Goal: Task Accomplishment & Management: Manage account settings

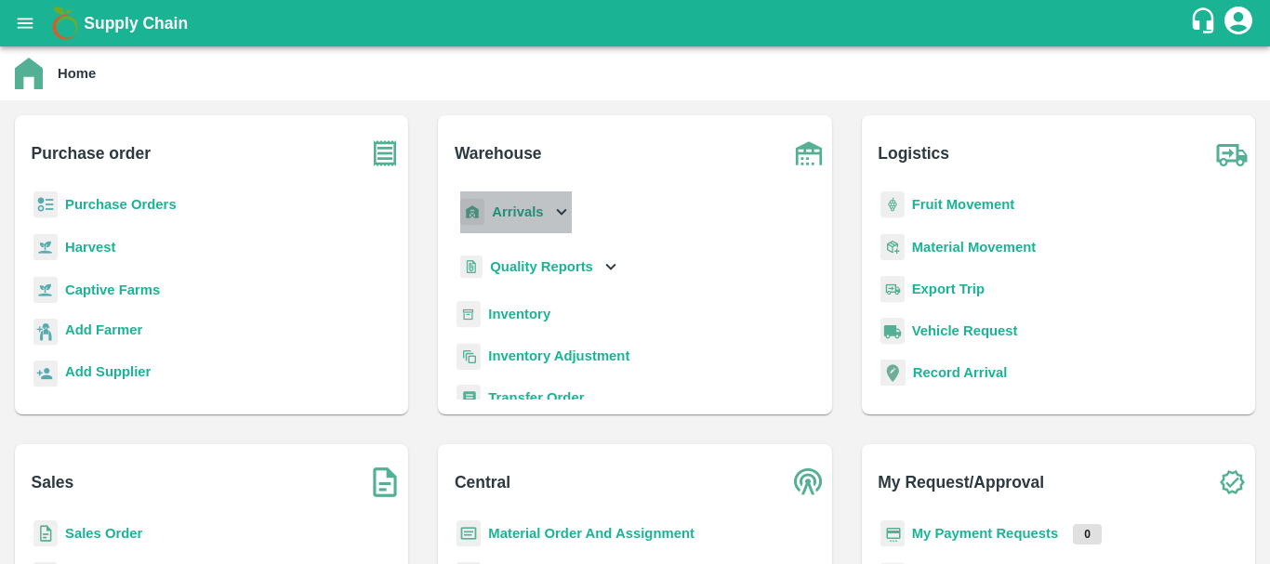
click at [525, 200] on div "Arrivals" at bounding box center [513, 212] width 115 height 42
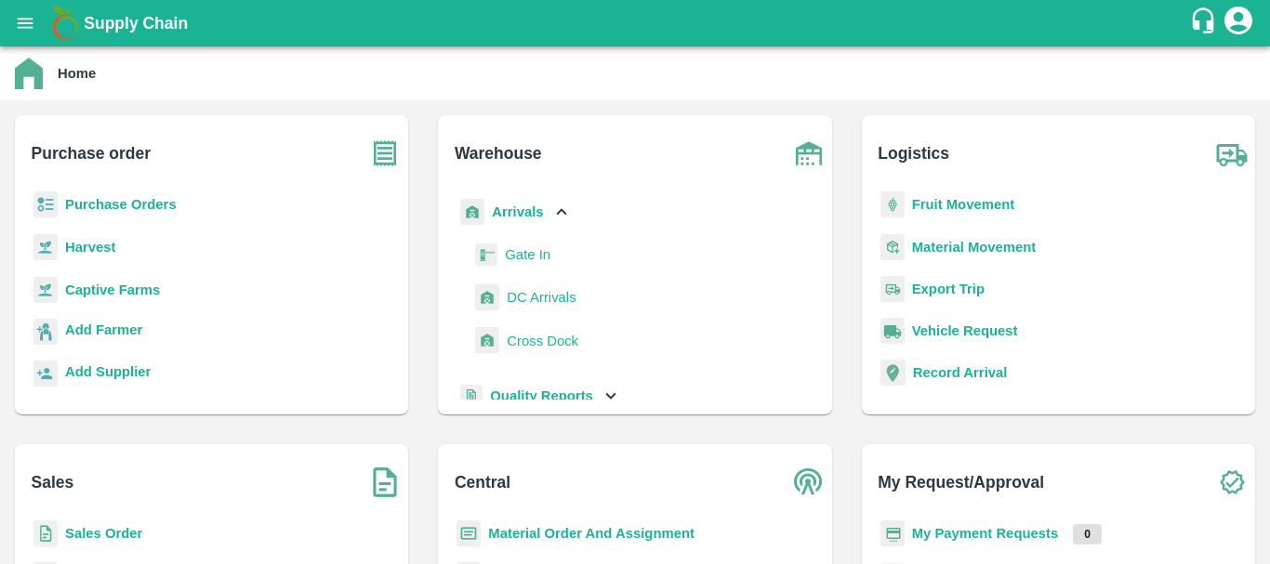
click at [547, 297] on span "DC Arrivals" at bounding box center [541, 297] width 69 height 20
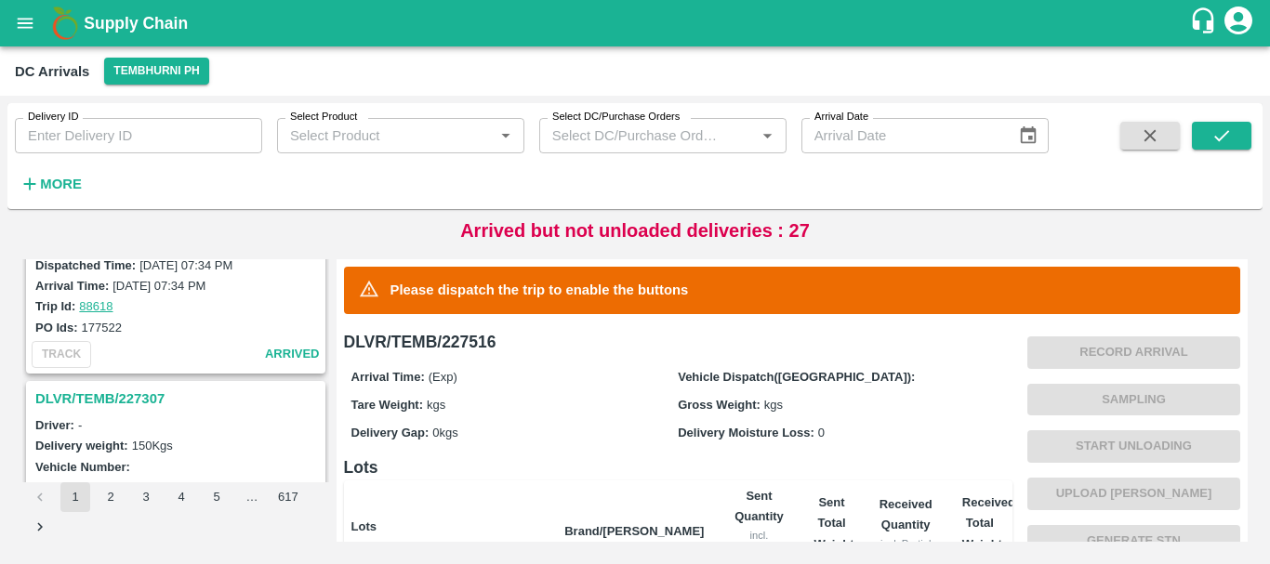
scroll to position [5858, 0]
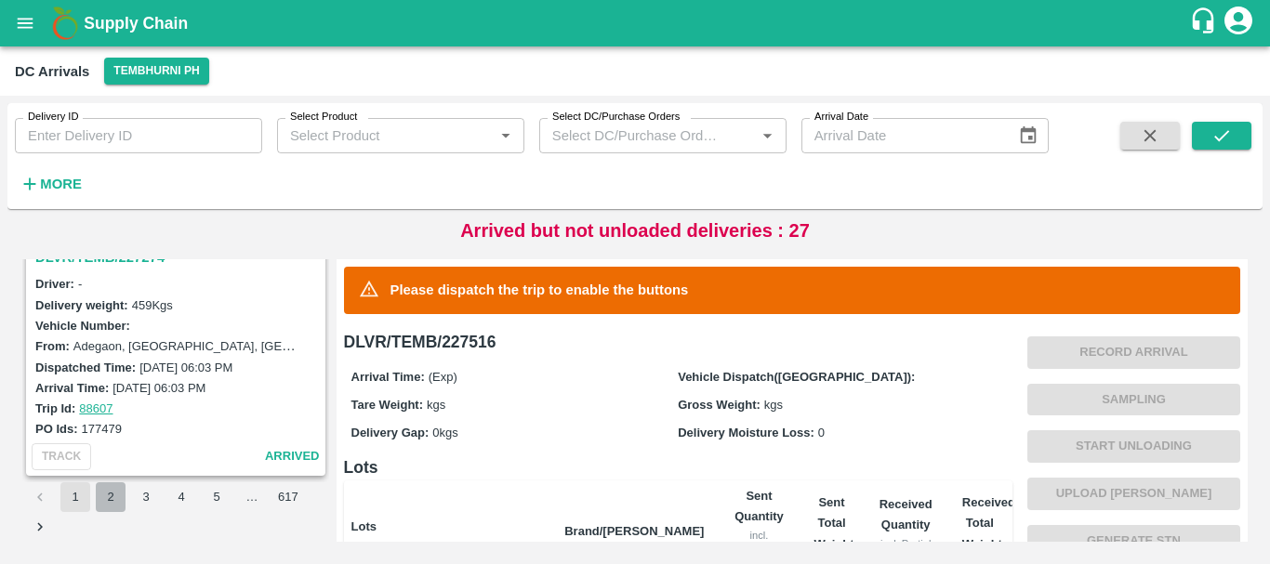
click at [119, 494] on button "2" at bounding box center [111, 497] width 30 height 30
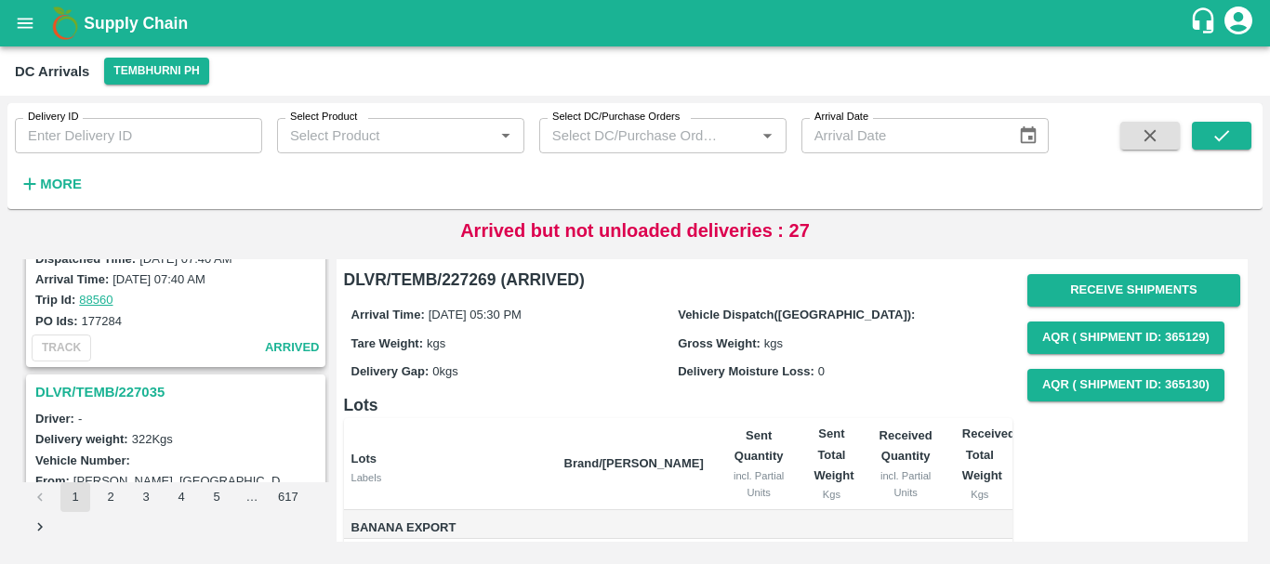
scroll to position [3540, 0]
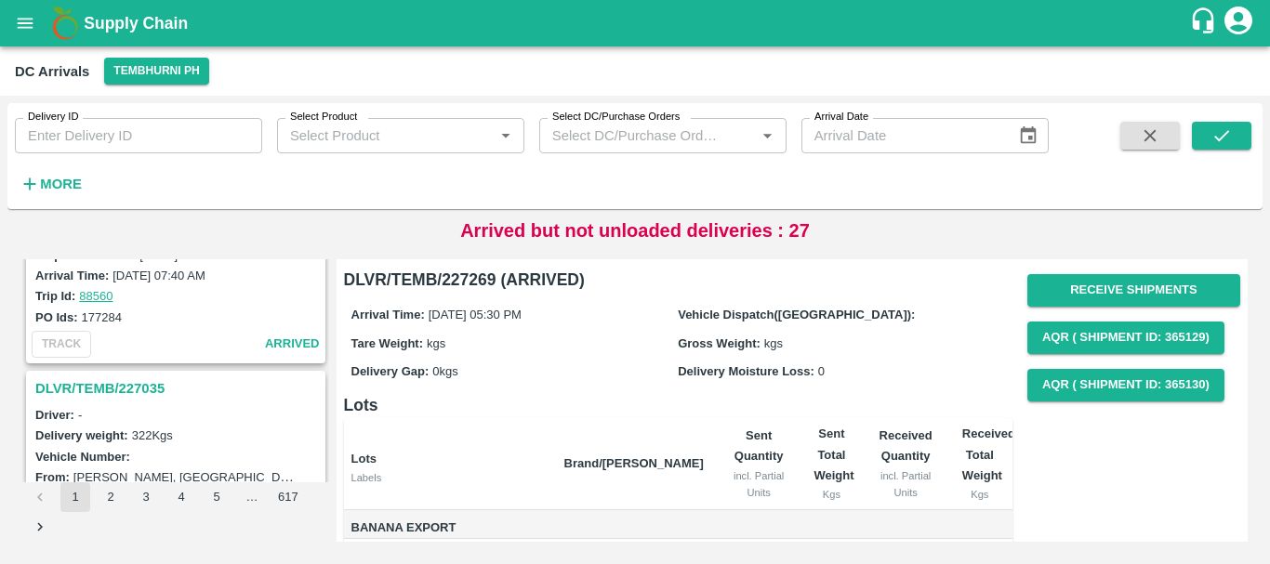
click at [135, 390] on h3 "DLVR/TEMB/227035" at bounding box center [178, 388] width 286 height 24
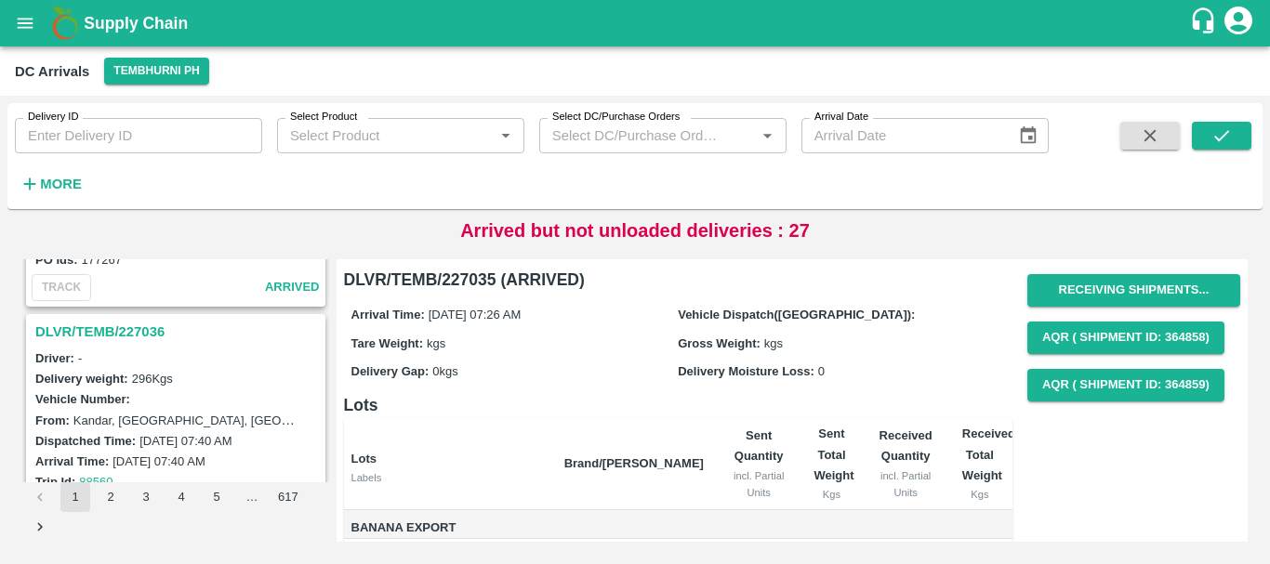
click at [137, 338] on h3 "DLVR/TEMB/227036" at bounding box center [178, 332] width 286 height 24
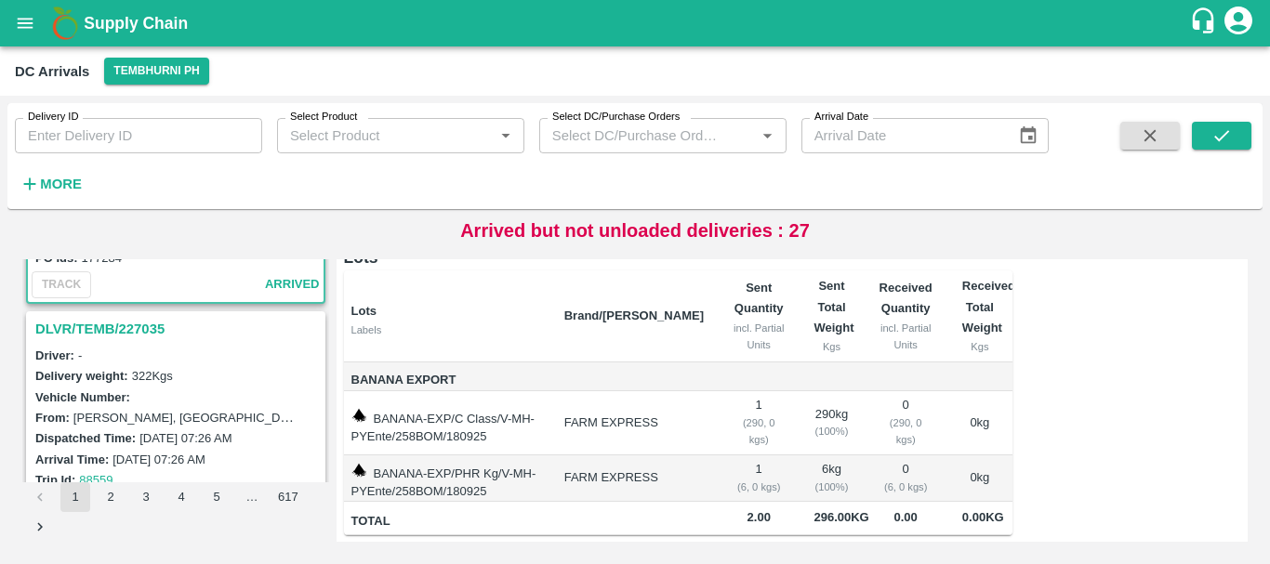
scroll to position [3604, 0]
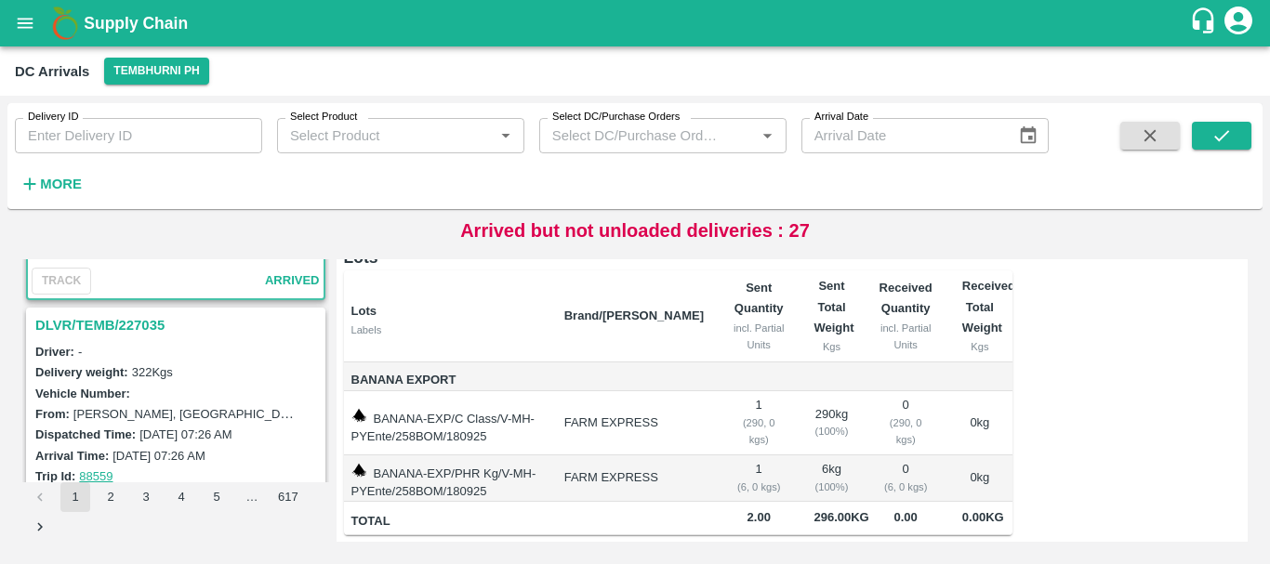
click at [154, 332] on h3 "DLVR/TEMB/227035" at bounding box center [178, 325] width 286 height 24
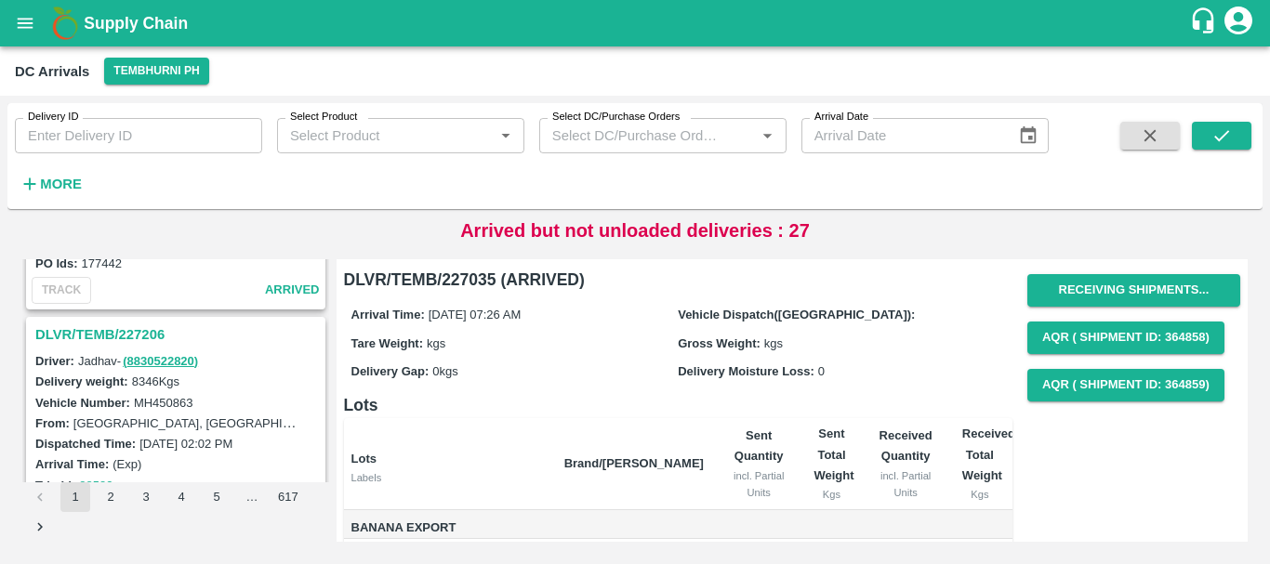
scroll to position [2862, 0]
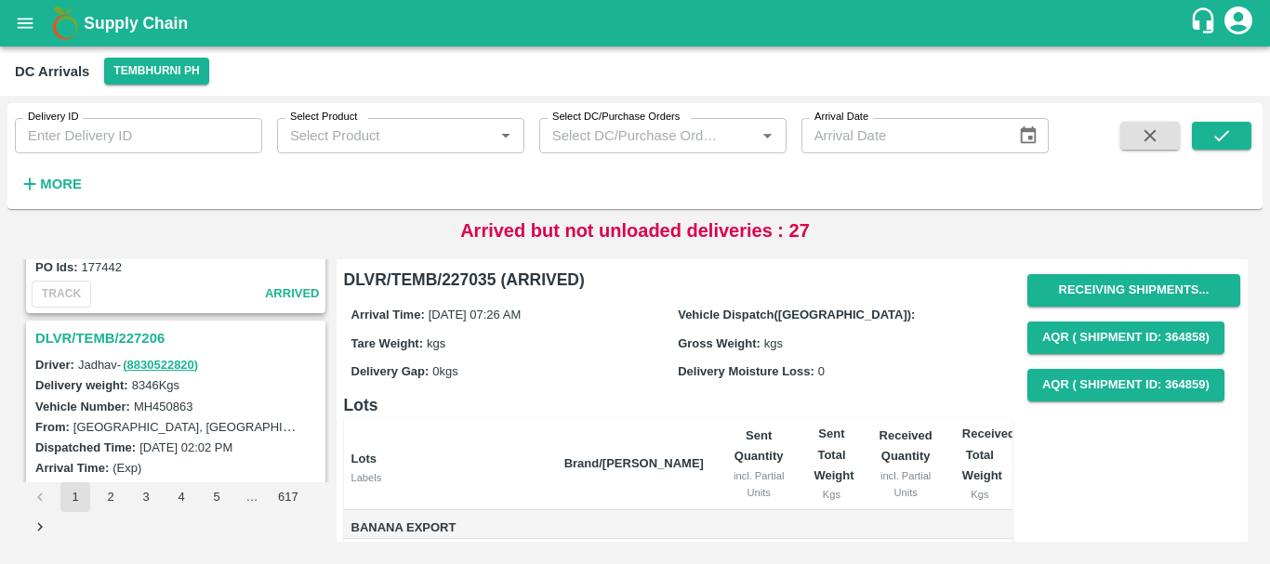
click at [125, 336] on h3 "DLVR/TEMB/227206" at bounding box center [178, 338] width 286 height 24
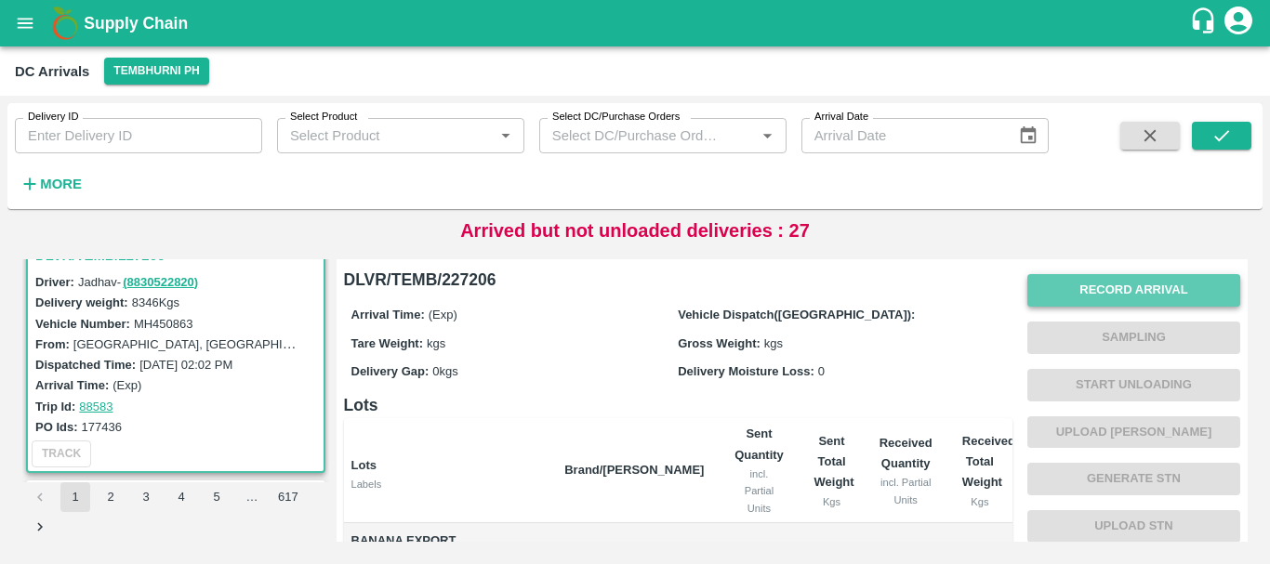
click at [1048, 297] on button "Record Arrival" at bounding box center [1133, 290] width 213 height 33
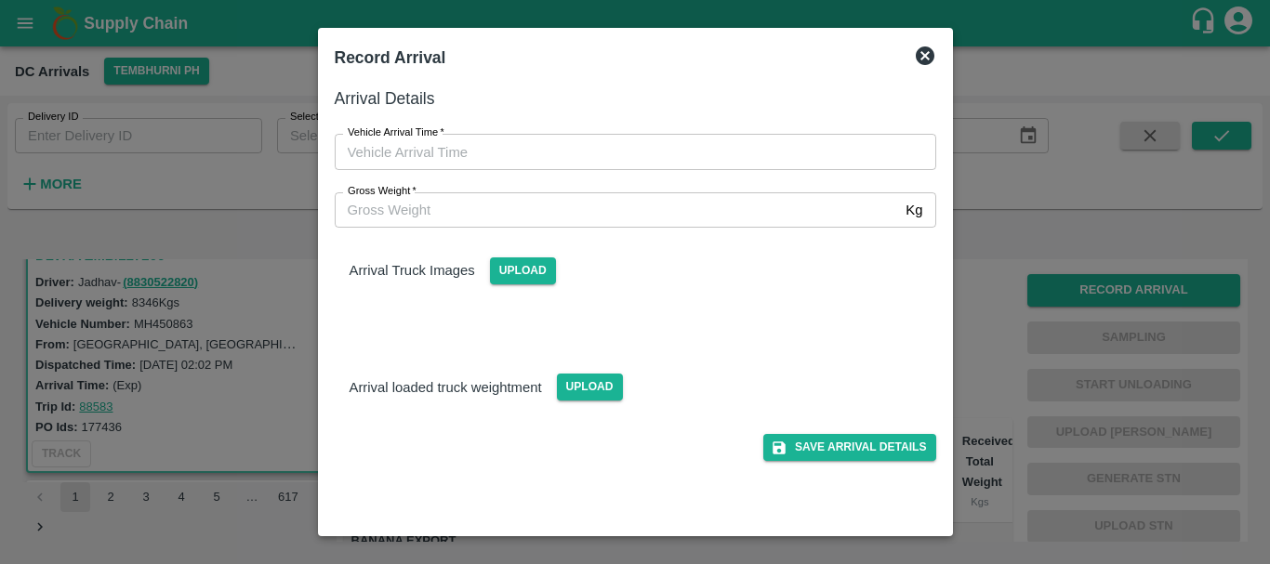
type input "DD/MM/YYYY hh:mm aa"
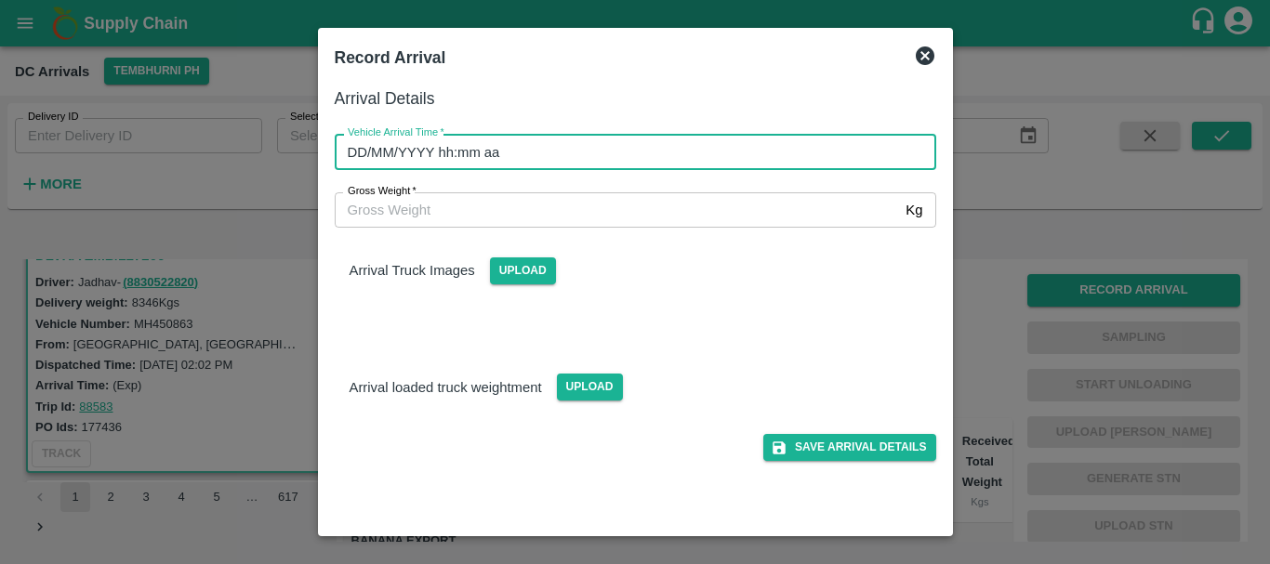
click at [799, 147] on input "DD/MM/YYYY hh:mm aa" at bounding box center [629, 151] width 588 height 35
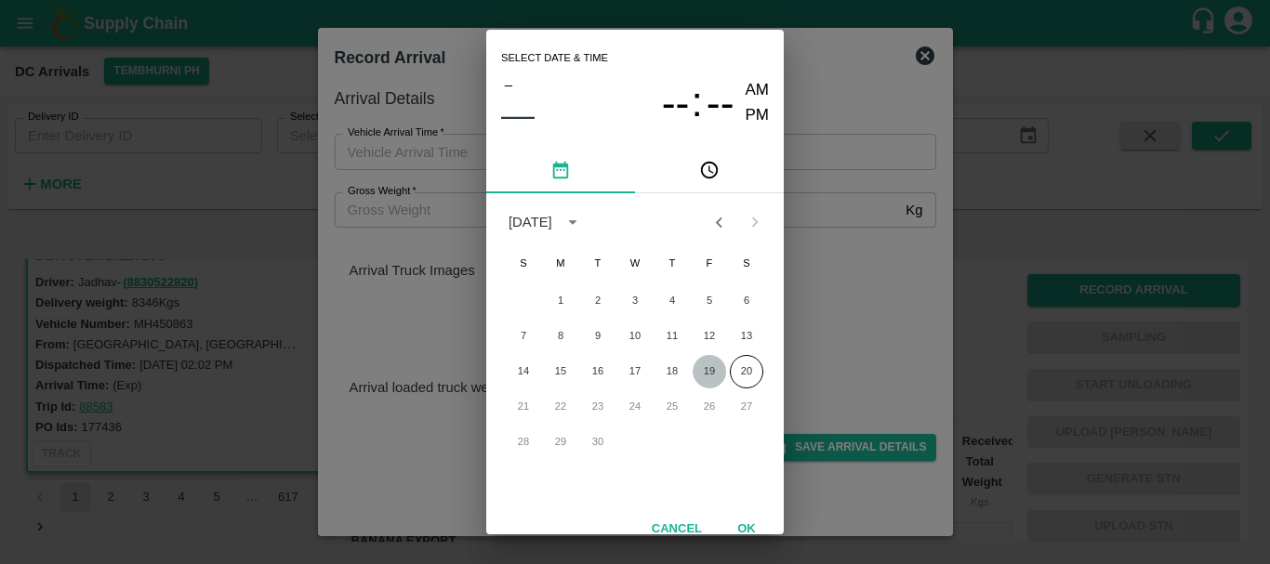
click at [698, 376] on button "19" at bounding box center [708, 371] width 33 height 33
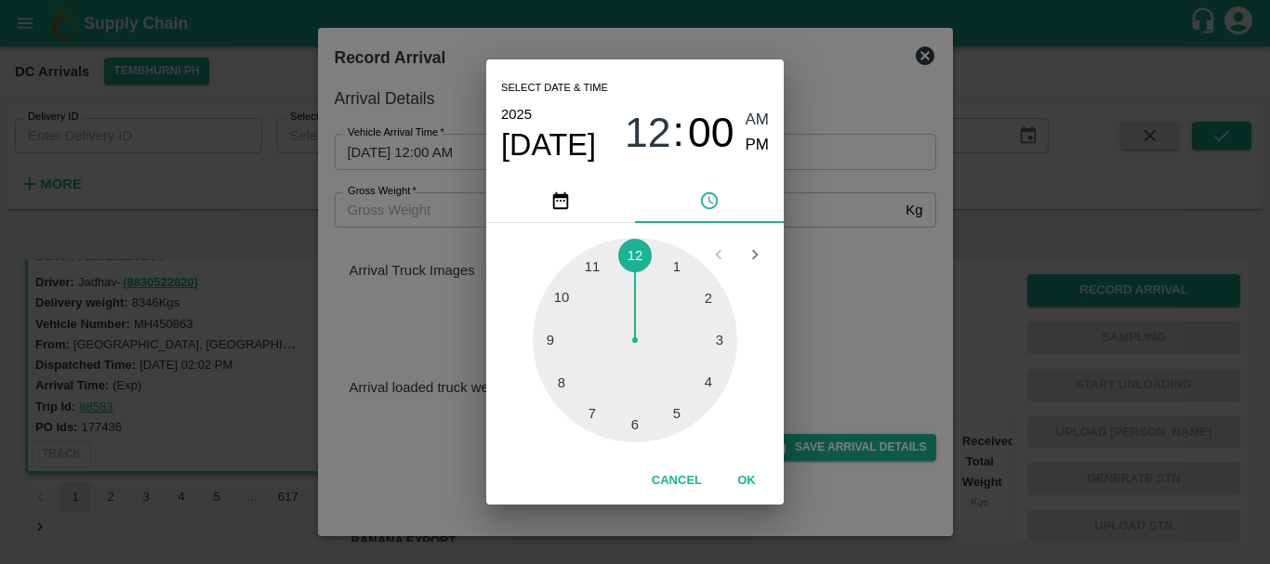
click at [697, 383] on div at bounding box center [635, 340] width 204 height 204
click at [756, 147] on span "PM" at bounding box center [757, 145] width 24 height 25
type input "[DATE] 04:00 PM"
click at [861, 292] on div "Select date & time [DATE] 04 : 00 AM PM 05 10 15 20 25 30 35 40 45 50 55 00 Can…" at bounding box center [635, 282] width 1270 height 564
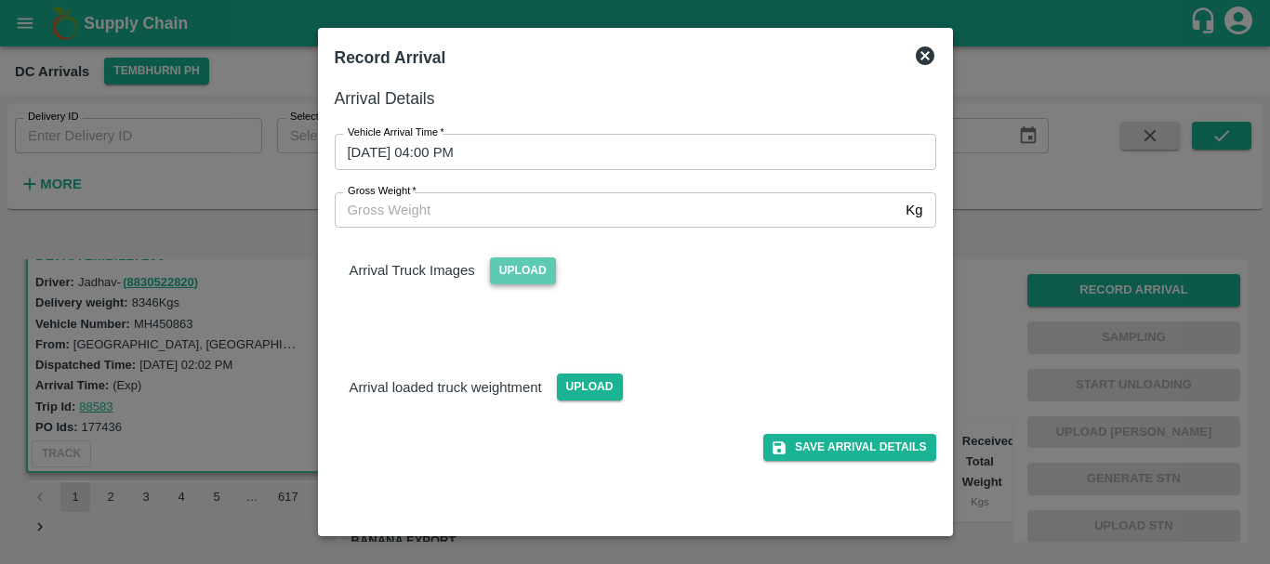
click at [511, 266] on span "Upload" at bounding box center [523, 270] width 66 height 27
click at [0, 0] on input "Upload" at bounding box center [0, 0] width 0 height 0
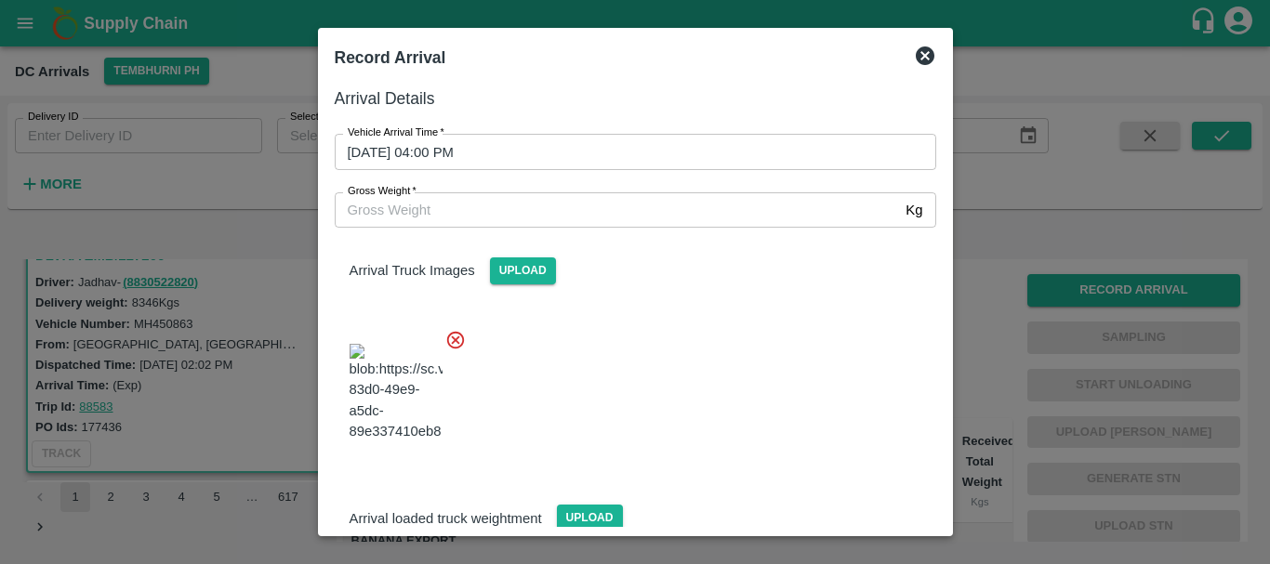
scroll to position [45, 0]
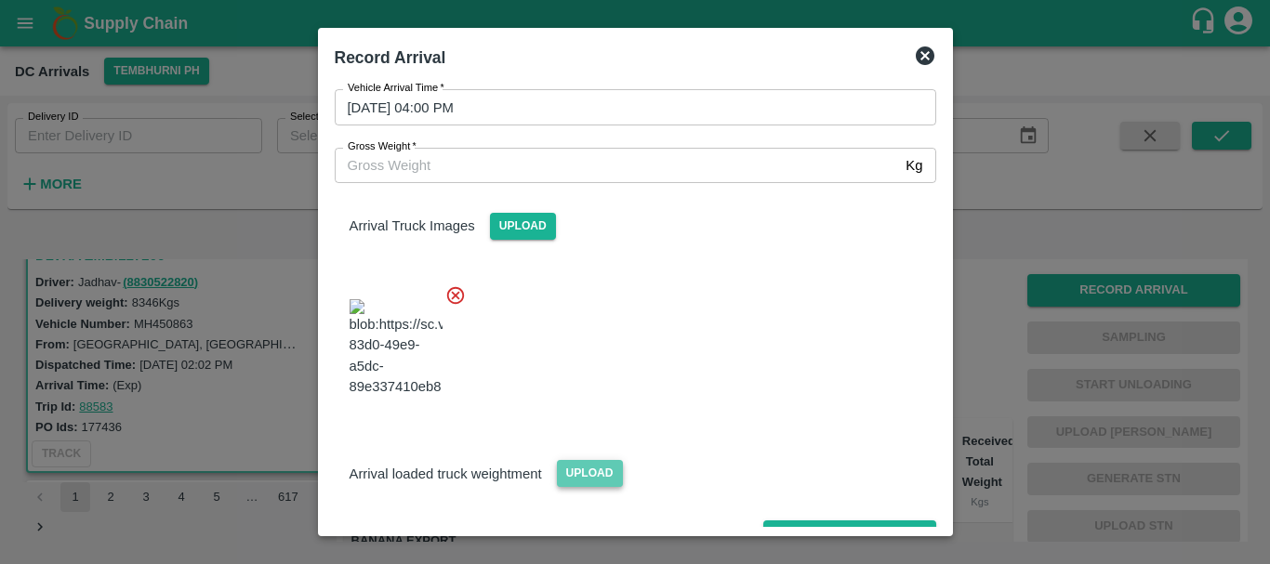
click at [599, 460] on span "Upload" at bounding box center [590, 473] width 66 height 27
click at [0, 0] on input "Upload" at bounding box center [0, 0] width 0 height 0
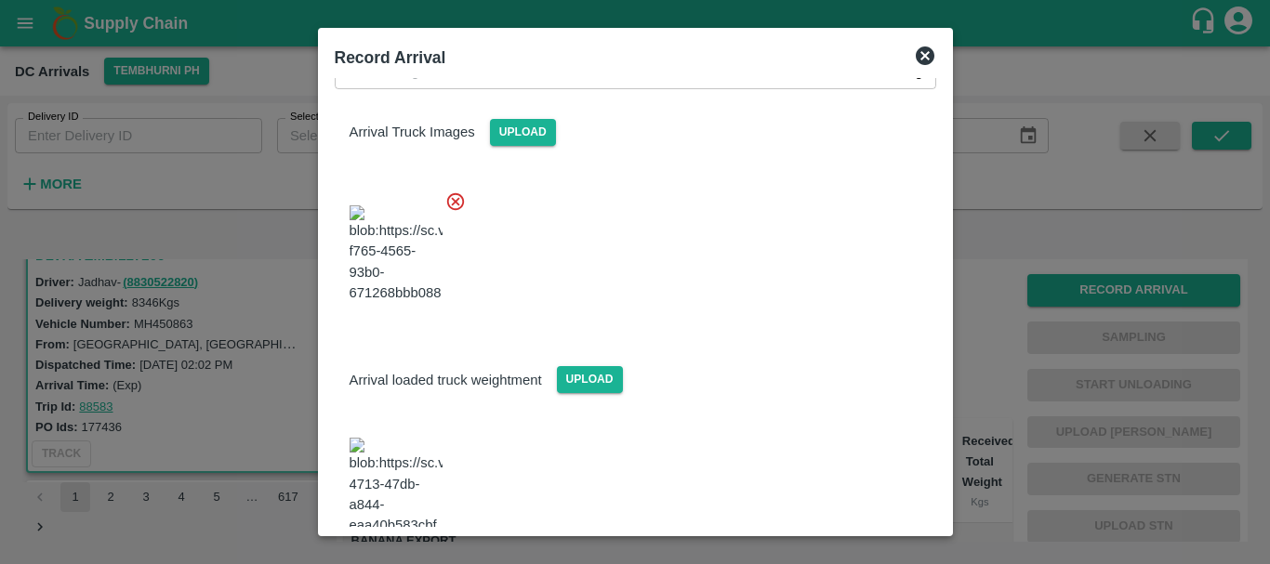
click at [408, 438] on img at bounding box center [395, 487] width 93 height 98
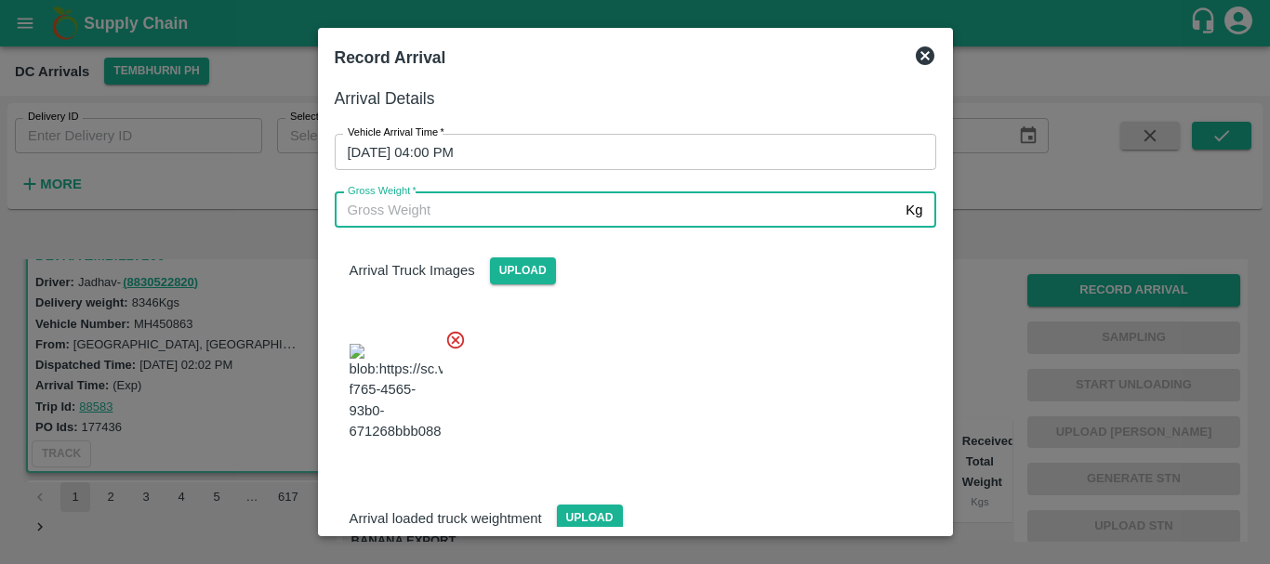
click at [459, 216] on input "Gross Weight   *" at bounding box center [617, 209] width 564 height 35
click at [640, 299] on div "Arrival Truck Images Upload" at bounding box center [628, 344] width 616 height 262
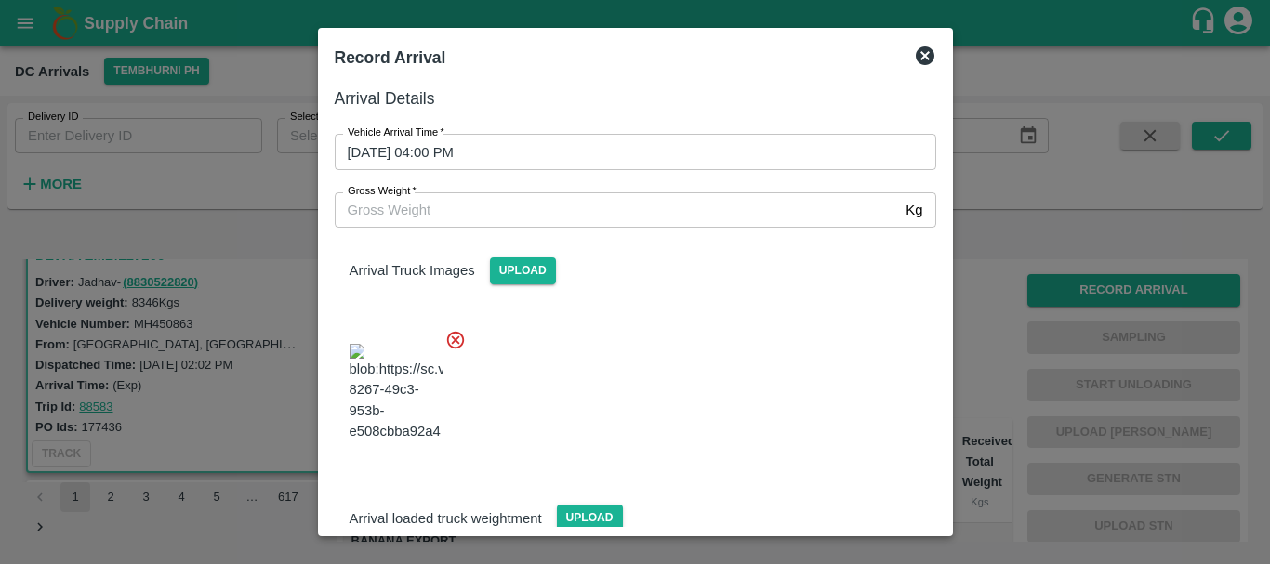
scroll to position [138, 0]
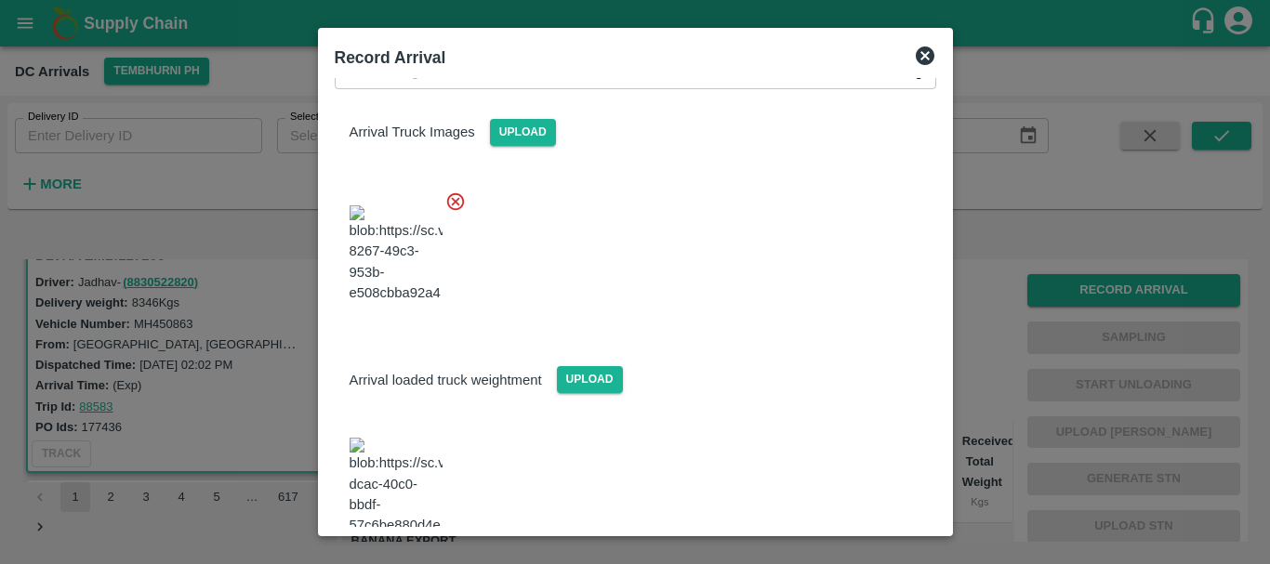
click at [378, 438] on img at bounding box center [395, 487] width 93 height 98
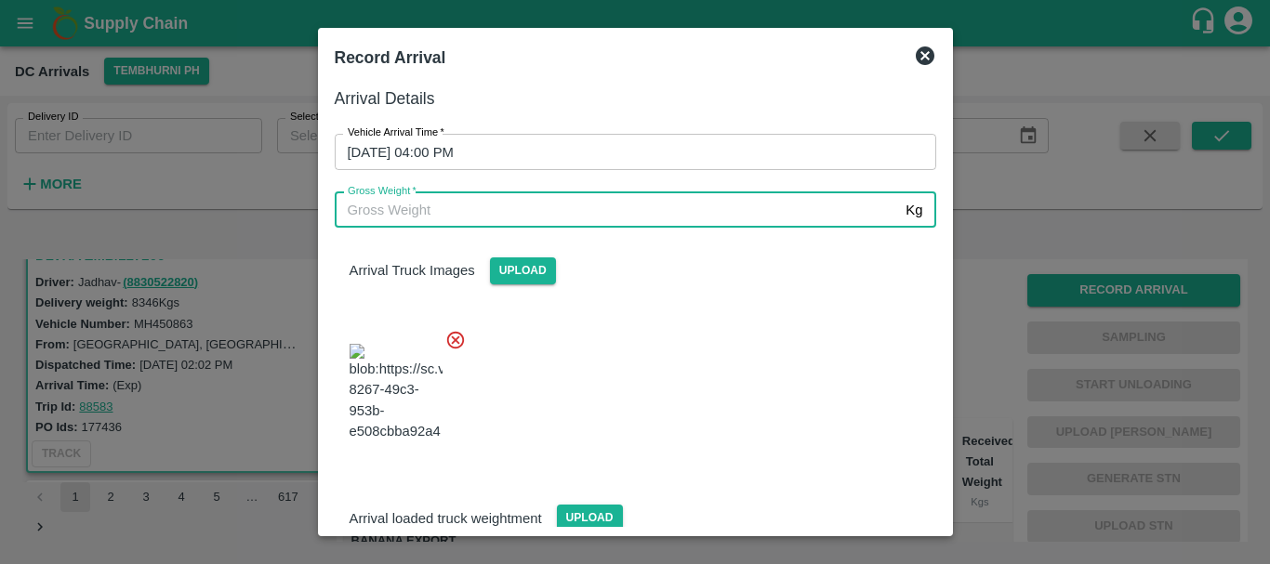
click at [492, 204] on input "Gross Weight   *" at bounding box center [617, 209] width 564 height 35
type input "14150"
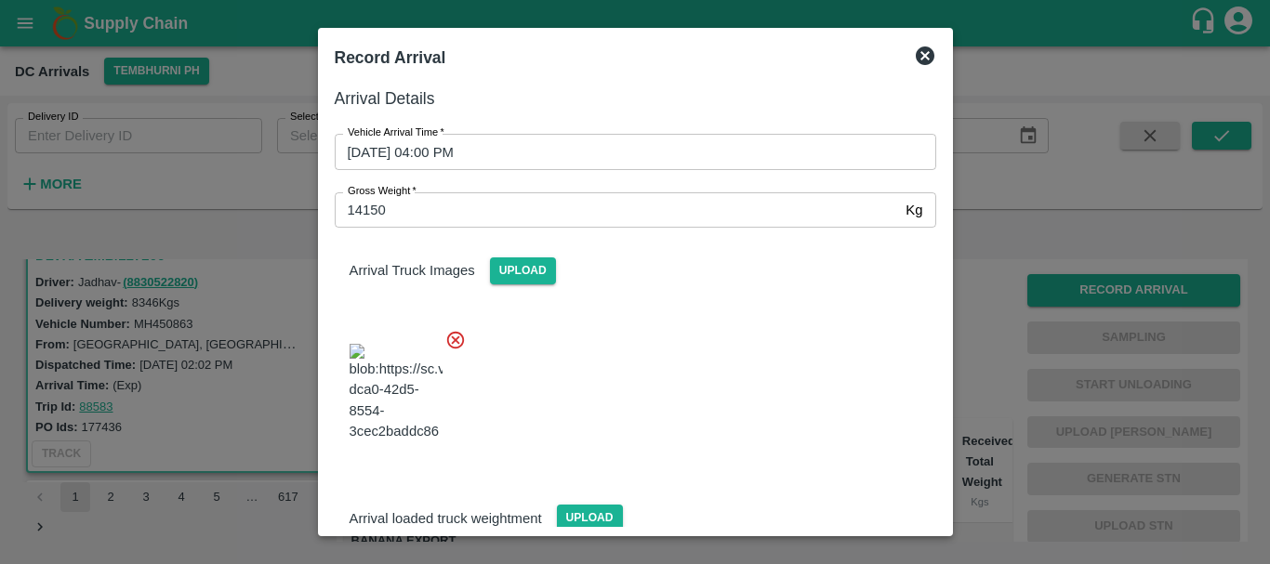
click at [684, 405] on div at bounding box center [628, 387] width 616 height 146
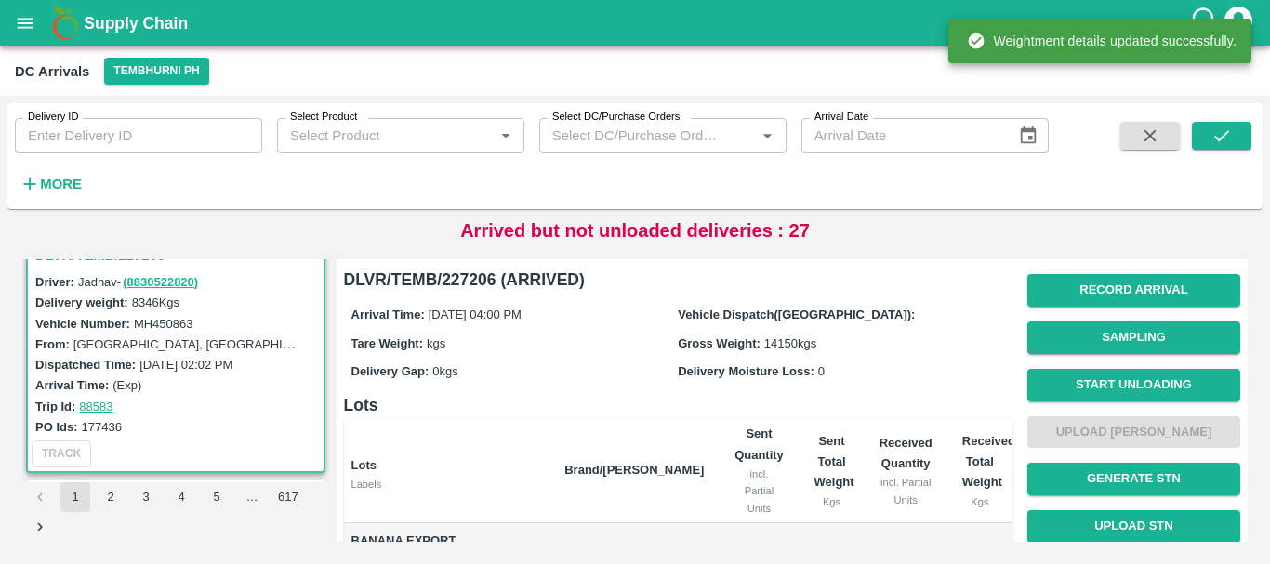
click at [1095, 403] on span "Start Unloading" at bounding box center [1133, 385] width 213 height 47
click at [1097, 382] on button "Start Unloading" at bounding box center [1133, 385] width 213 height 33
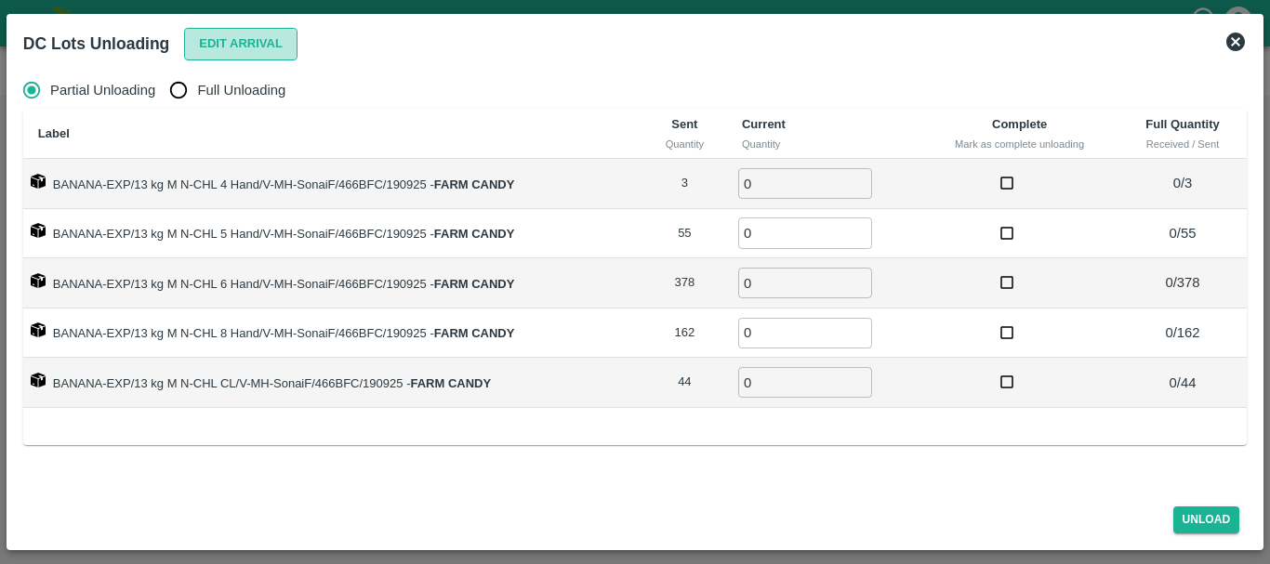
click at [218, 49] on button "Edit Arrival" at bounding box center [240, 44] width 113 height 33
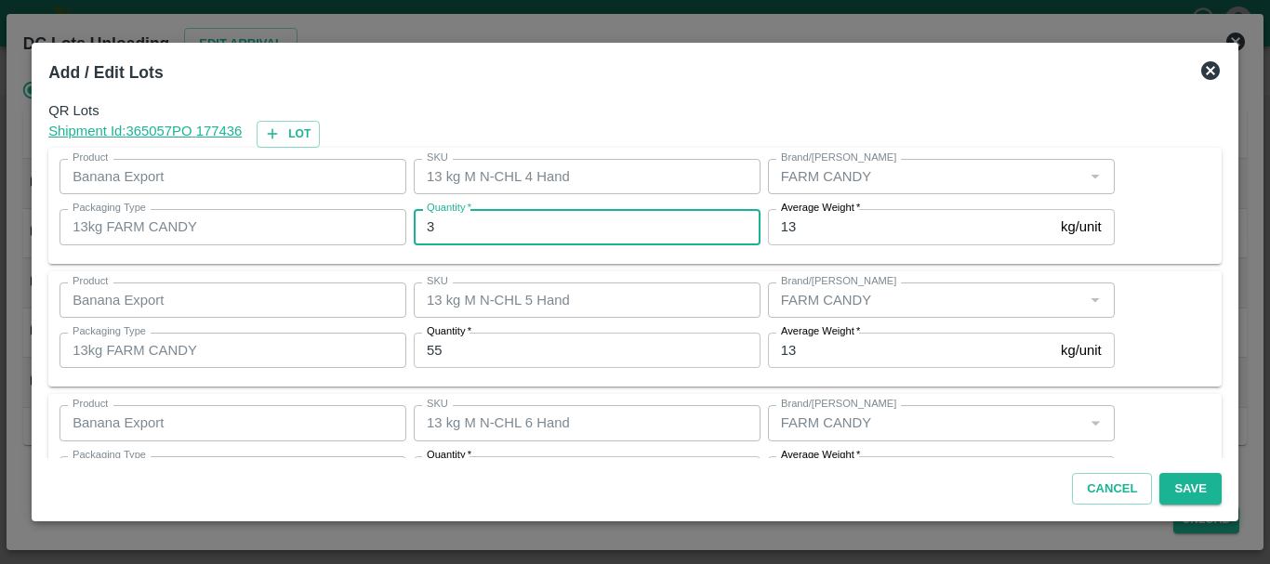
click at [486, 231] on input "3" at bounding box center [587, 226] width 347 height 35
type input "1"
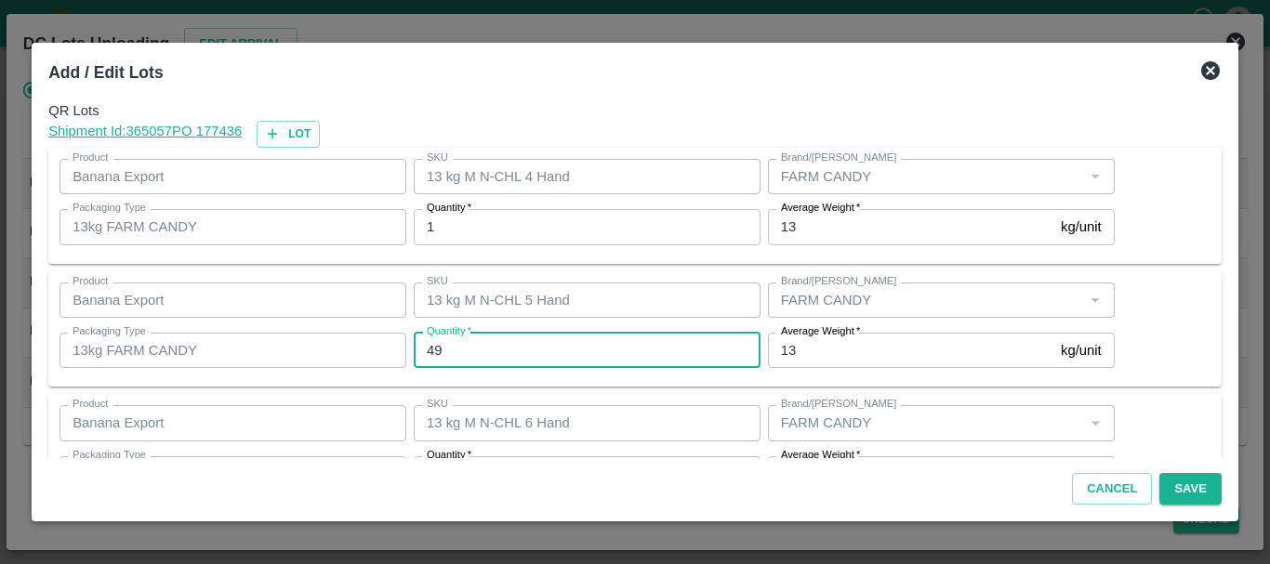
type input "49"
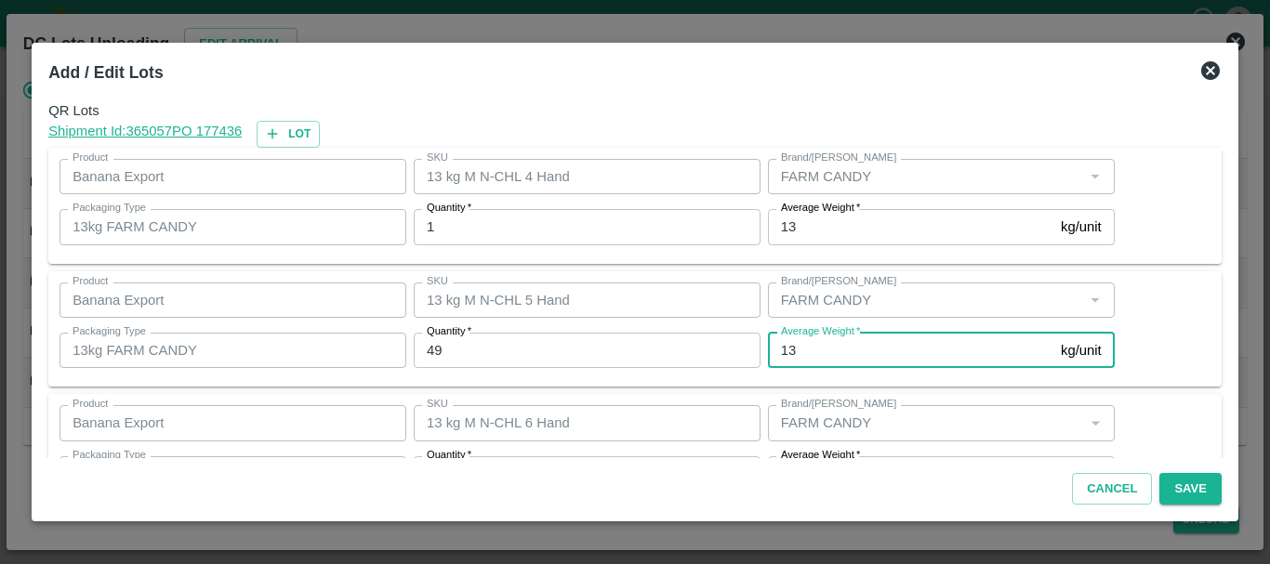
scroll to position [33, 0]
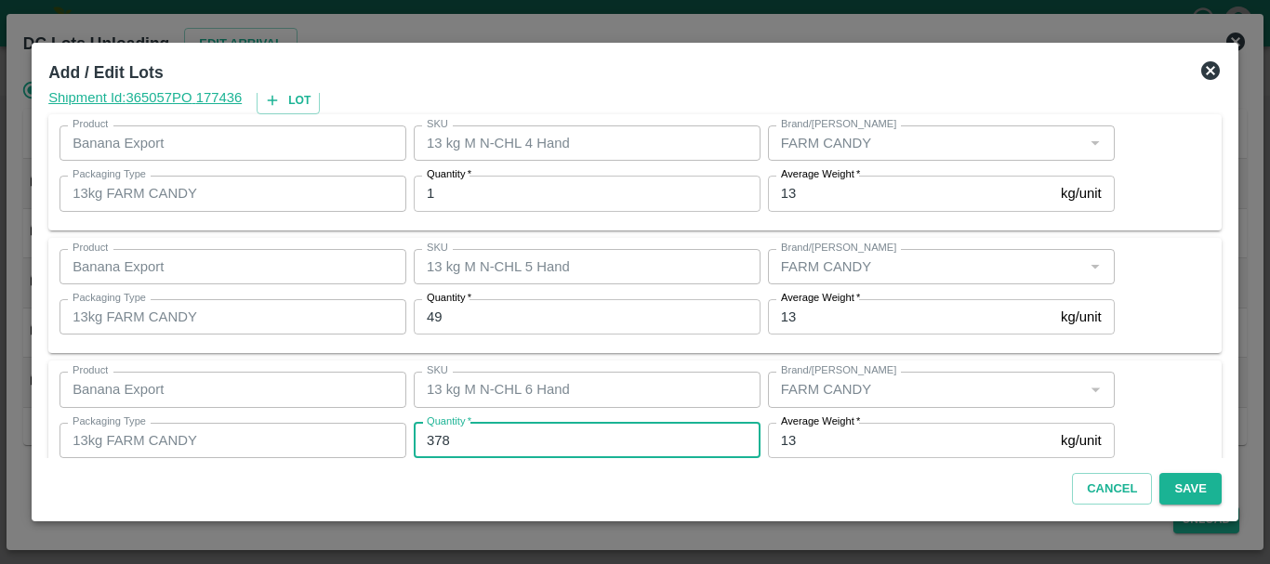
type input "2"
type input "388"
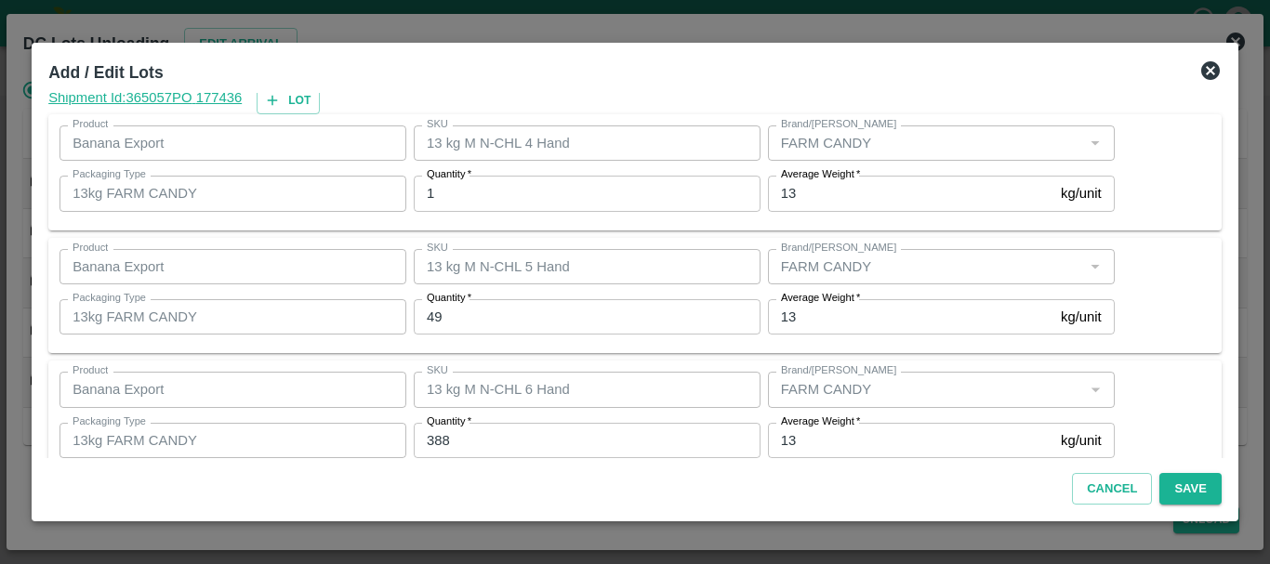
scroll to position [314, 0]
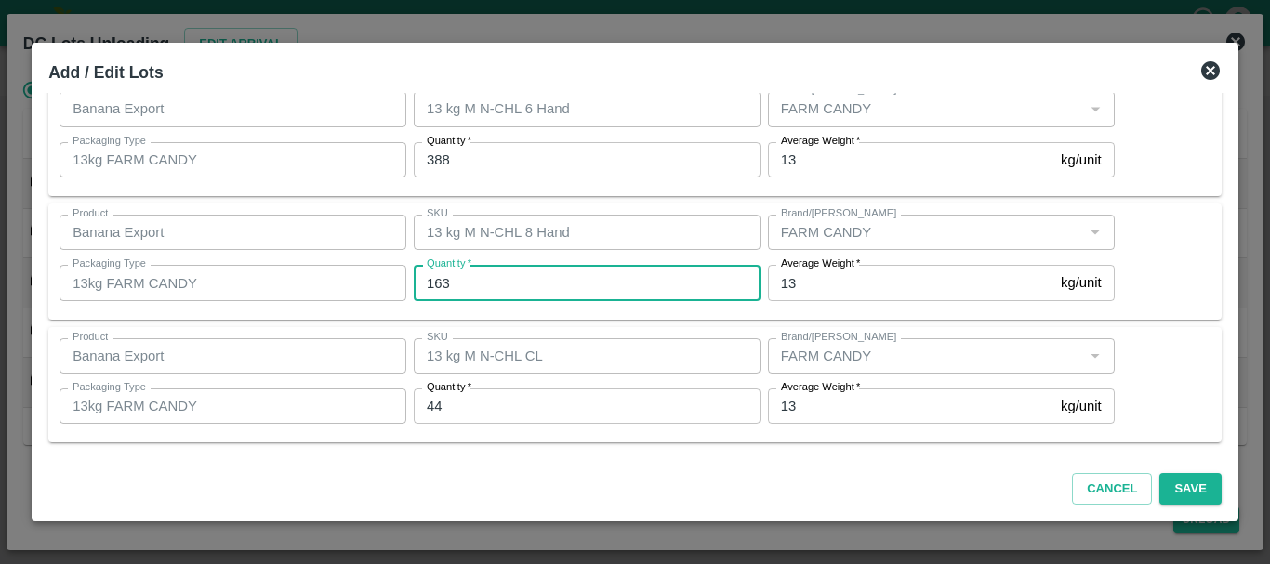
type input "163"
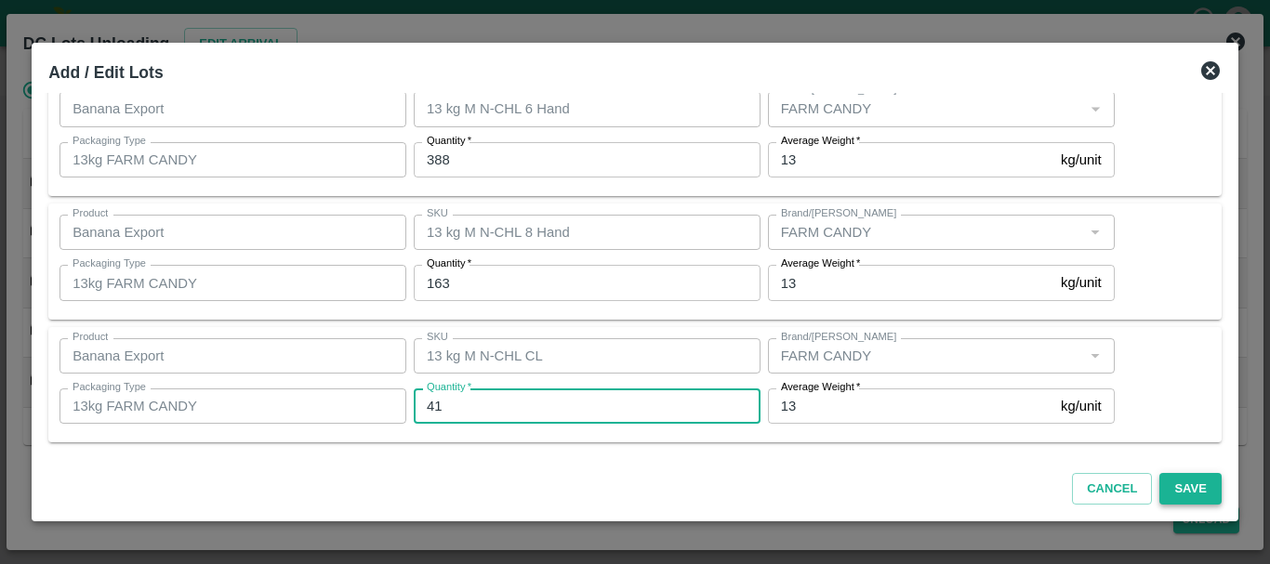
type input "41"
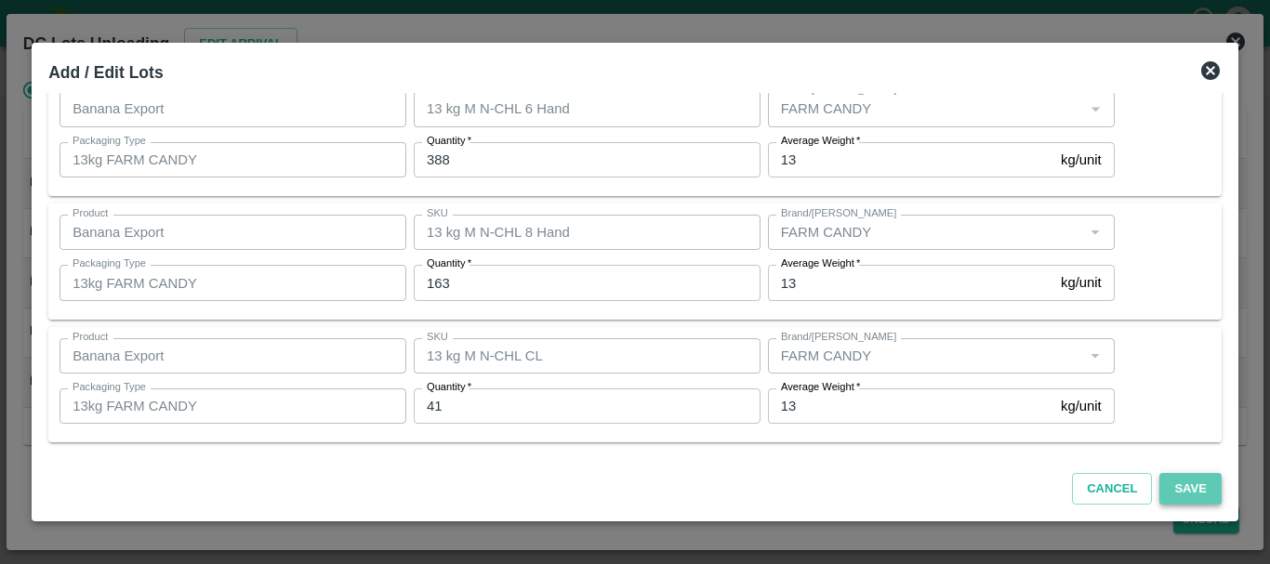
click at [1175, 481] on button "Save" at bounding box center [1189, 489] width 61 height 33
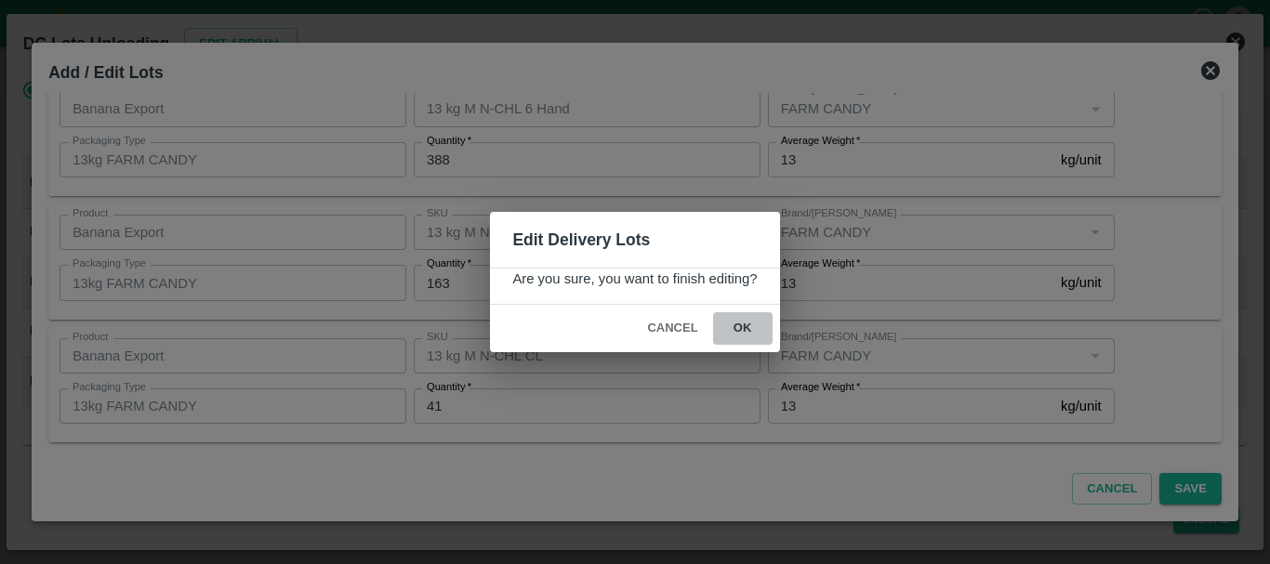
click at [747, 323] on button "ok" at bounding box center [742, 328] width 59 height 33
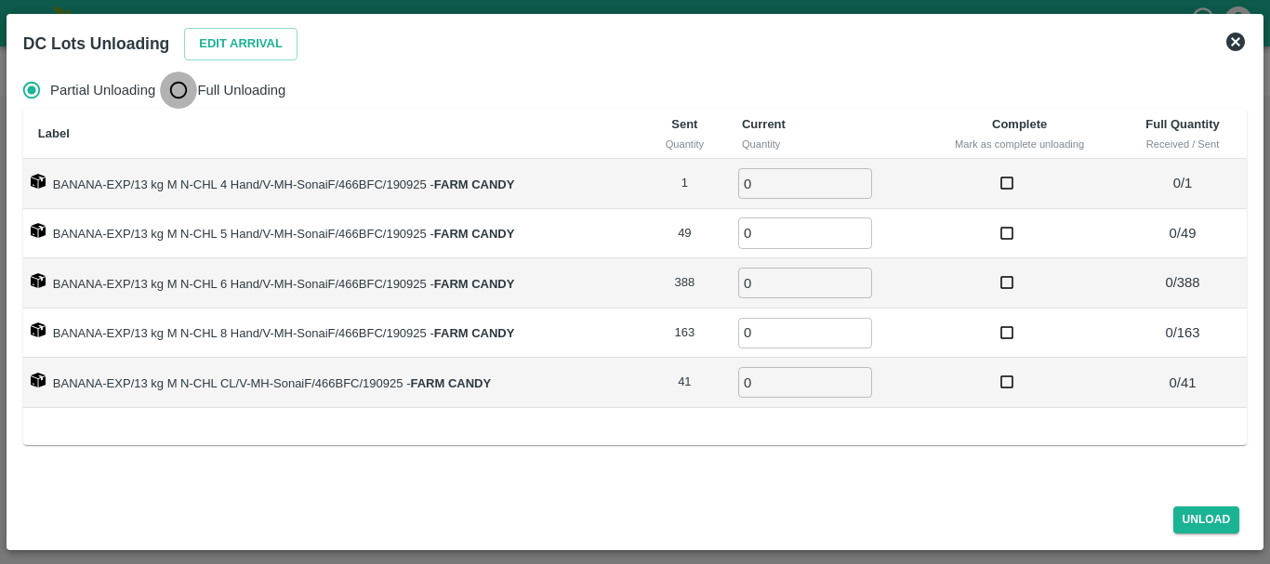
click at [182, 91] on input "Full Unloading" at bounding box center [178, 90] width 37 height 37
radio input "true"
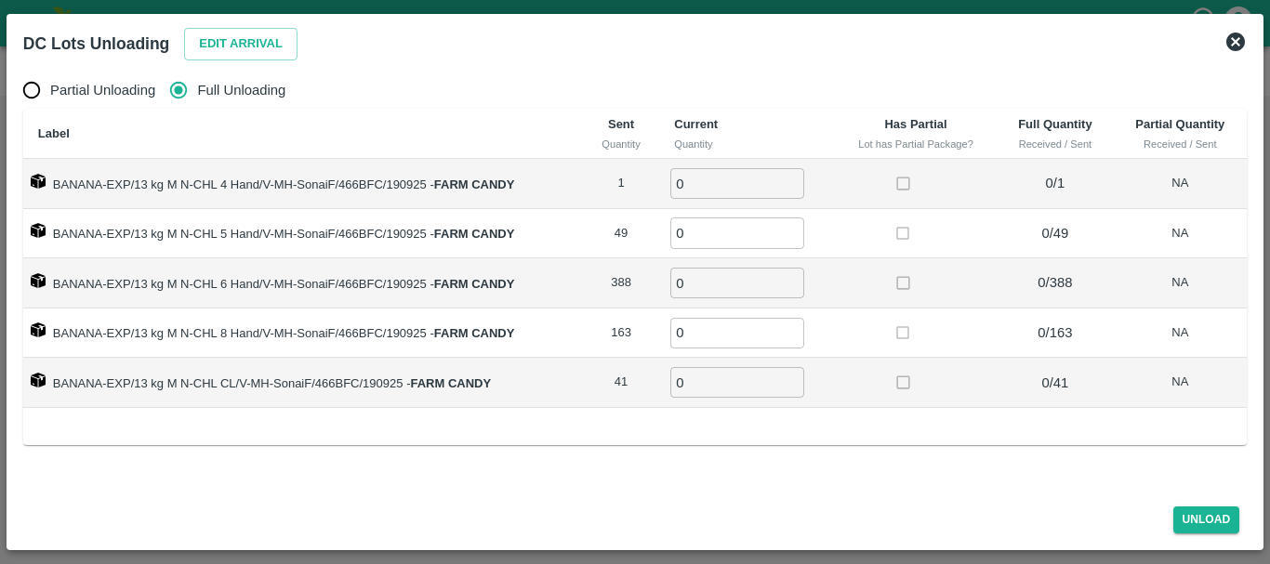
click at [694, 175] on input "0" at bounding box center [737, 183] width 134 height 31
type input "01"
type input "49"
type input "388"
type input "163"
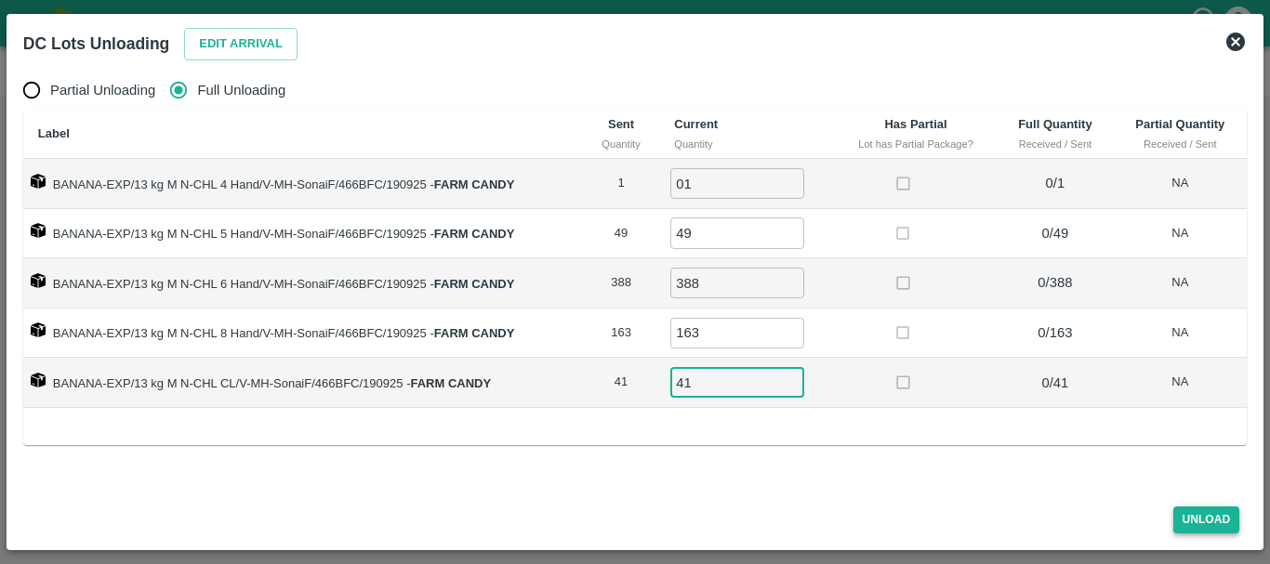
type input "41"
click at [1186, 521] on button "Unload" at bounding box center [1206, 520] width 67 height 27
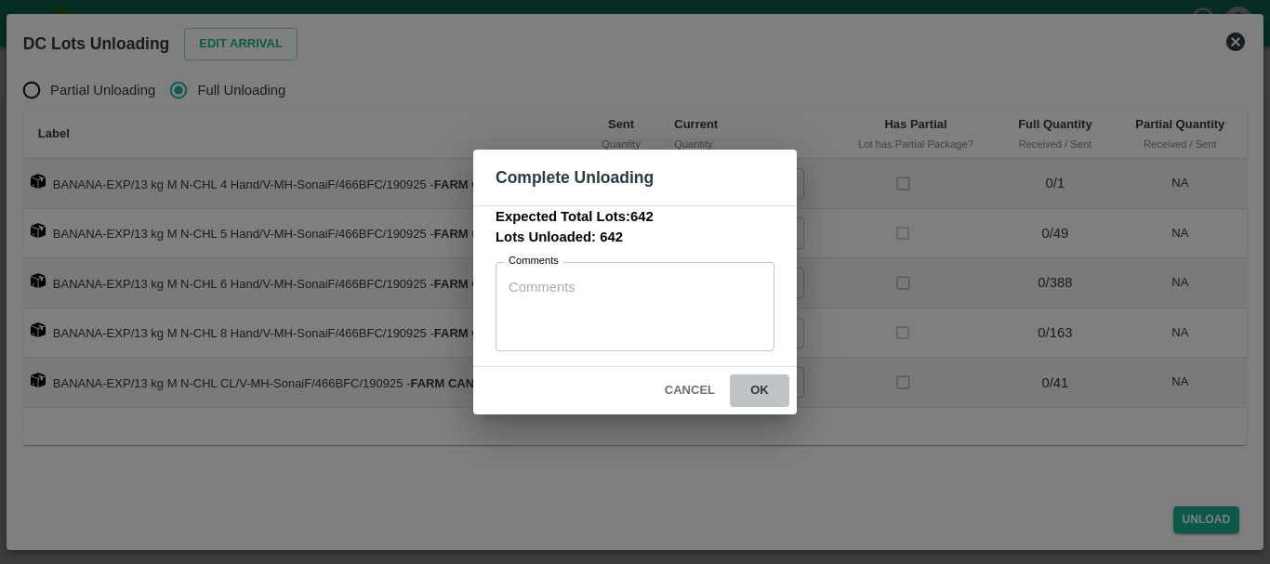
click at [765, 391] on button "ok" at bounding box center [759, 391] width 59 height 33
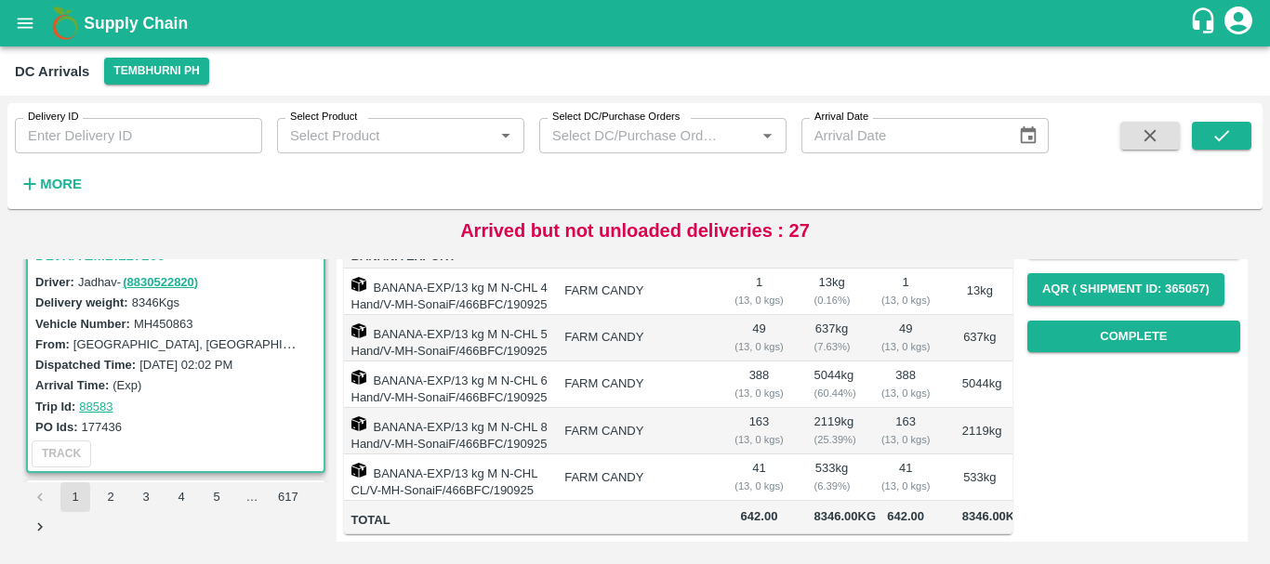
scroll to position [0, 0]
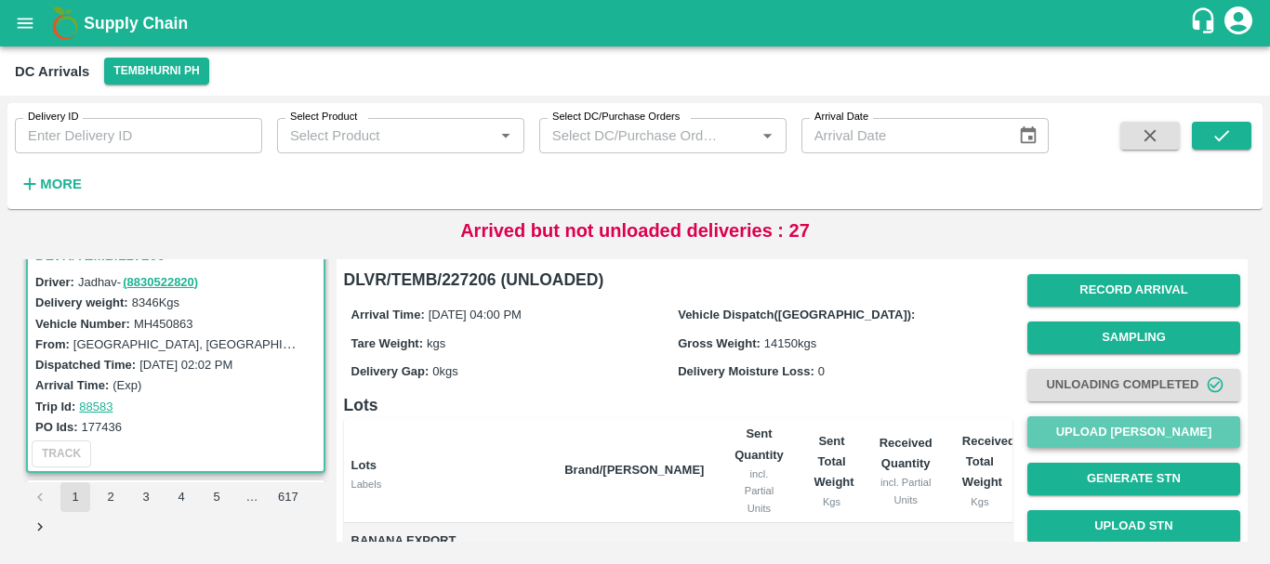
click at [1077, 435] on button "Upload [PERSON_NAME]" at bounding box center [1133, 432] width 213 height 33
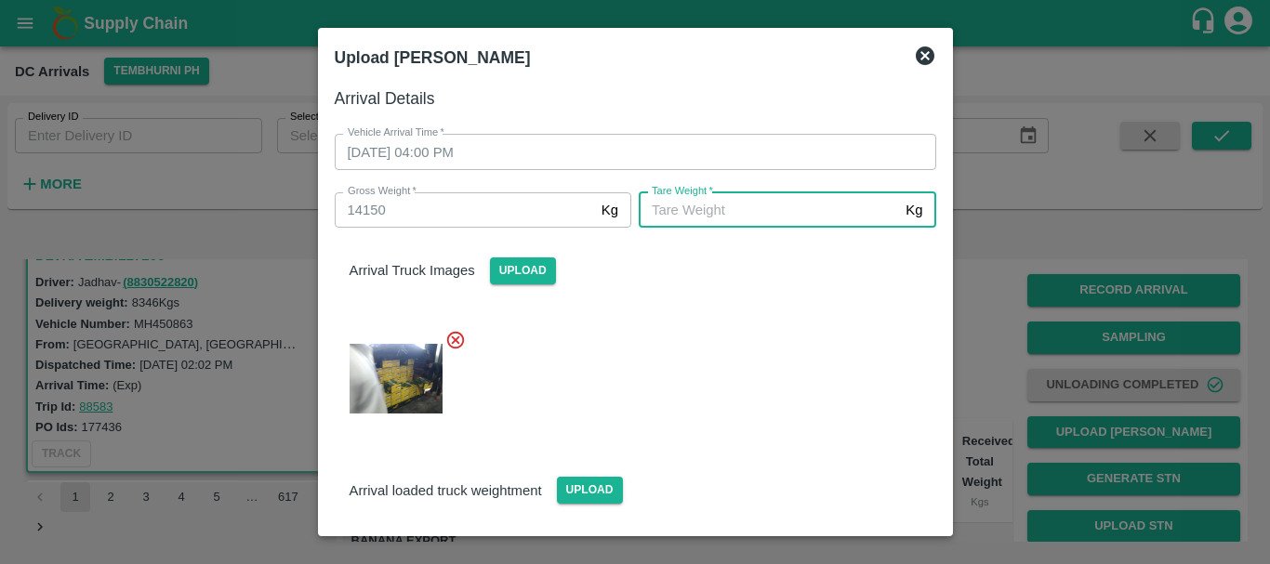
click at [744, 222] on input "[PERSON_NAME]   *" at bounding box center [768, 209] width 259 height 35
type input "5040"
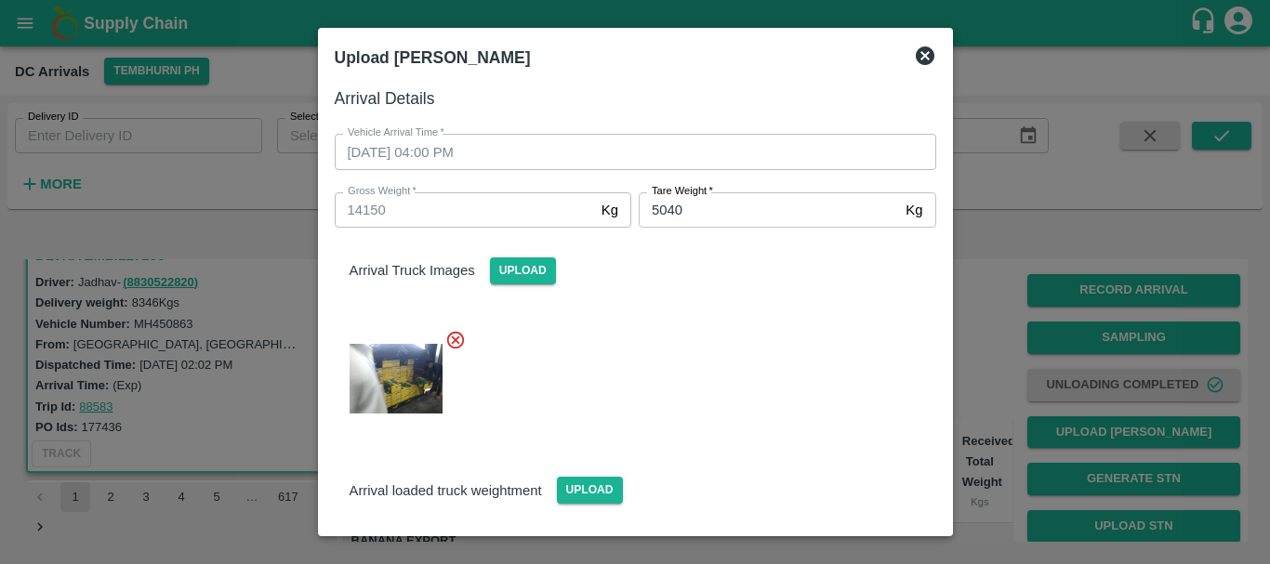
click at [719, 392] on div at bounding box center [628, 373] width 616 height 118
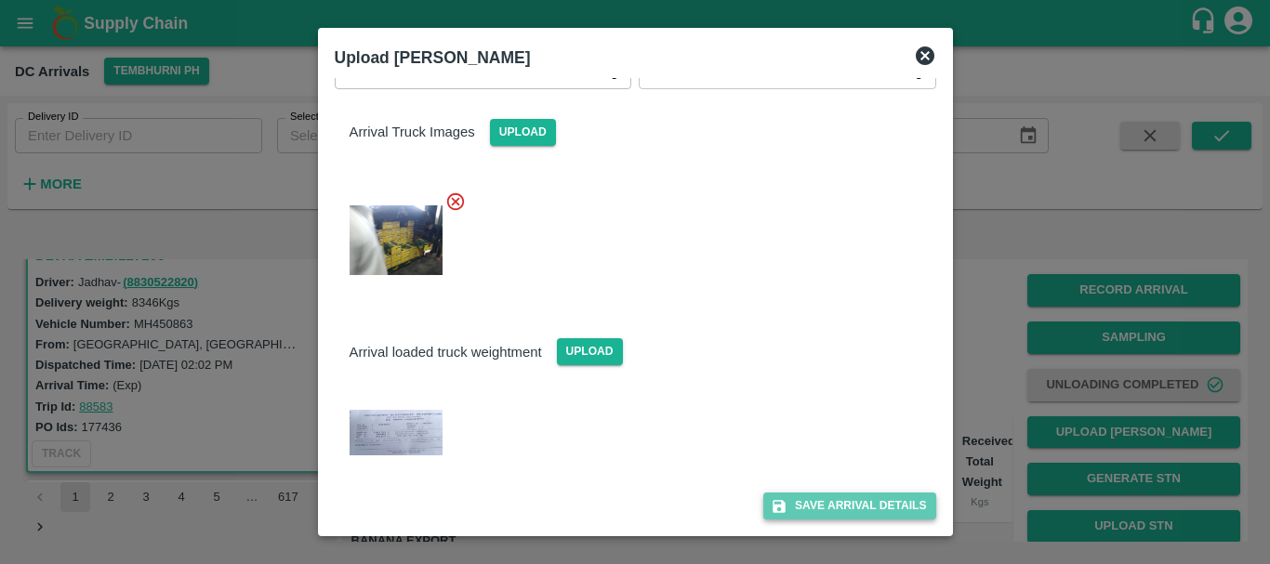
click at [822, 501] on button "Save Arrival Details" at bounding box center [849, 506] width 172 height 27
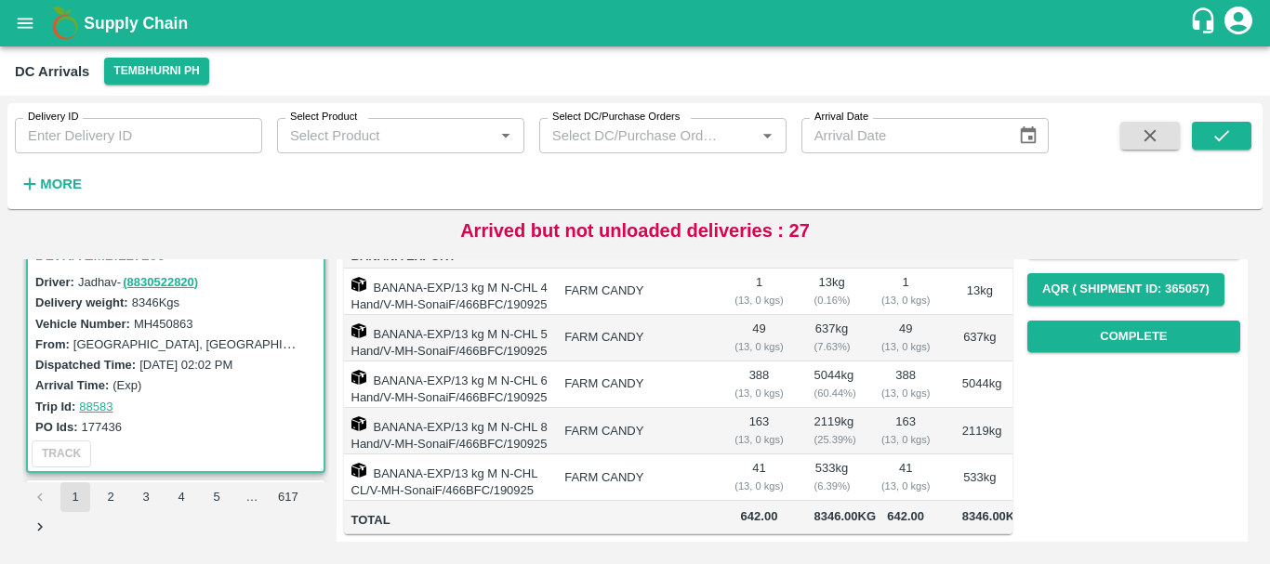
scroll to position [303, 0]
click at [1119, 321] on button "Complete" at bounding box center [1133, 337] width 213 height 33
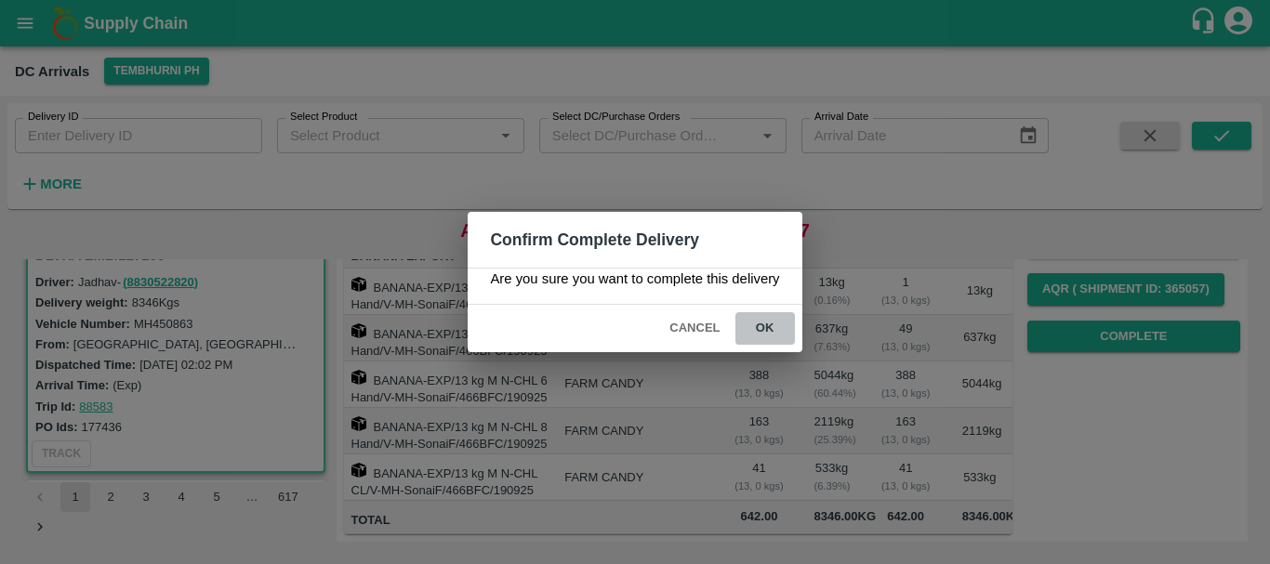
click at [755, 330] on button "ok" at bounding box center [764, 328] width 59 height 33
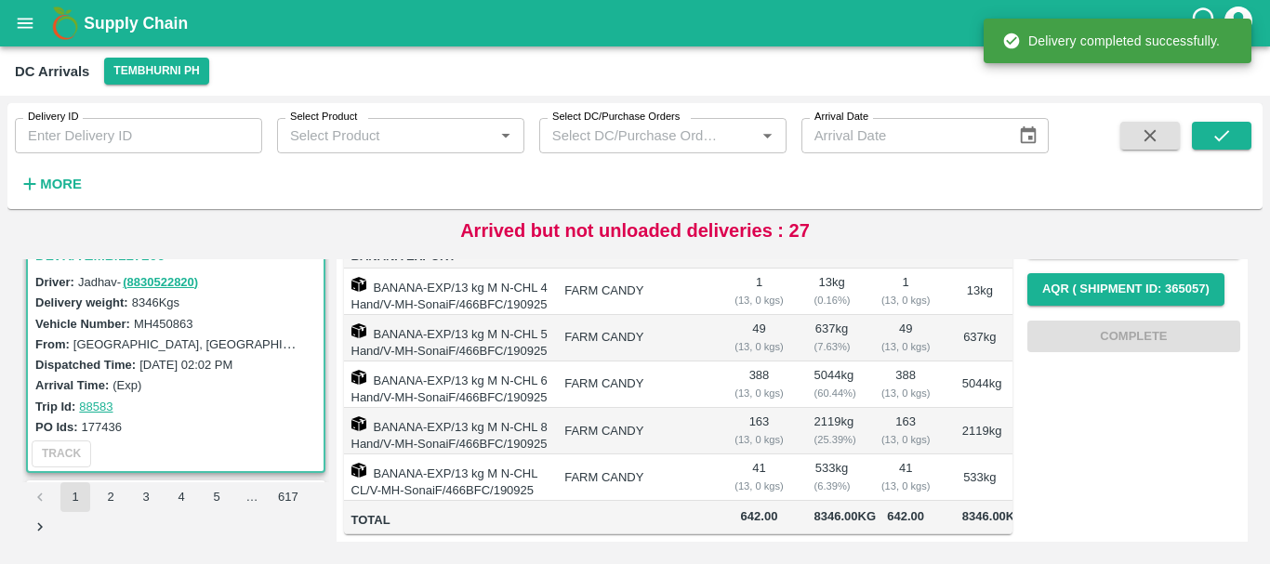
scroll to position [0, 0]
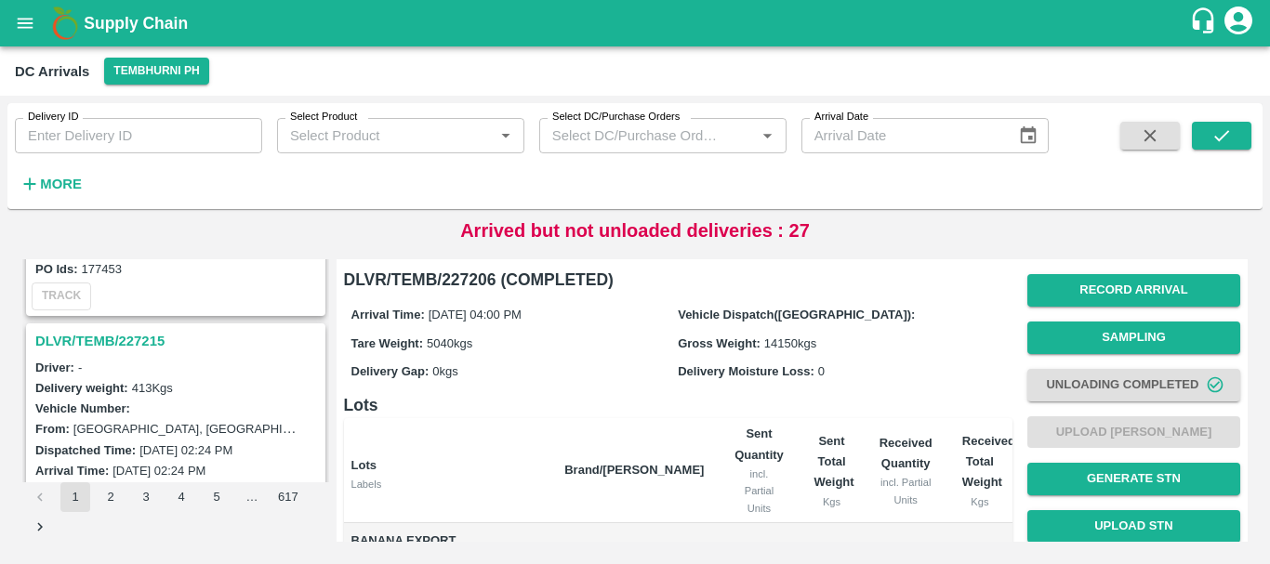
click at [145, 346] on h3 "DLVR/TEMB/227215" at bounding box center [178, 341] width 286 height 24
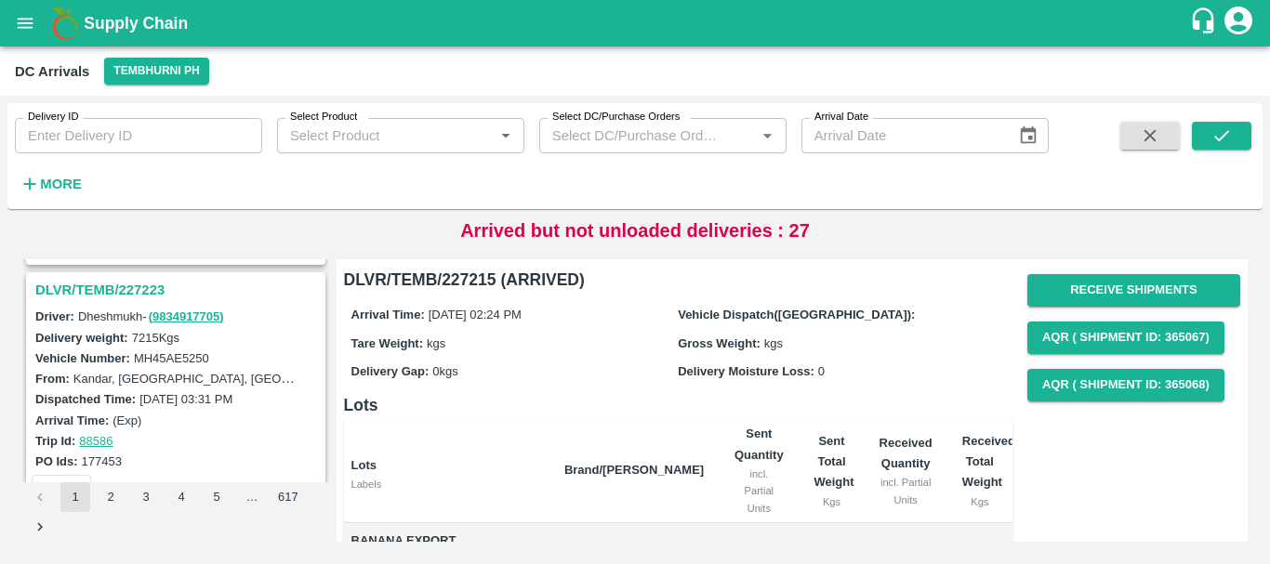
click at [86, 281] on h3 "DLVR/TEMB/227223" at bounding box center [178, 290] width 286 height 24
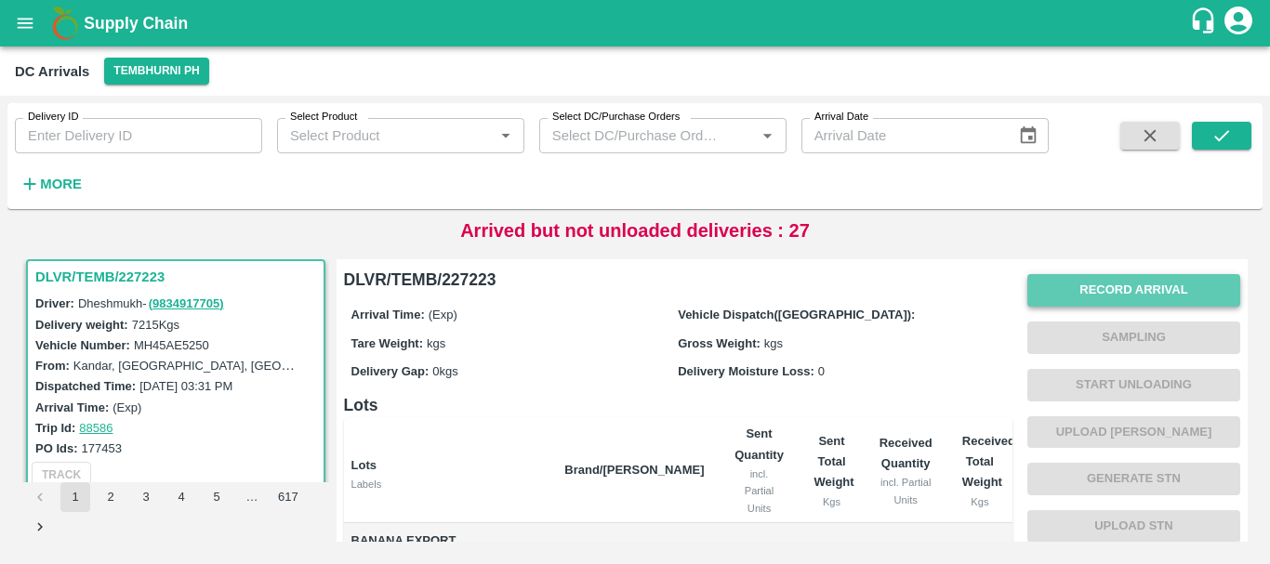
click at [1108, 274] on button "Record Arrival" at bounding box center [1133, 290] width 213 height 33
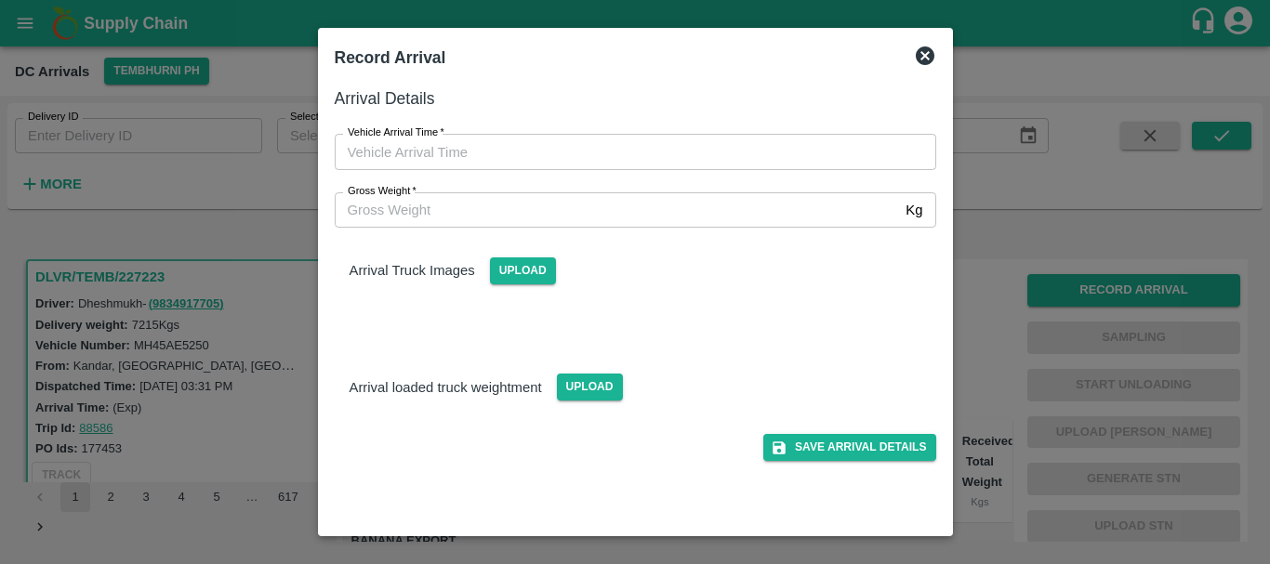
type input "DD/MM/YYYY hh:mm aa"
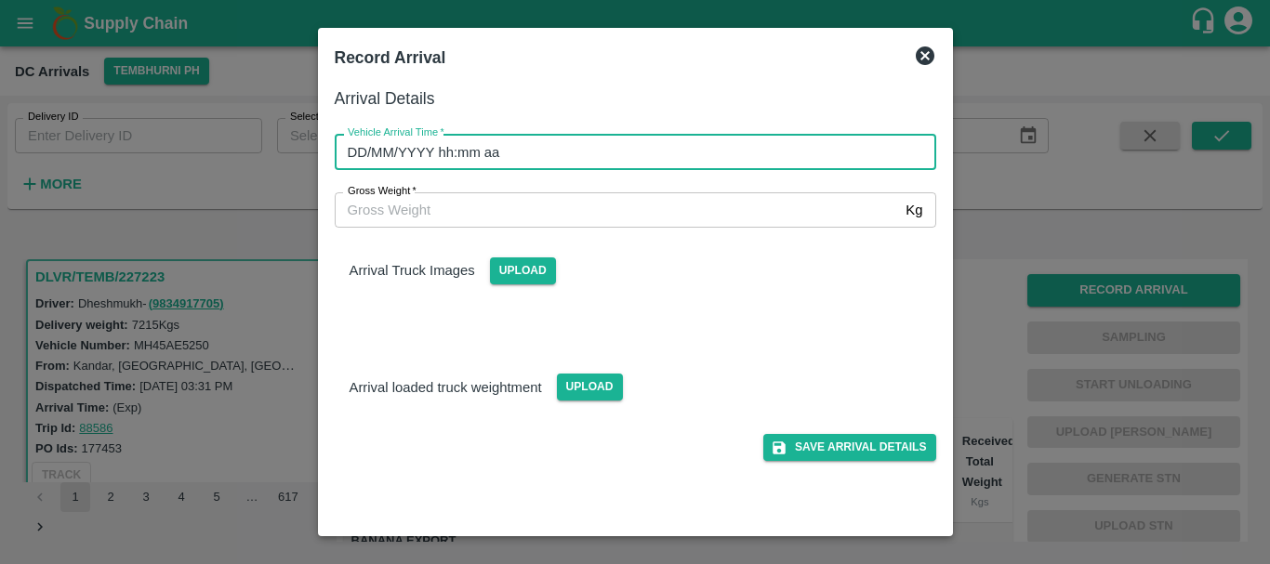
click at [686, 152] on input "DD/MM/YYYY hh:mm aa" at bounding box center [629, 151] width 588 height 35
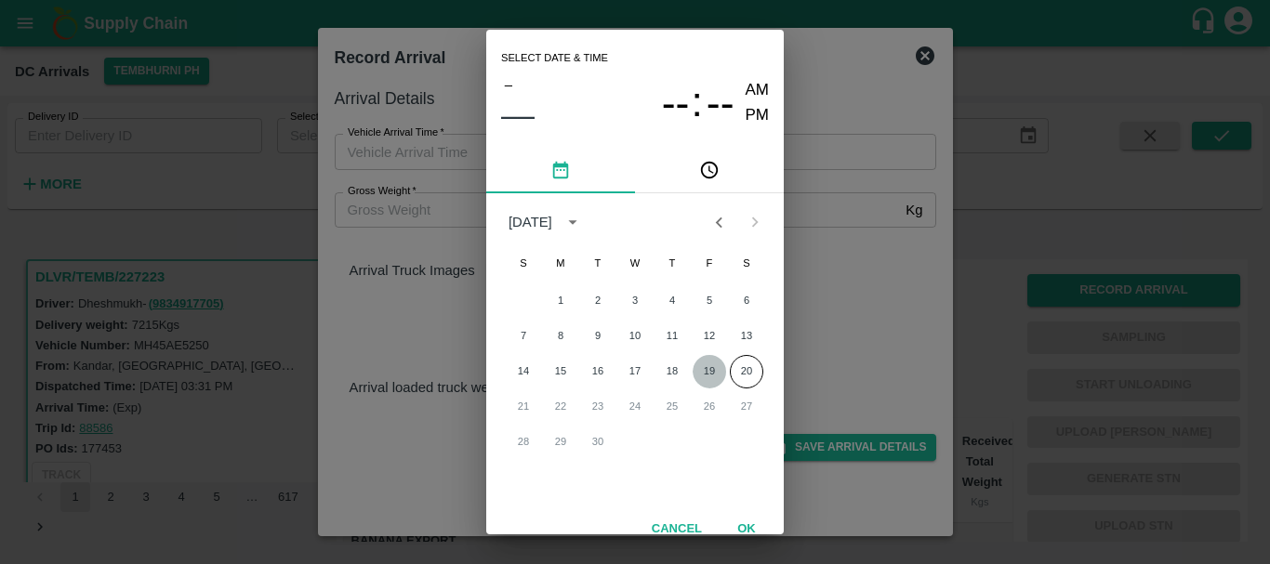
click at [708, 371] on button "19" at bounding box center [708, 371] width 33 height 33
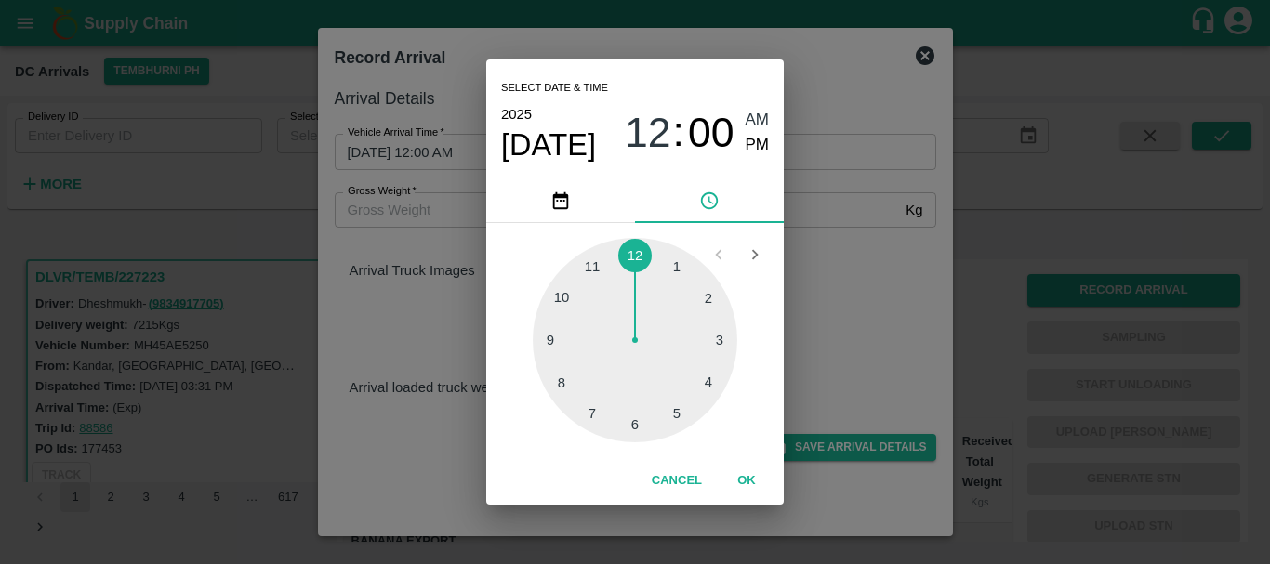
click at [713, 388] on div at bounding box center [635, 340] width 204 height 204
click at [565, 288] on div at bounding box center [635, 340] width 204 height 204
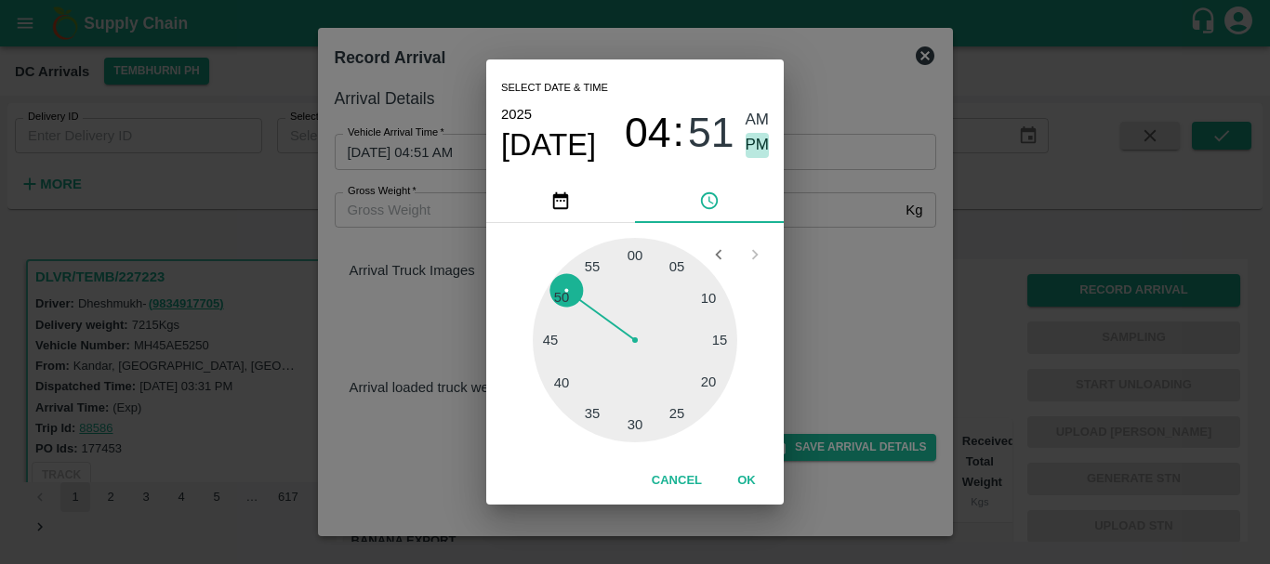
click at [758, 142] on span "PM" at bounding box center [757, 145] width 24 height 25
type input "[DATE] 04:51 PM"
click at [905, 297] on div "Select date & time [DATE] 04 : 51 AM PM 05 10 15 20 25 30 35 40 45 50 55 00 Can…" at bounding box center [635, 282] width 1270 height 564
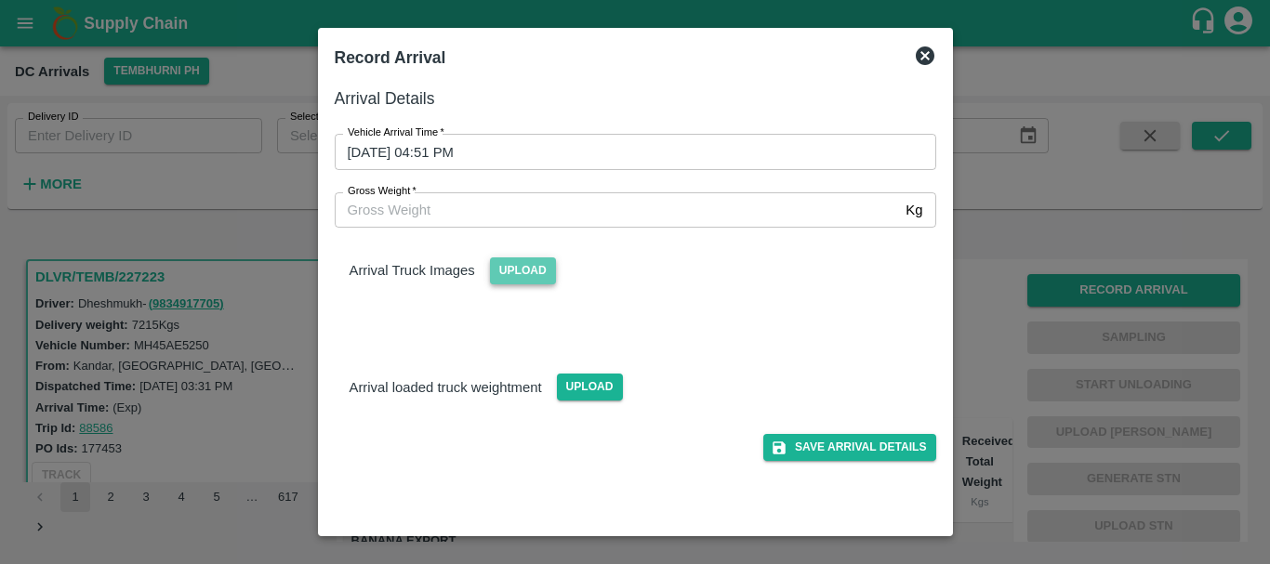
click at [512, 265] on span "Upload" at bounding box center [523, 270] width 66 height 27
click at [0, 0] on input "Upload" at bounding box center [0, 0] width 0 height 0
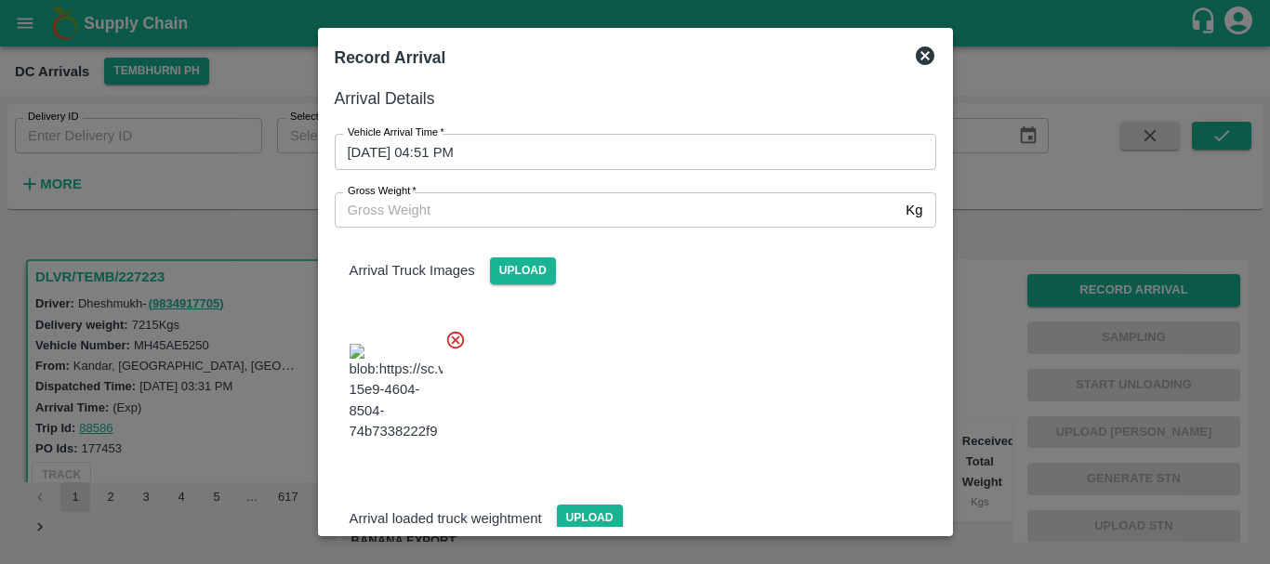
scroll to position [45, 0]
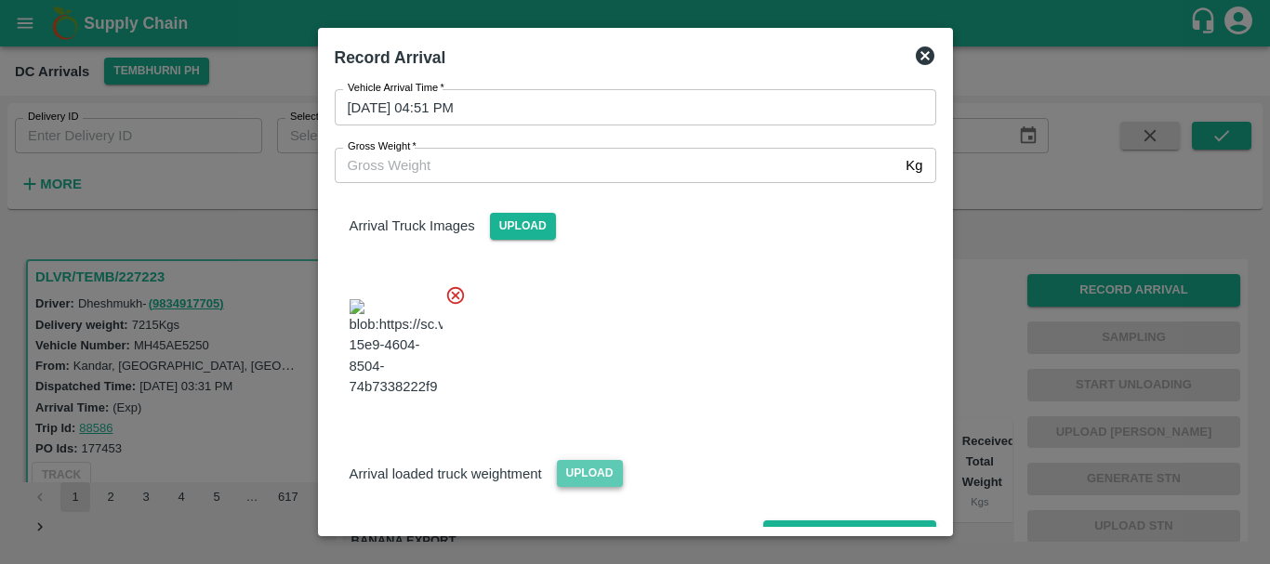
click at [592, 460] on span "Upload" at bounding box center [590, 473] width 66 height 27
click at [0, 0] on input "Upload" at bounding box center [0, 0] width 0 height 0
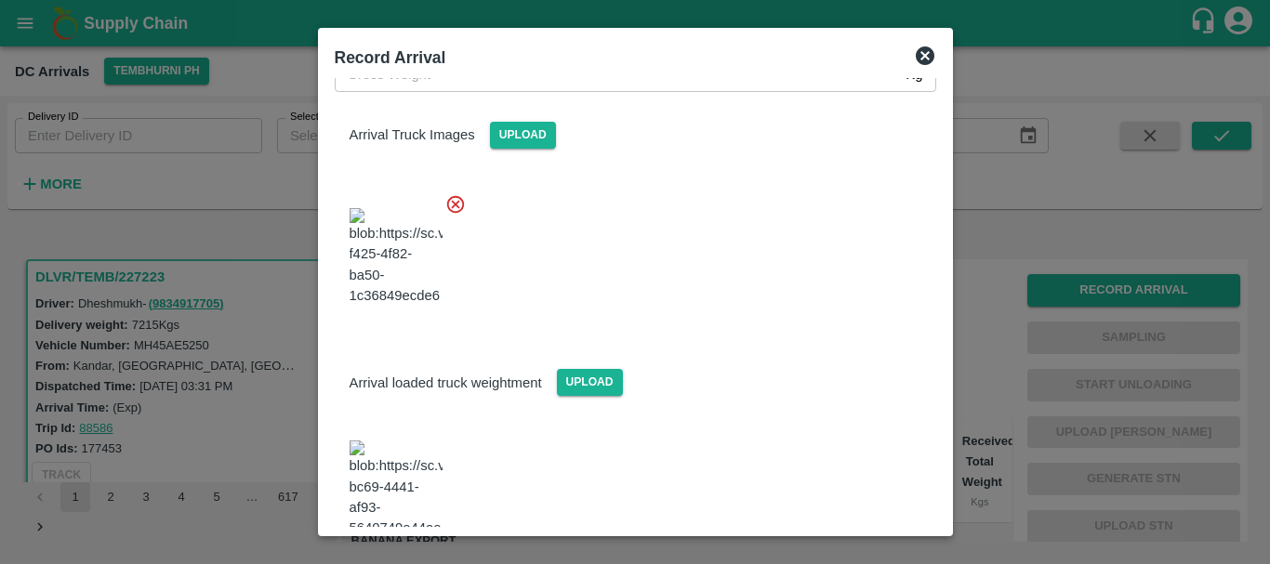
click at [745, 363] on div "Arrival loaded truck weightment Upload" at bounding box center [635, 367] width 631 height 57
click at [384, 444] on img at bounding box center [395, 490] width 93 height 98
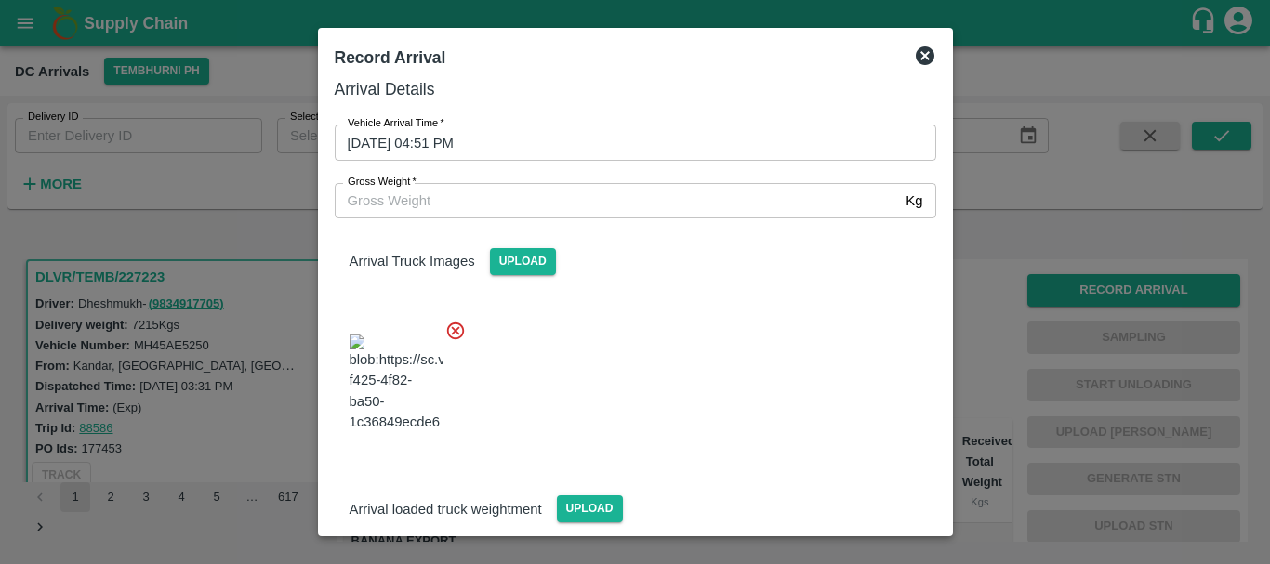
scroll to position [0, 0]
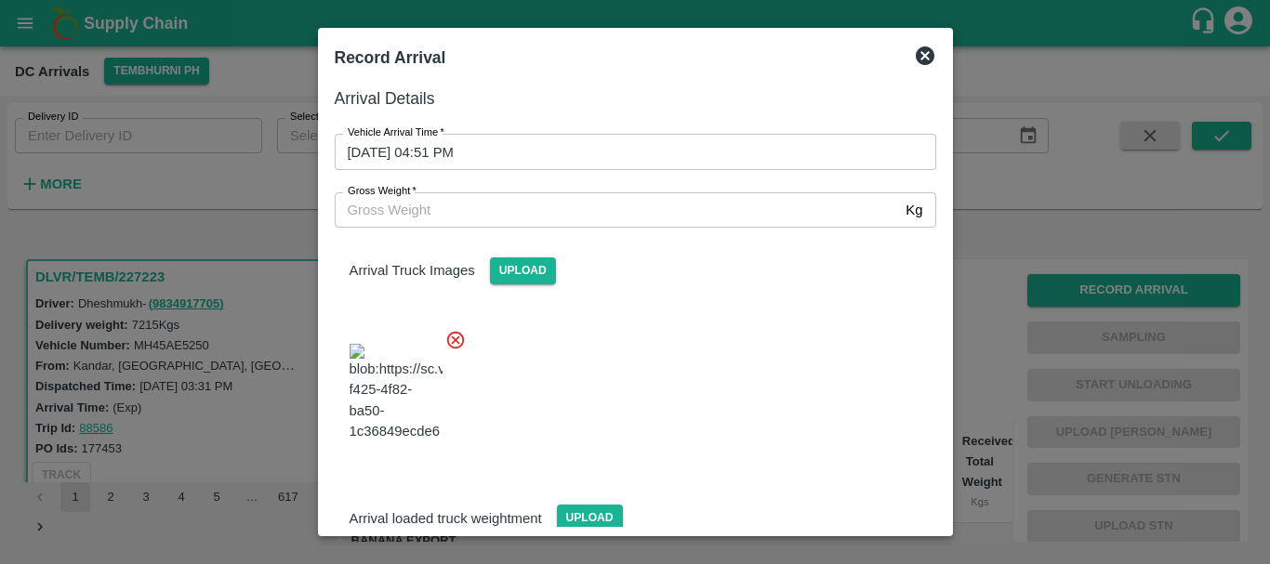
click at [424, 196] on input "Gross Weight   *" at bounding box center [617, 209] width 564 height 35
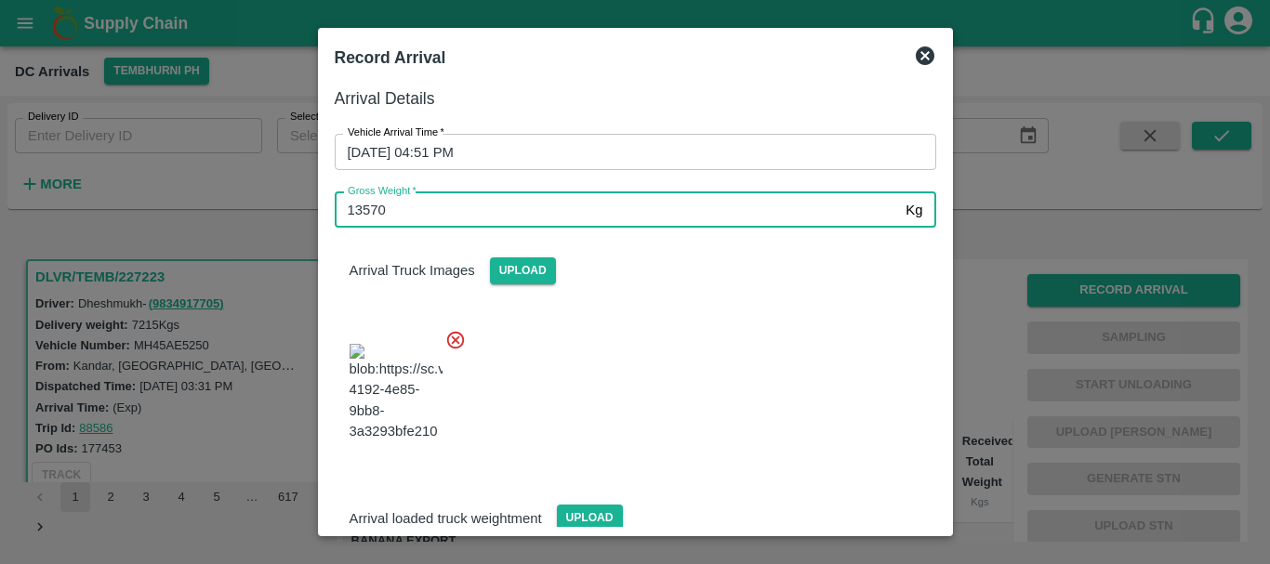
type input "13570"
click at [575, 336] on div at bounding box center [628, 387] width 616 height 146
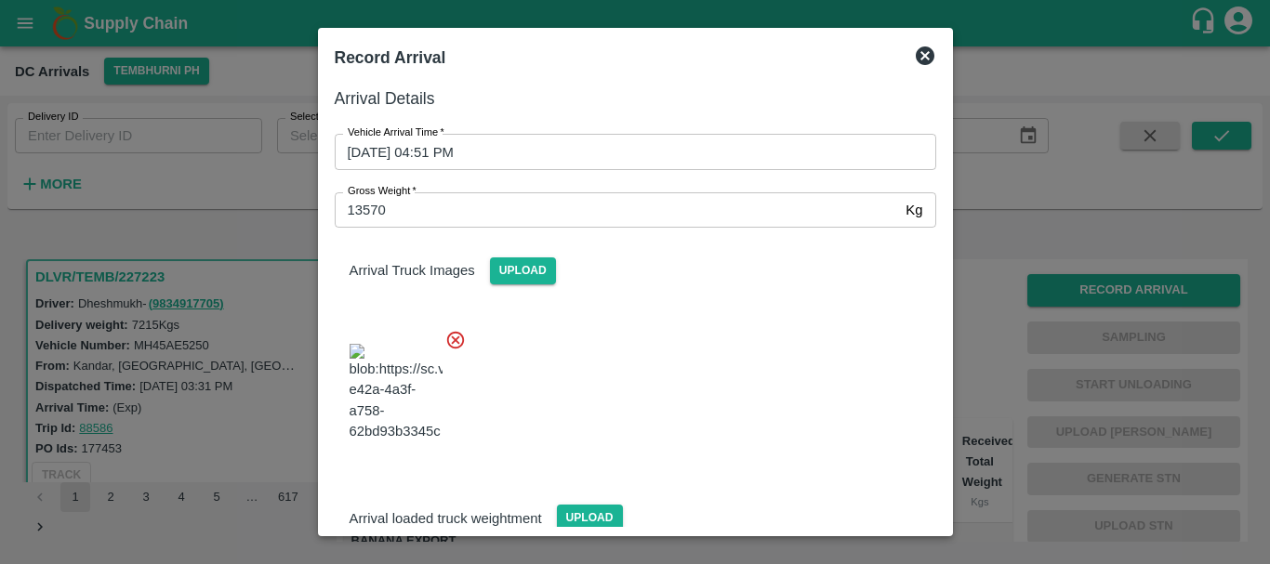
scroll to position [136, 0]
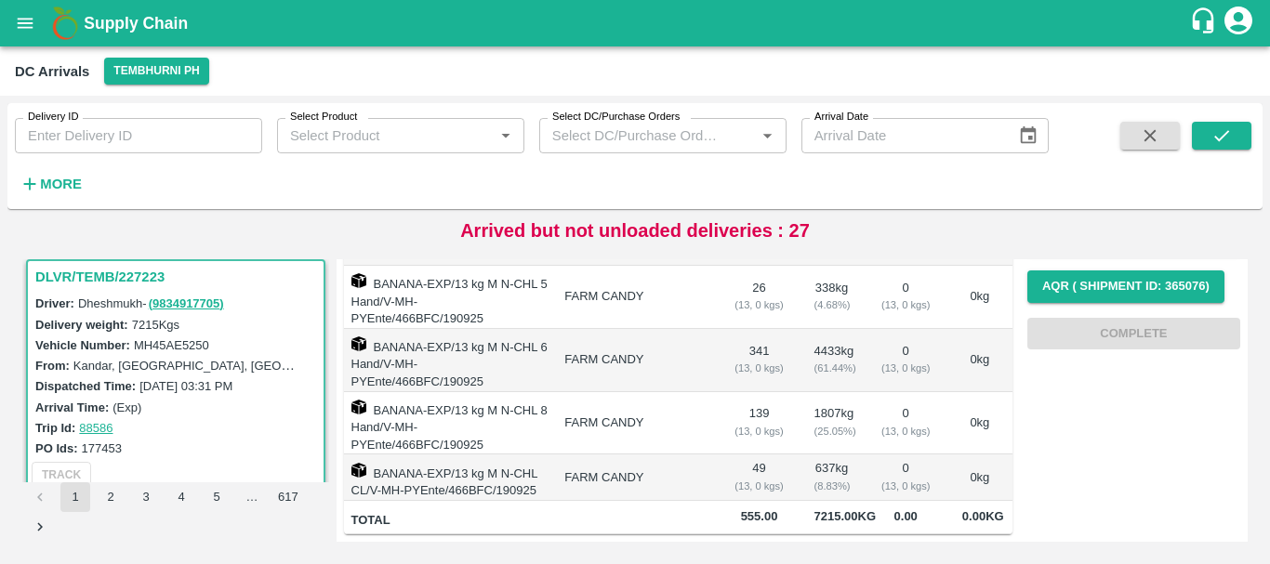
scroll to position [0, 0]
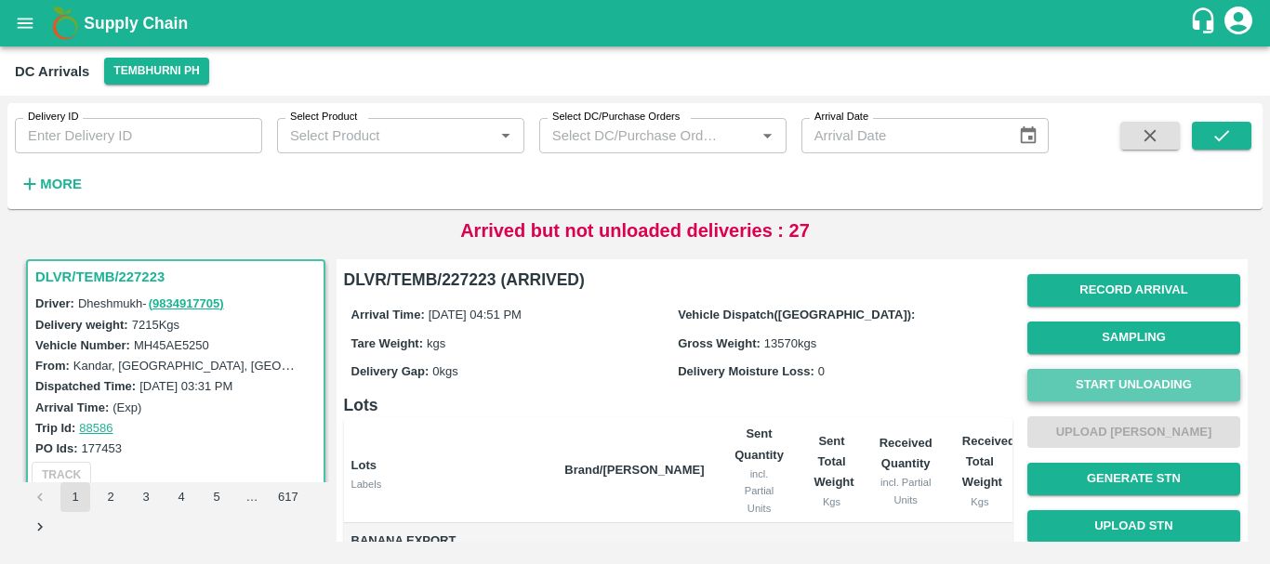
click at [1105, 389] on button "Start Unloading" at bounding box center [1133, 385] width 213 height 33
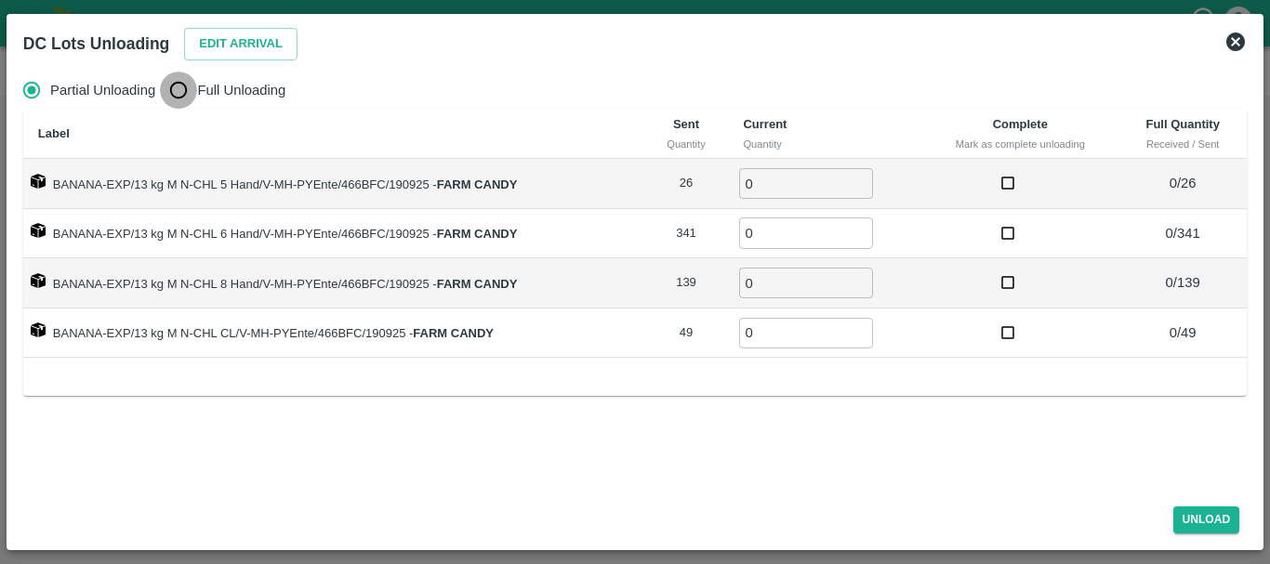
click at [182, 88] on input "Full Unloading" at bounding box center [178, 90] width 37 height 37
radio input "true"
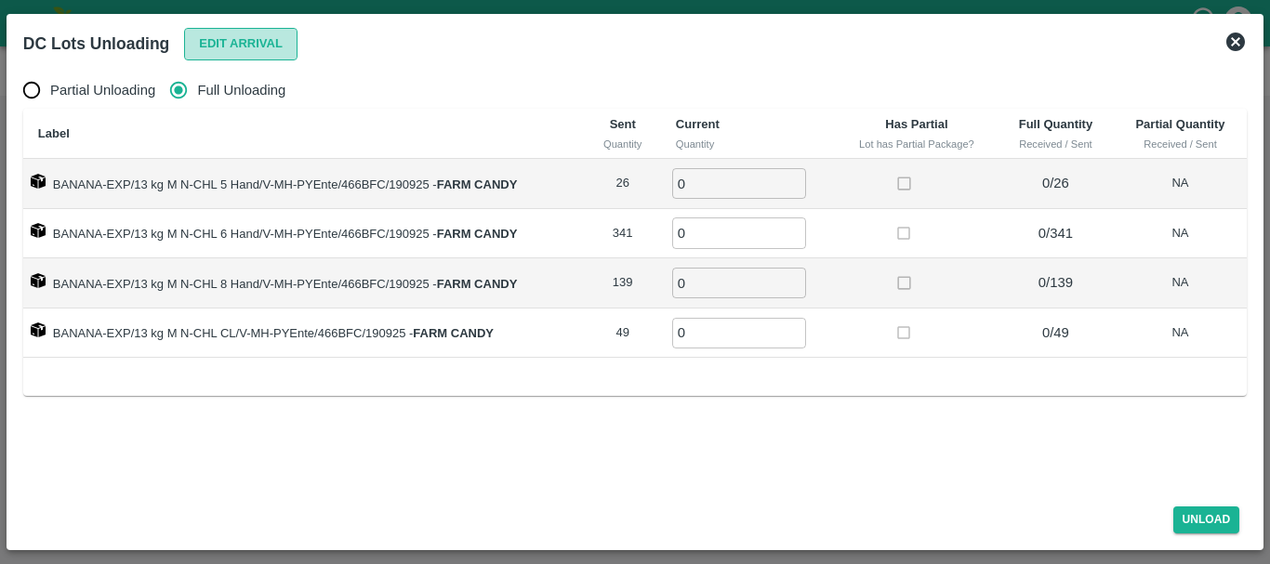
click at [236, 37] on button "Edit Arrival" at bounding box center [240, 44] width 113 height 33
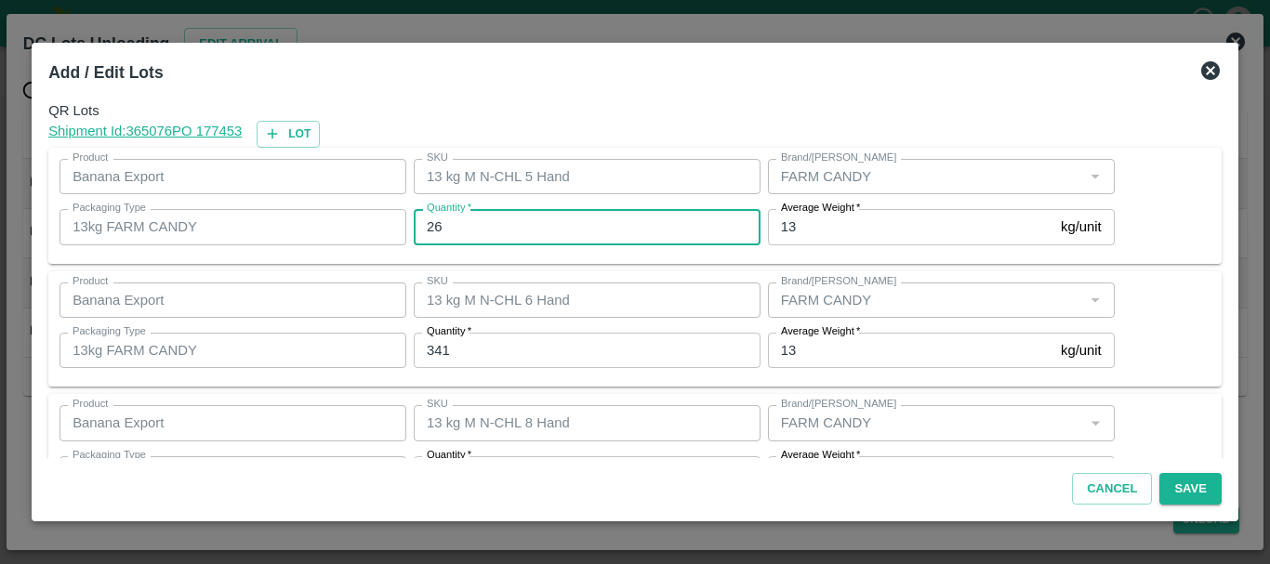
click at [543, 219] on input "26" at bounding box center [587, 226] width 347 height 35
type input "2"
type input "24"
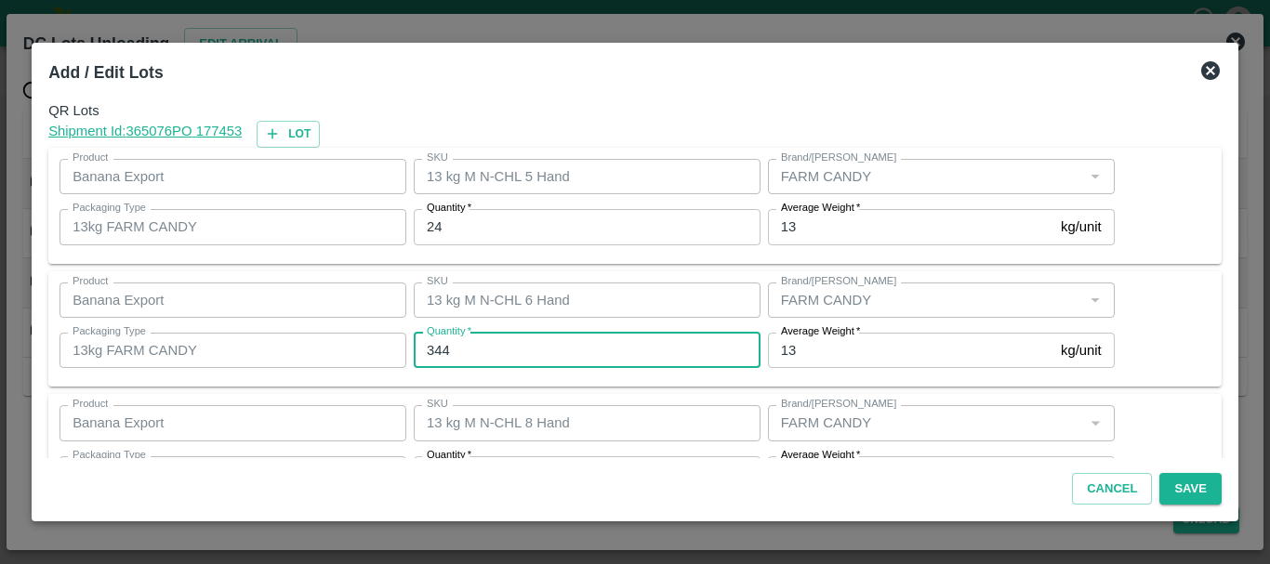
type input "344"
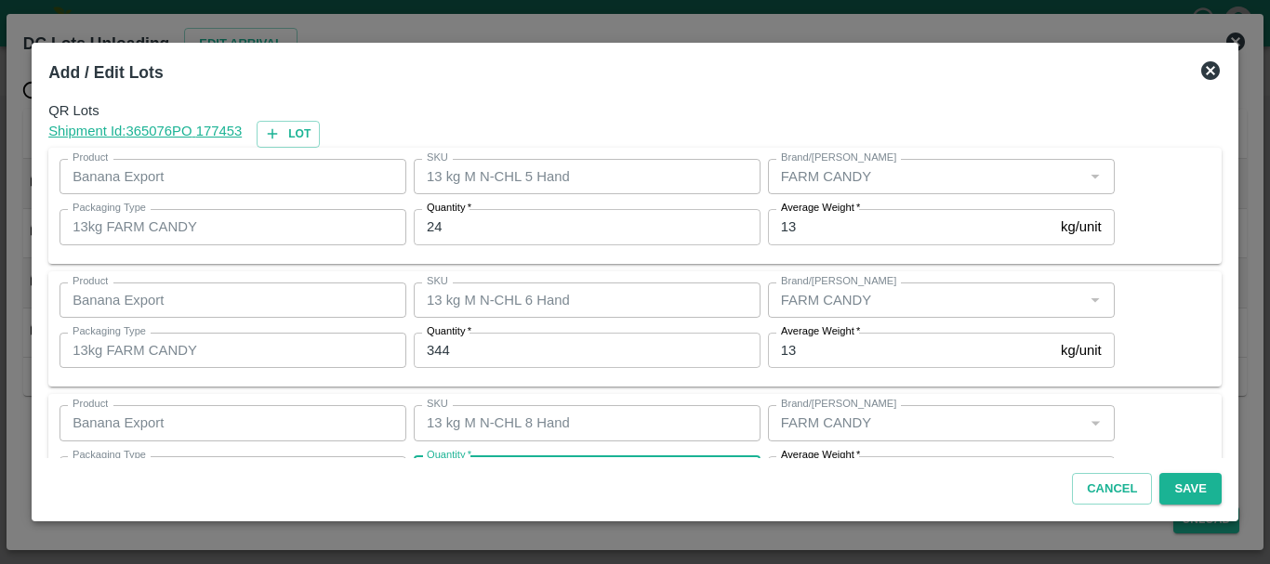
scroll to position [33, 0]
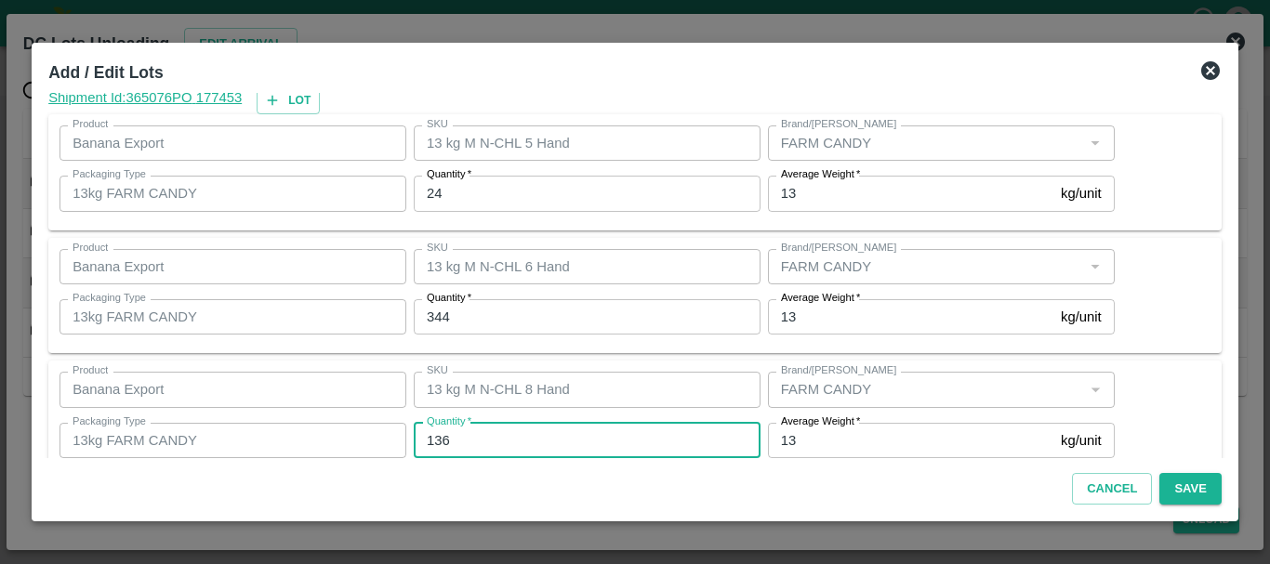
type input "136"
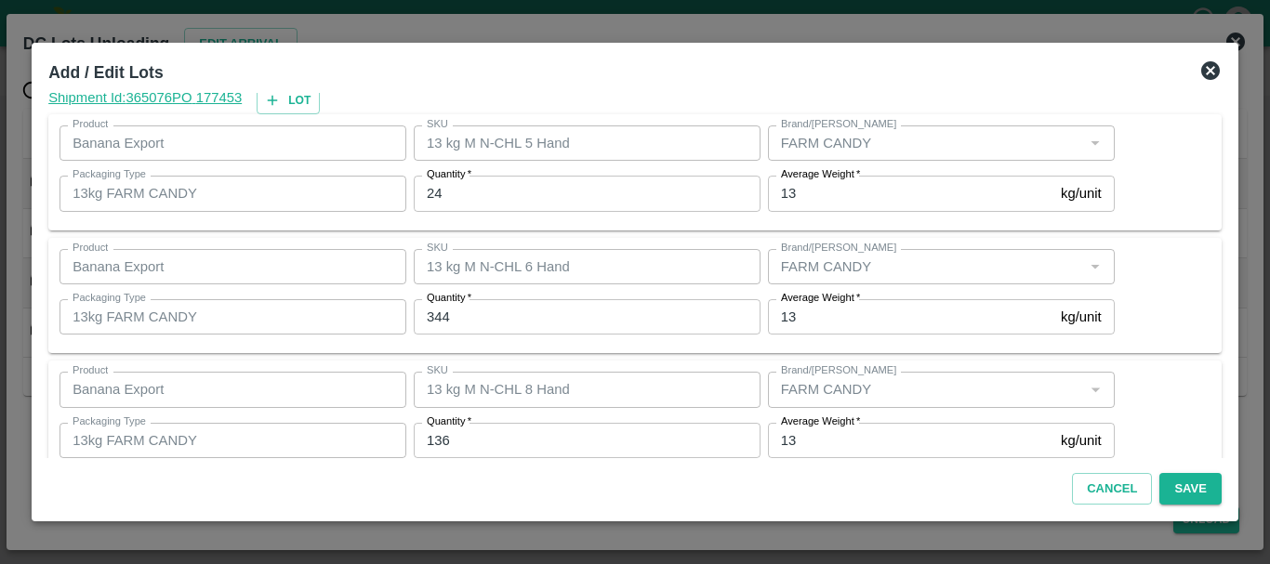
scroll to position [191, 0]
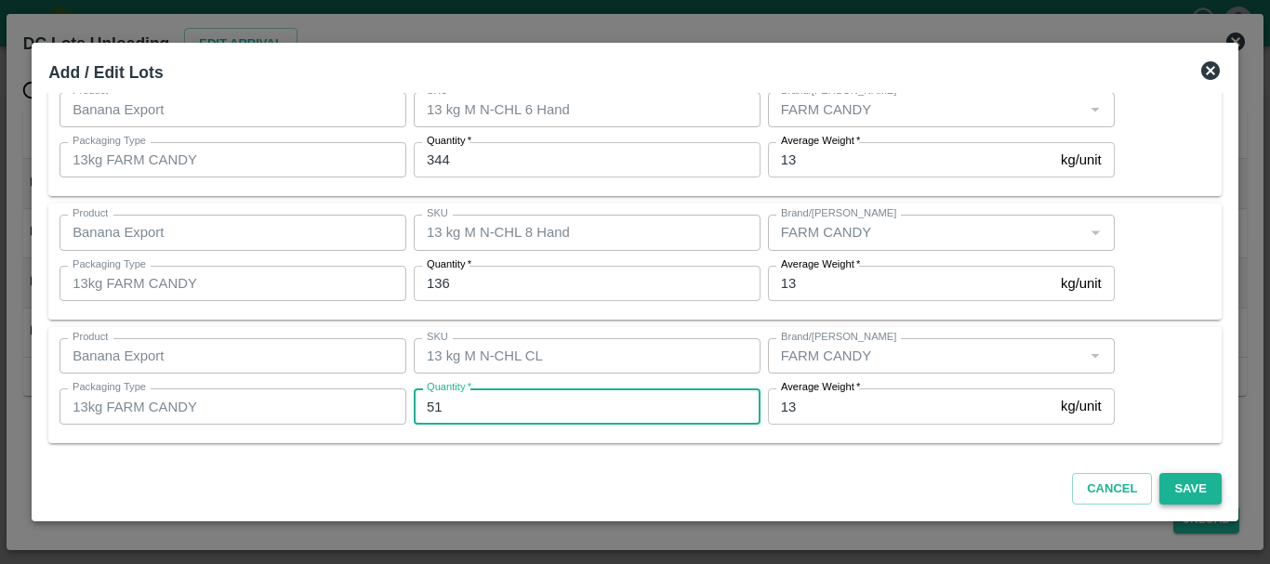
type input "51"
click at [1198, 487] on button "Save" at bounding box center [1189, 489] width 61 height 33
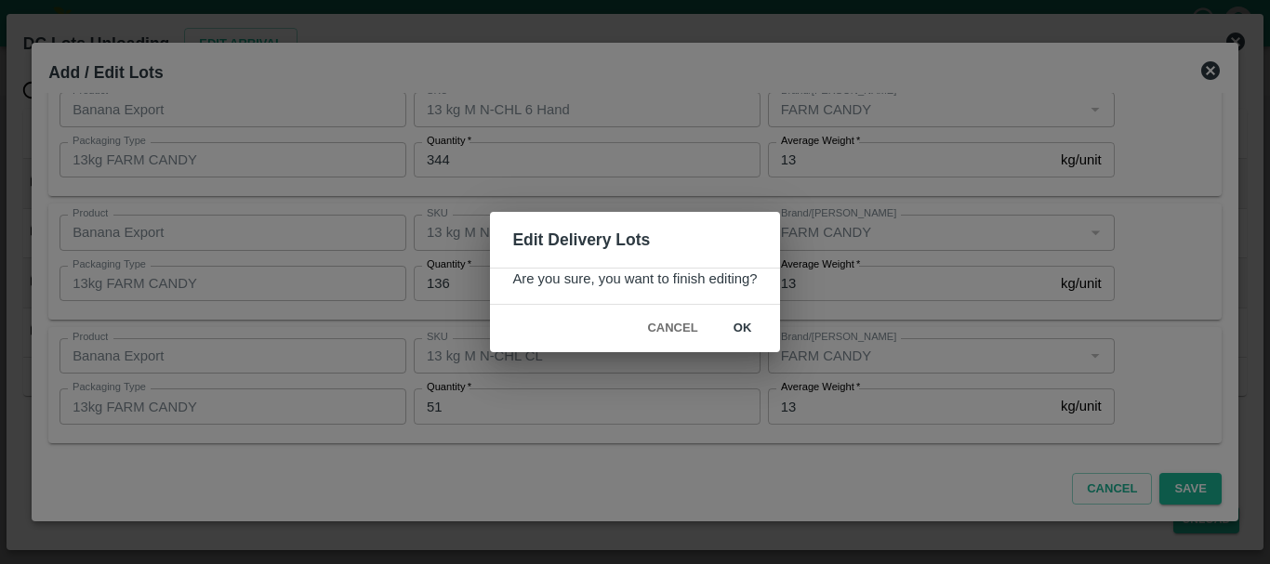
click at [756, 330] on button "ok" at bounding box center [742, 328] width 59 height 33
radio input "true"
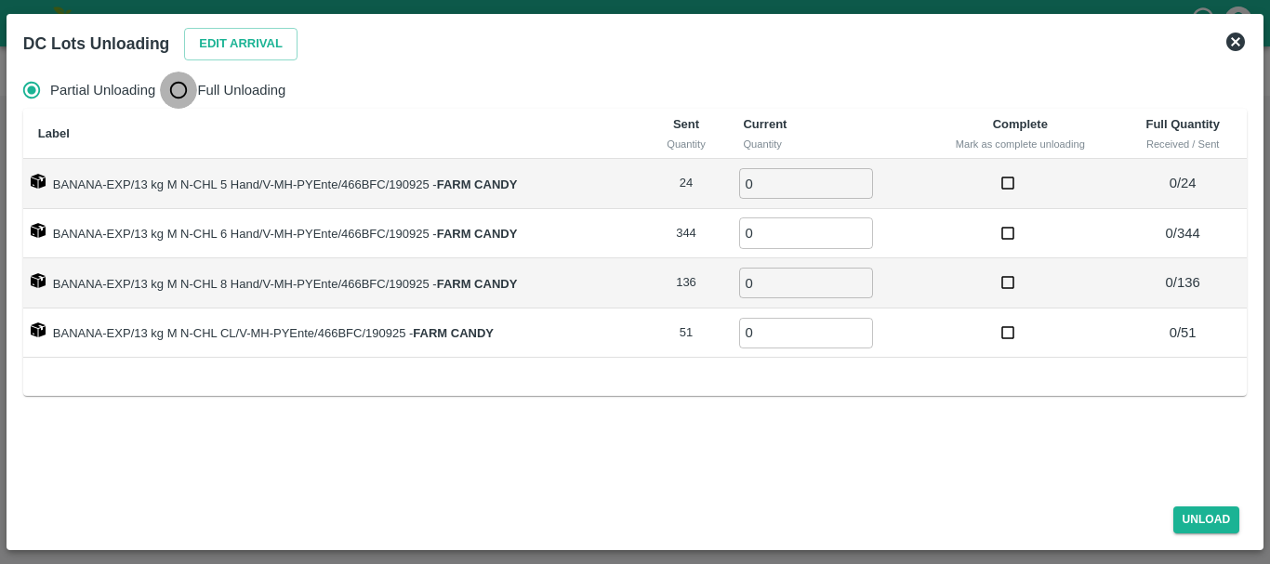
click at [173, 99] on input "Full Unloading" at bounding box center [178, 90] width 37 height 37
radio input "true"
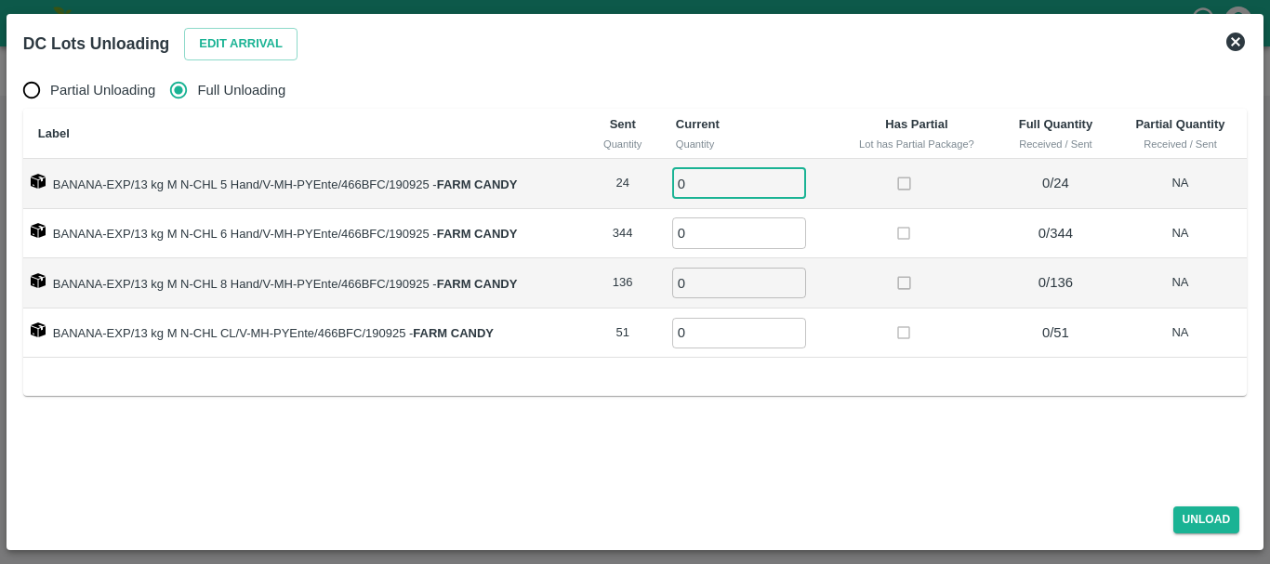
click at [681, 182] on input "0" at bounding box center [739, 183] width 134 height 31
click at [691, 182] on input "0" at bounding box center [739, 183] width 134 height 31
type input "024"
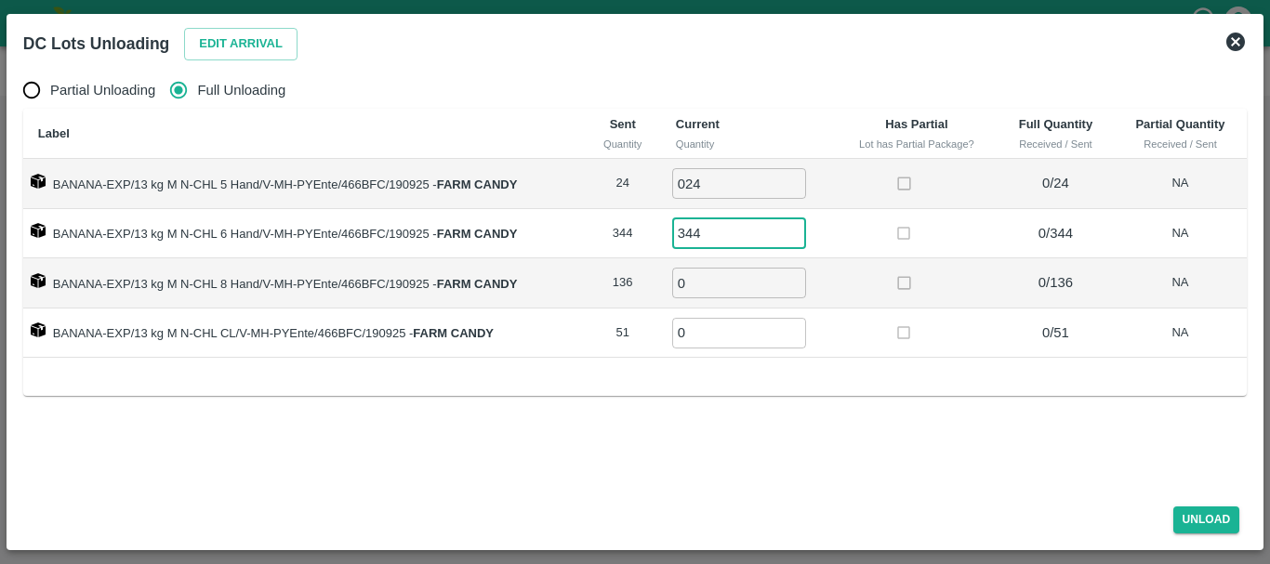
type input "344"
type input "136"
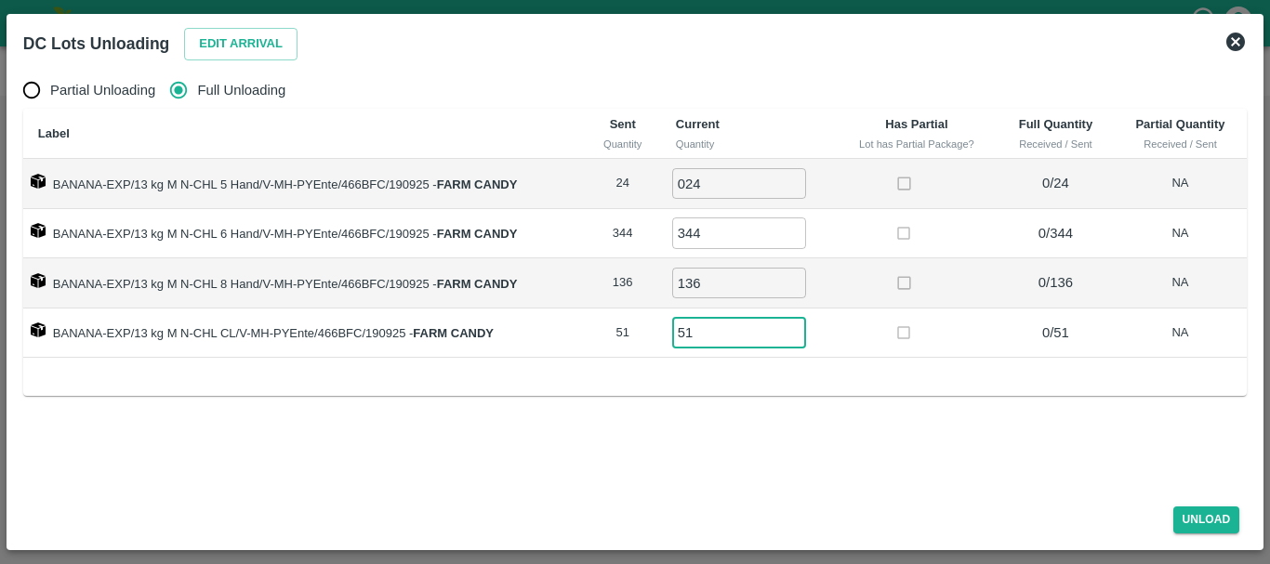
type input "51"
click at [1209, 505] on div "Unload" at bounding box center [635, 516] width 1238 height 49
click at [1204, 514] on button "Unload" at bounding box center [1206, 520] width 67 height 27
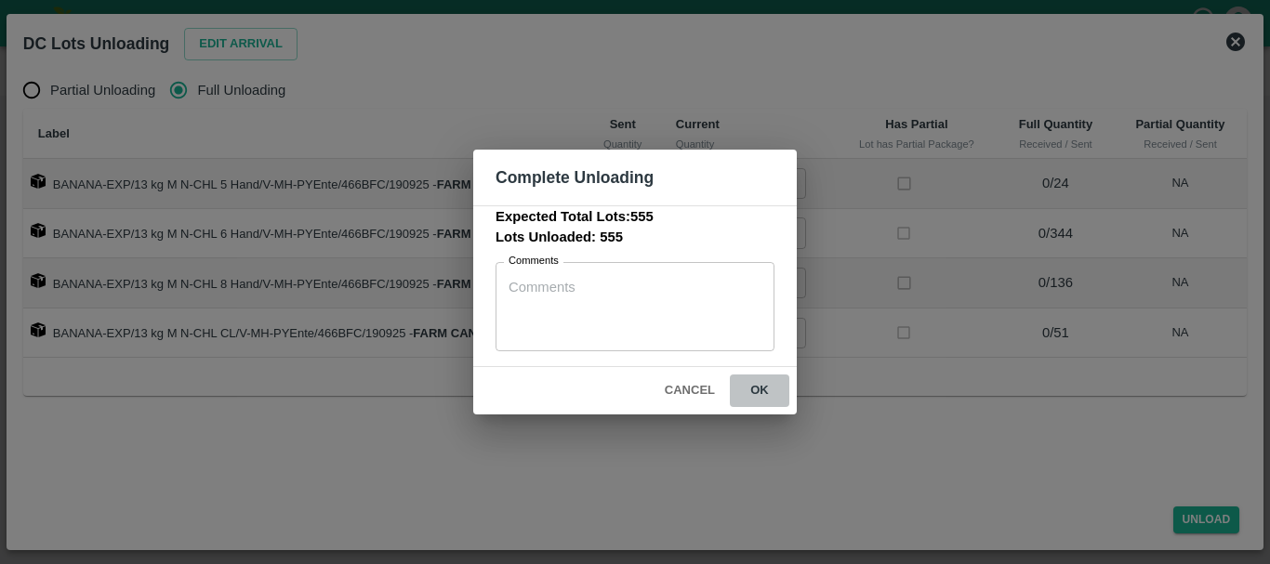
click at [767, 377] on button "ok" at bounding box center [759, 391] width 59 height 33
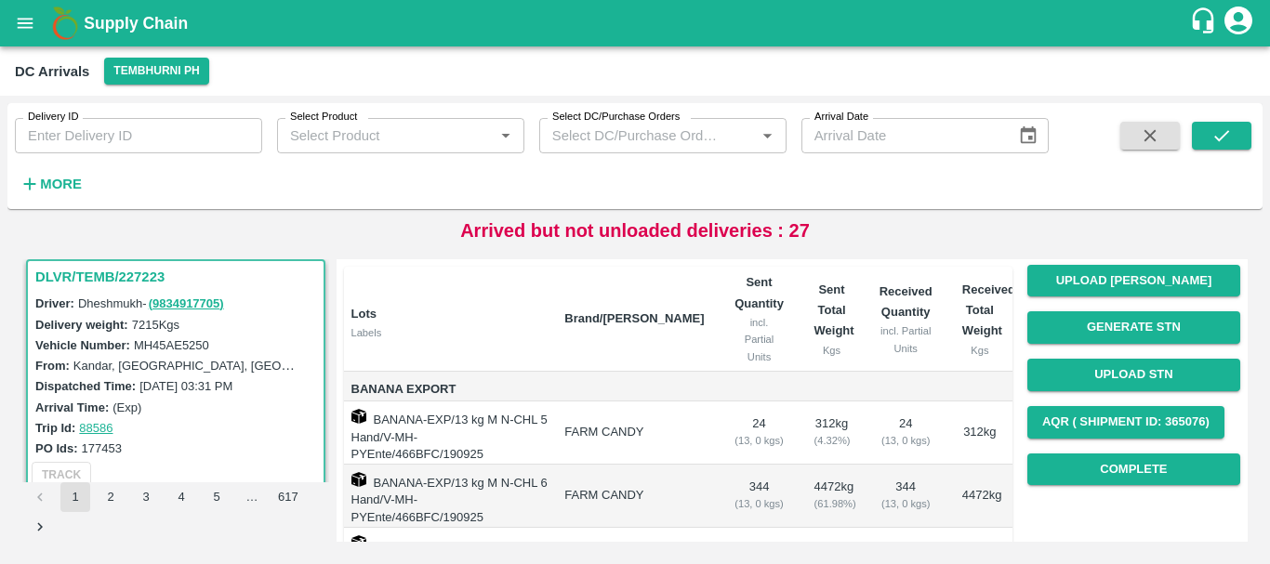
scroll to position [95, 0]
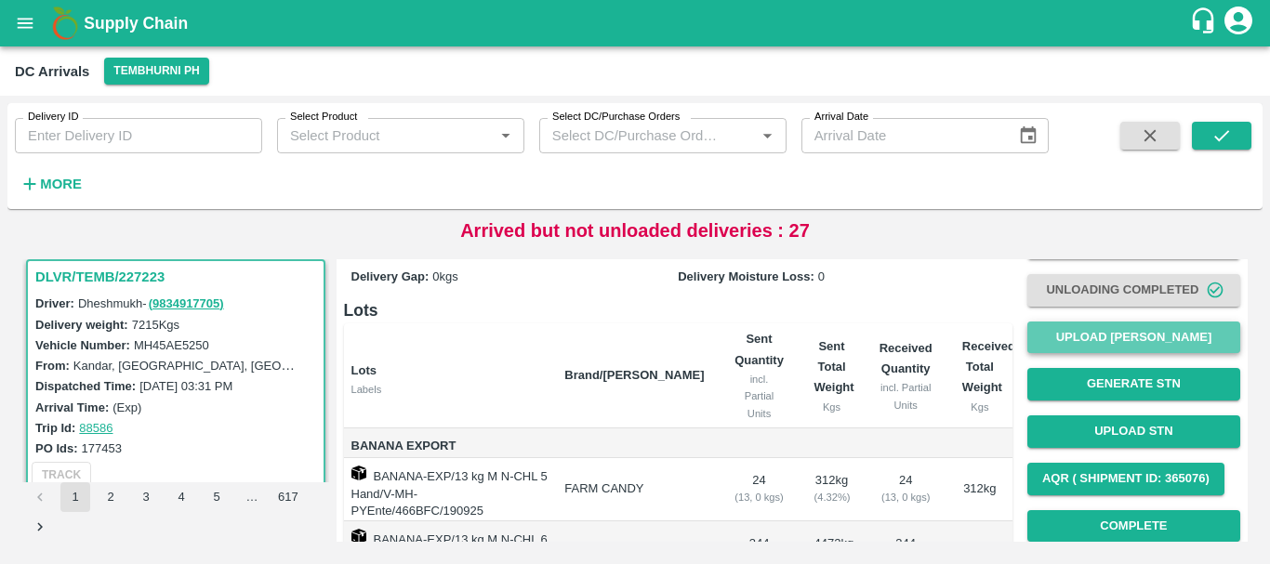
click at [1072, 334] on button "Upload [PERSON_NAME]" at bounding box center [1133, 338] width 213 height 33
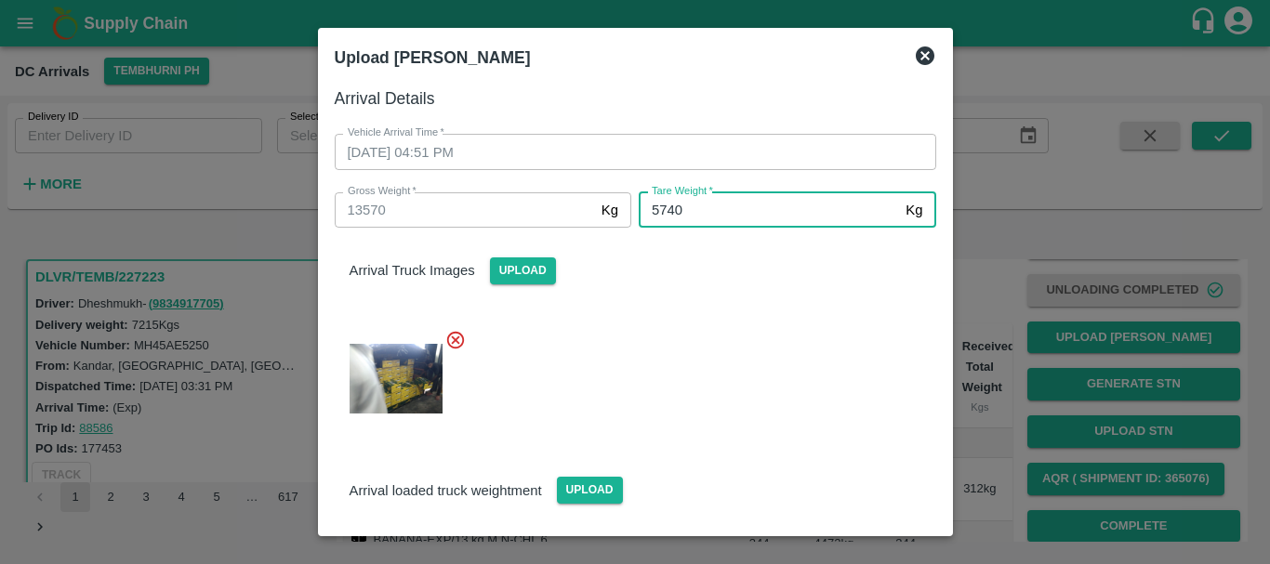
type input "5740"
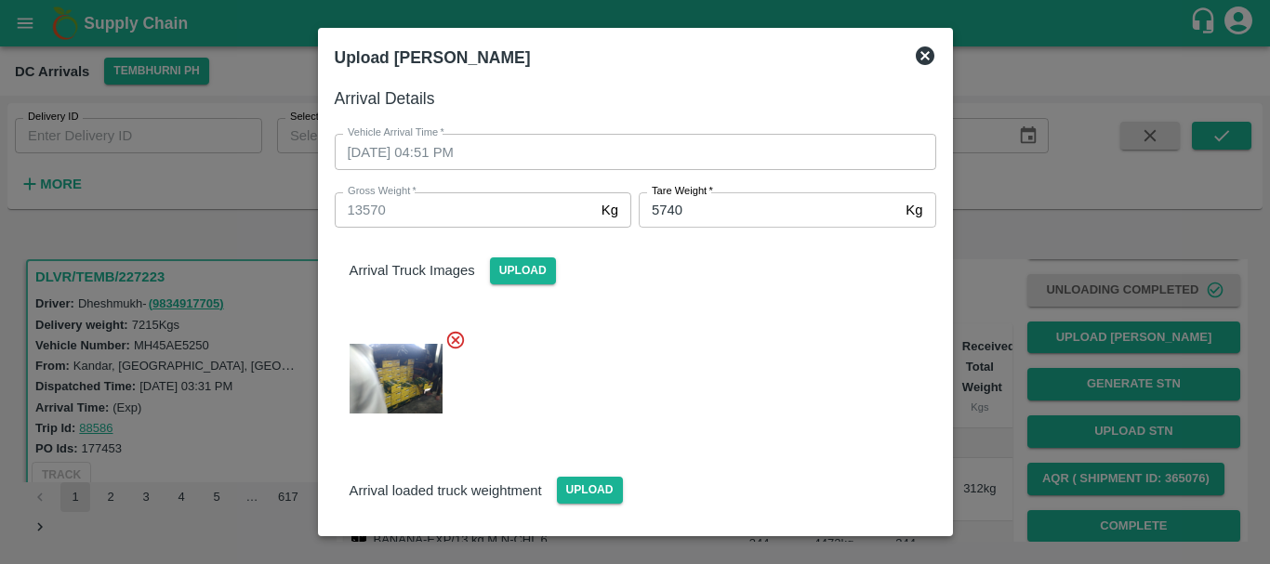
click at [710, 407] on div at bounding box center [628, 373] width 616 height 118
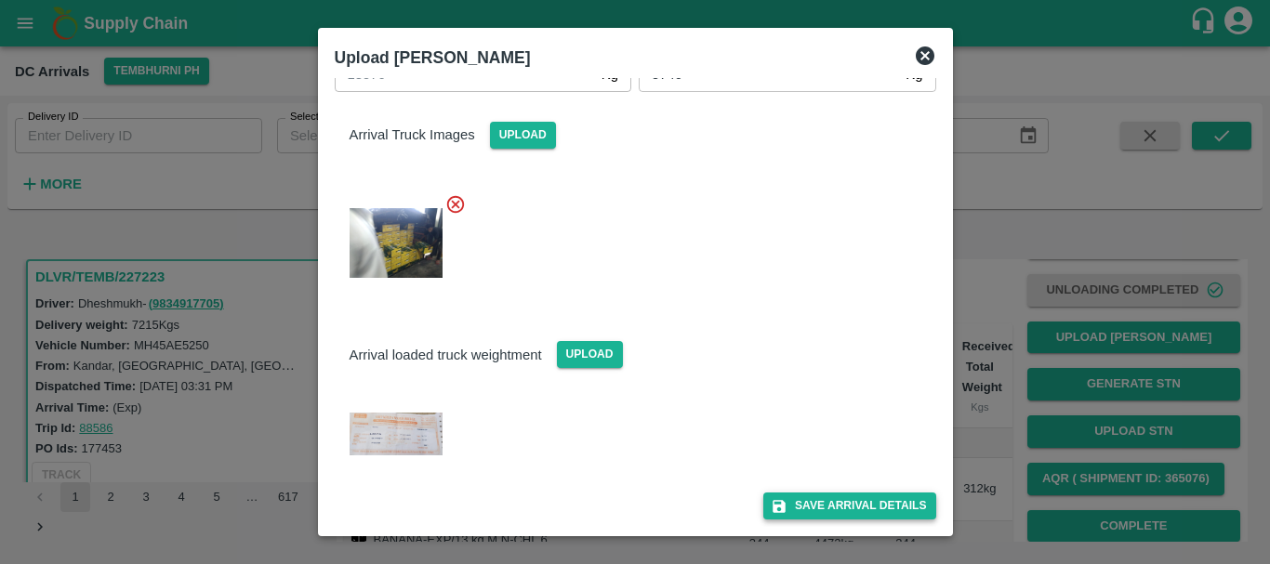
click at [802, 507] on button "Save Arrival Details" at bounding box center [849, 506] width 172 height 27
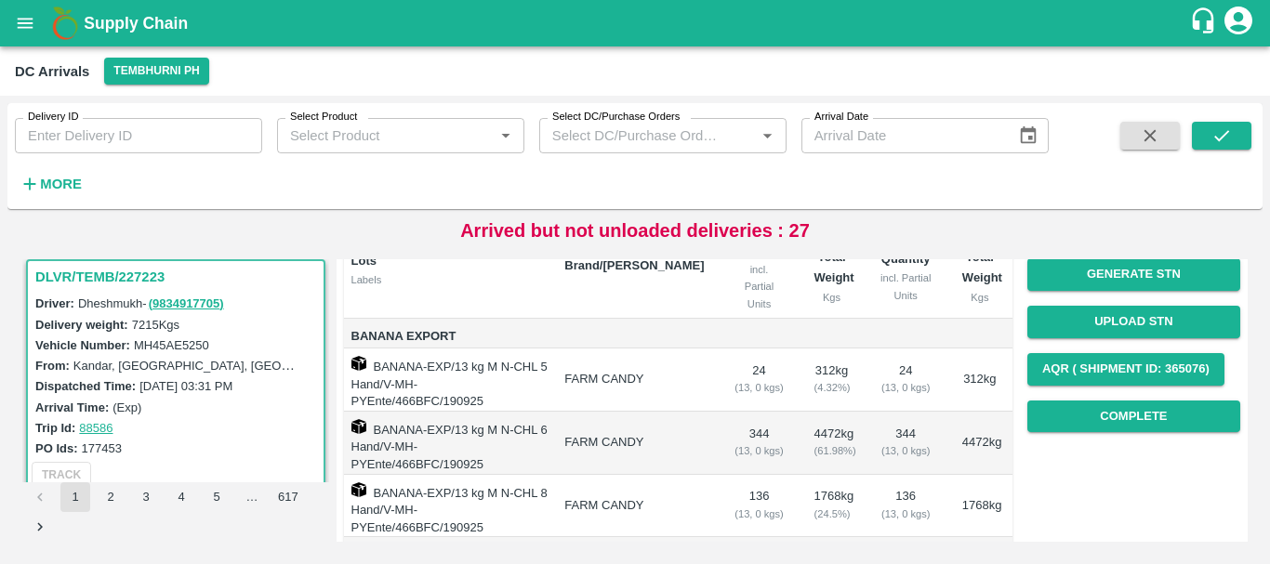
scroll to position [201, 0]
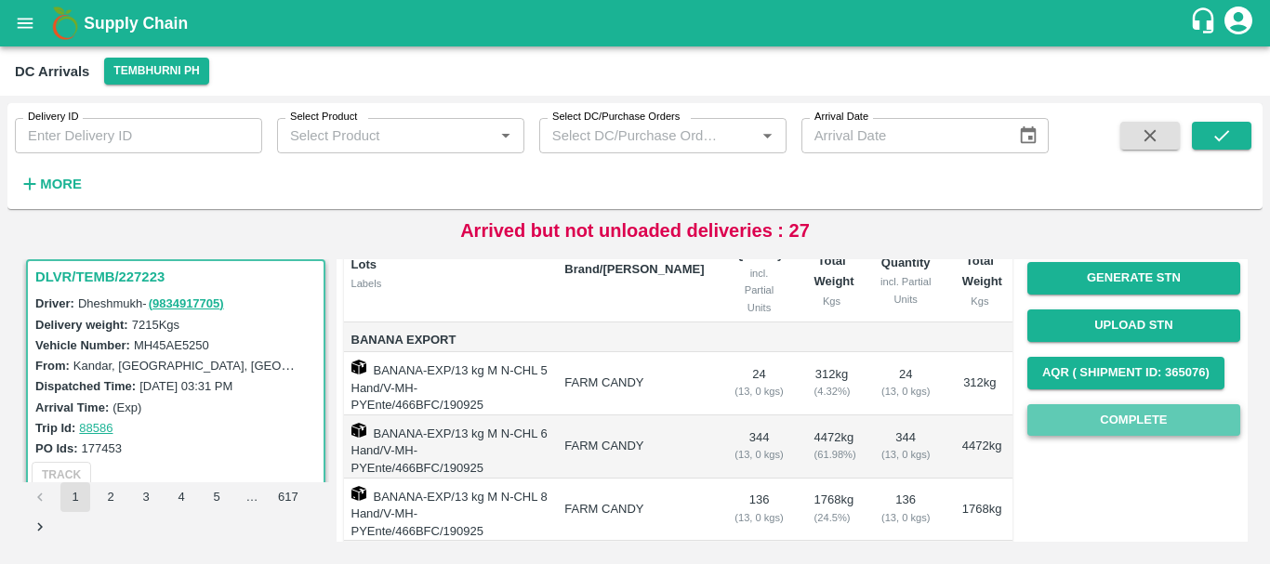
click at [1079, 423] on button "Complete" at bounding box center [1133, 420] width 213 height 33
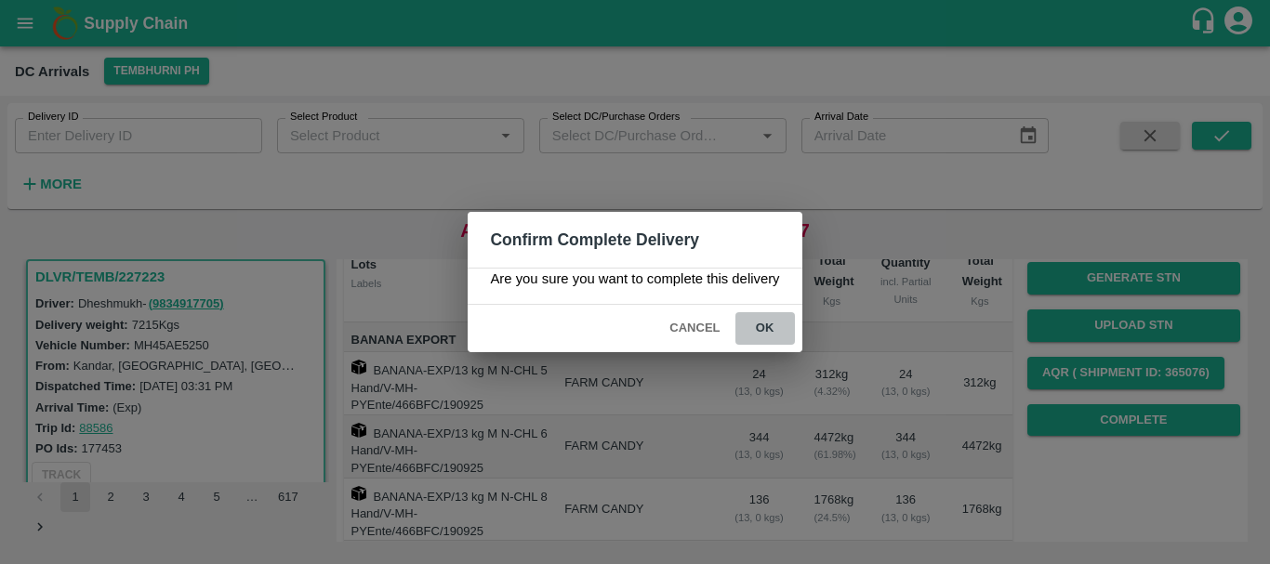
click at [761, 315] on button "ok" at bounding box center [764, 328] width 59 height 33
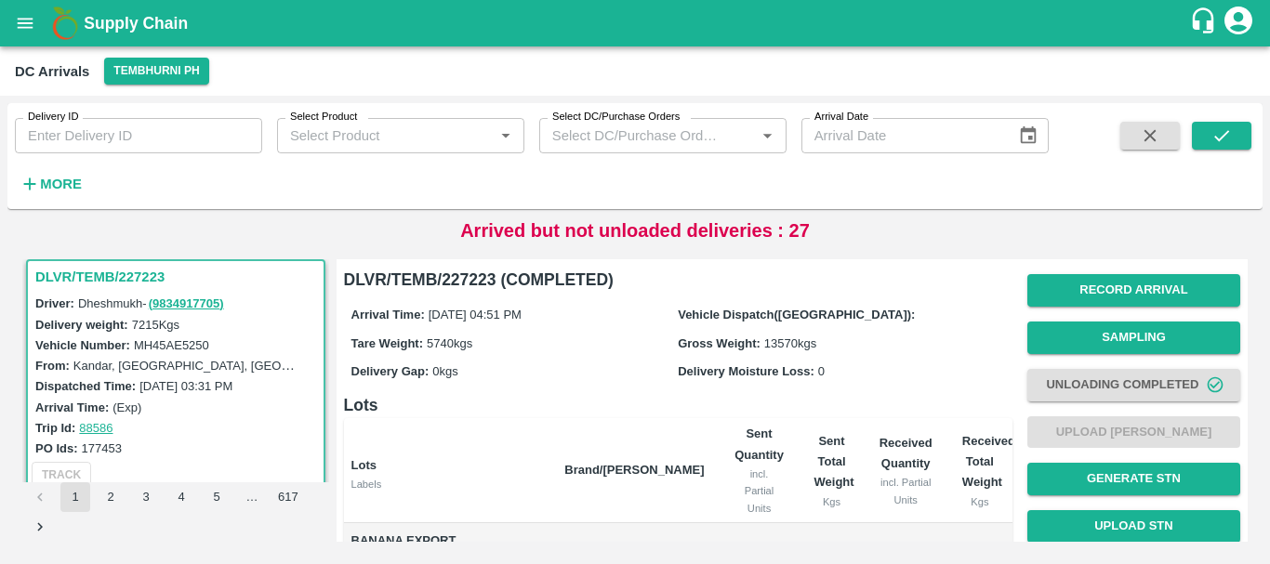
scroll to position [322, 0]
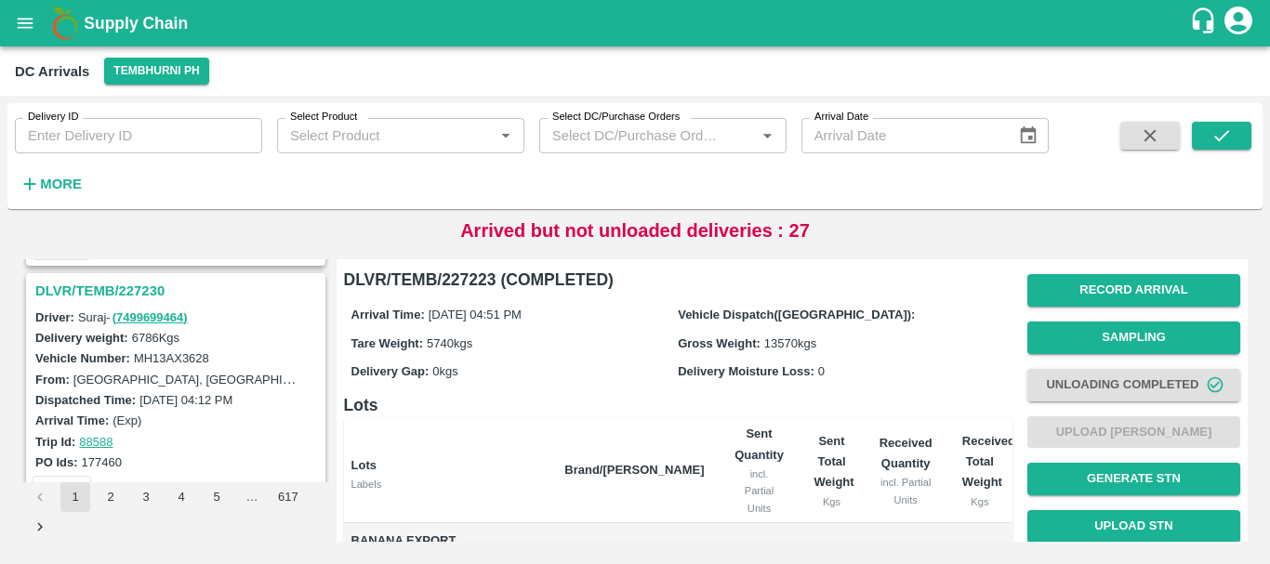
click at [118, 286] on h3 "DLVR/TEMB/227230" at bounding box center [178, 291] width 286 height 24
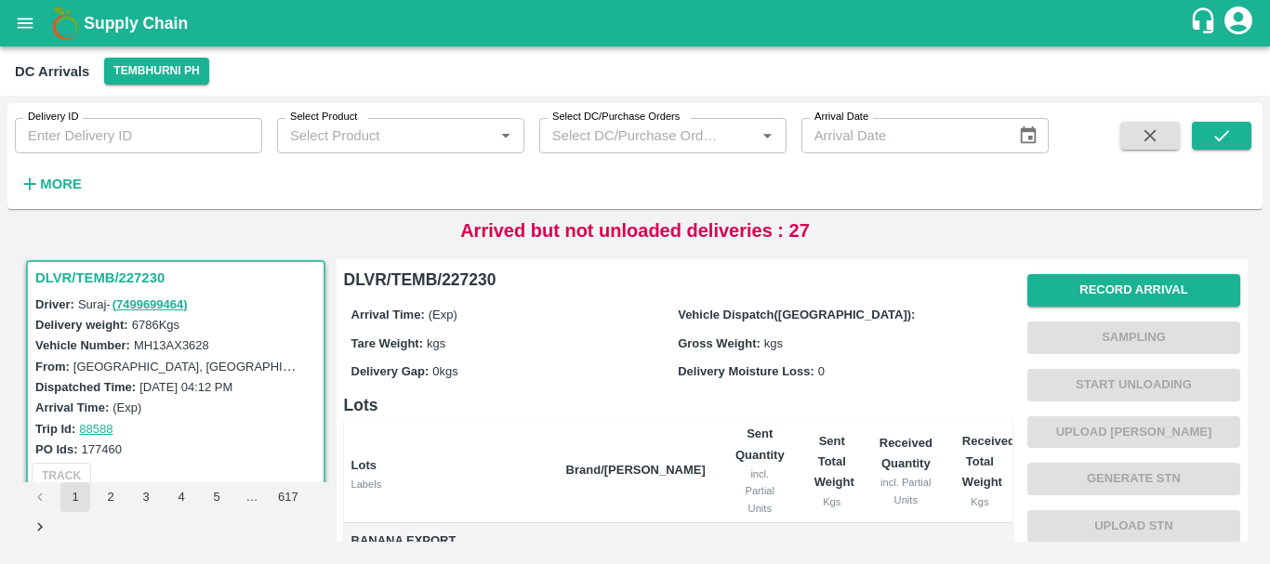
click at [554, 362] on div "Delivery Gap: 0 kgs" at bounding box center [514, 371] width 327 height 20
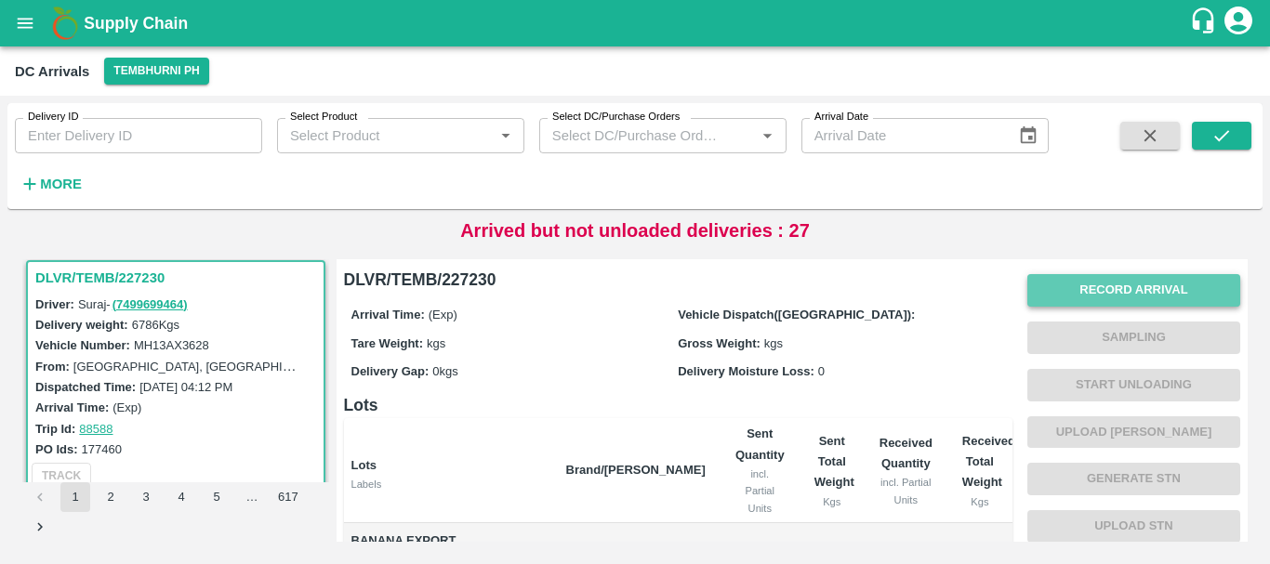
click at [1070, 302] on button "Record Arrival" at bounding box center [1133, 290] width 213 height 33
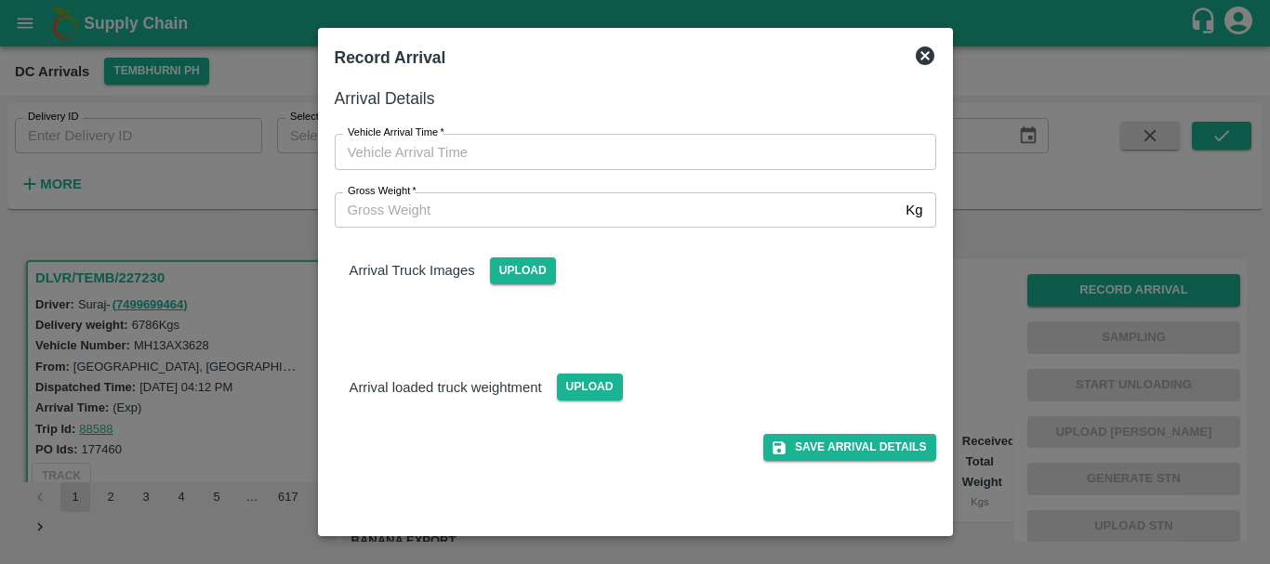
type input "DD/MM/YYYY hh:mm aa"
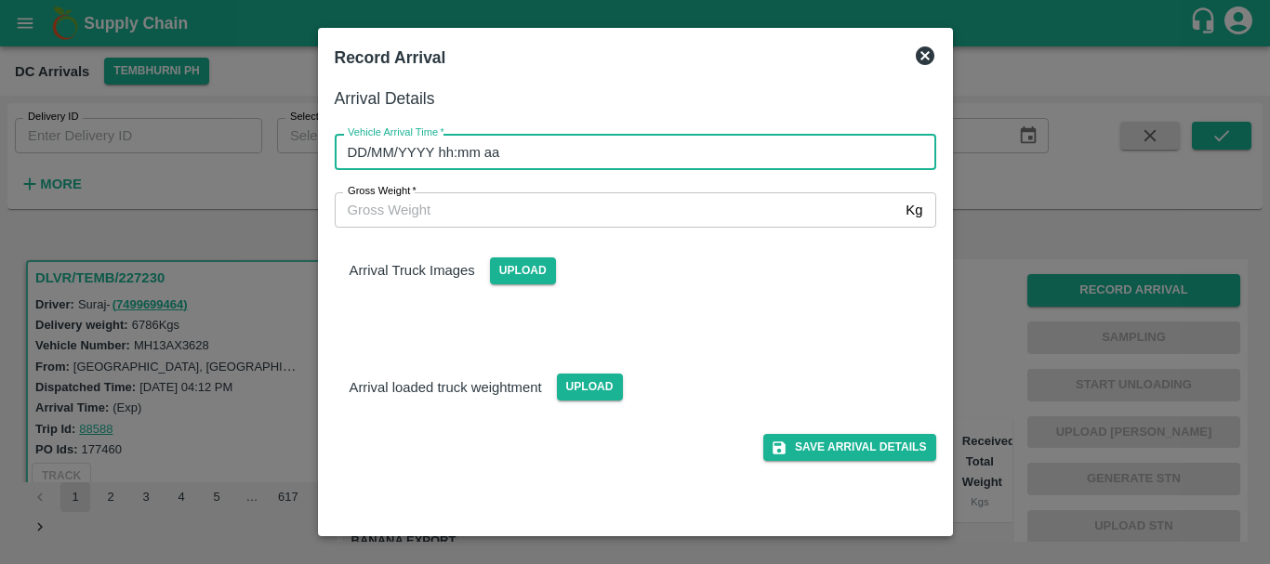
click at [738, 145] on input "DD/MM/YYYY hh:mm aa" at bounding box center [629, 151] width 588 height 35
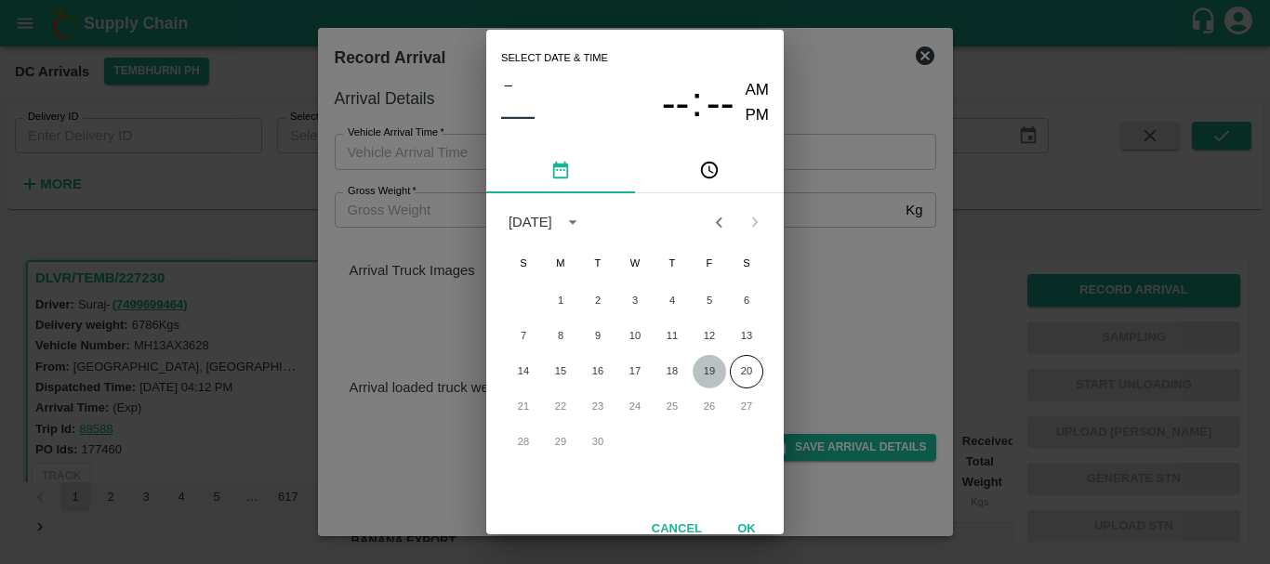
click at [712, 374] on button "19" at bounding box center [708, 371] width 33 height 33
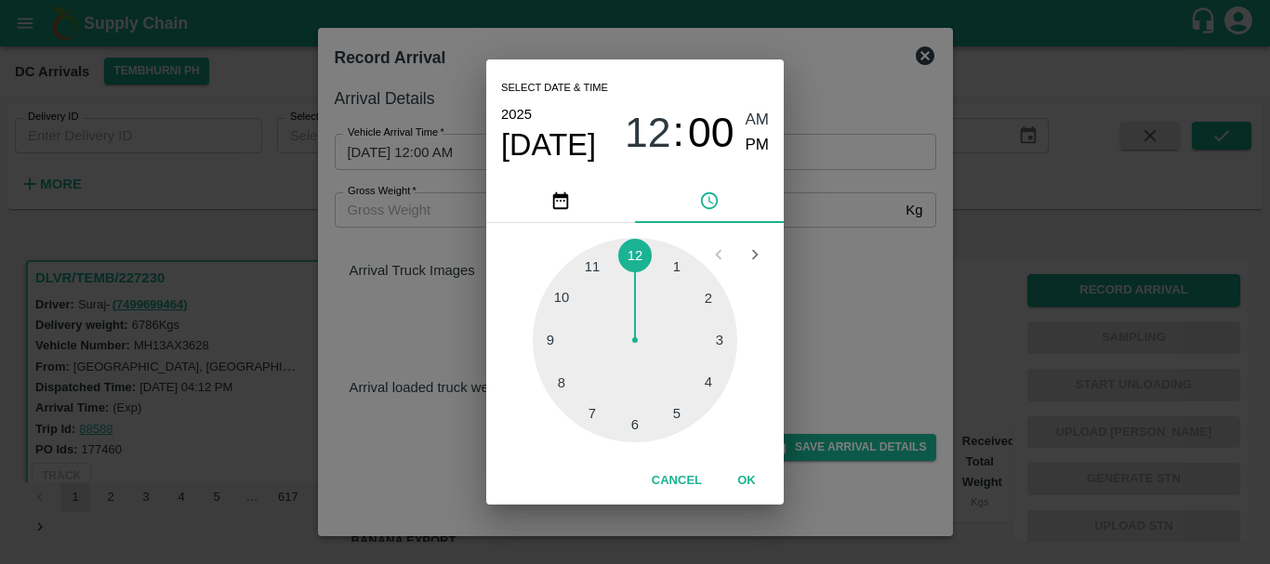
click at [702, 395] on div at bounding box center [635, 340] width 204 height 204
click at [593, 268] on div at bounding box center [635, 340] width 204 height 204
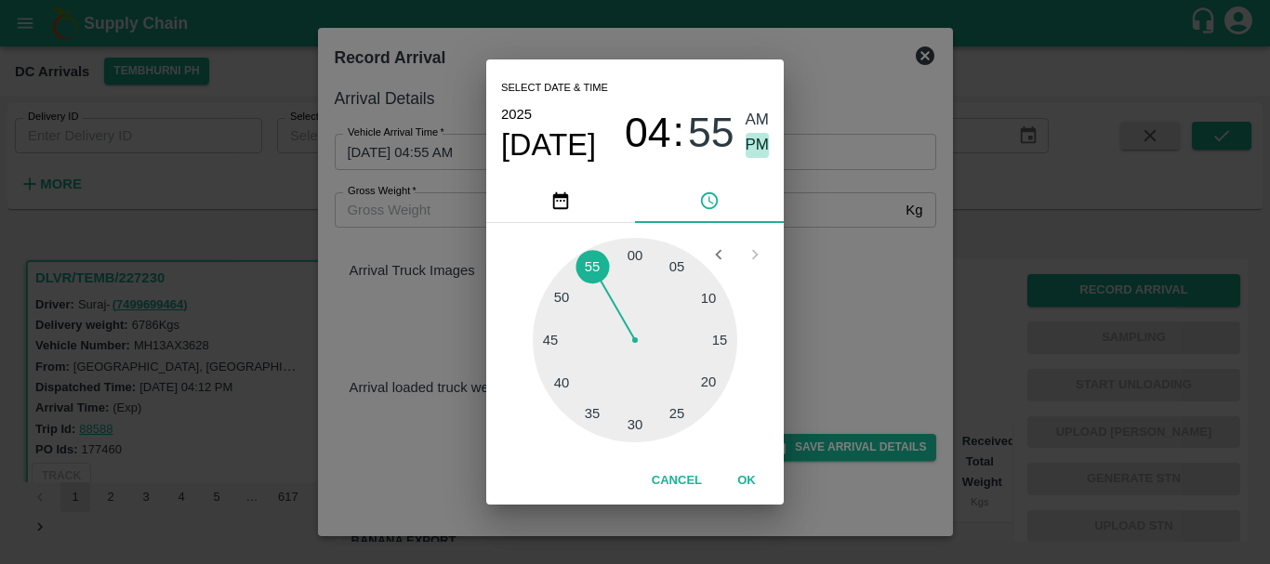
click at [746, 142] on span "PM" at bounding box center [757, 145] width 24 height 25
type input "[DATE] 04:55 PM"
click at [816, 226] on div "Select date & time [DATE] 04 : 55 AM PM 05 10 15 20 25 30 35 40 45 50 55 00 Can…" at bounding box center [635, 282] width 1270 height 564
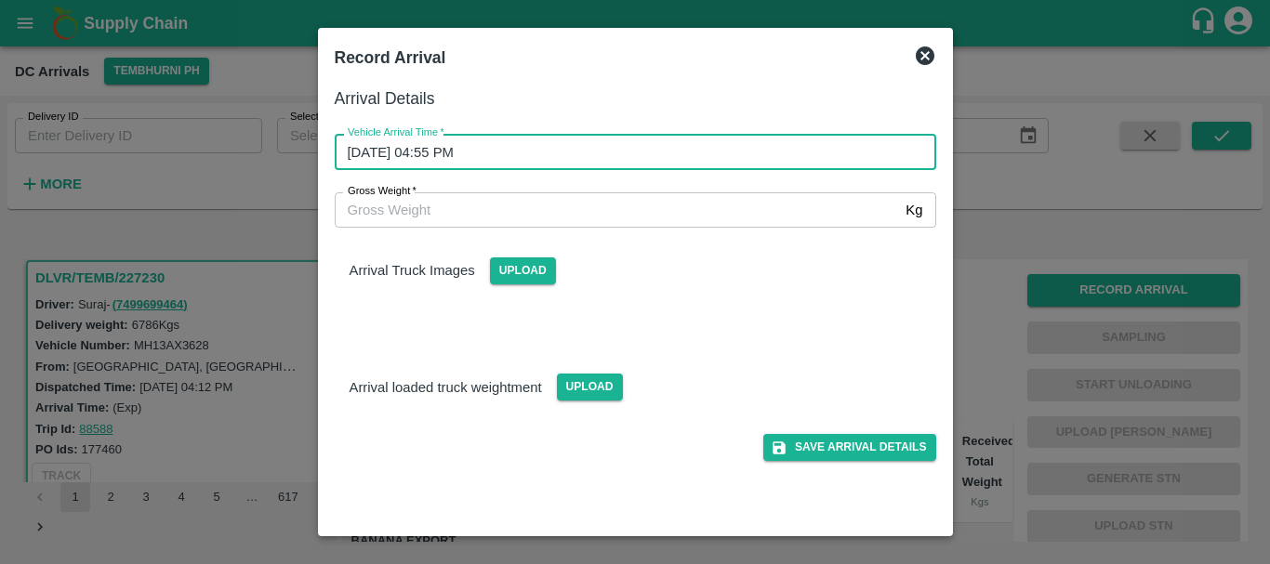
click at [534, 287] on div "Arrival Truck Images Upload" at bounding box center [628, 278] width 616 height 131
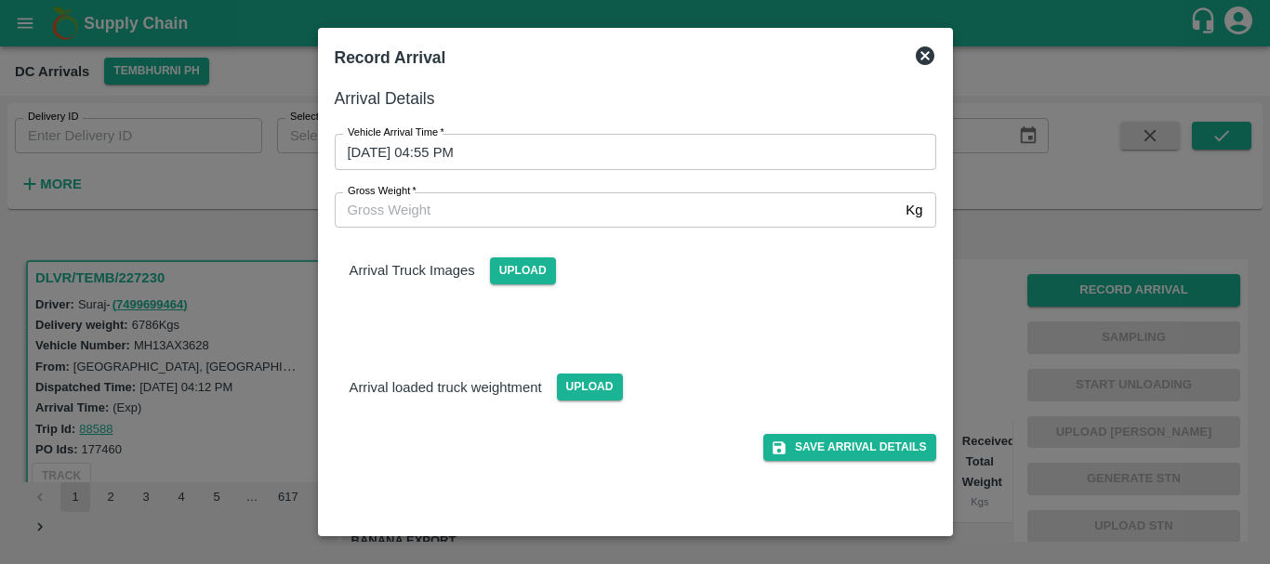
click at [511, 257] on div "Upload" at bounding box center [515, 264] width 81 height 42
click at [513, 270] on span "Upload" at bounding box center [523, 270] width 66 height 27
click at [0, 0] on input "Upload" at bounding box center [0, 0] width 0 height 0
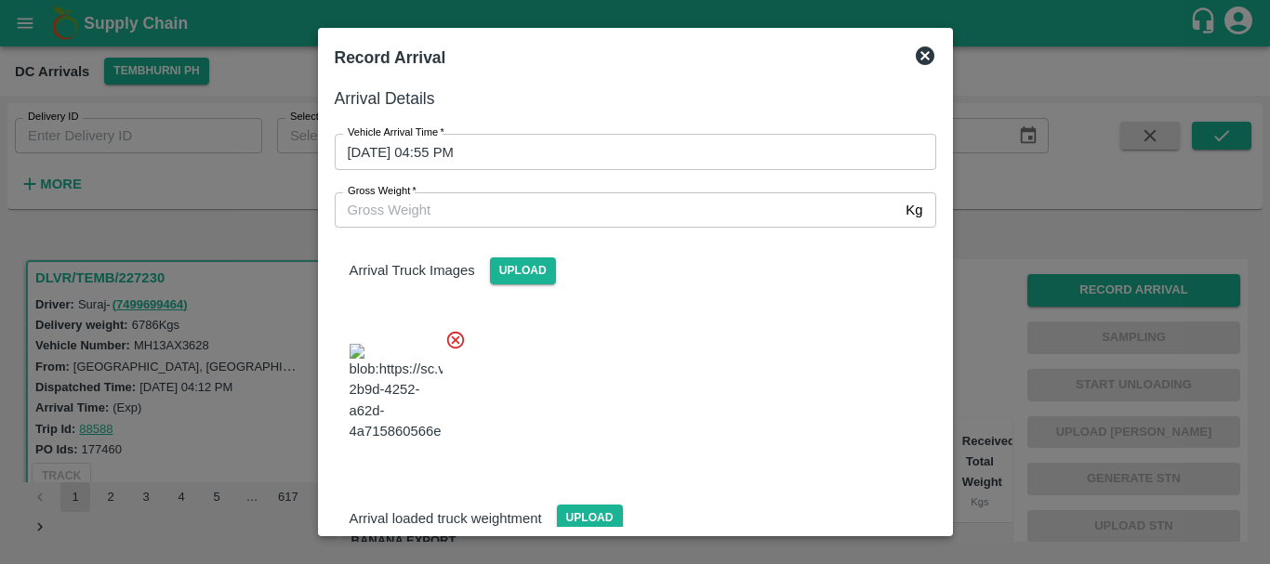
scroll to position [26, 0]
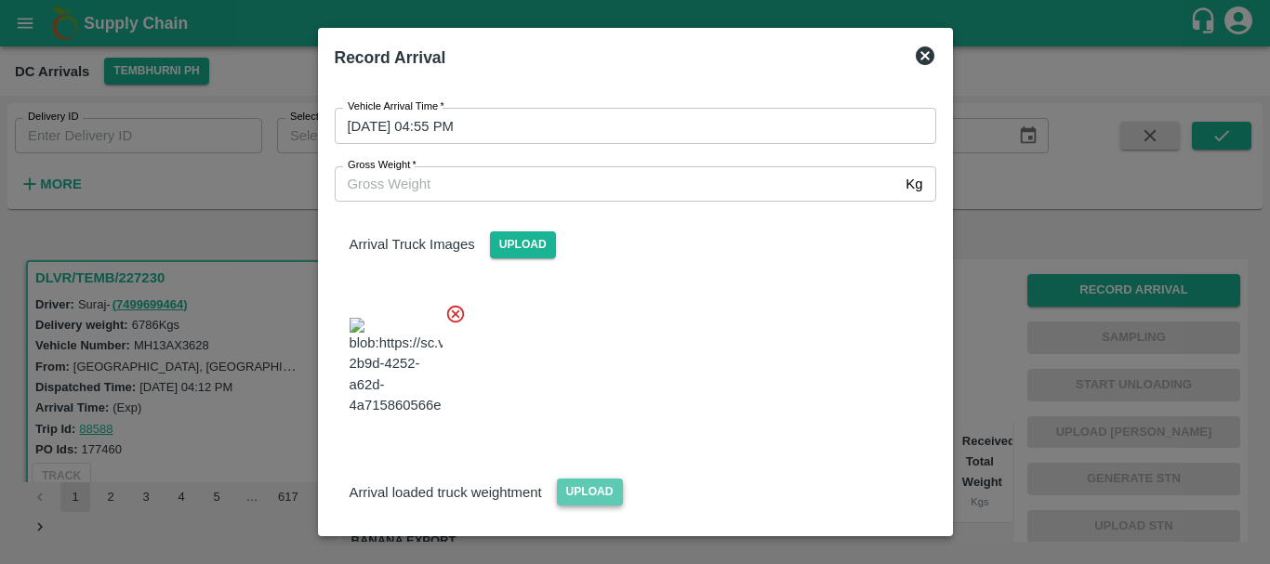
click at [579, 479] on span "Upload" at bounding box center [590, 492] width 66 height 27
click at [0, 0] on input "Upload" at bounding box center [0, 0] width 0 height 0
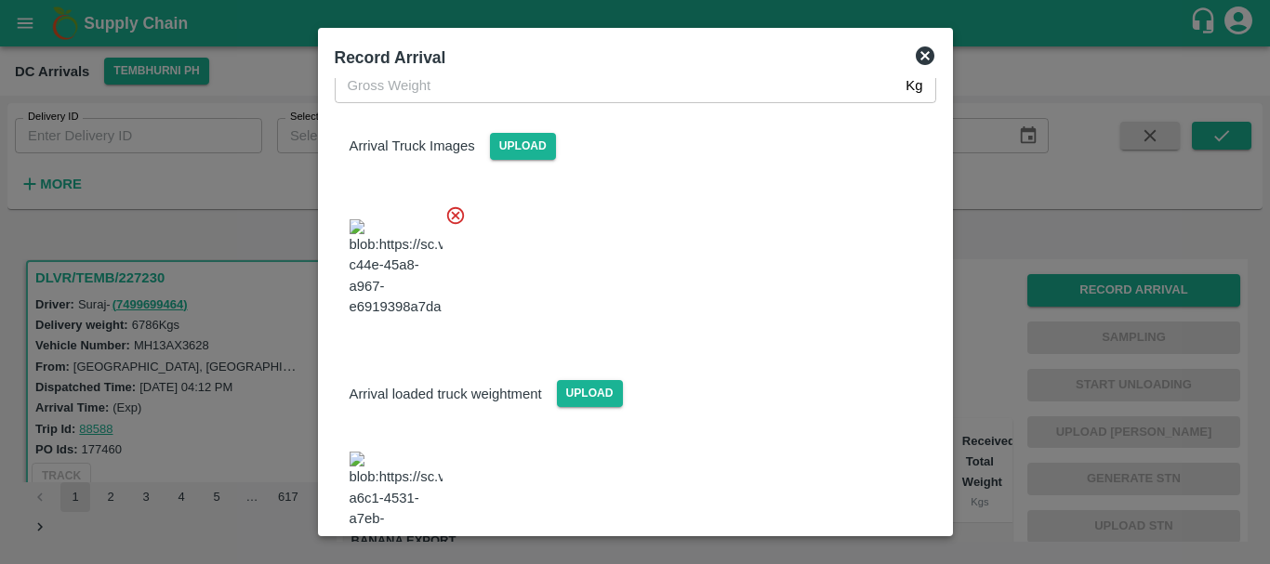
click at [392, 452] on img at bounding box center [395, 501] width 93 height 98
click at [410, 98] on input "Gross Weight   *" at bounding box center [617, 85] width 564 height 35
type input "12370"
drag, startPoint x: 745, startPoint y: 273, endPoint x: 671, endPoint y: 247, distance: 78.8
click at [671, 247] on div at bounding box center [628, 263] width 616 height 146
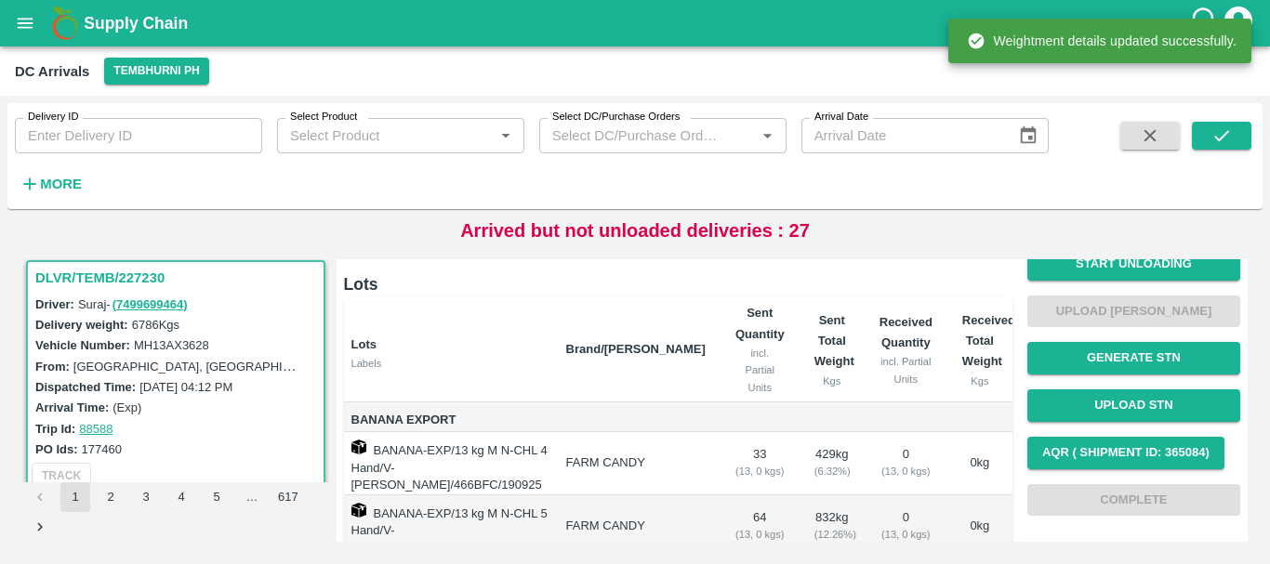
scroll to position [122, 0]
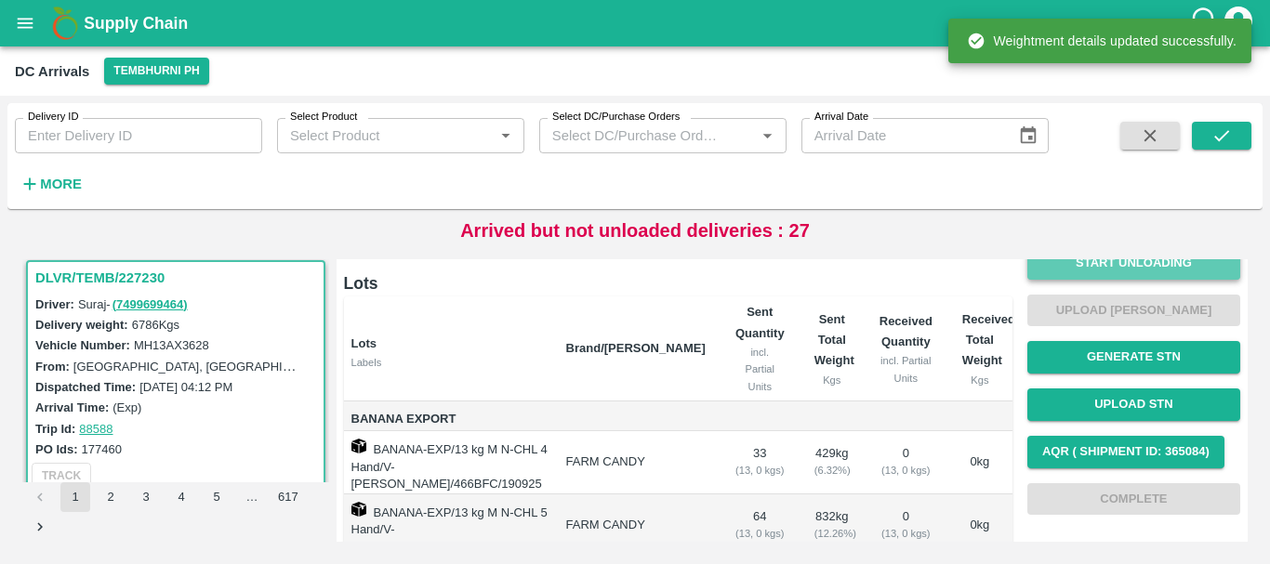
click at [1067, 273] on button "Start Unloading" at bounding box center [1133, 263] width 213 height 33
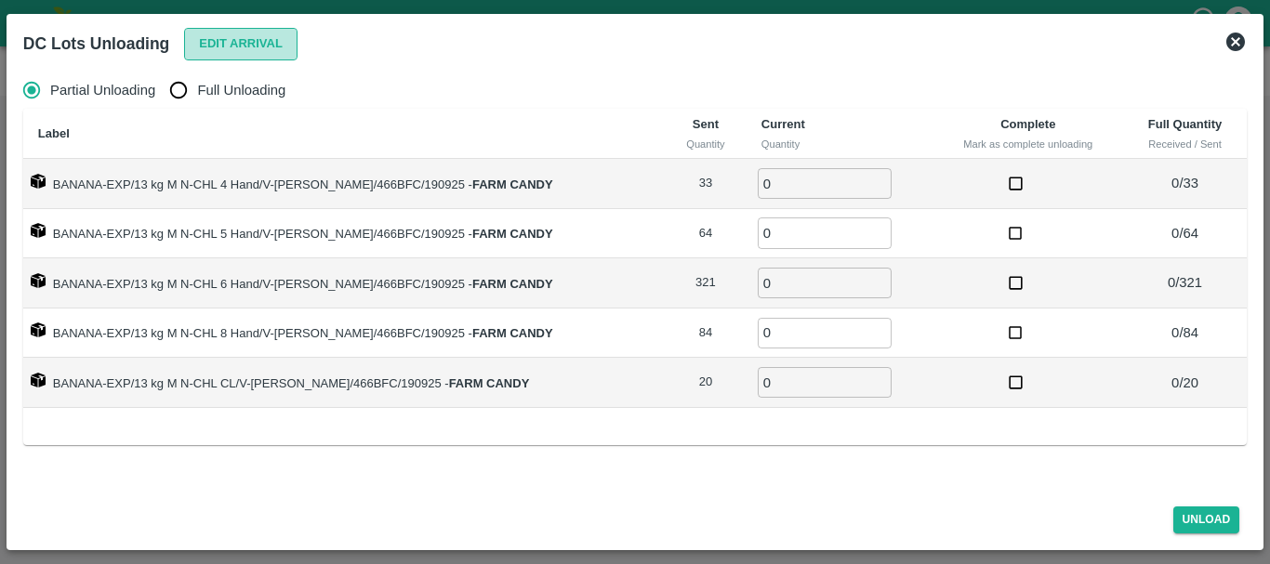
click at [207, 52] on button "Edit Arrival" at bounding box center [240, 44] width 113 height 33
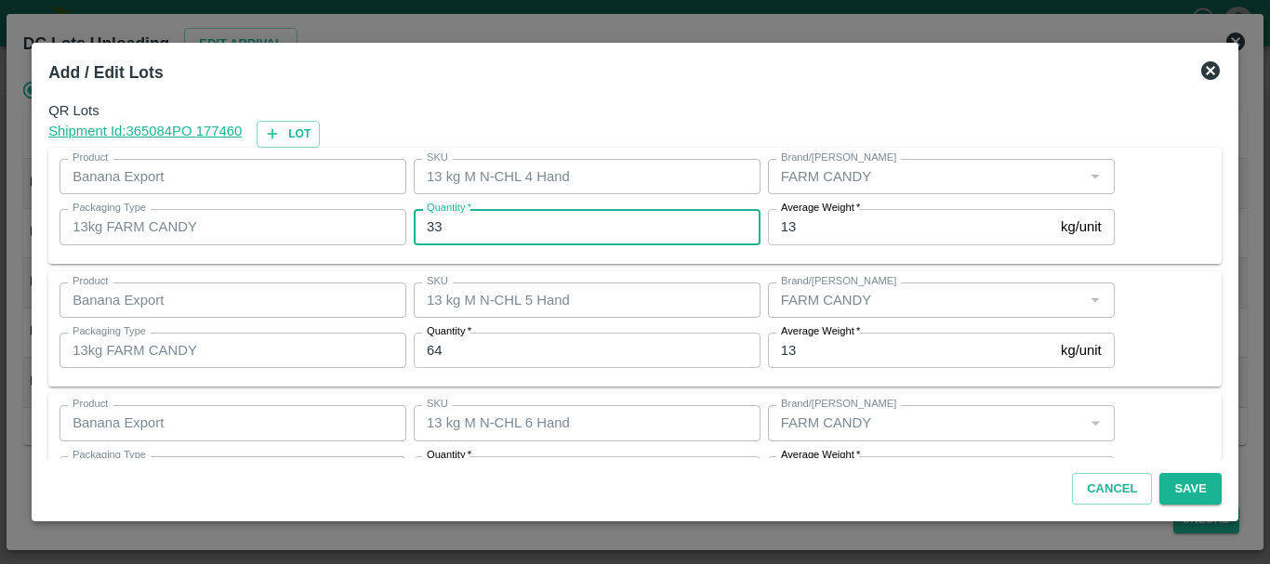
click at [486, 219] on input "33" at bounding box center [587, 226] width 347 height 35
type input "3"
type input "33"
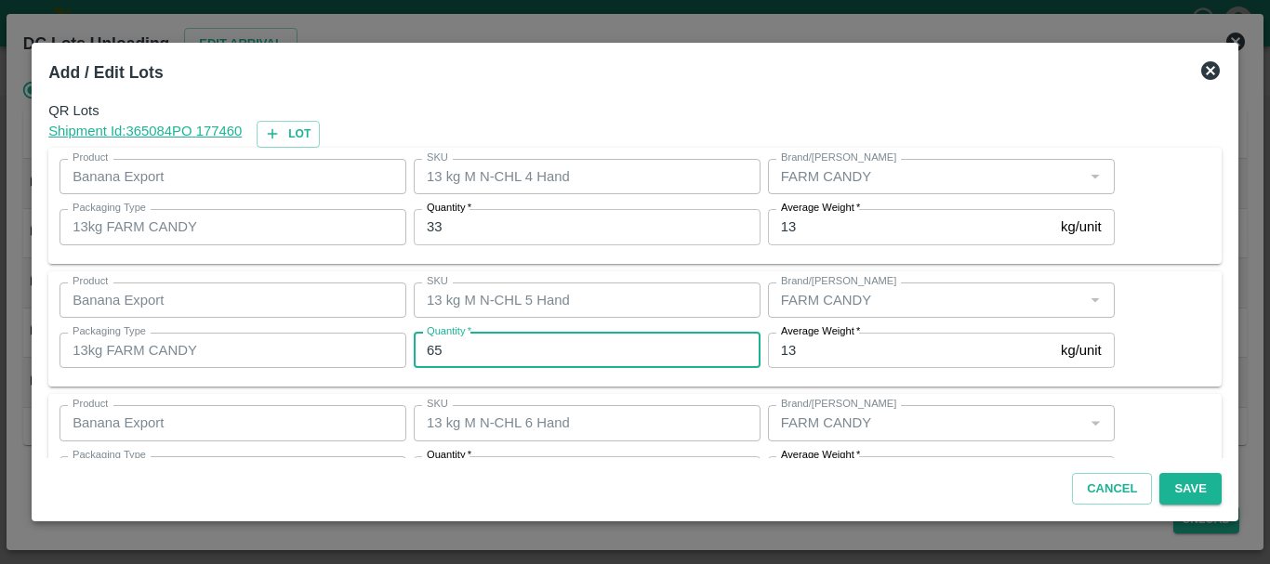
type input "65"
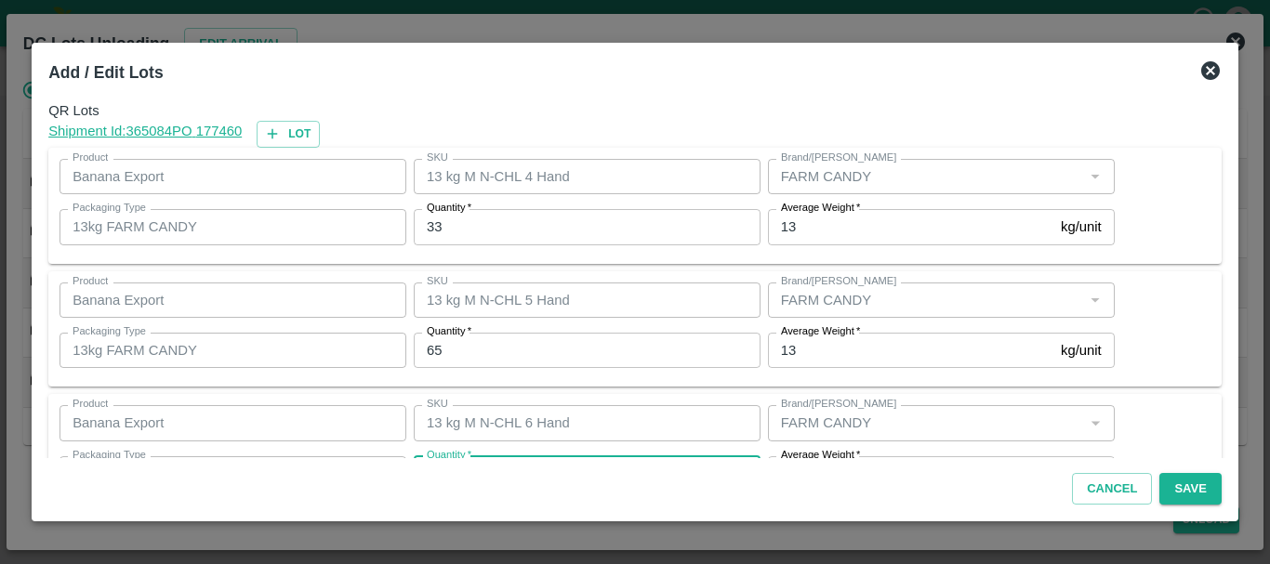
scroll to position [33, 0]
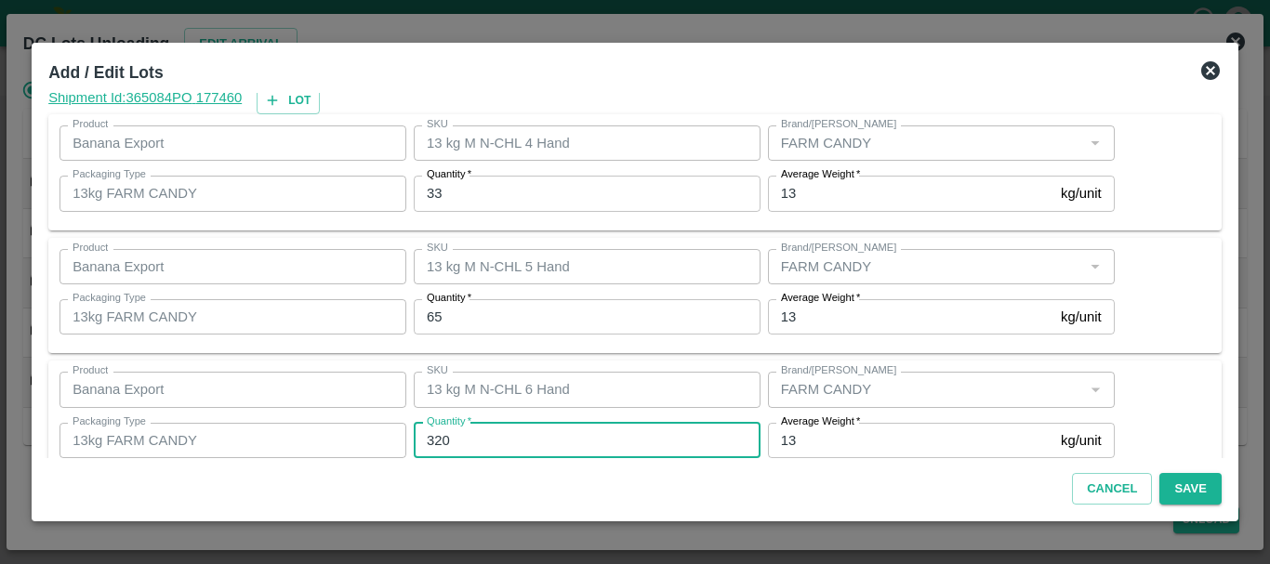
type input "320"
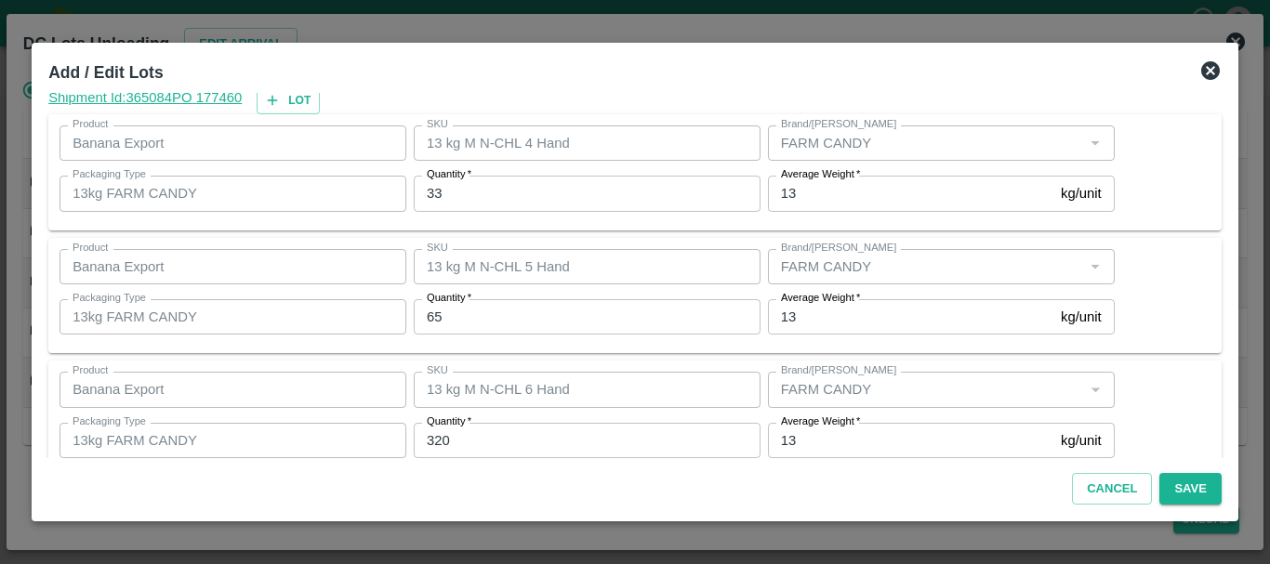
scroll to position [314, 0]
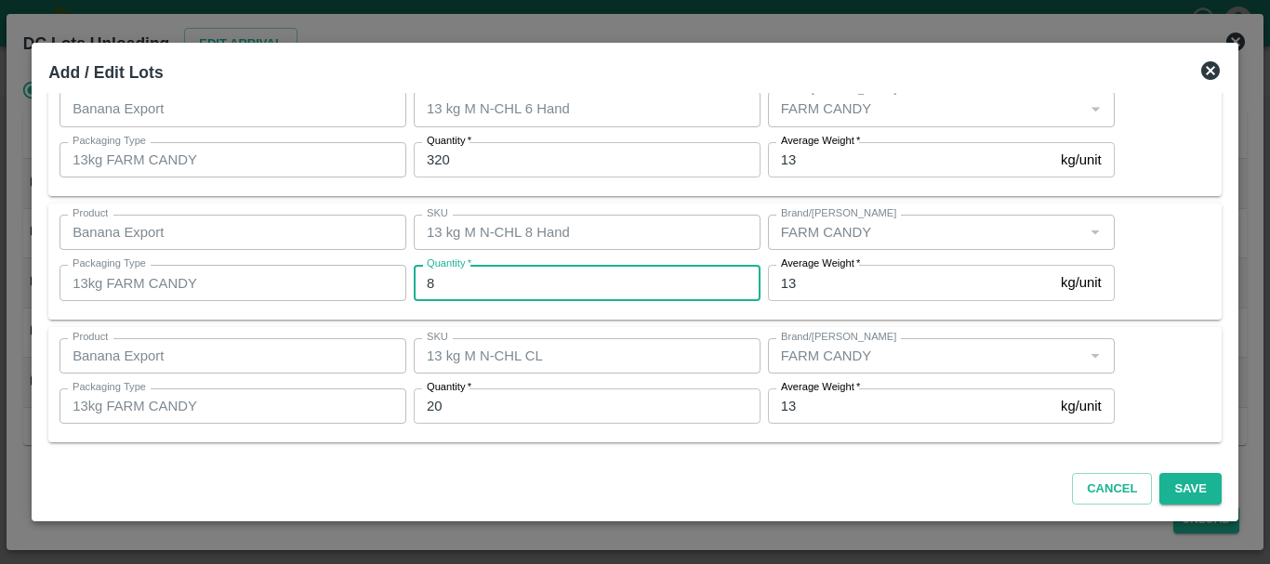
type input "84"
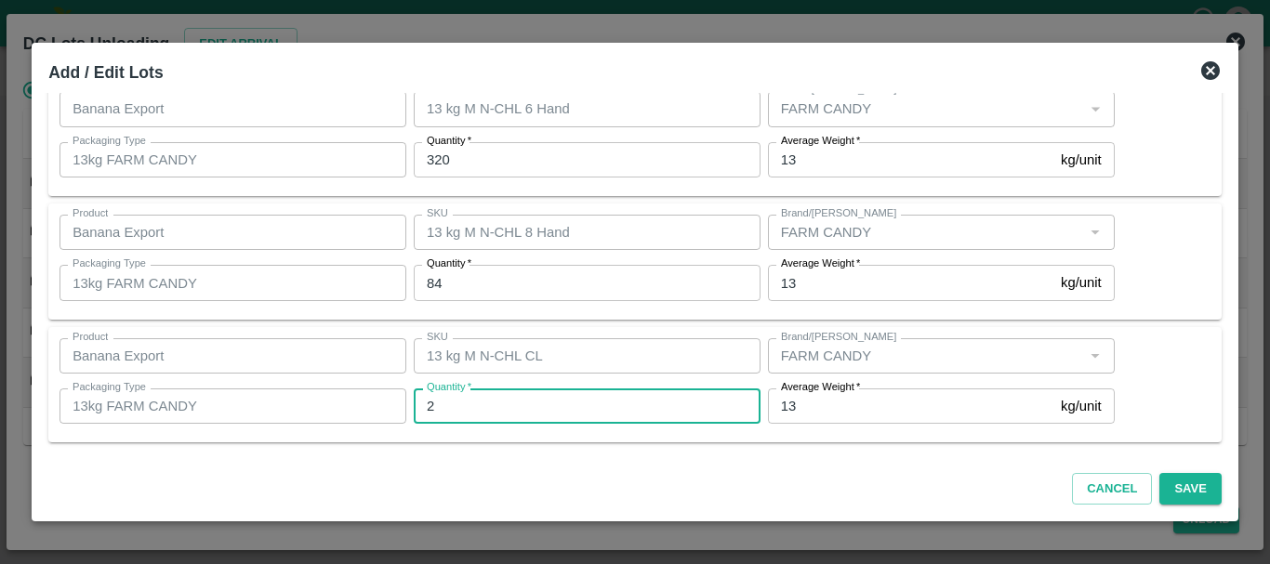
type input "20"
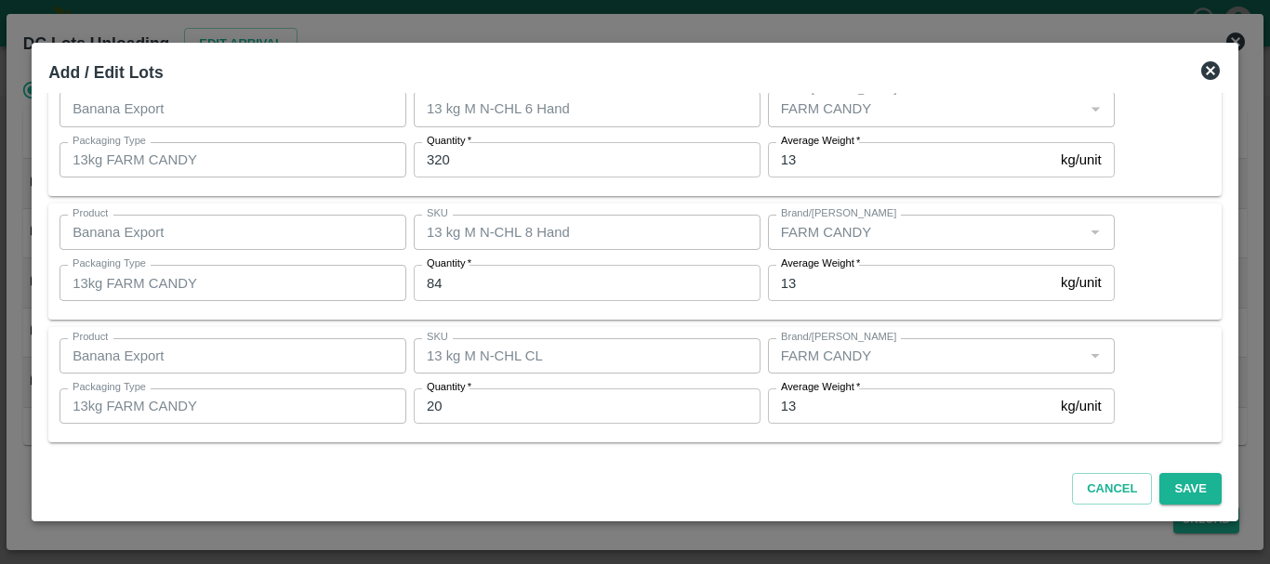
click at [636, 327] on div "Product Banana Export Product SKU 13 kg M N-CHL CL SKU Brand/Marka Brand/Marka …" at bounding box center [634, 385] width 1173 height 116
click at [1184, 486] on button "Save" at bounding box center [1189, 489] width 61 height 33
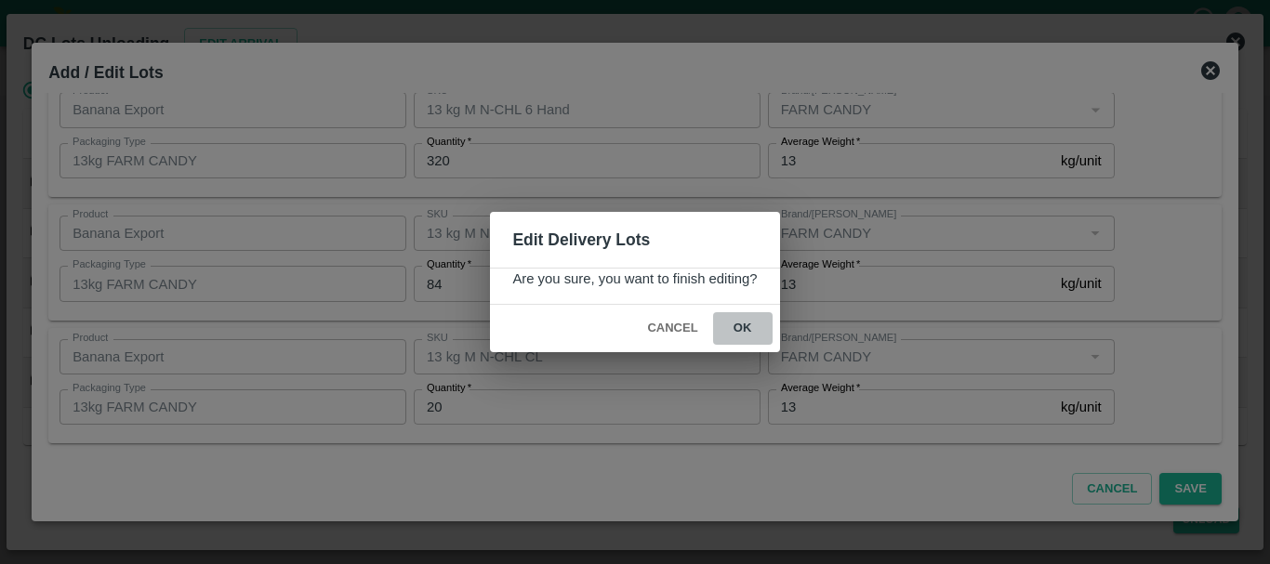
click at [739, 323] on button "ok" at bounding box center [742, 328] width 59 height 33
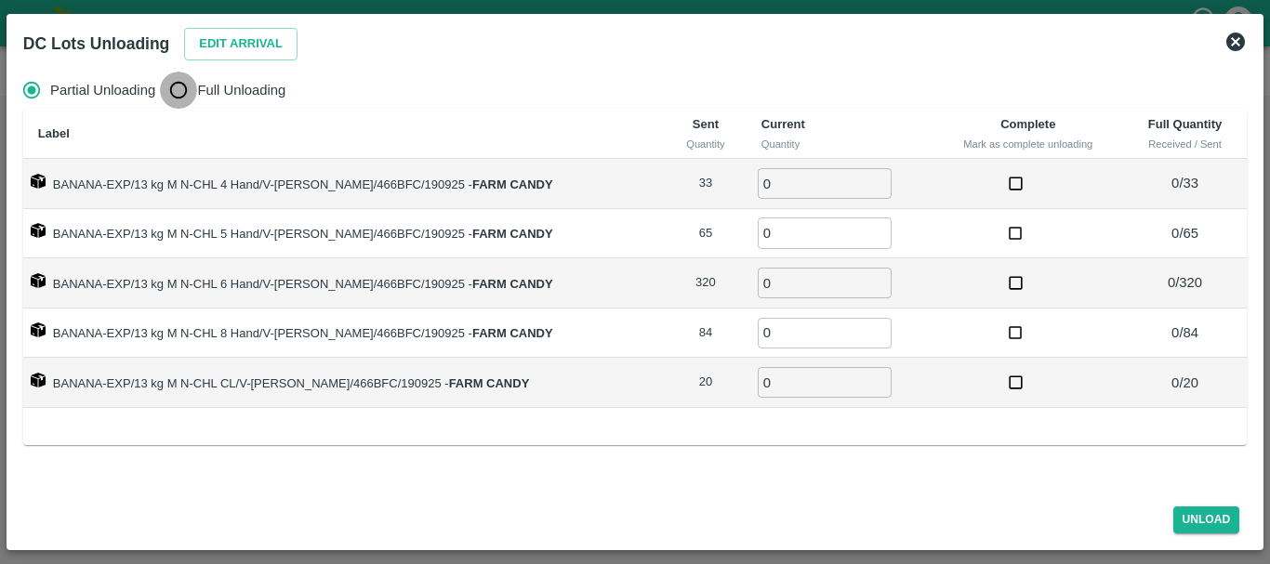
click at [178, 92] on input "Full Unloading" at bounding box center [178, 90] width 37 height 37
radio input "true"
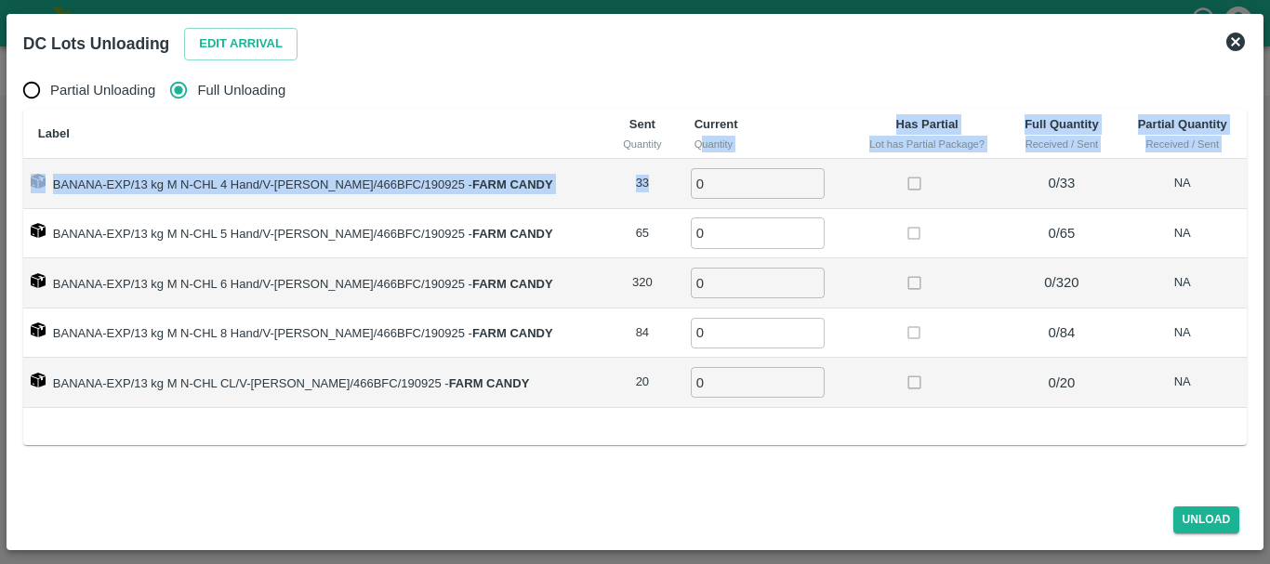
drag, startPoint x: 683, startPoint y: 157, endPoint x: 692, endPoint y: 170, distance: 16.0
click at [692, 170] on table "Label Sent Quantity Current Quantity Has Partial Lot has Partial Package? Full …" at bounding box center [634, 258] width 1223 height 299
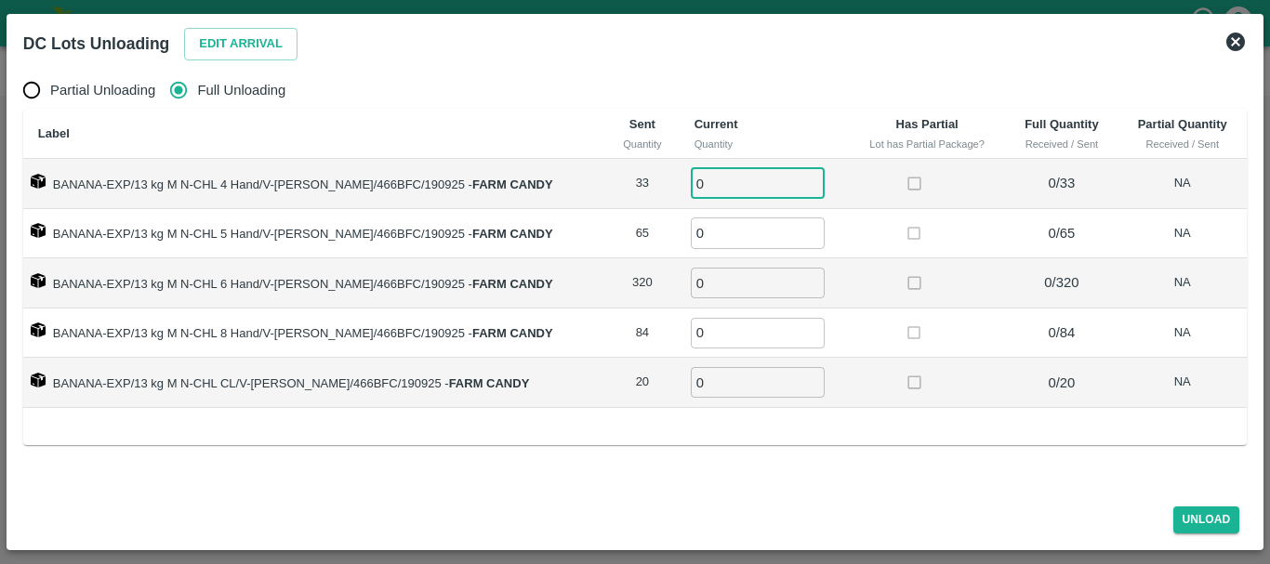
click at [692, 170] on input "0" at bounding box center [758, 183] width 134 height 31
type input "033"
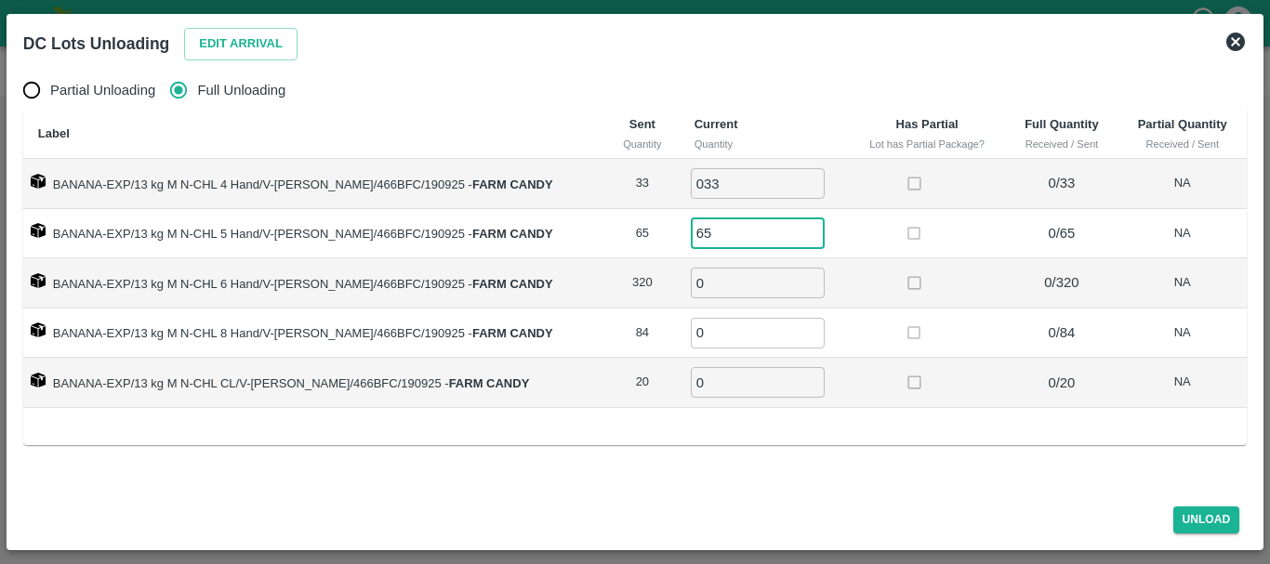
type input "65"
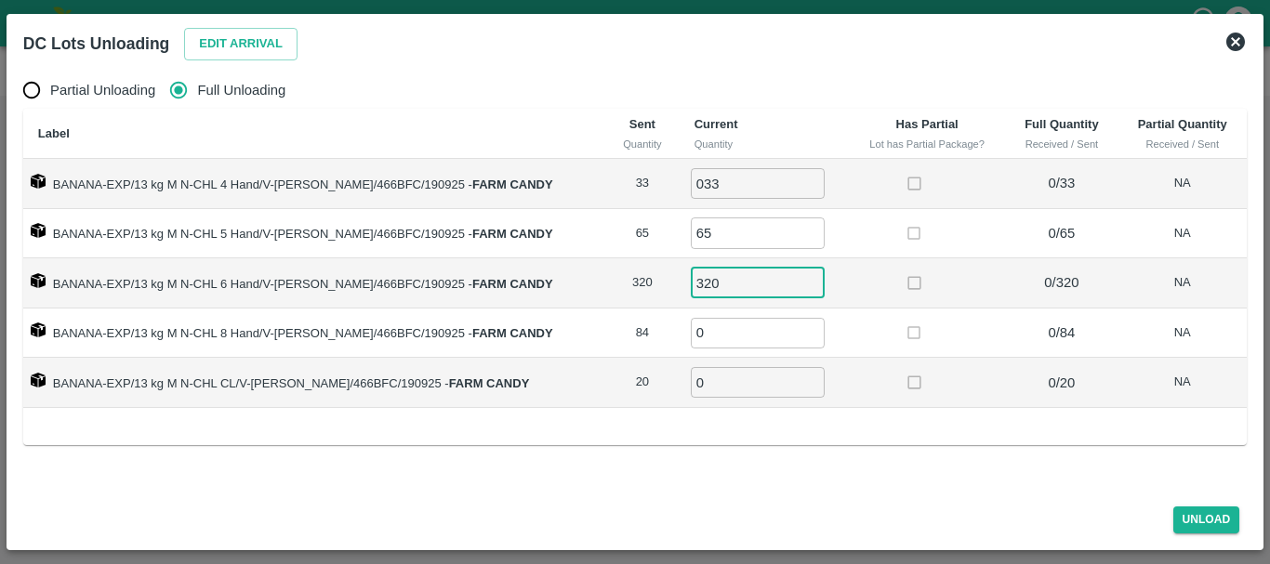
type input "320"
type input "84"
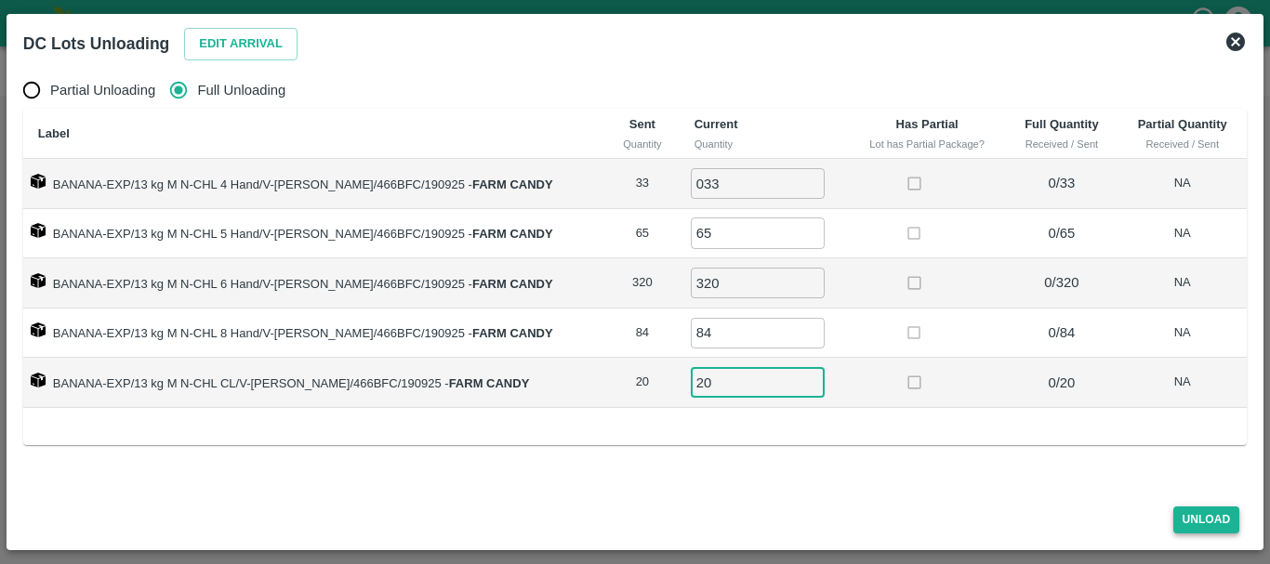
type input "20"
click at [1184, 523] on button "Unload" at bounding box center [1206, 520] width 67 height 27
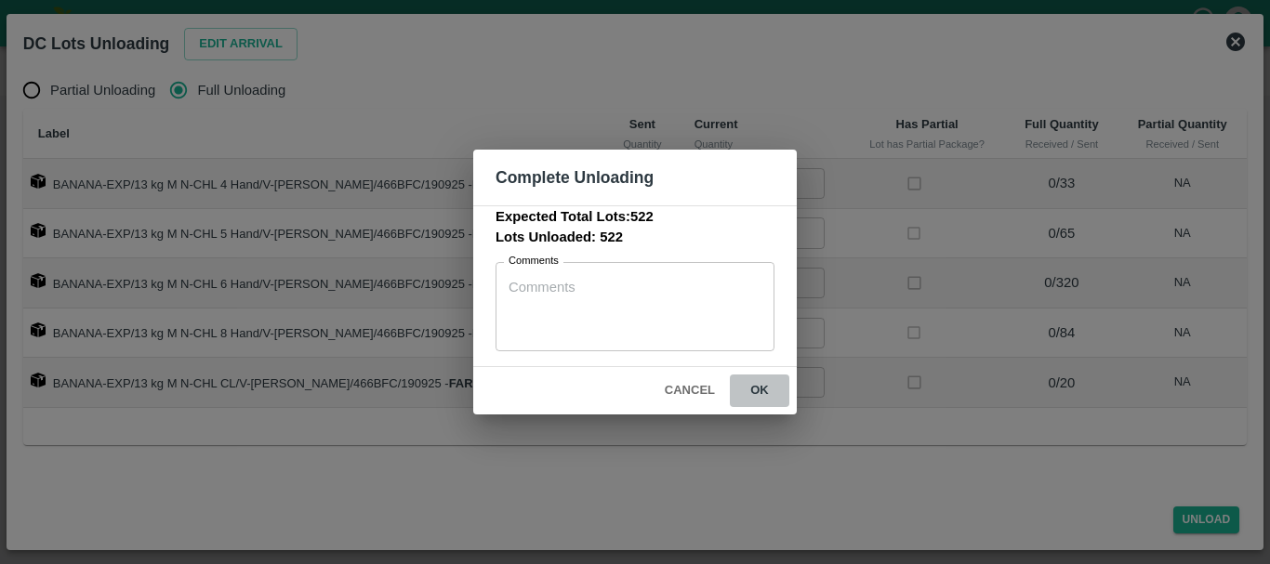
click at [768, 375] on button "ok" at bounding box center [759, 391] width 59 height 33
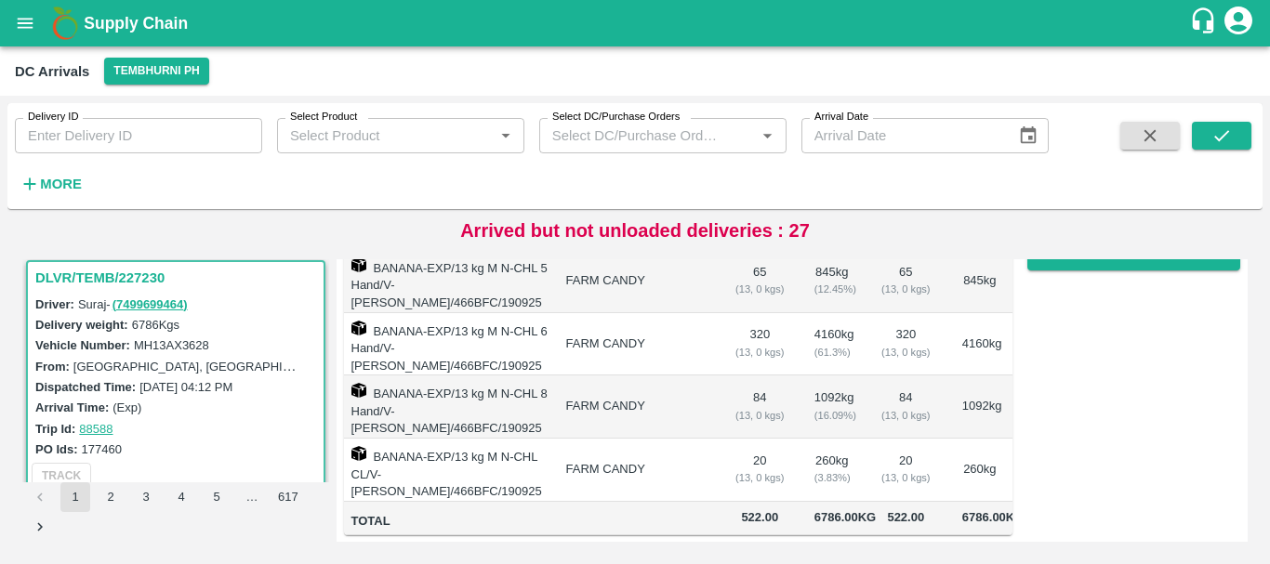
scroll to position [0, 0]
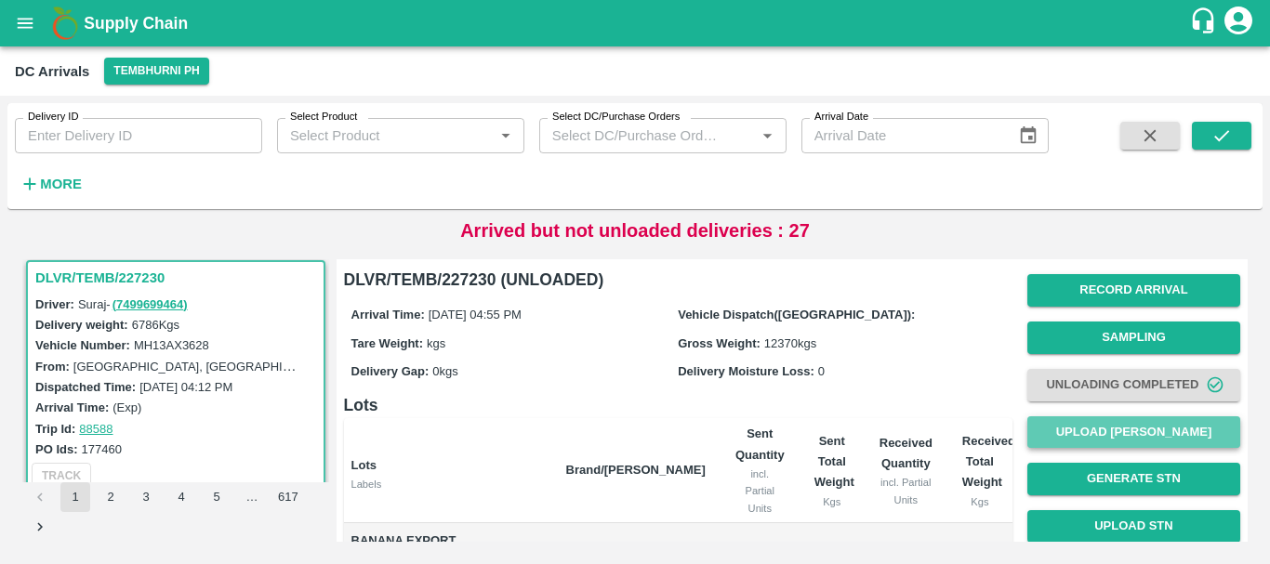
click at [1124, 441] on button "Upload [PERSON_NAME]" at bounding box center [1133, 432] width 213 height 33
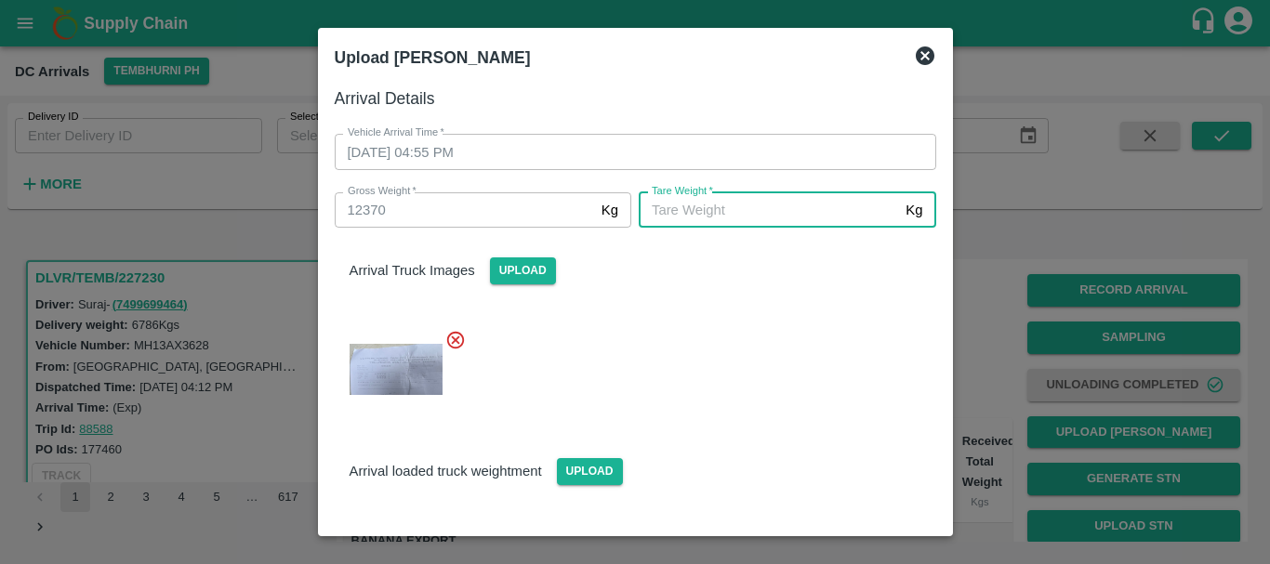
click at [745, 218] on input "[PERSON_NAME]   *" at bounding box center [768, 209] width 259 height 35
type input "5000"
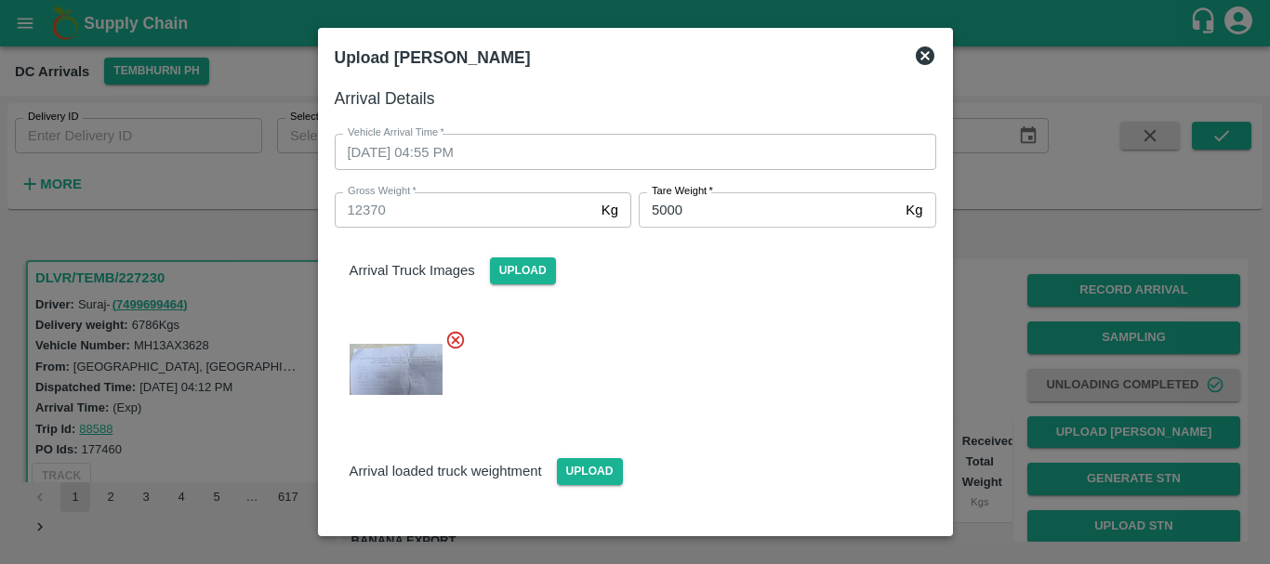
click at [771, 340] on div at bounding box center [628, 363] width 616 height 99
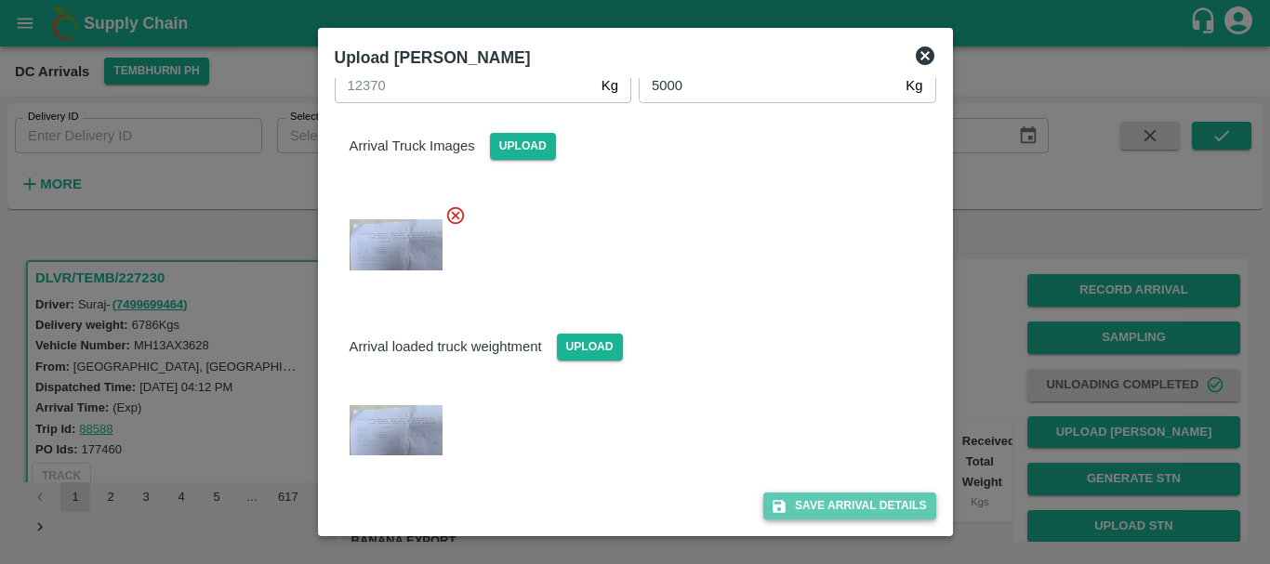
click at [831, 495] on button "Save Arrival Details" at bounding box center [849, 506] width 172 height 27
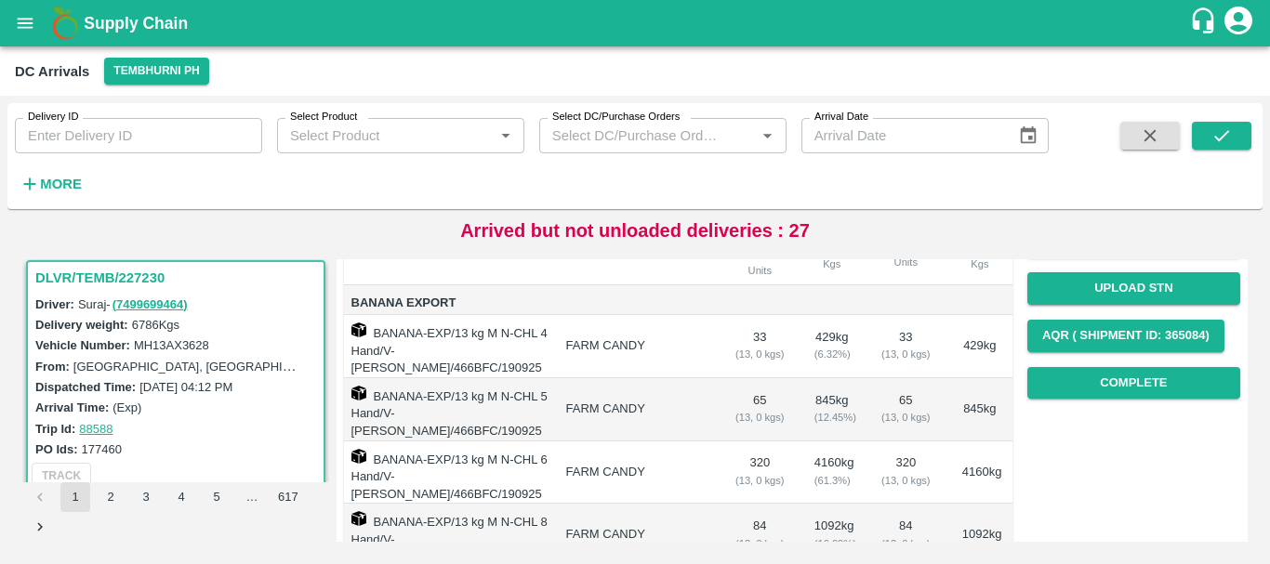
scroll to position [232, 0]
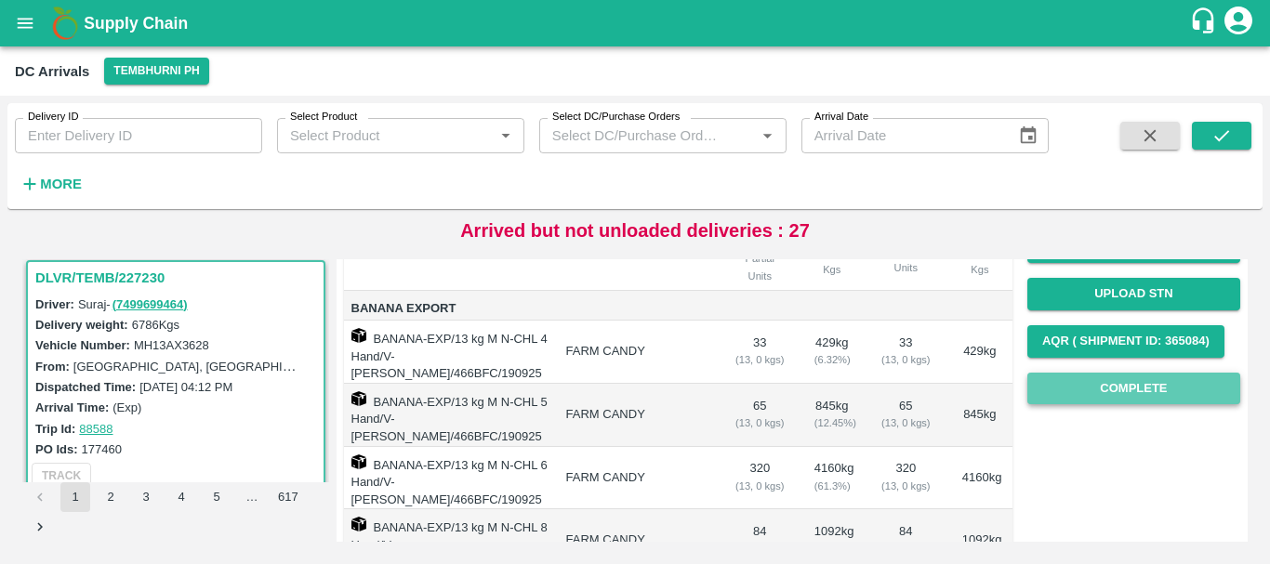
click at [1106, 394] on button "Complete" at bounding box center [1133, 389] width 213 height 33
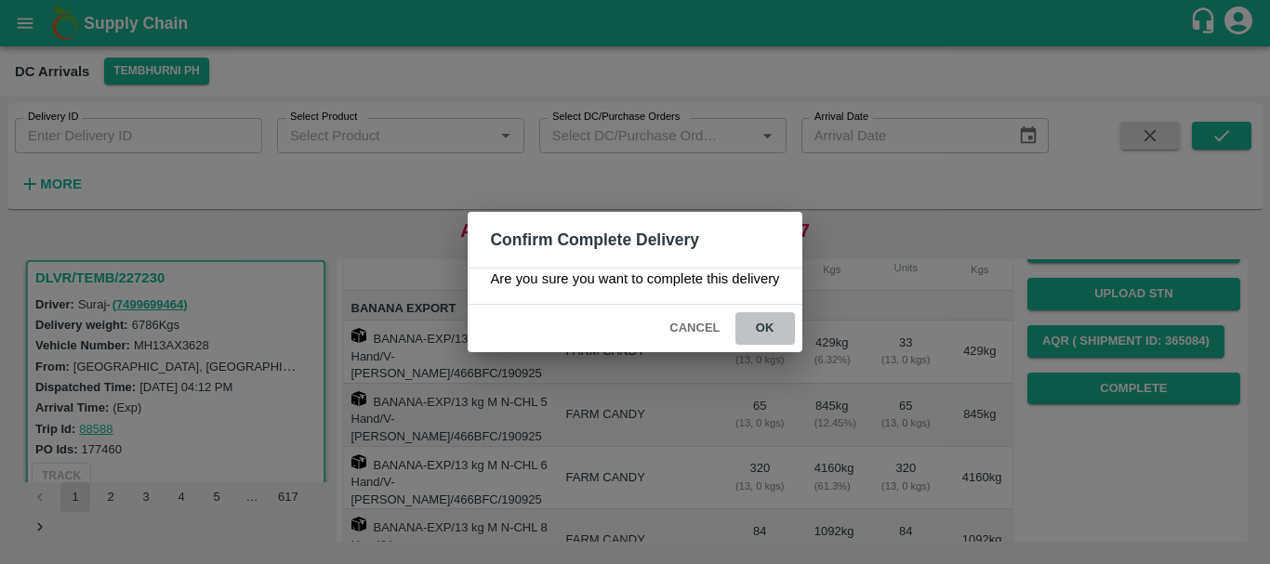
click at [770, 321] on button "ok" at bounding box center [764, 328] width 59 height 33
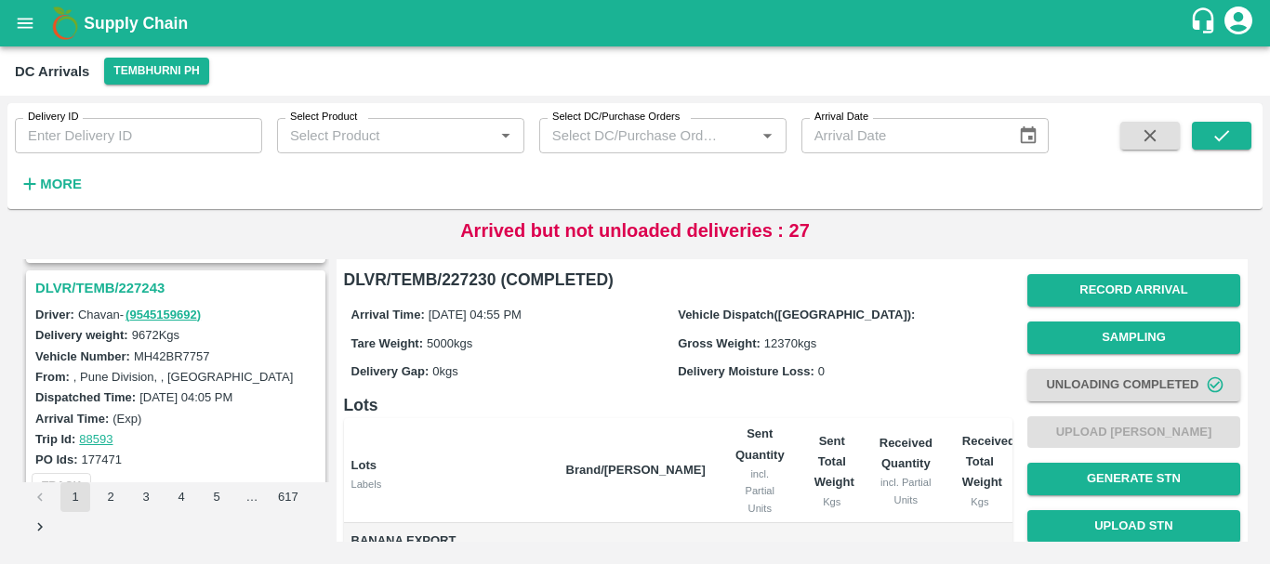
scroll to position [1696, 0]
click at [117, 298] on h3 "DLVR/TEMB/227243" at bounding box center [178, 289] width 286 height 24
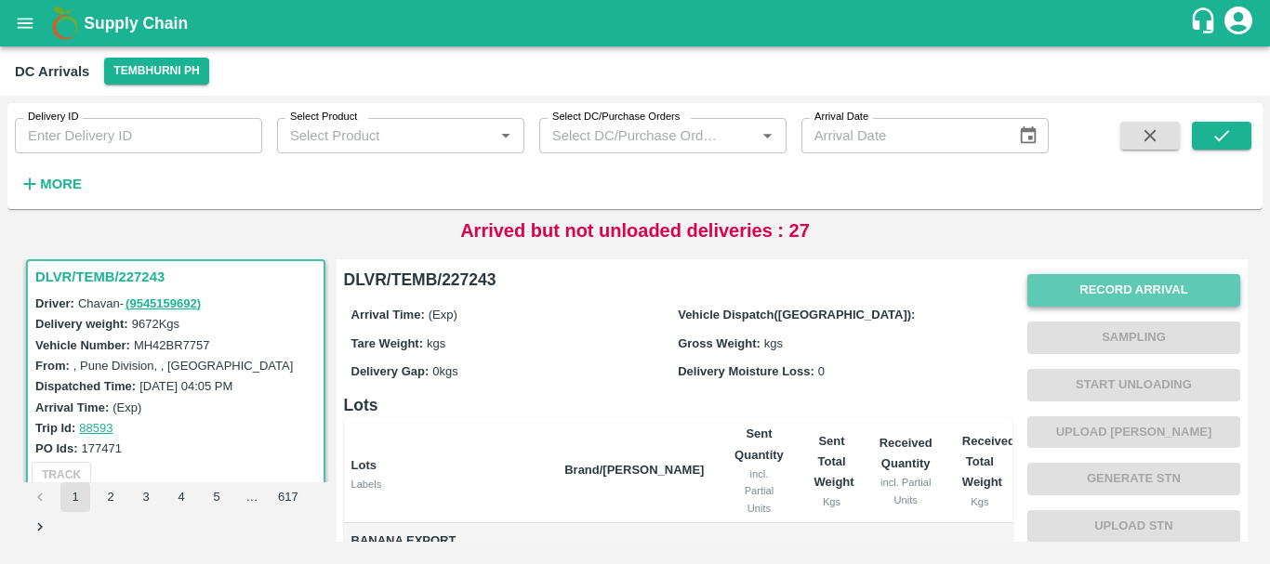
click at [1111, 283] on button "Record Arrival" at bounding box center [1133, 290] width 213 height 33
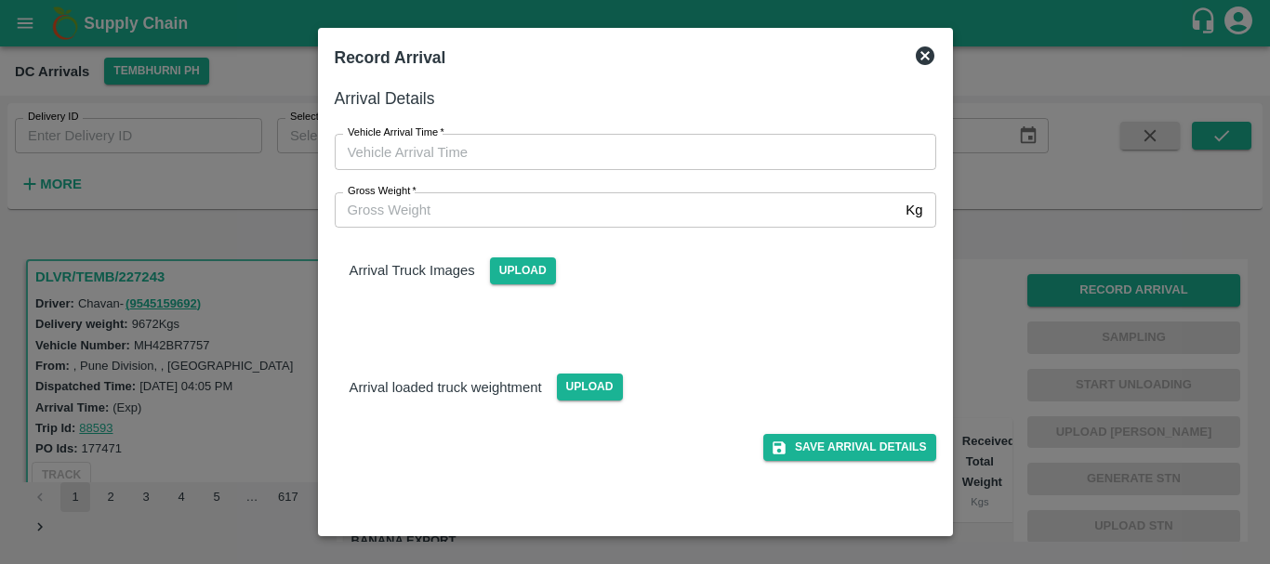
click at [741, 131] on div "Vehicle Arrival Time   * Vehicle Arrival Time" at bounding box center [624, 141] width 624 height 58
type input "DD/MM/YYYY hh:mm aa"
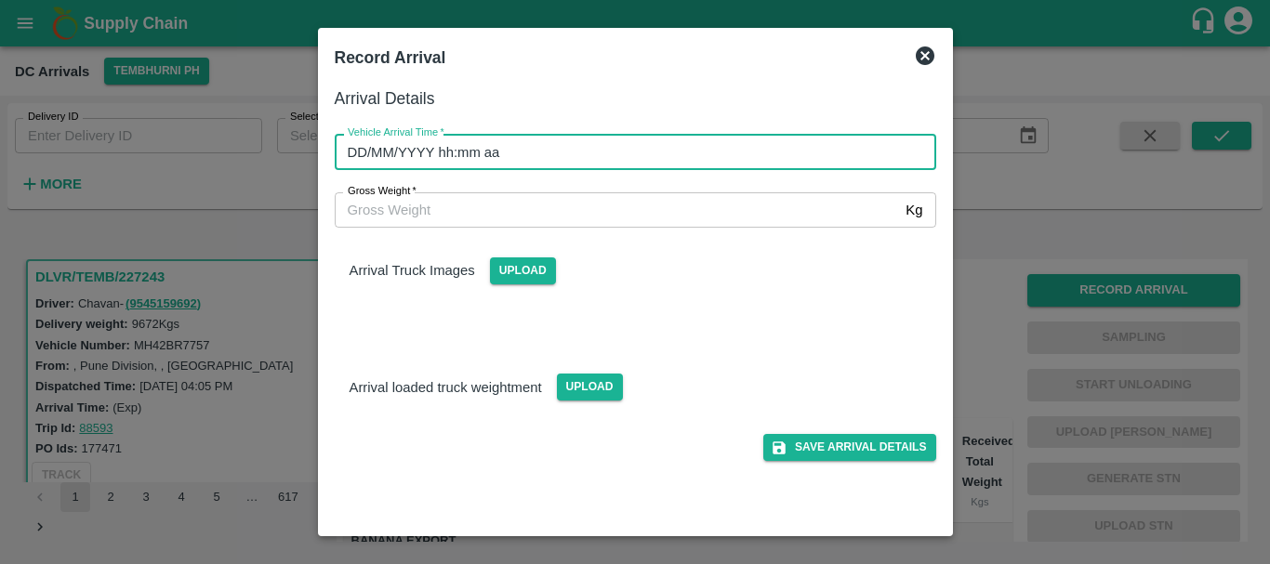
click at [693, 153] on input "DD/MM/YYYY hh:mm aa" at bounding box center [629, 151] width 588 height 35
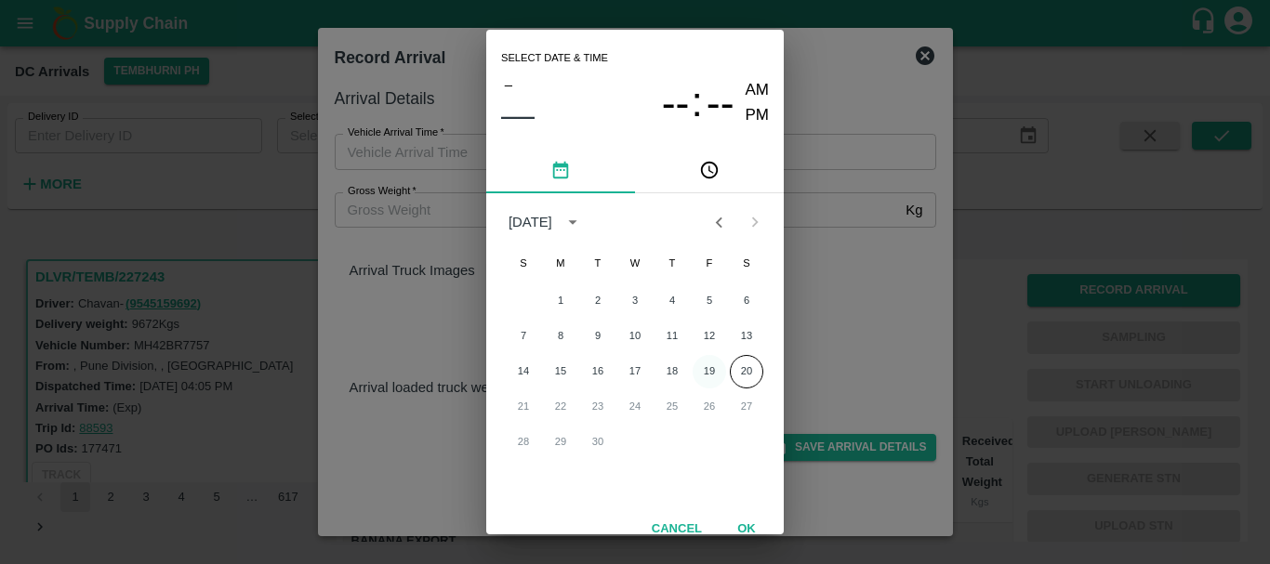
click at [695, 369] on button "19" at bounding box center [708, 371] width 33 height 33
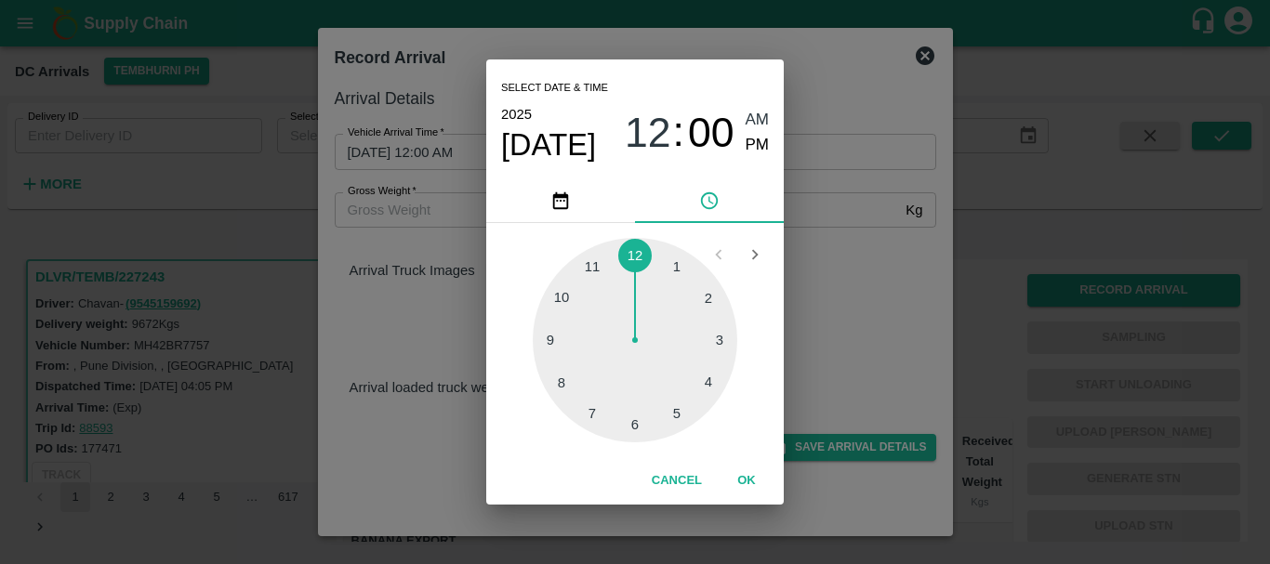
click at [581, 374] on div at bounding box center [635, 340] width 204 height 204
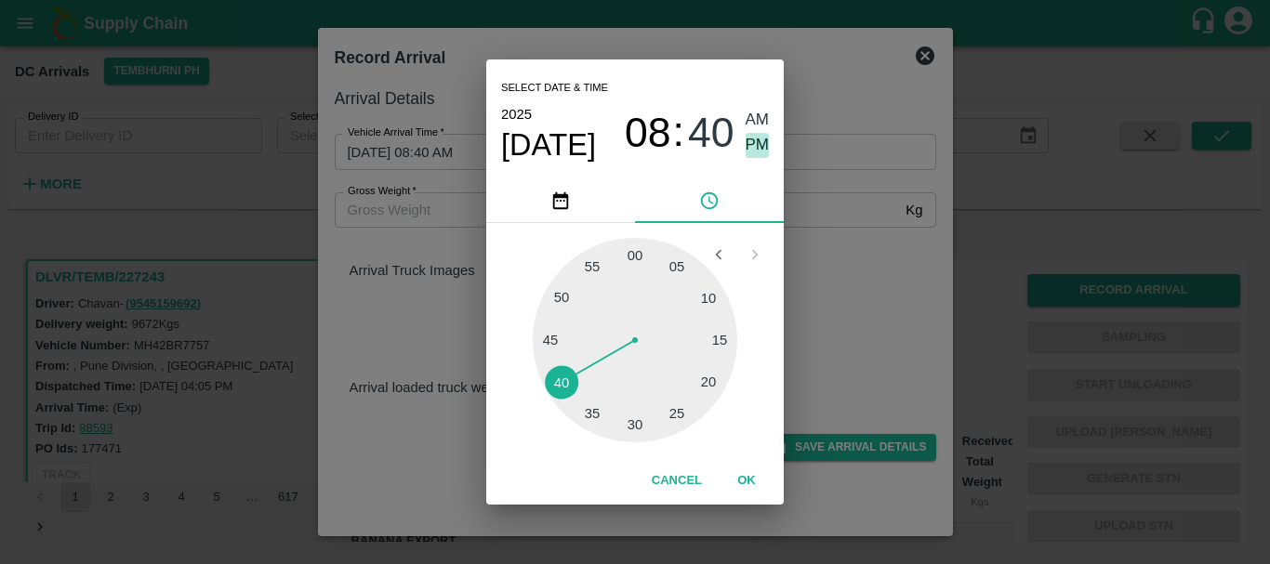
click at [757, 146] on span "PM" at bounding box center [757, 145] width 24 height 25
type input "[DATE] 08:40 PM"
click at [814, 240] on div "Select date & time [DATE] 08 : 40 AM PM 05 10 15 20 25 30 35 40 45 50 55 00 Can…" at bounding box center [635, 282] width 1270 height 564
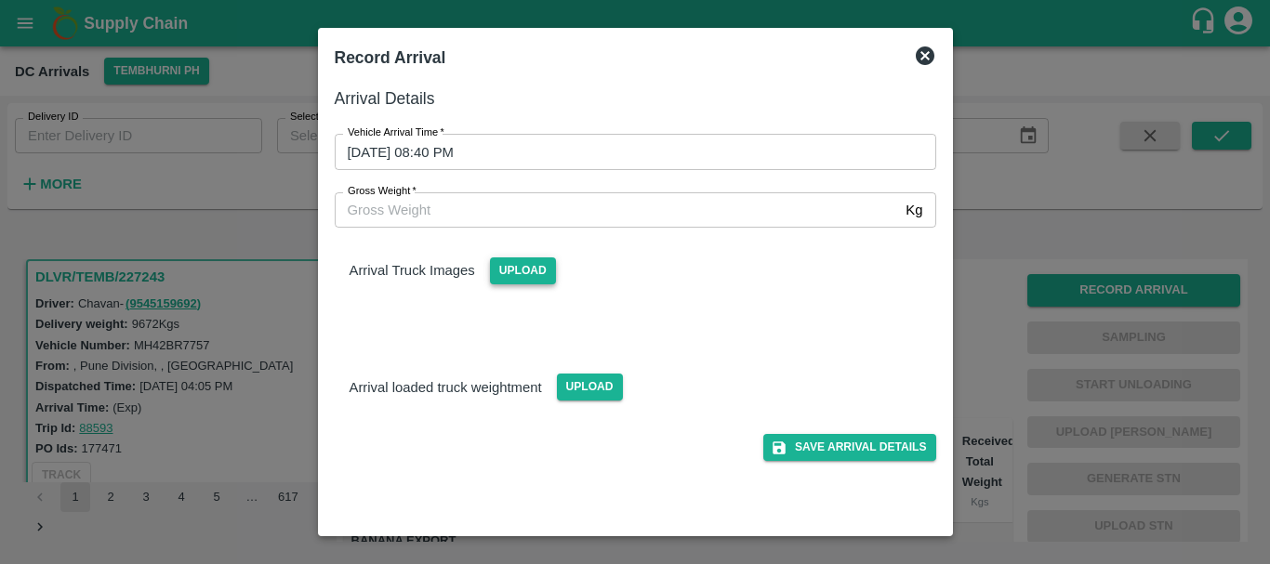
drag, startPoint x: 484, startPoint y: 277, endPoint x: 495, endPoint y: 275, distance: 11.3
click at [495, 275] on div "Upload" at bounding box center [515, 264] width 81 height 42
click at [495, 275] on span "Upload" at bounding box center [523, 270] width 66 height 27
click at [0, 0] on input "Upload" at bounding box center [0, 0] width 0 height 0
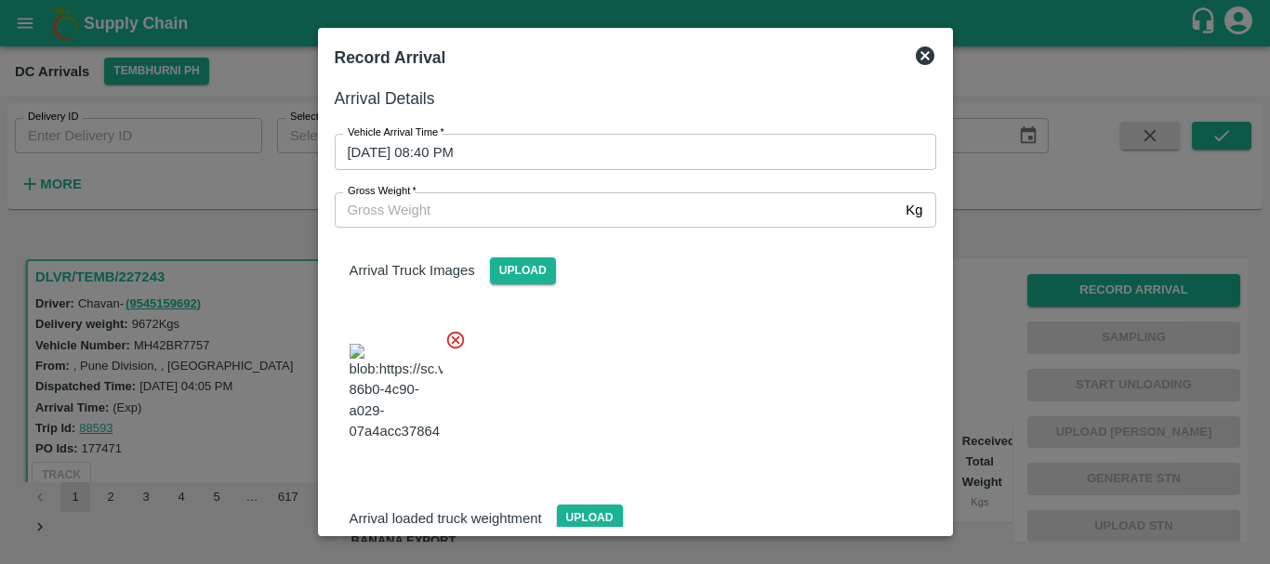
scroll to position [140, 0]
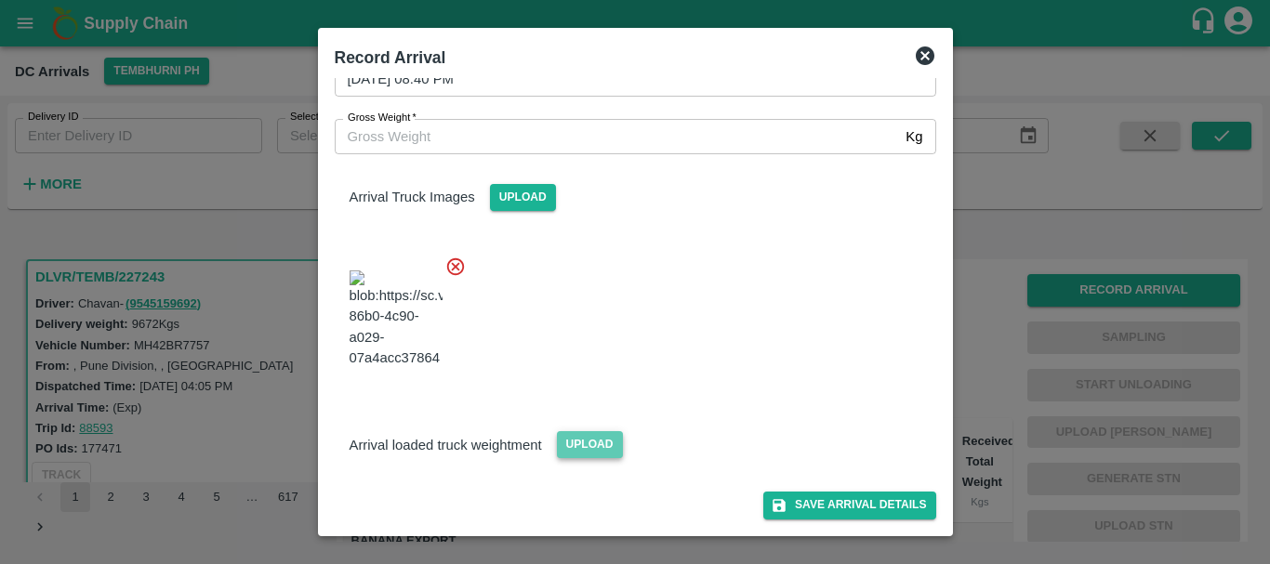
click at [586, 437] on span "Upload" at bounding box center [590, 444] width 66 height 27
click at [0, 0] on input "Upload" at bounding box center [0, 0] width 0 height 0
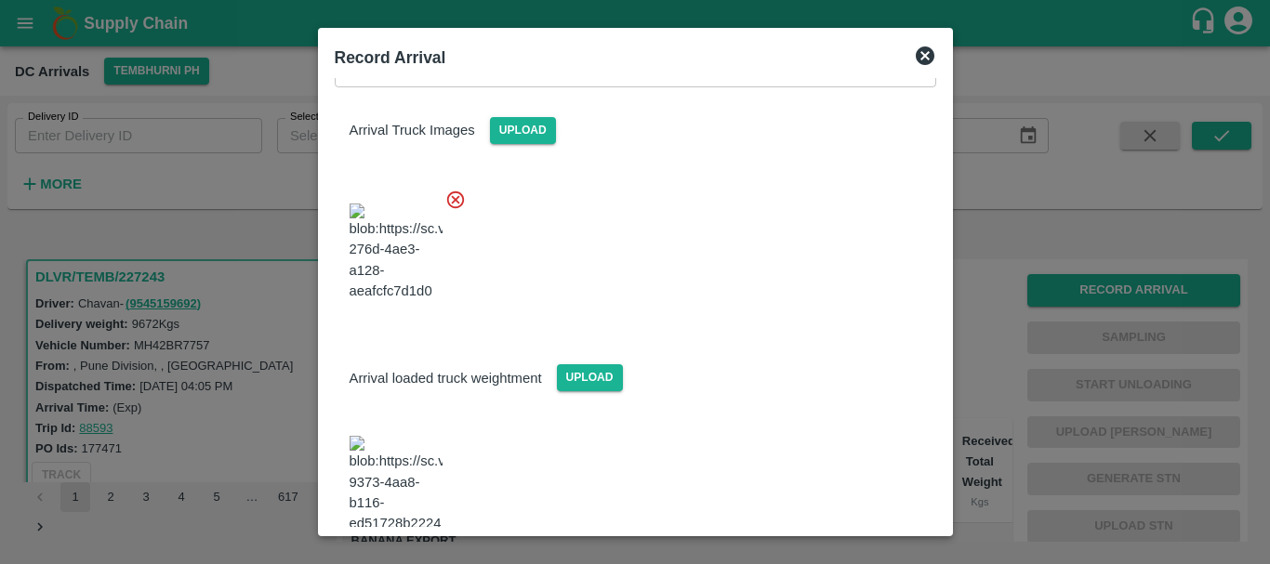
scroll to position [395, 0]
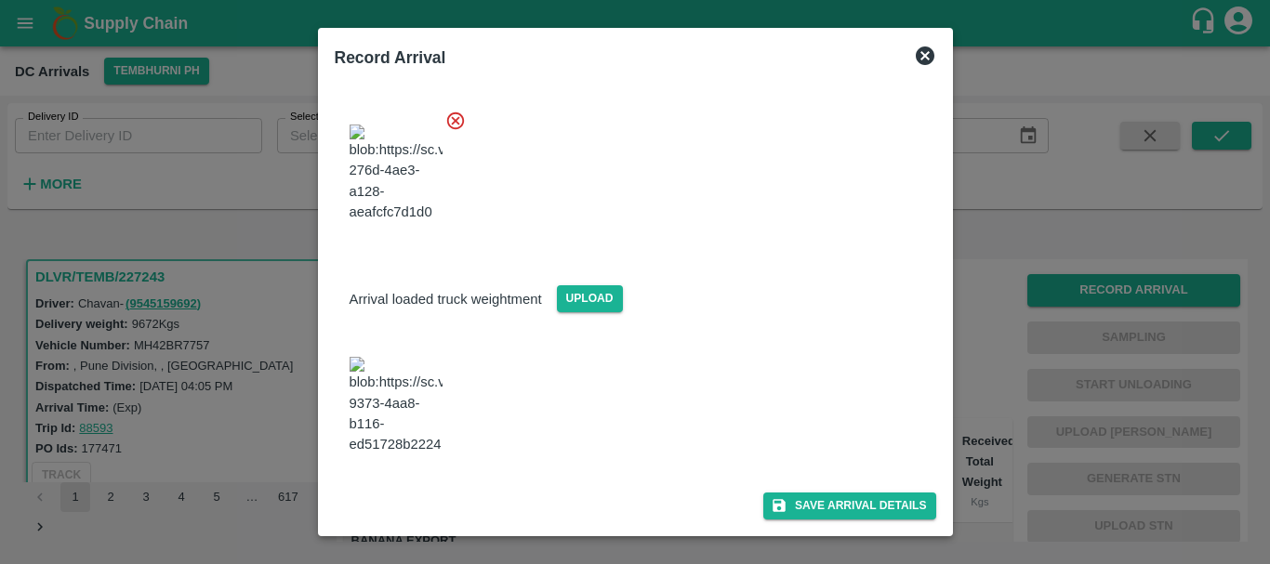
click at [419, 357] on img at bounding box center [395, 406] width 93 height 98
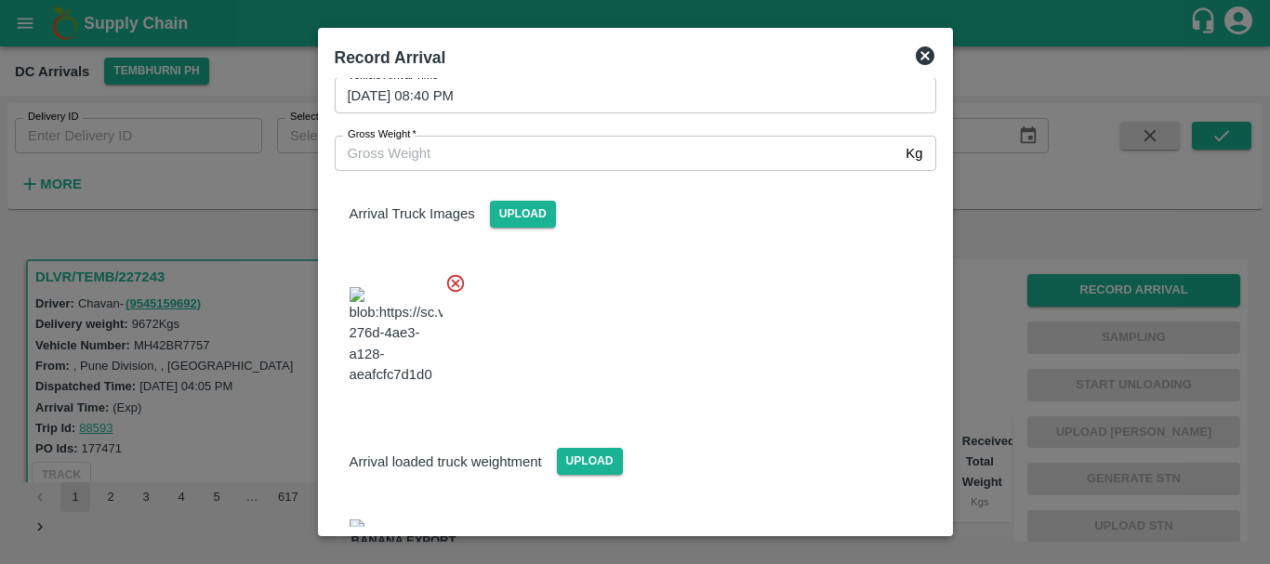
scroll to position [0, 0]
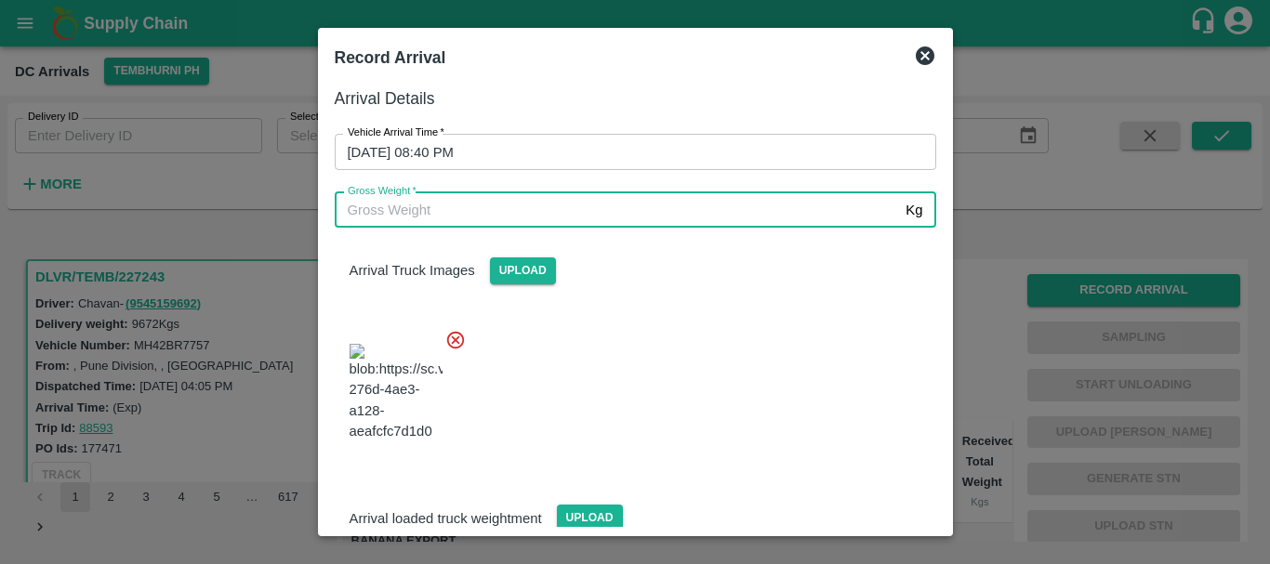
click at [487, 206] on input "Gross Weight   *" at bounding box center [617, 209] width 564 height 35
type input "16450"
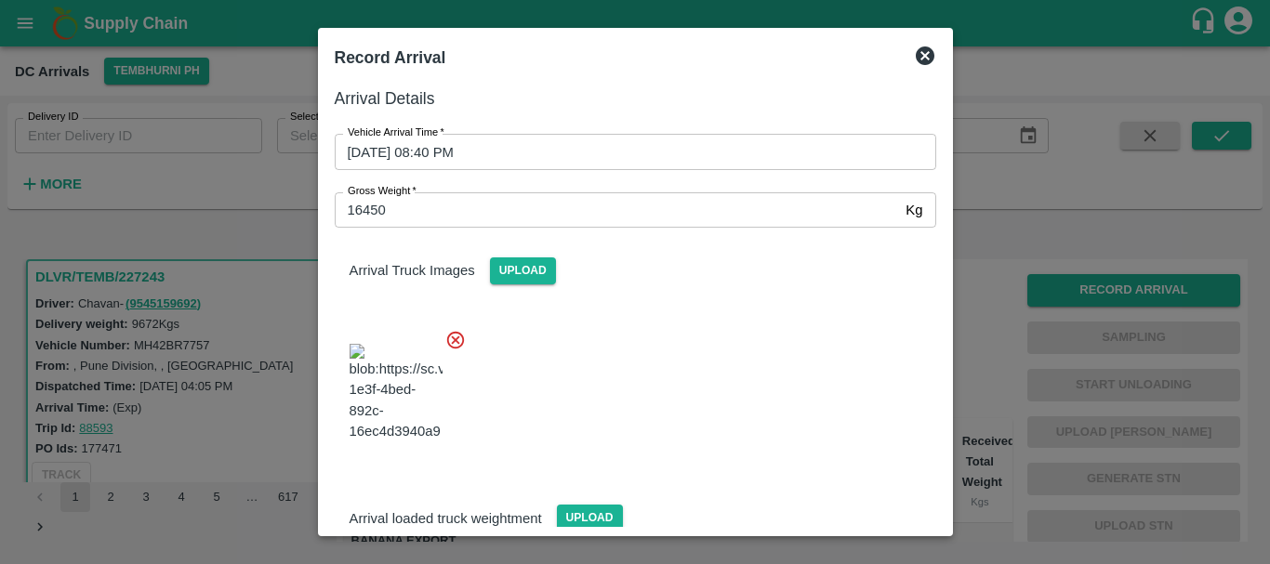
click at [679, 390] on div at bounding box center [628, 387] width 616 height 146
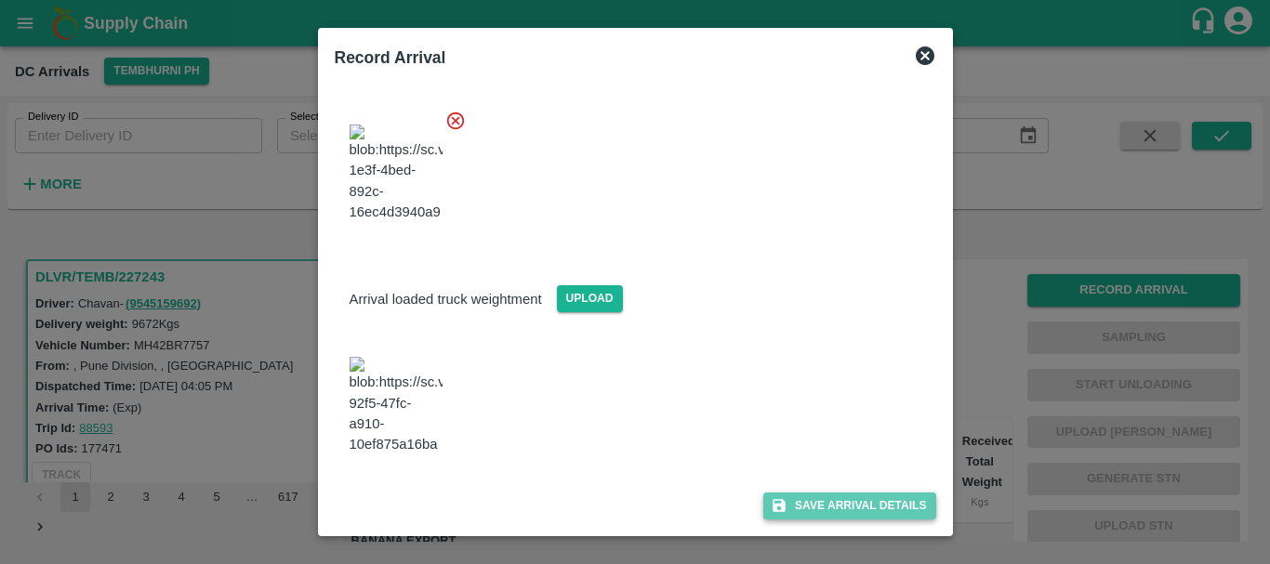
click at [821, 499] on button "Save Arrival Details" at bounding box center [849, 506] width 172 height 27
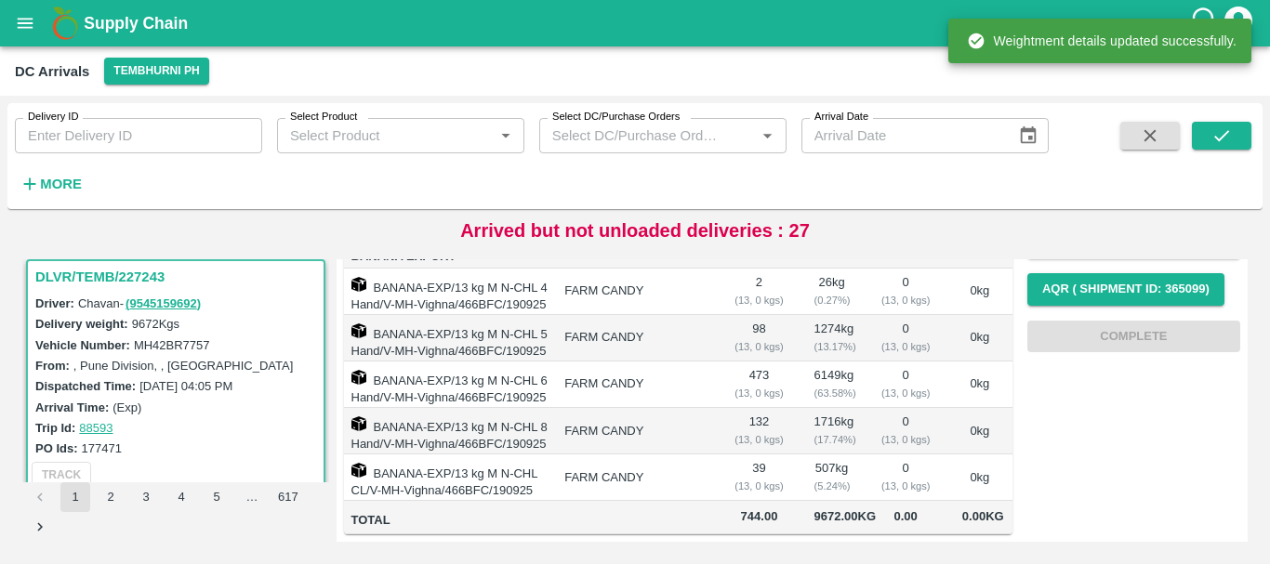
scroll to position [0, 0]
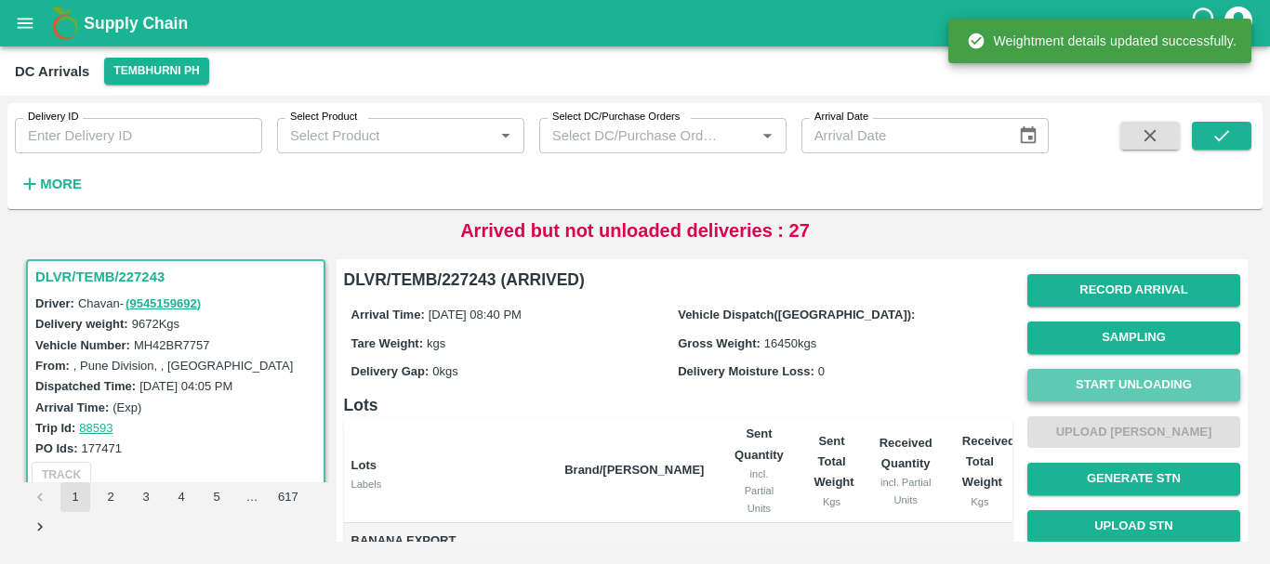
click at [1120, 378] on button "Start Unloading" at bounding box center [1133, 385] width 213 height 33
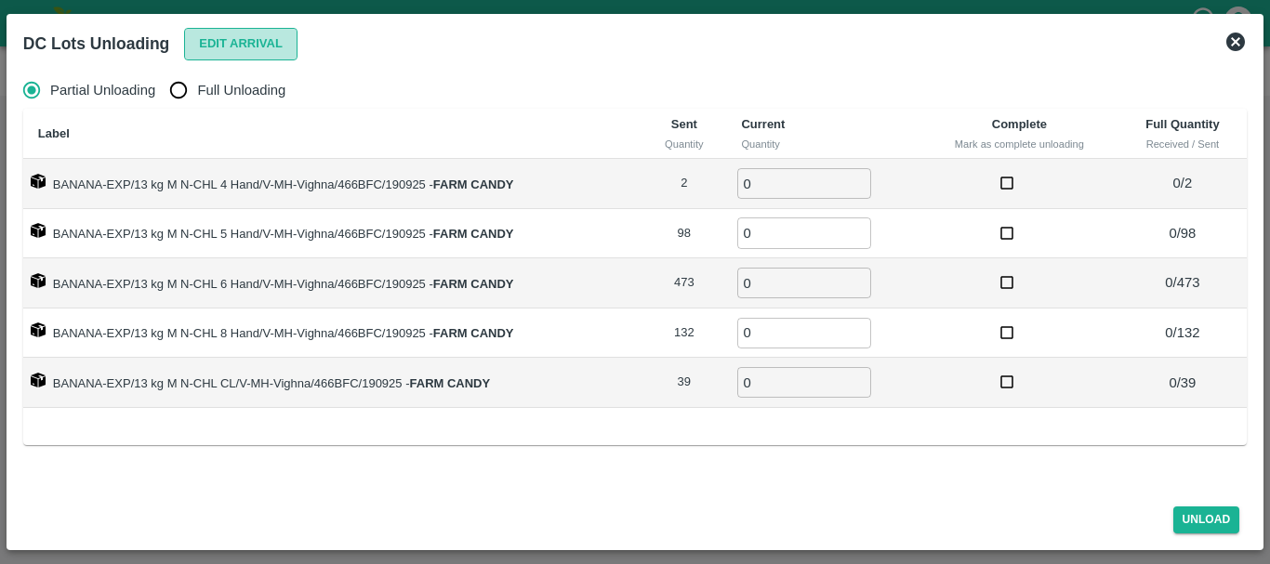
click at [189, 33] on button "Edit Arrival" at bounding box center [240, 44] width 113 height 33
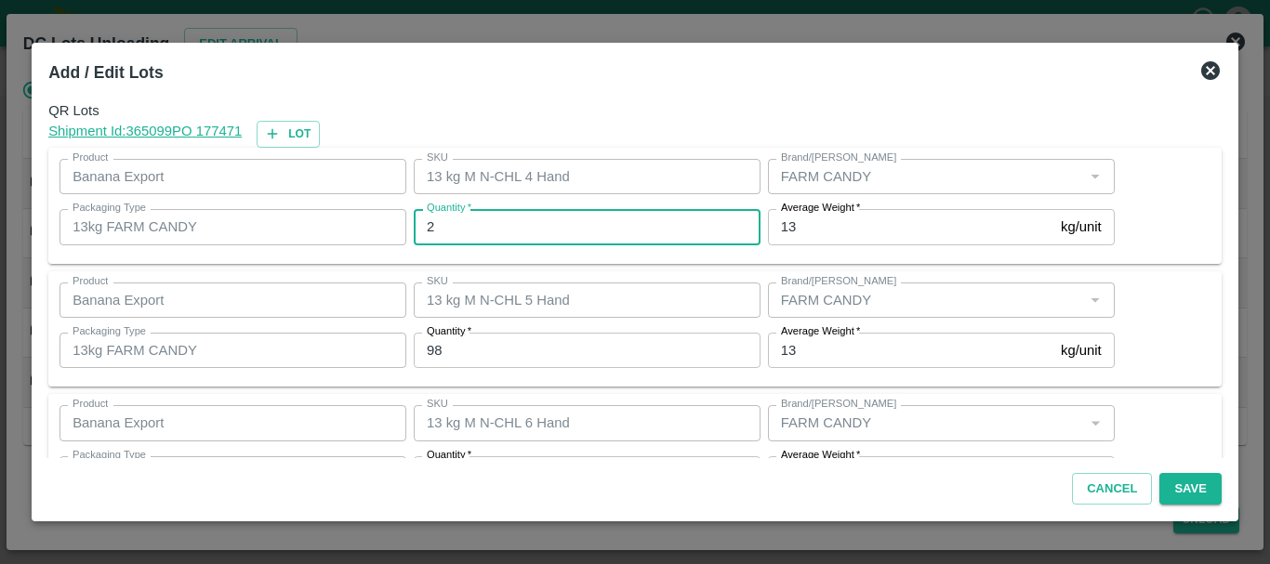
click at [535, 231] on input "2" at bounding box center [587, 226] width 347 height 35
type input "2"
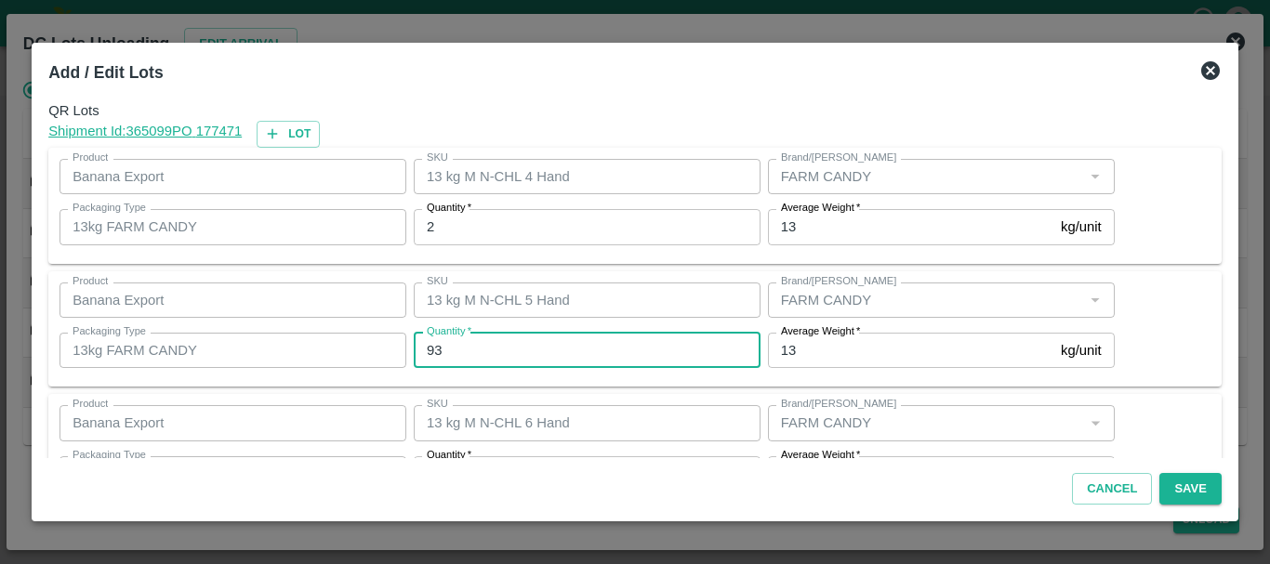
type input "93"
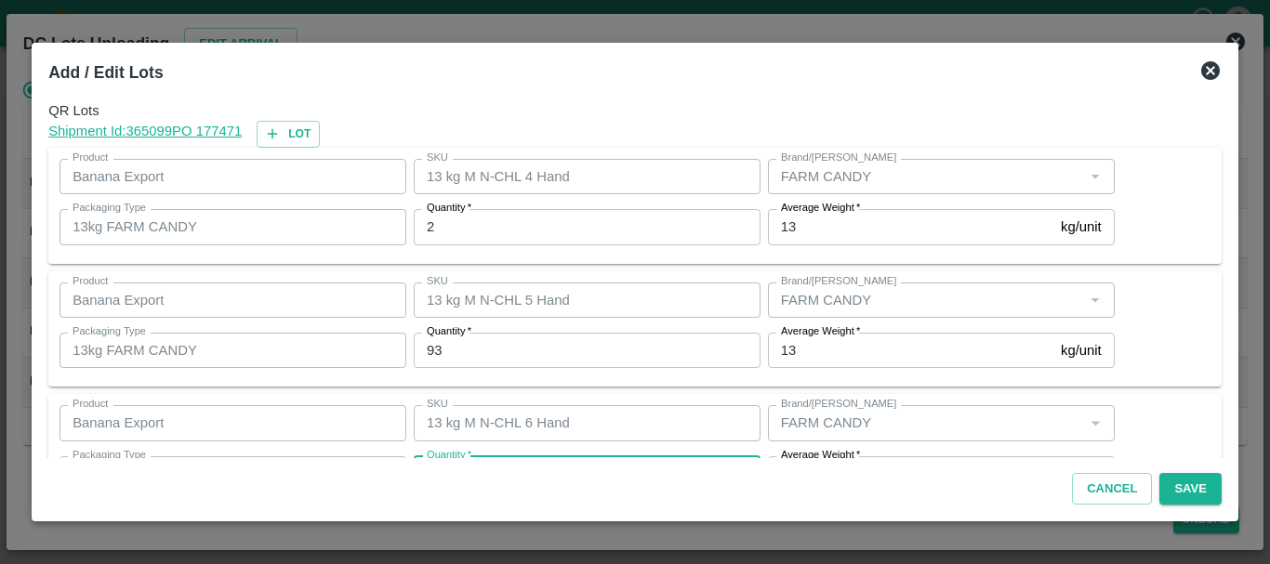
scroll to position [33, 0]
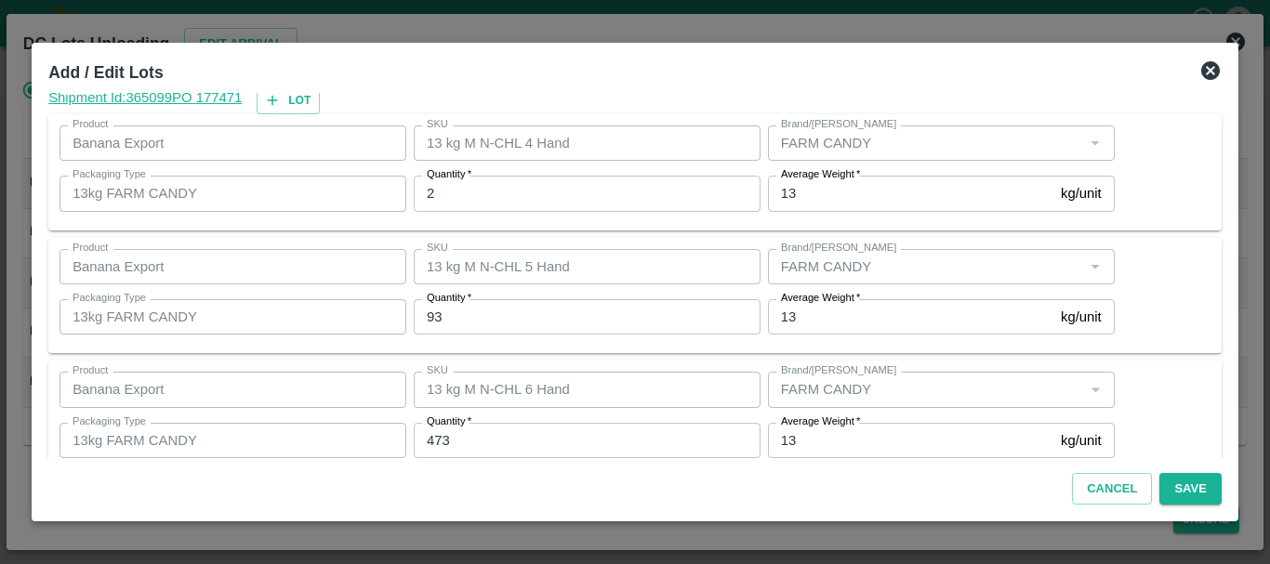
click at [1254, 183] on div at bounding box center [635, 282] width 1270 height 564
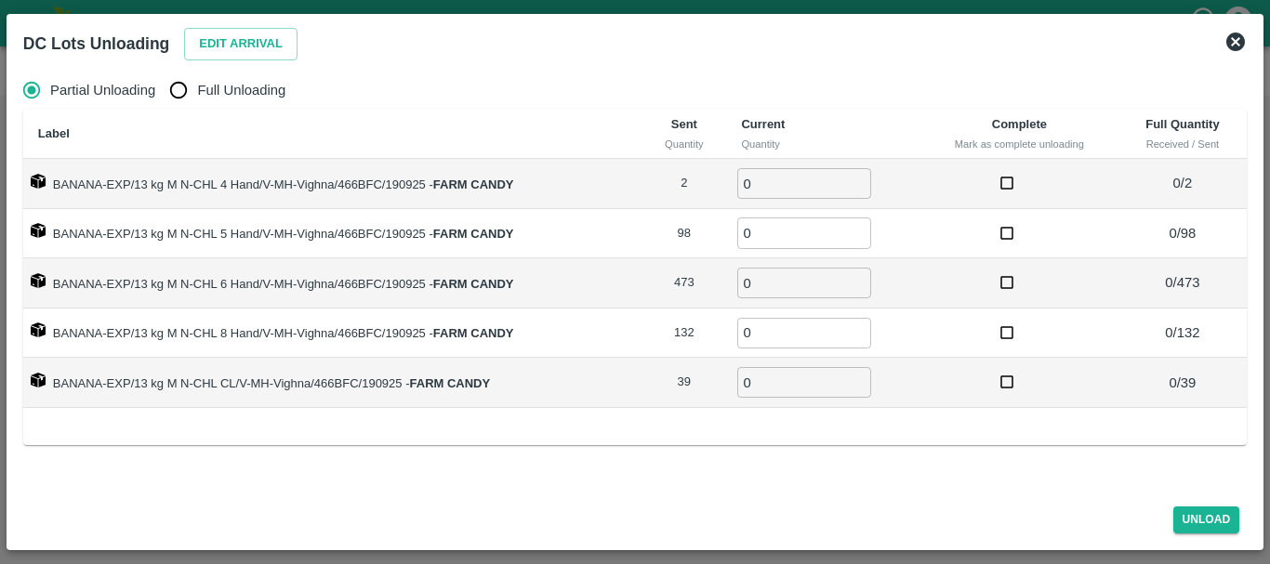
click at [1233, 41] on icon at bounding box center [1235, 42] width 22 height 22
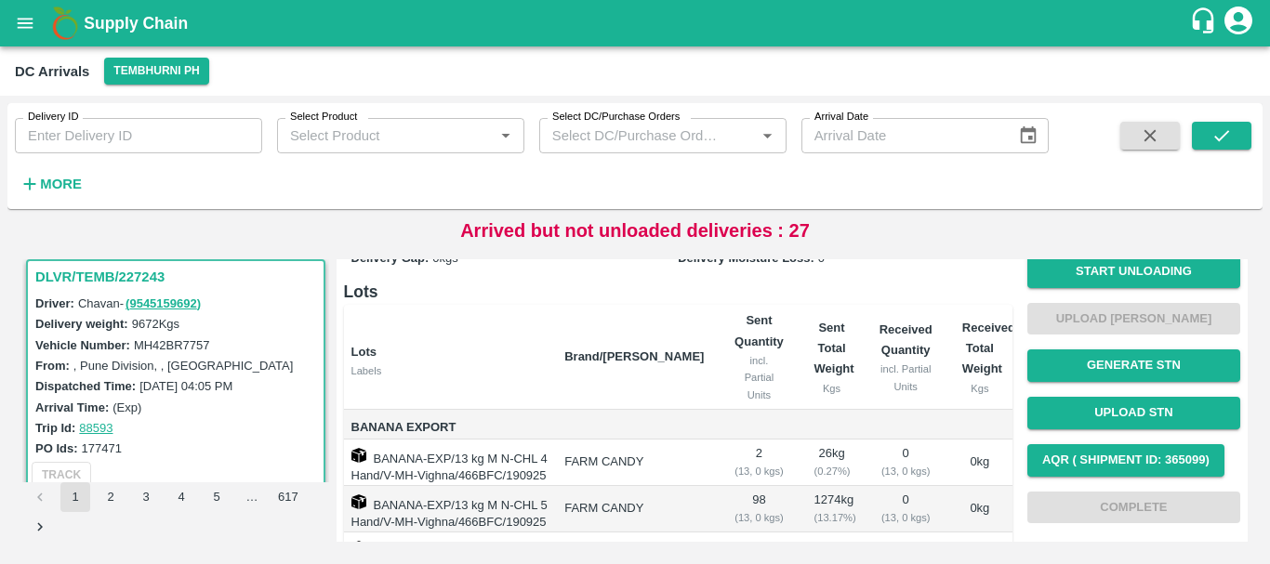
scroll to position [0, 0]
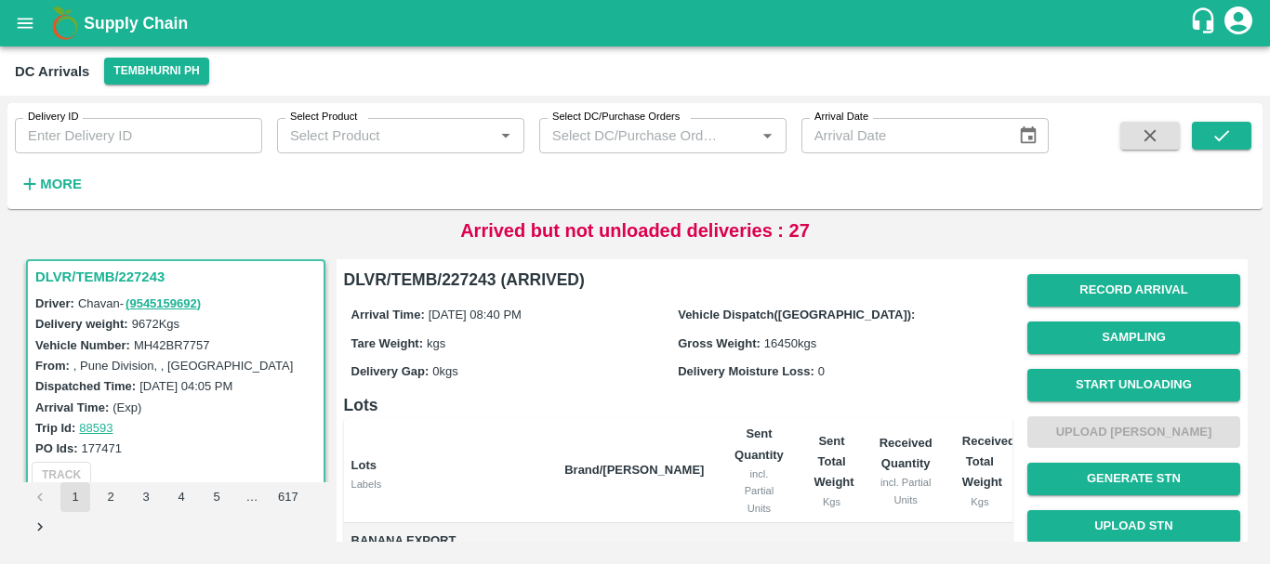
click at [1122, 366] on span "Start Unloading" at bounding box center [1133, 385] width 213 height 47
click at [1078, 376] on button "Start Unloading" at bounding box center [1133, 385] width 213 height 33
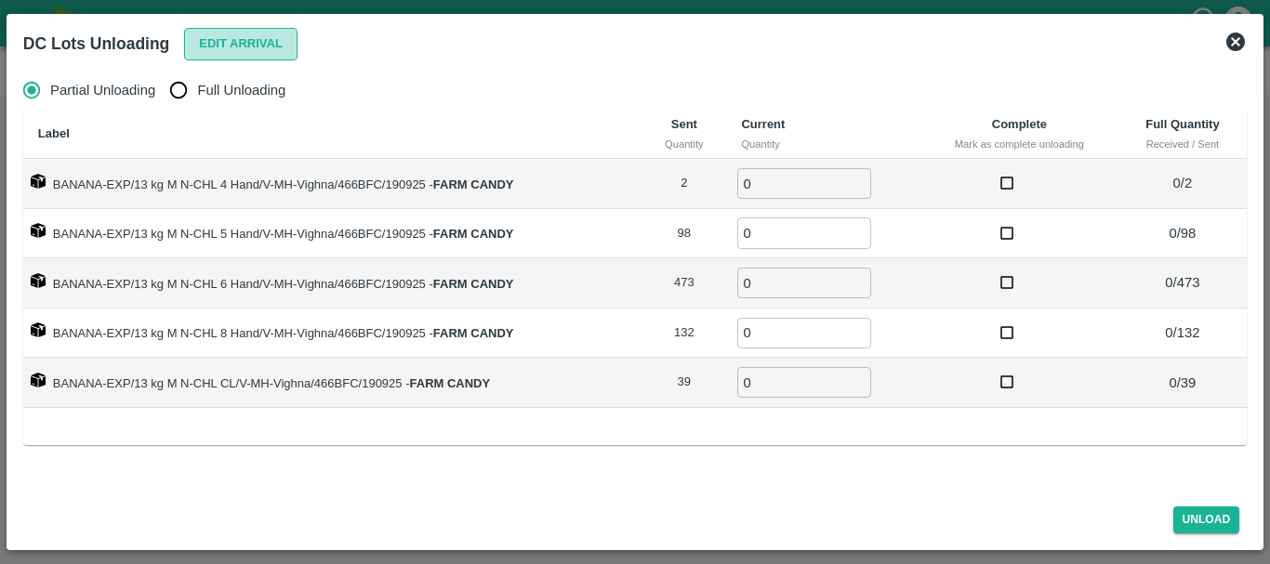
click at [216, 41] on button "Edit Arrival" at bounding box center [240, 44] width 113 height 33
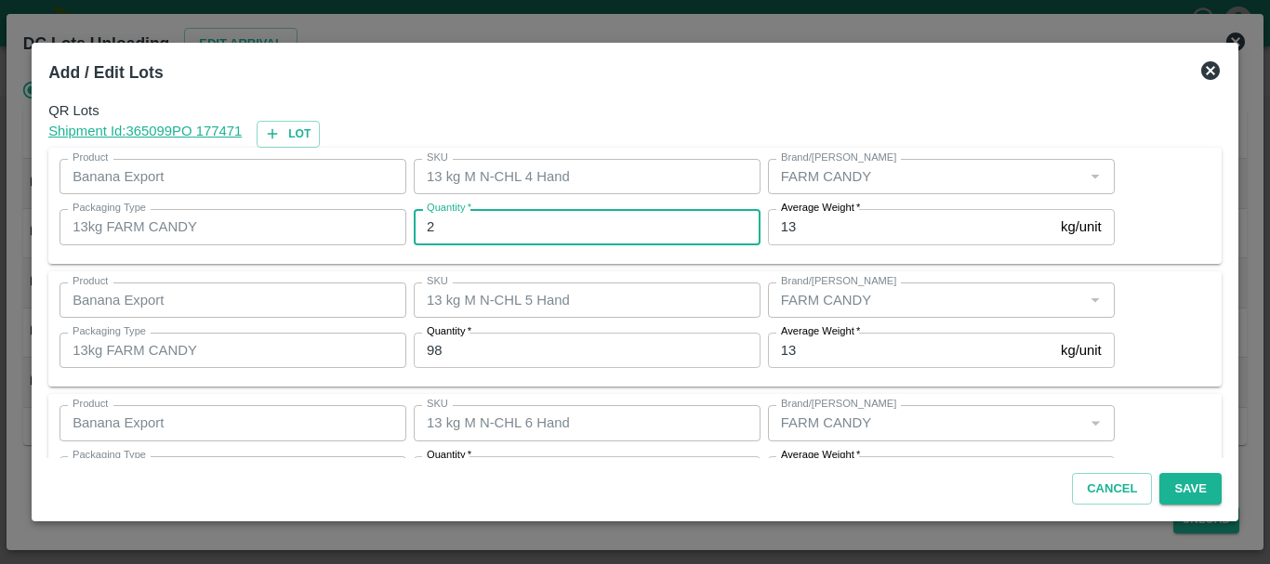
click at [491, 227] on input "2" at bounding box center [587, 226] width 347 height 35
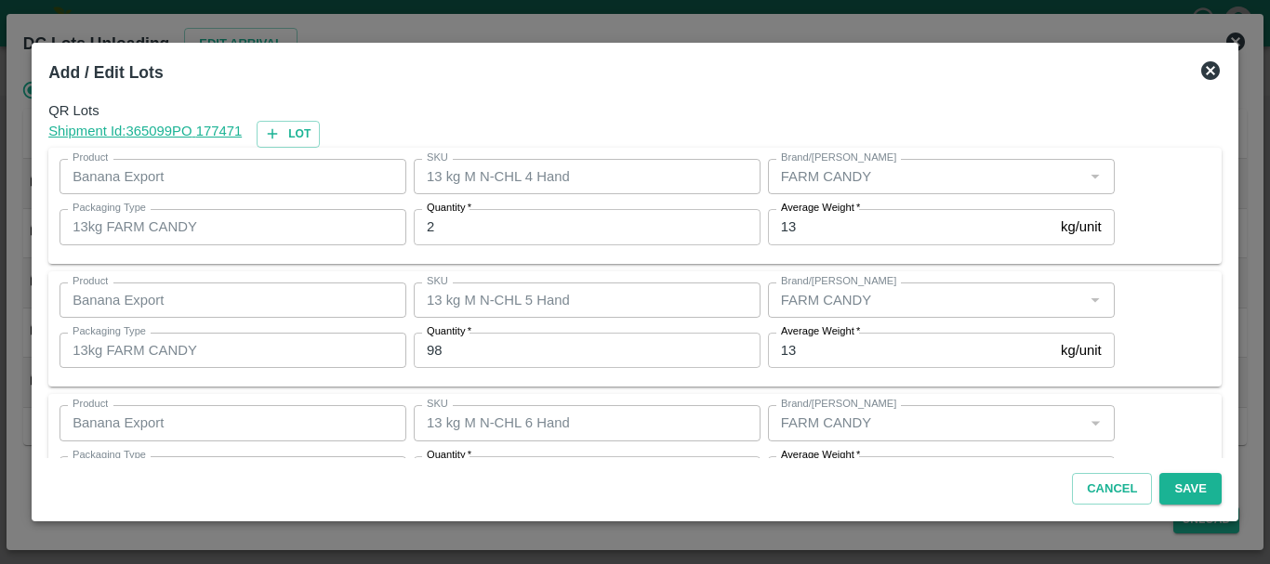
click at [466, 332] on span "*" at bounding box center [468, 330] width 7 height 11
click at [466, 333] on input "98" at bounding box center [587, 350] width 347 height 35
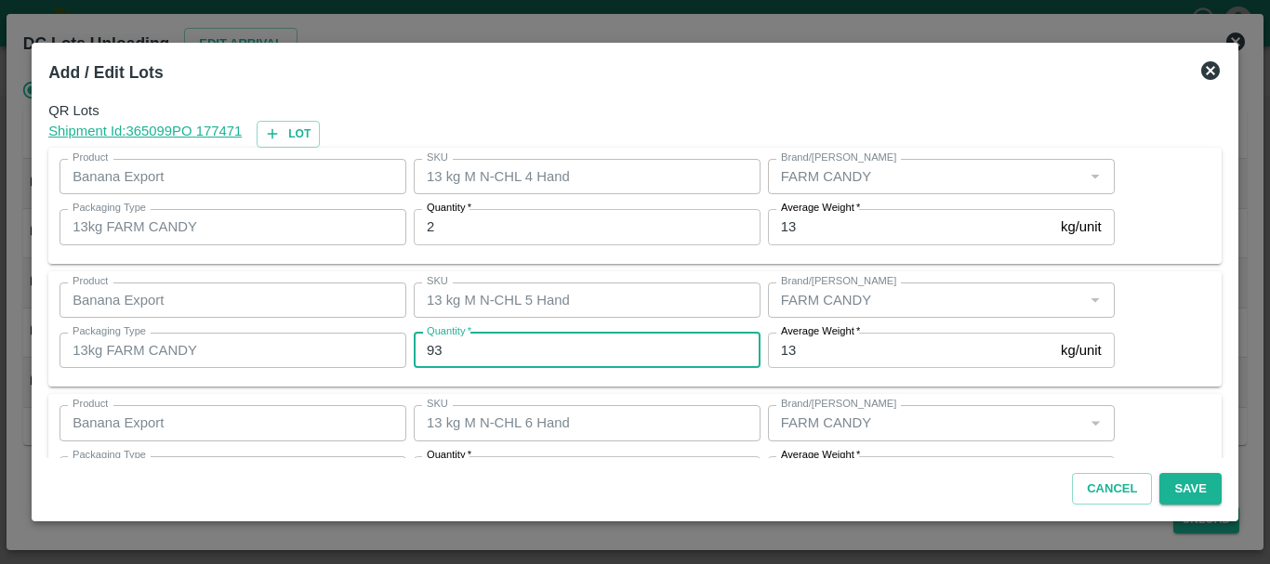
type input "93"
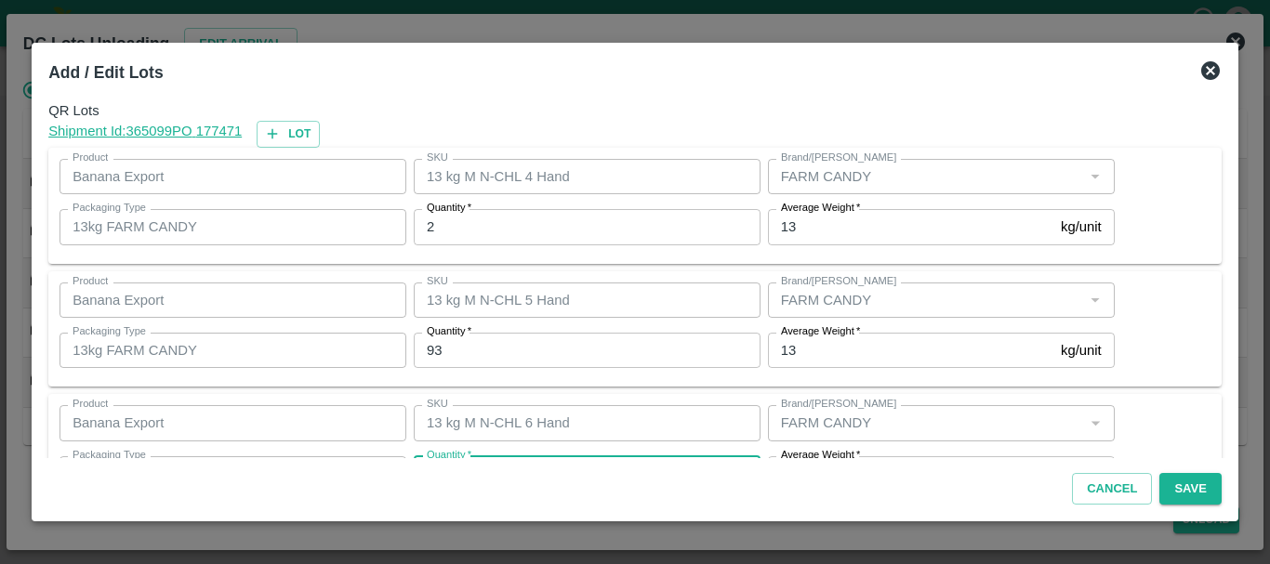
scroll to position [33, 0]
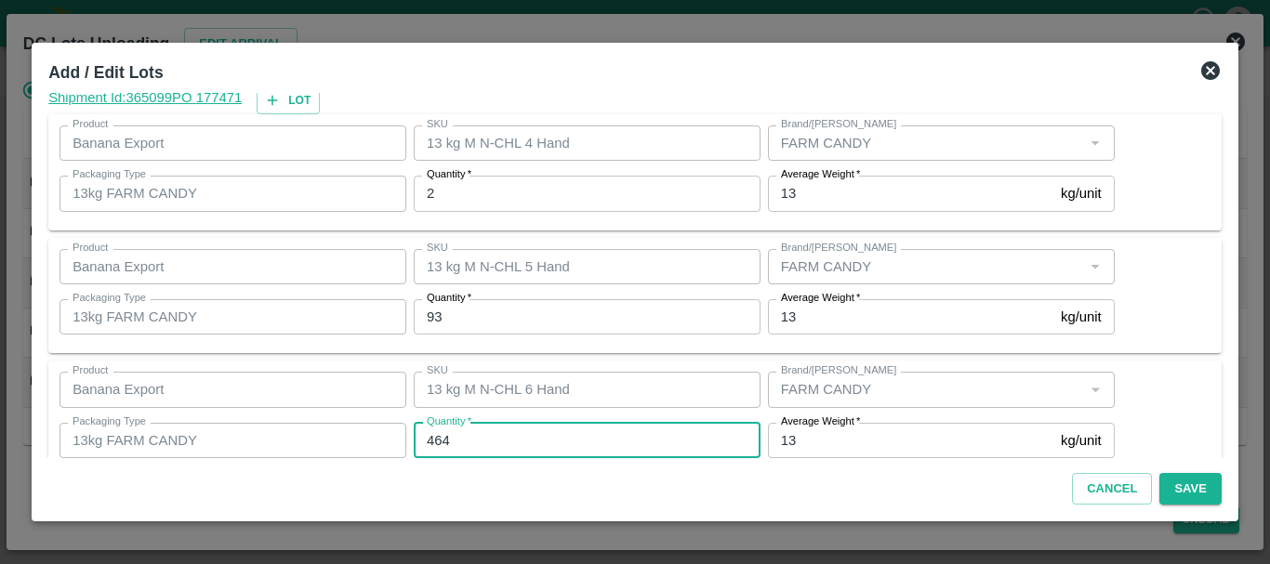
type input "464"
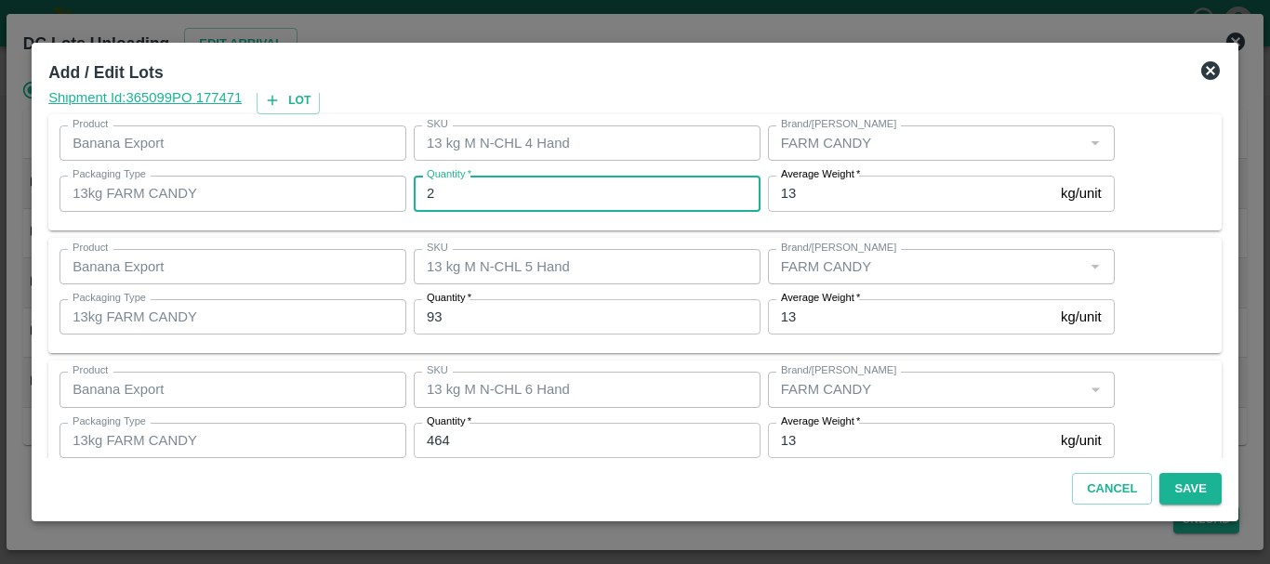
click at [475, 201] on input "2" at bounding box center [587, 193] width 347 height 35
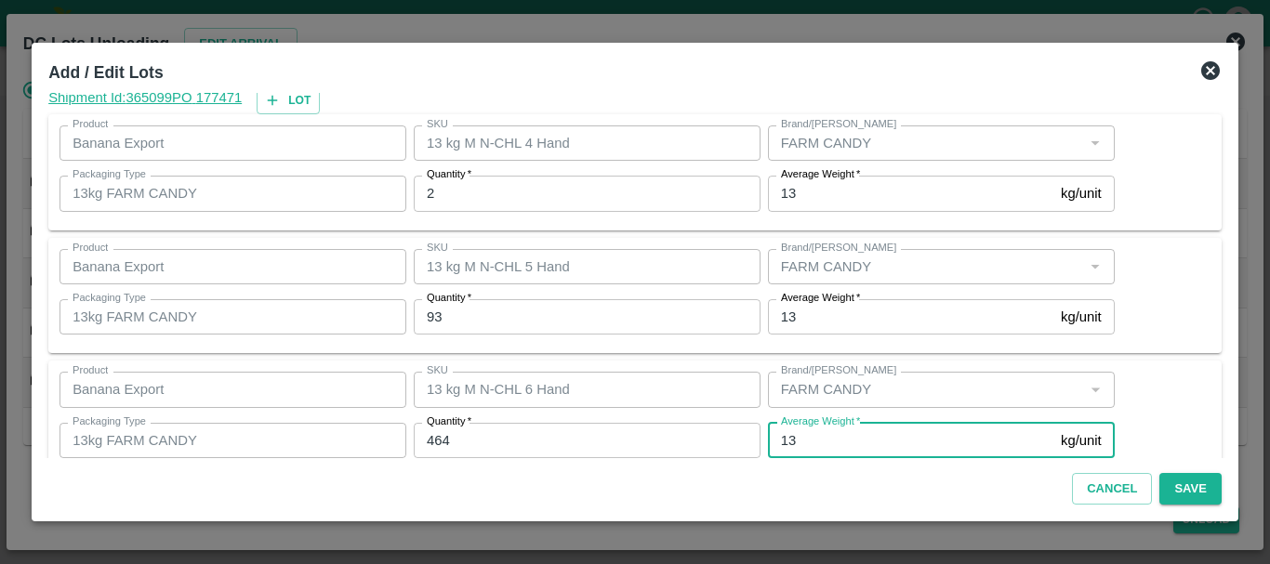
scroll to position [314, 0]
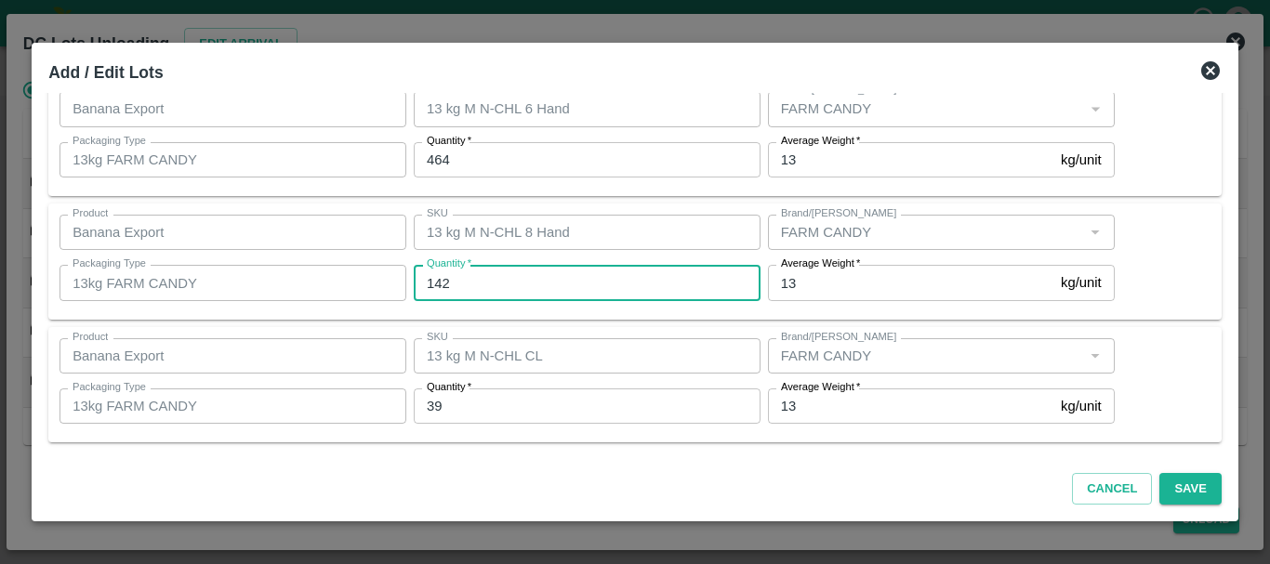
type input "142"
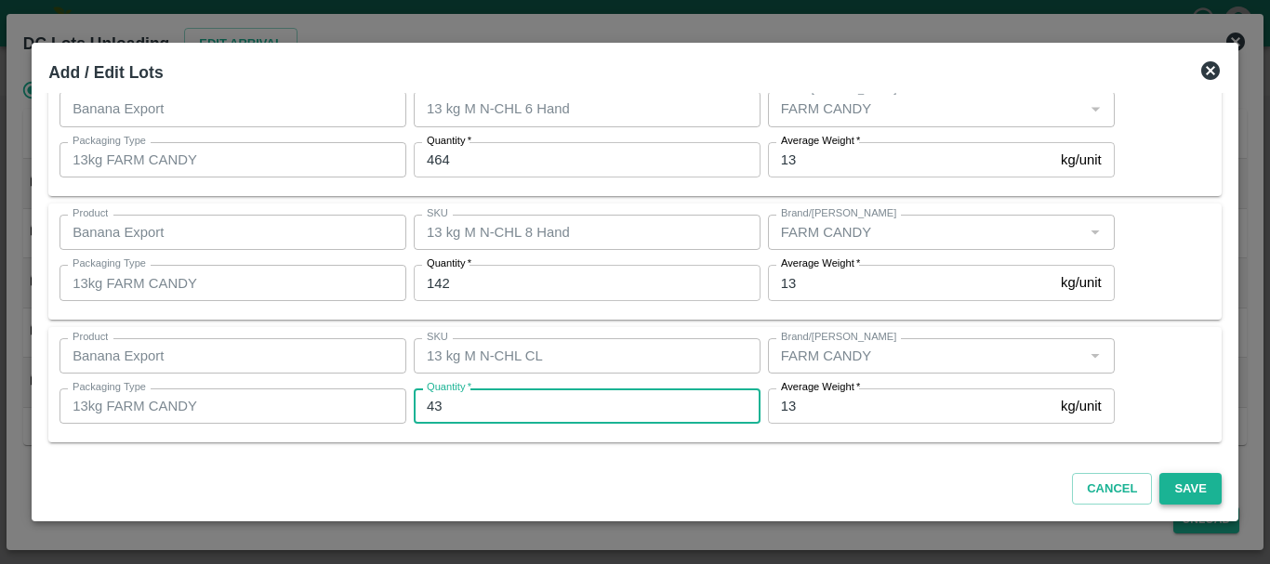
type input "43"
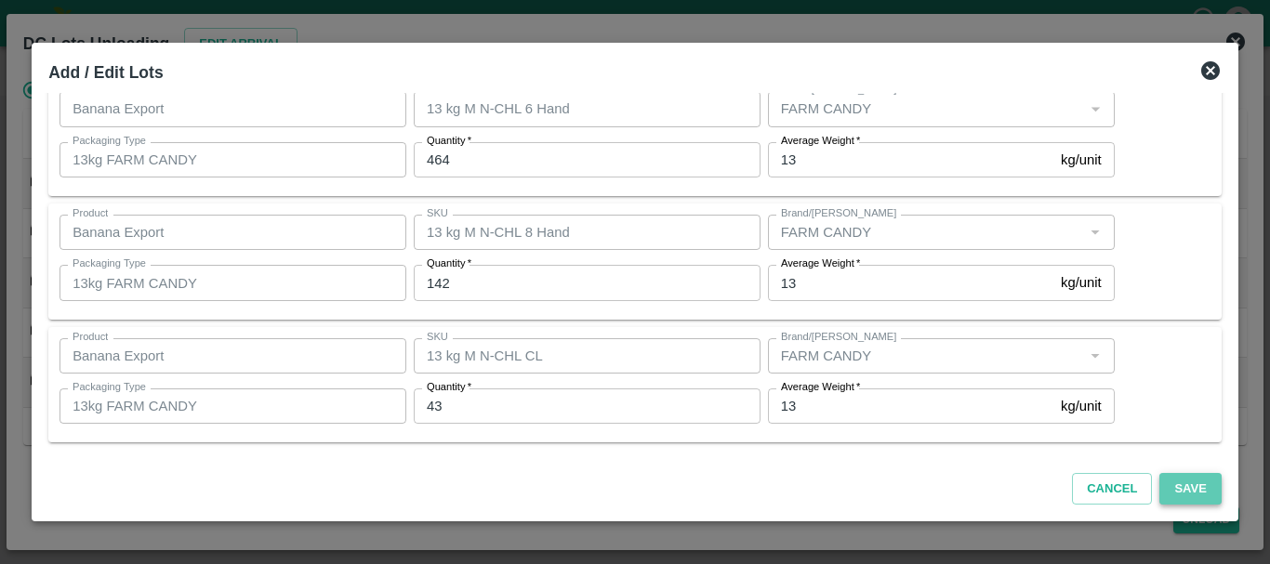
click at [1190, 480] on button "Save" at bounding box center [1189, 489] width 61 height 33
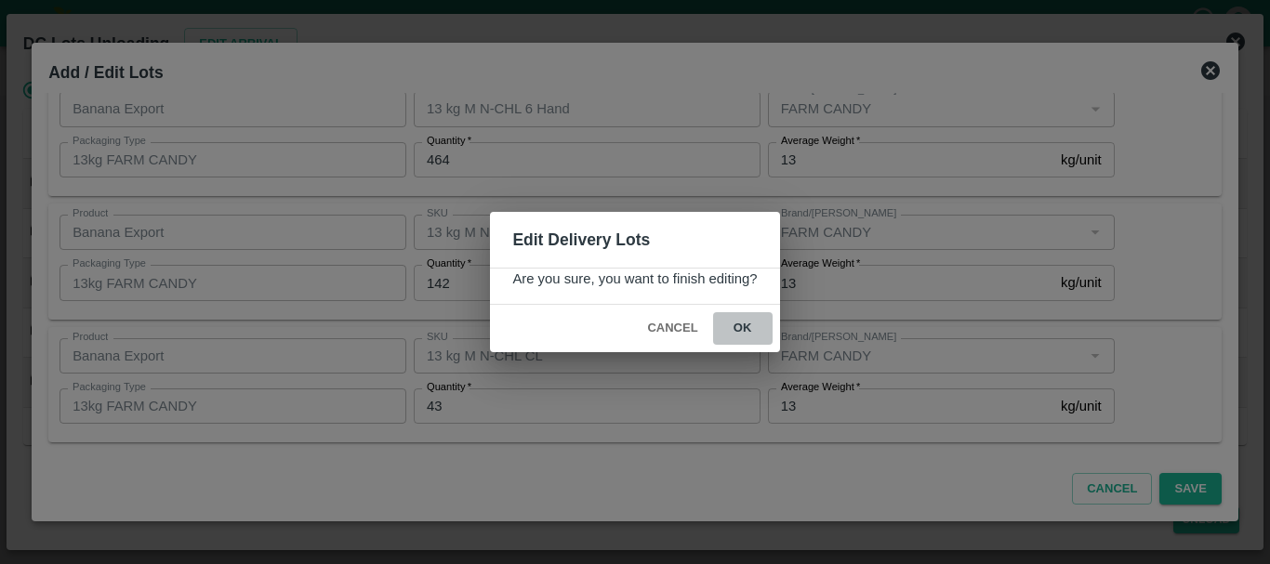
click at [742, 323] on button "ok" at bounding box center [742, 328] width 59 height 33
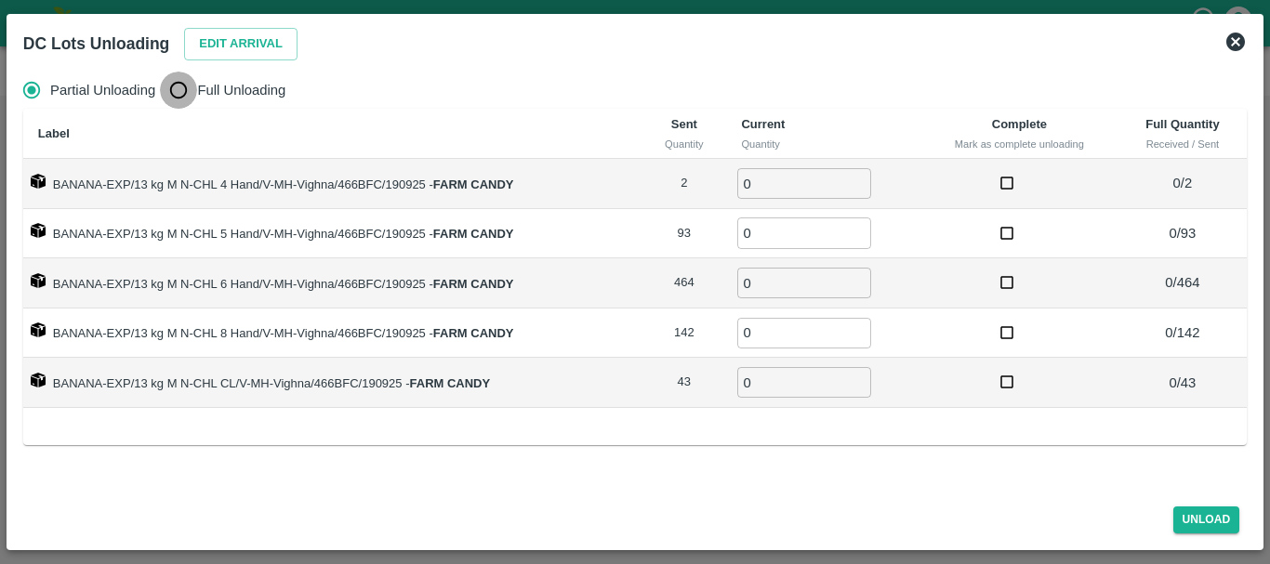
click at [188, 87] on input "Full Unloading" at bounding box center [178, 90] width 37 height 37
radio input "true"
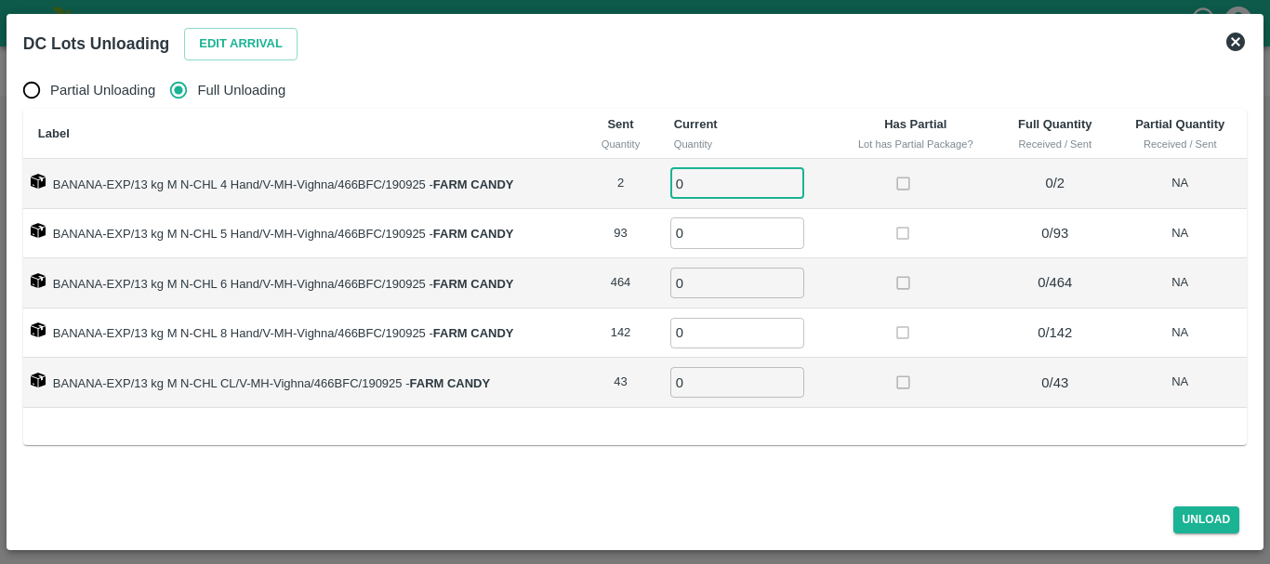
click at [730, 185] on input "0" at bounding box center [737, 183] width 134 height 31
type input "02"
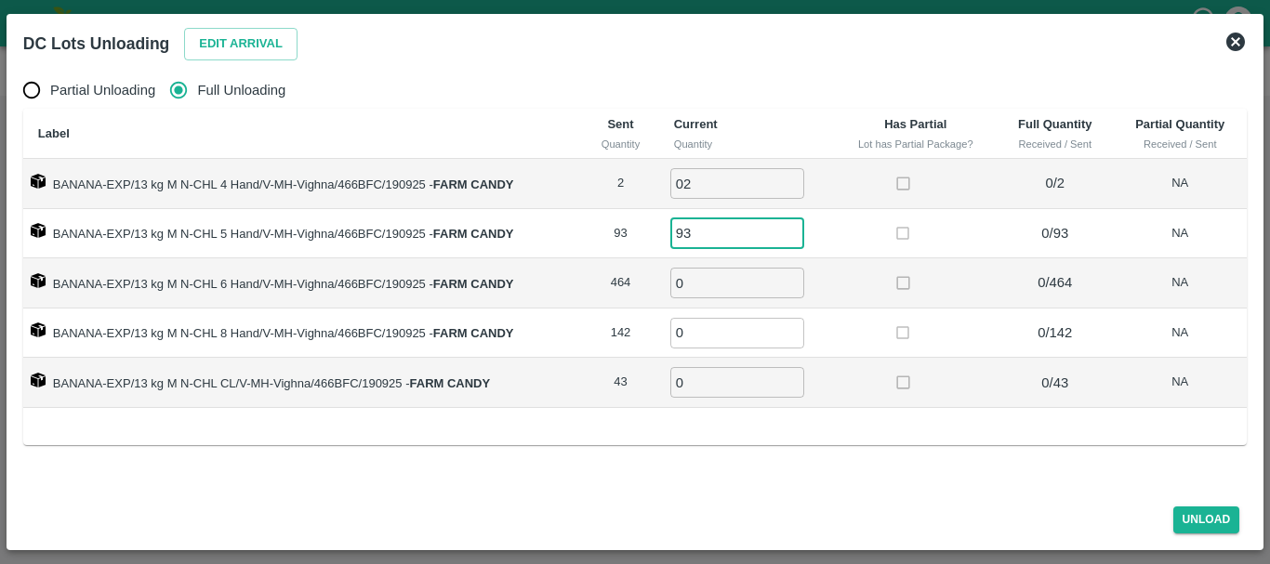
type input "93"
type input "464"
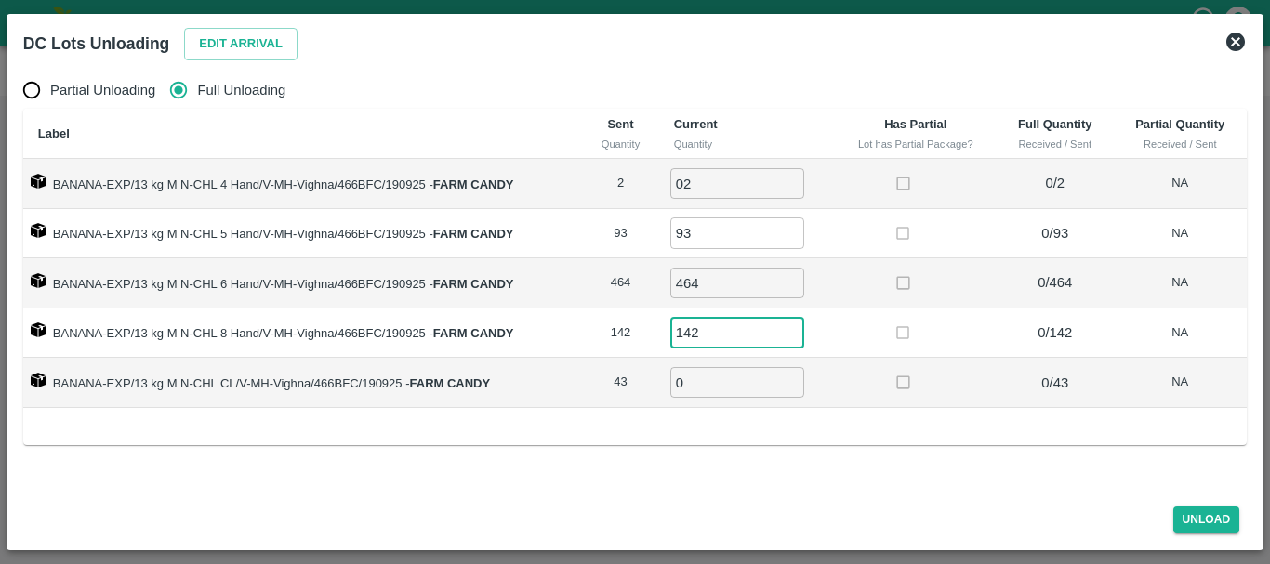
type input "142"
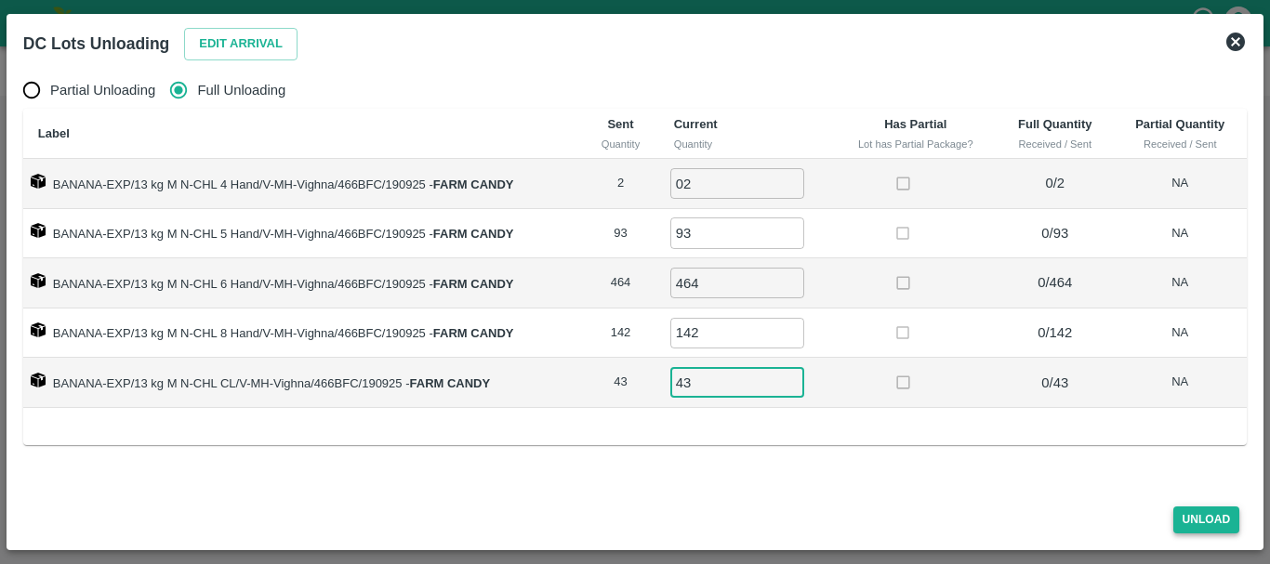
type input "43"
click at [1206, 520] on button "Unload" at bounding box center [1206, 520] width 67 height 27
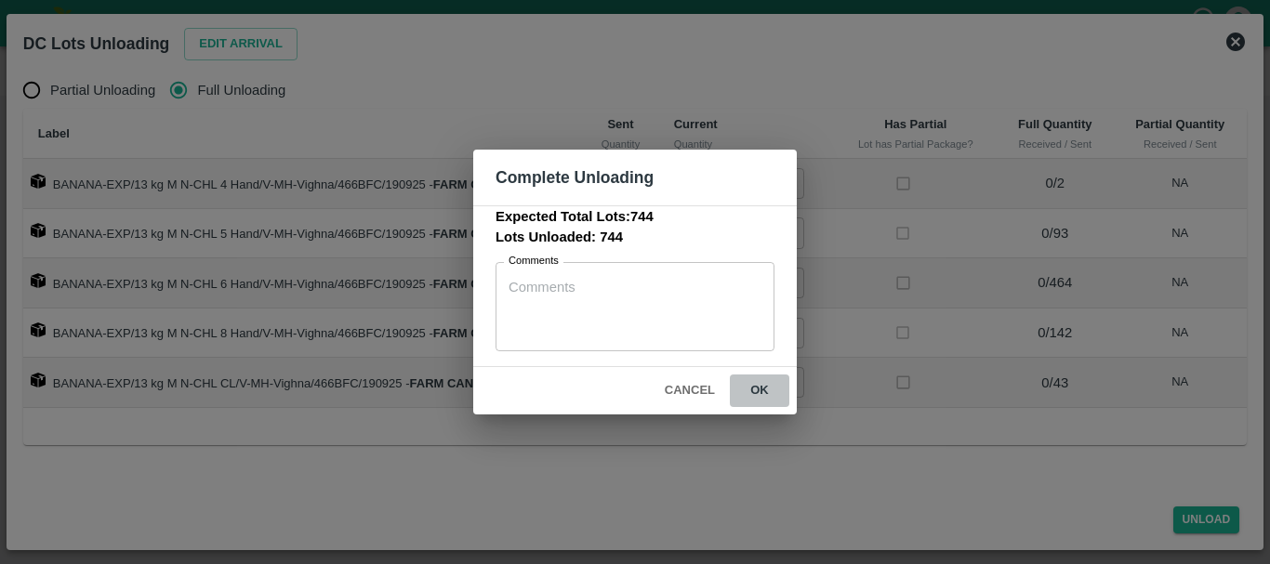
click at [771, 378] on button "ok" at bounding box center [759, 391] width 59 height 33
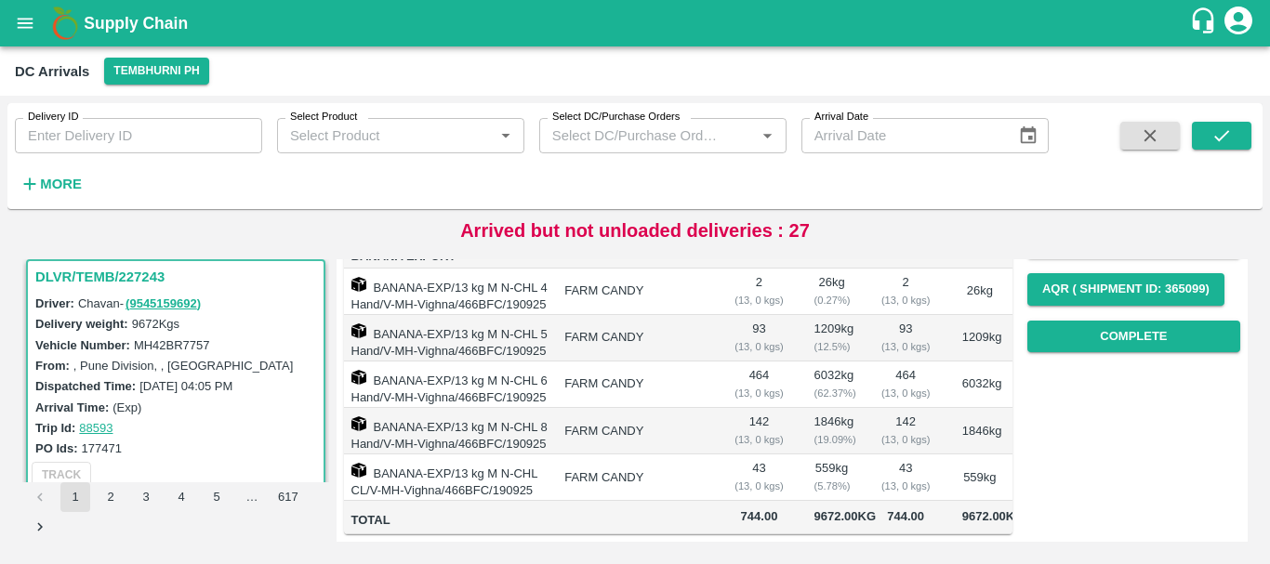
scroll to position [0, 0]
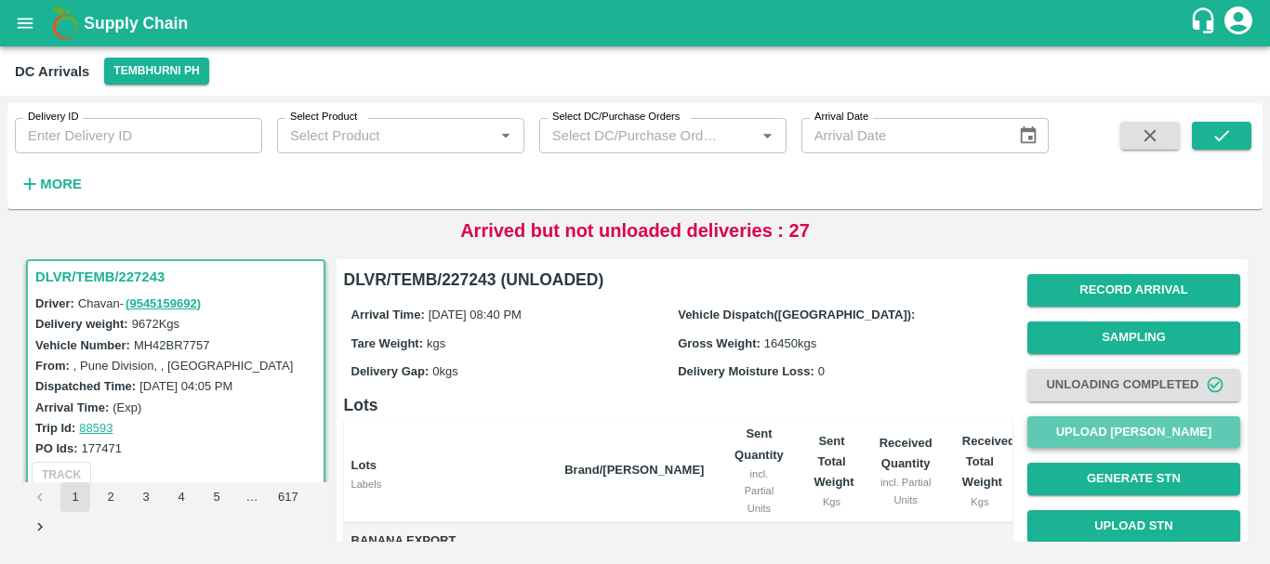
click at [1101, 441] on button "Upload [PERSON_NAME]" at bounding box center [1133, 432] width 213 height 33
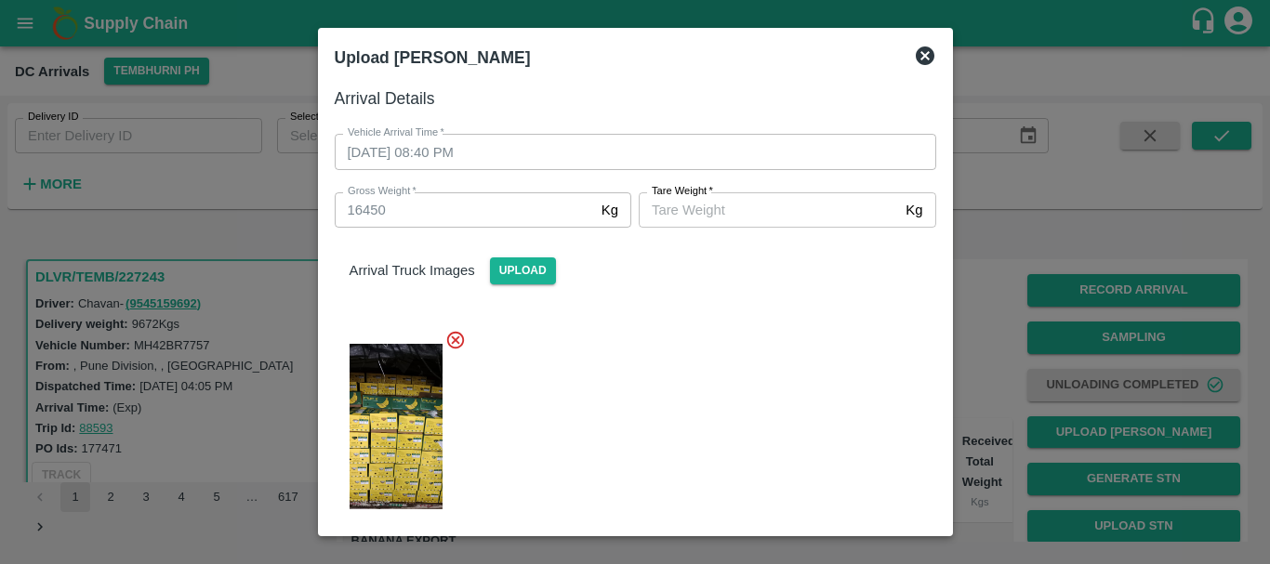
click at [710, 219] on input "[PERSON_NAME]   *" at bounding box center [768, 209] width 259 height 35
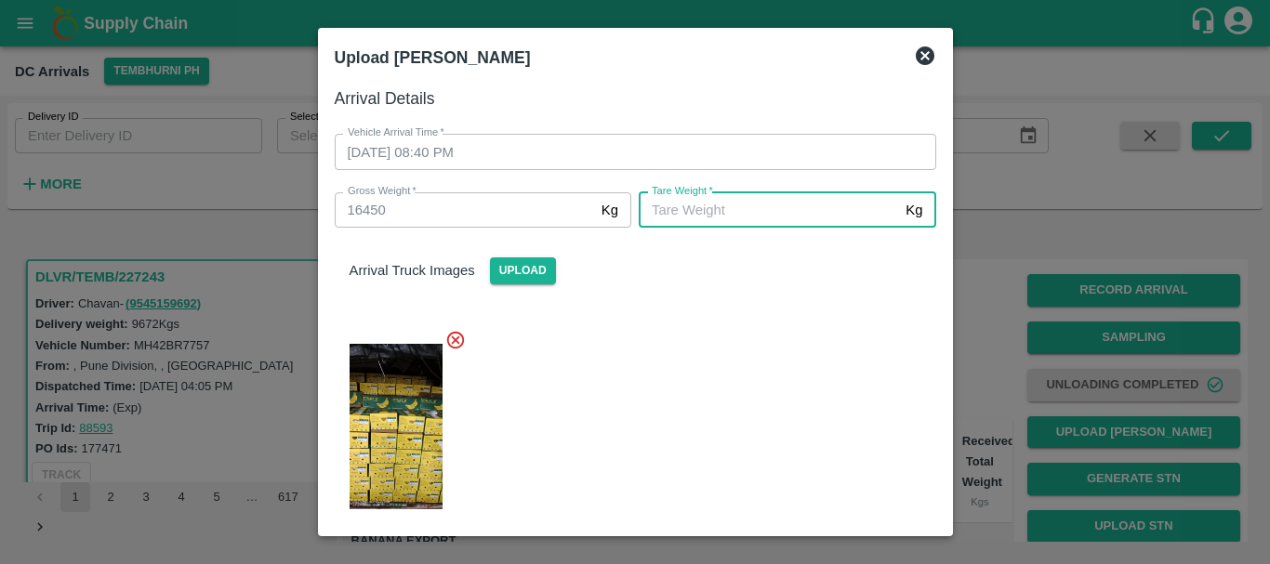
type input "6"
type input "5990"
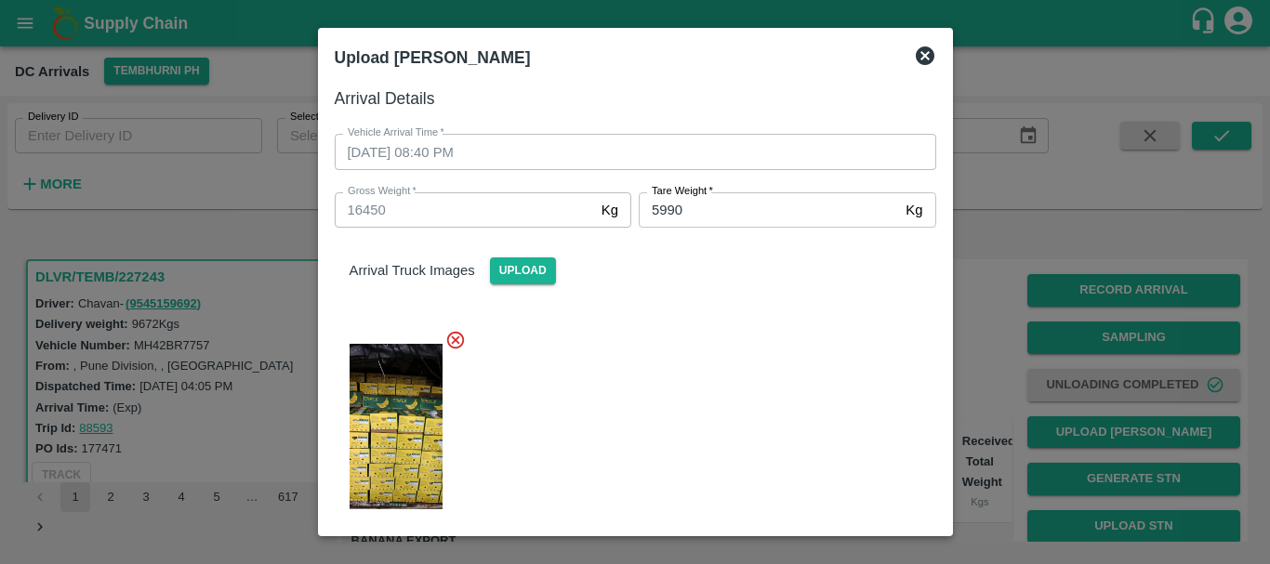
click at [713, 340] on div at bounding box center [628, 421] width 616 height 214
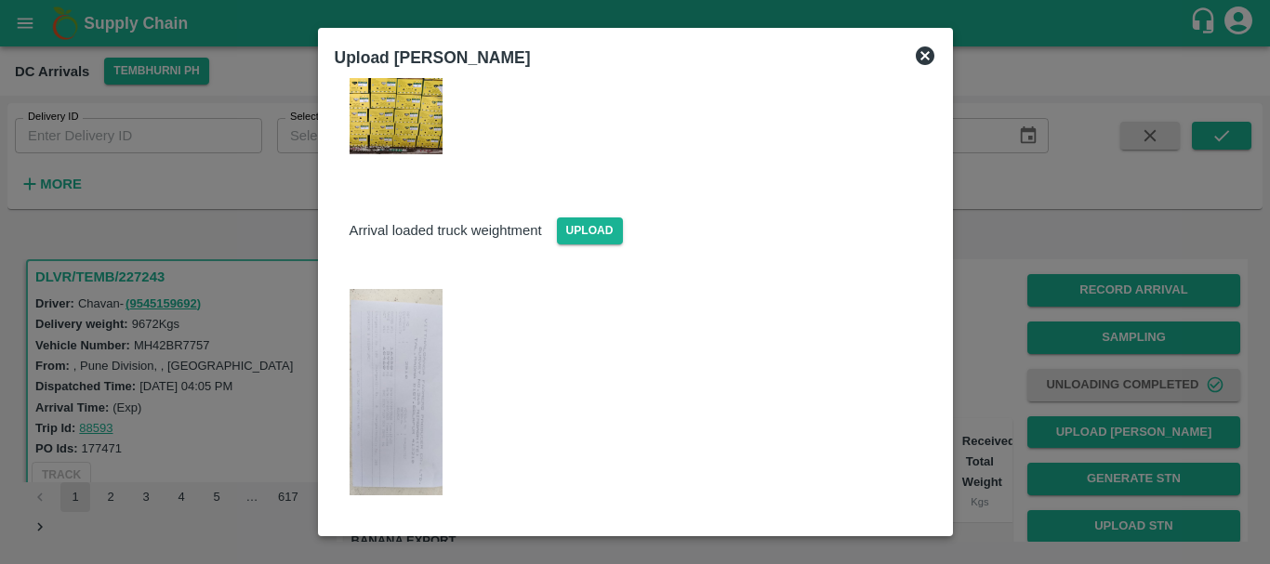
scroll to position [395, 0]
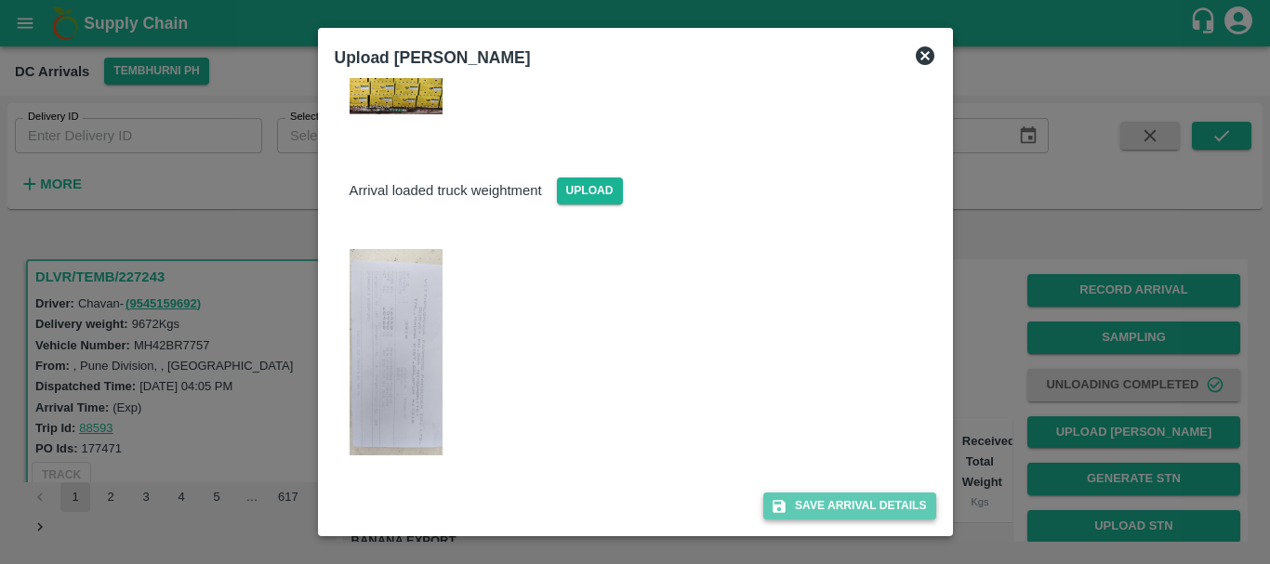
click at [809, 500] on button "Save Arrival Details" at bounding box center [849, 506] width 172 height 27
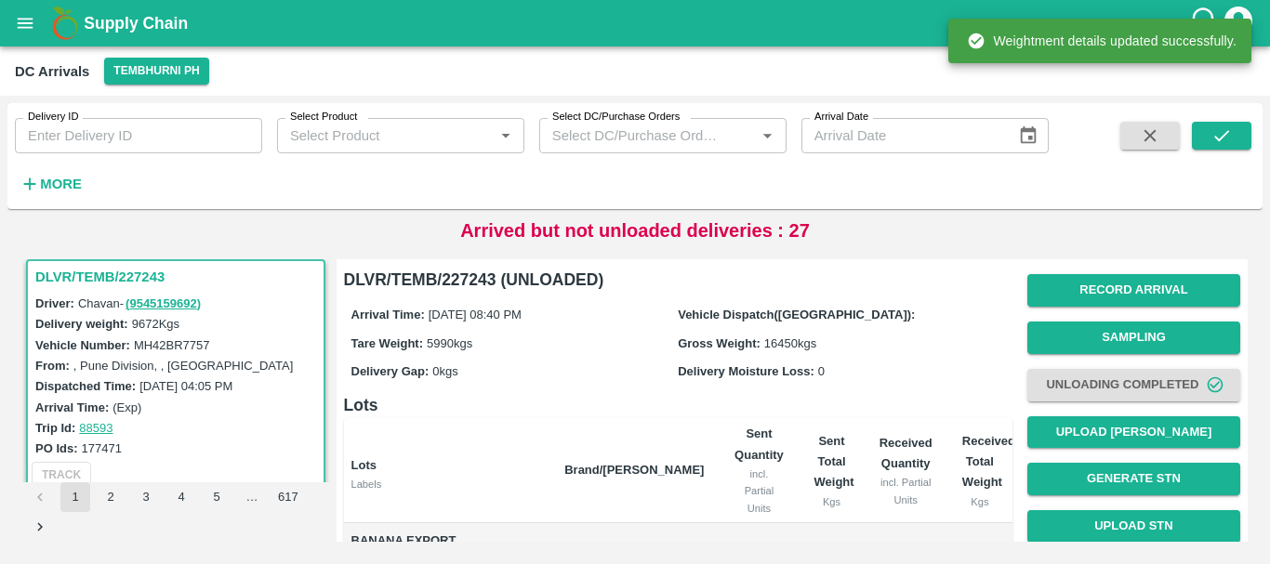
scroll to position [368, 0]
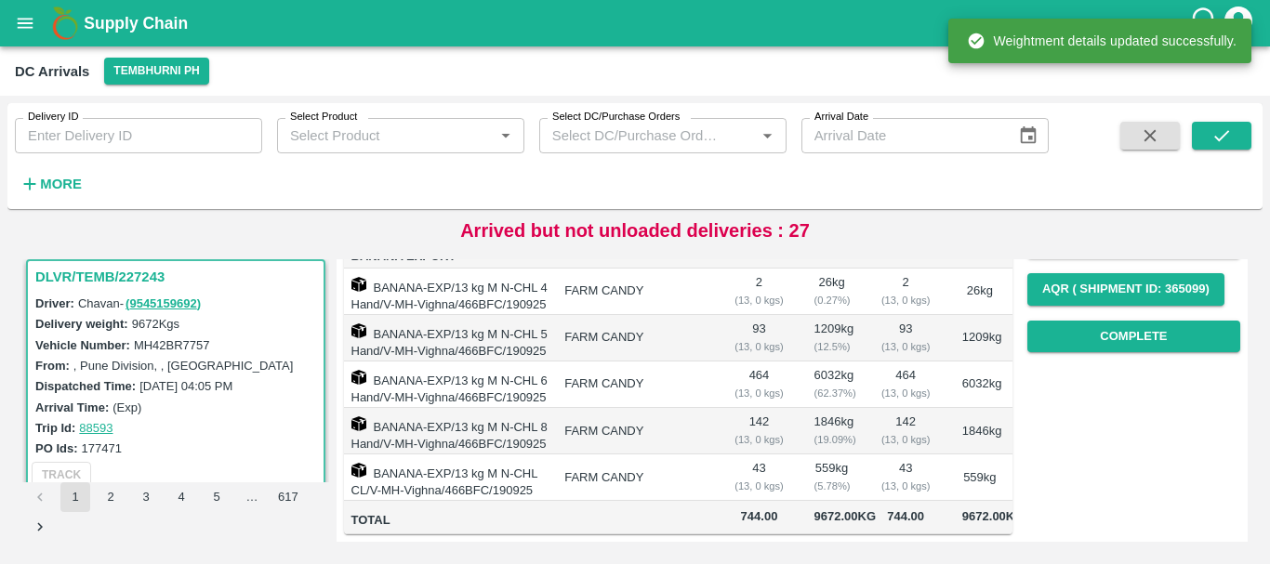
drag, startPoint x: 809, startPoint y: 500, endPoint x: 714, endPoint y: 402, distance: 136.7
click at [714, 408] on td "FARM CANDY" at bounding box center [633, 431] width 169 height 46
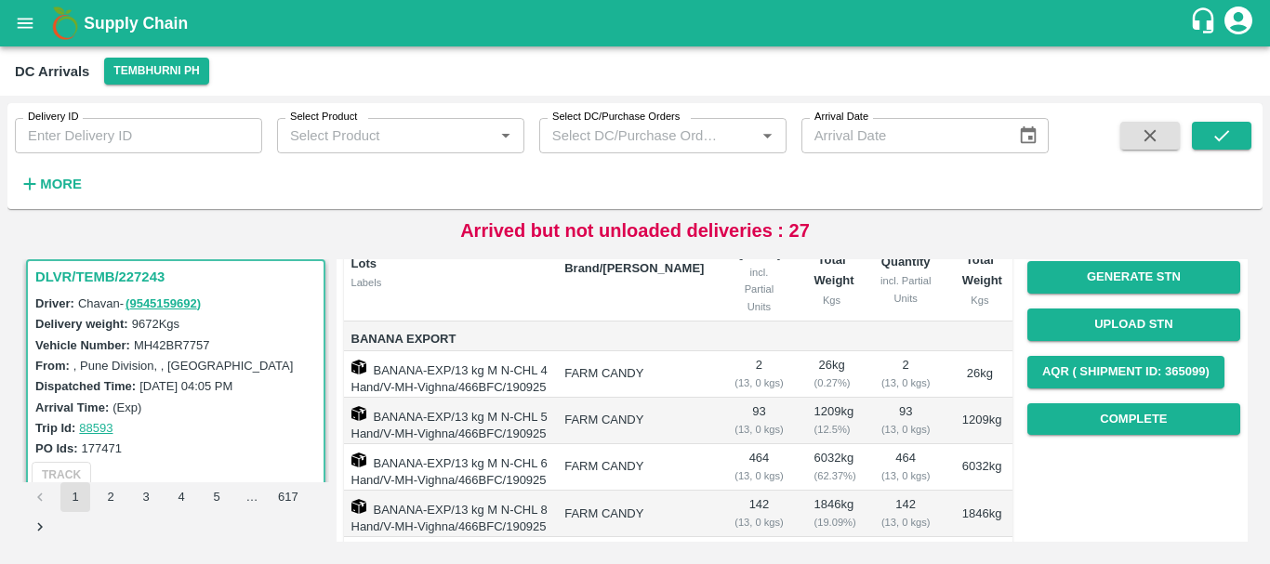
scroll to position [196, 0]
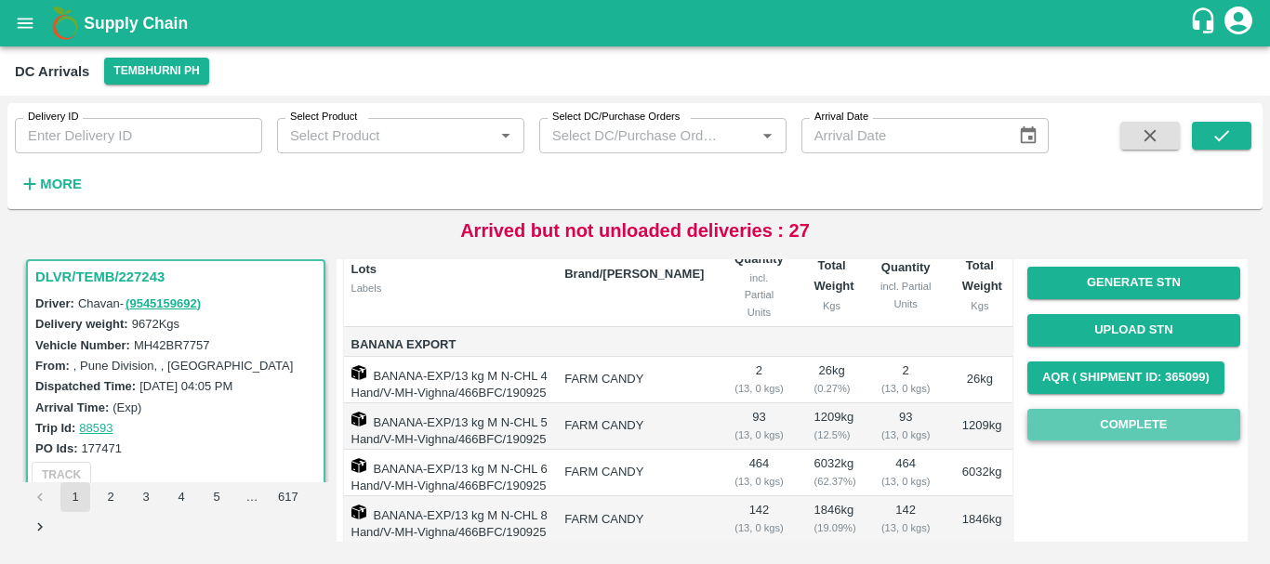
click at [1076, 421] on button "Complete" at bounding box center [1133, 425] width 213 height 33
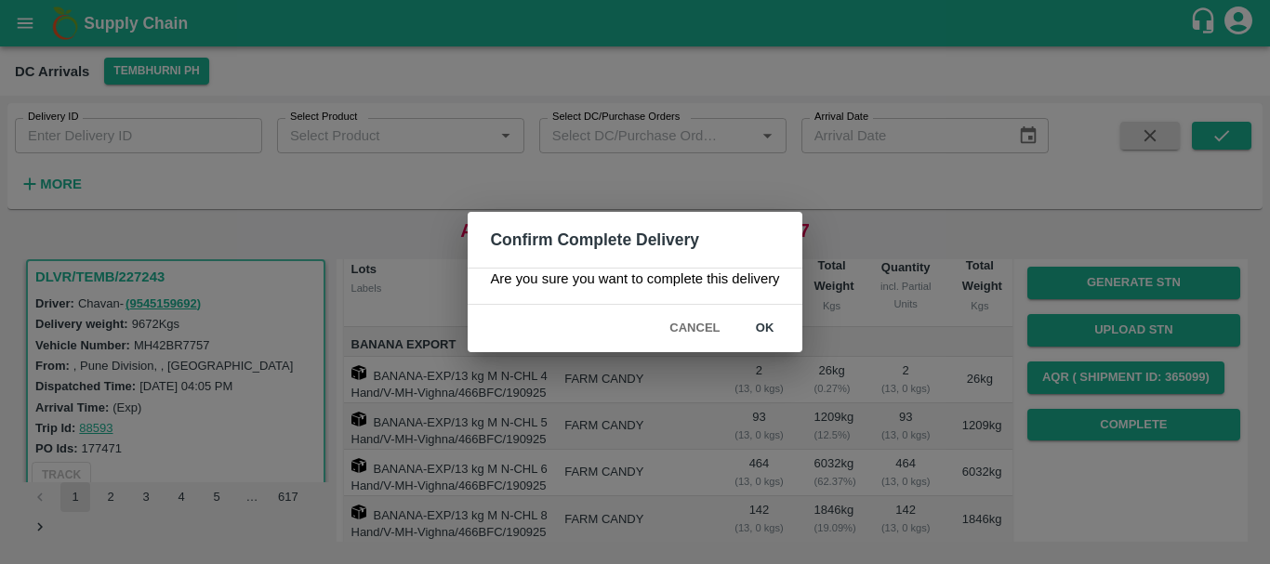
click at [742, 334] on button "ok" at bounding box center [764, 328] width 59 height 33
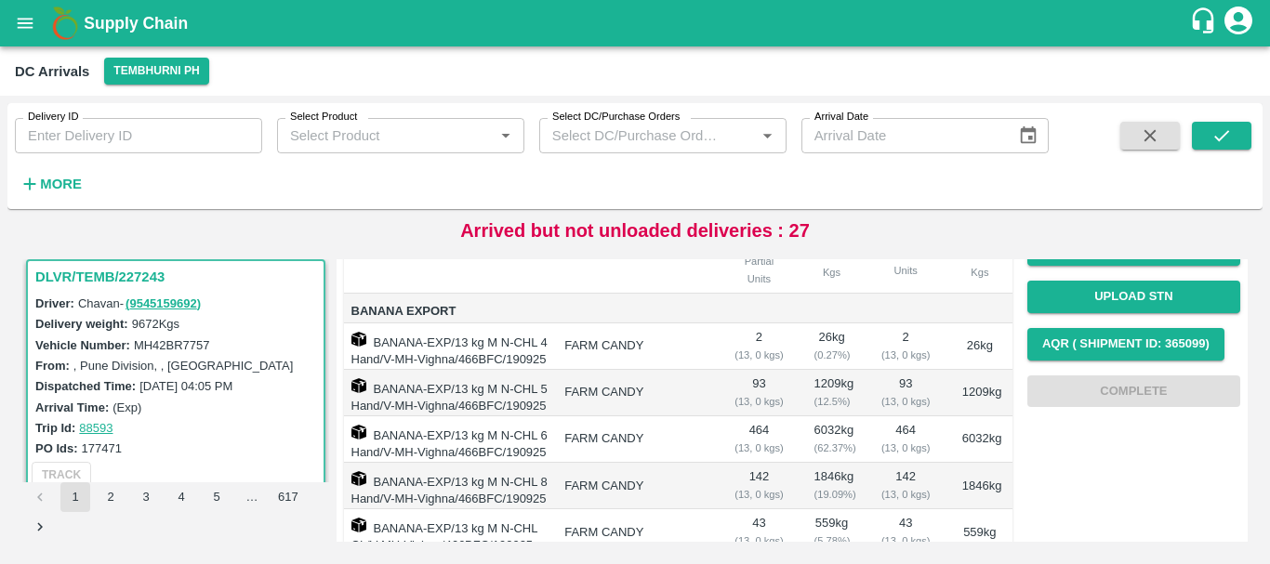
scroll to position [229, 0]
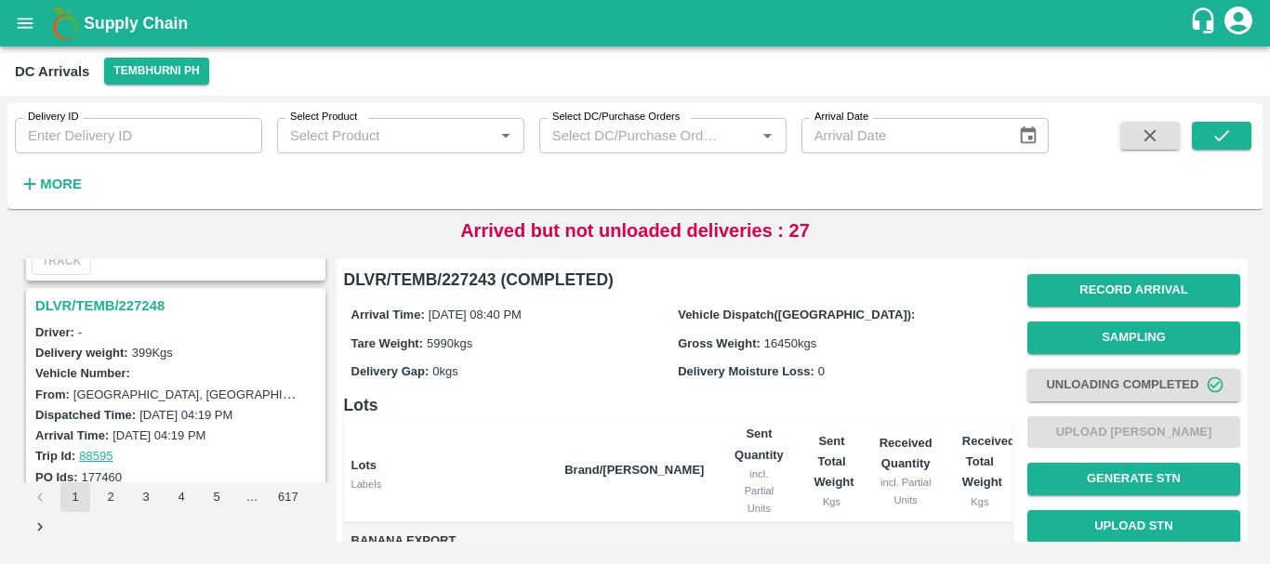
click at [131, 309] on h3 "DLVR/TEMB/227248" at bounding box center [178, 306] width 286 height 24
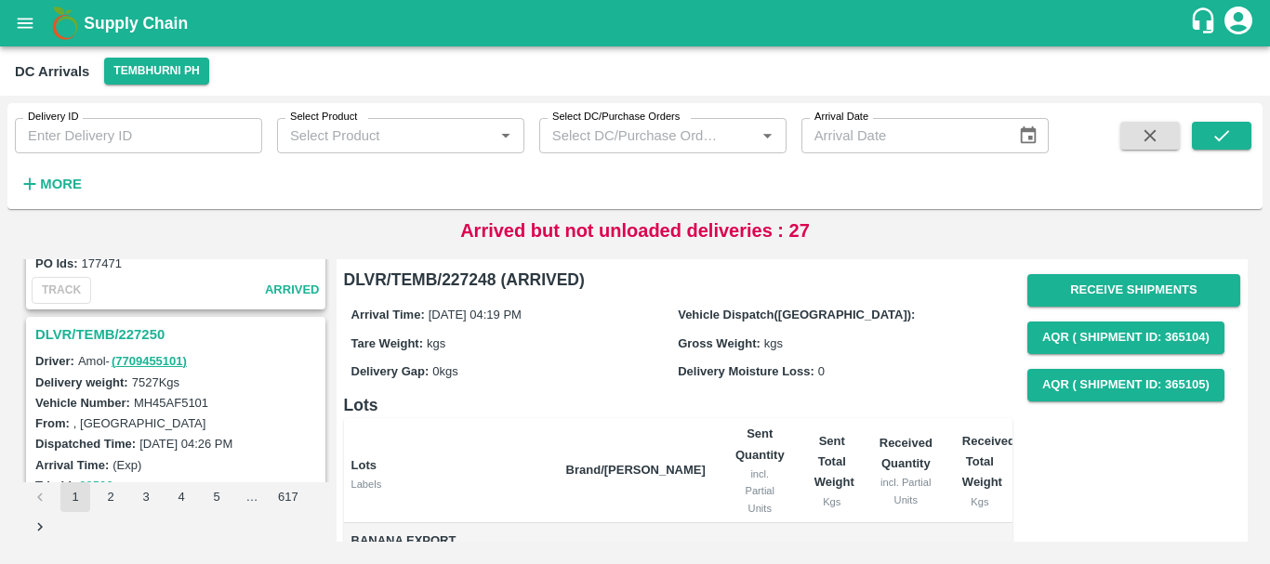
click at [126, 340] on h3 "DLVR/TEMB/227250" at bounding box center [178, 335] width 286 height 24
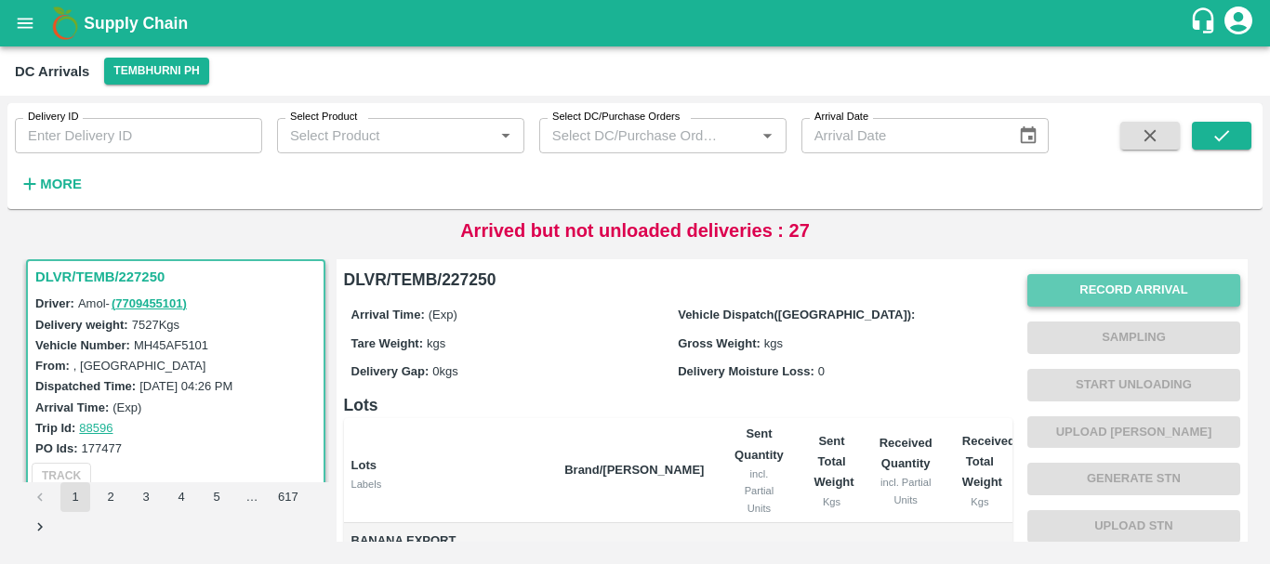
click at [1069, 292] on button "Record Arrival" at bounding box center [1133, 290] width 213 height 33
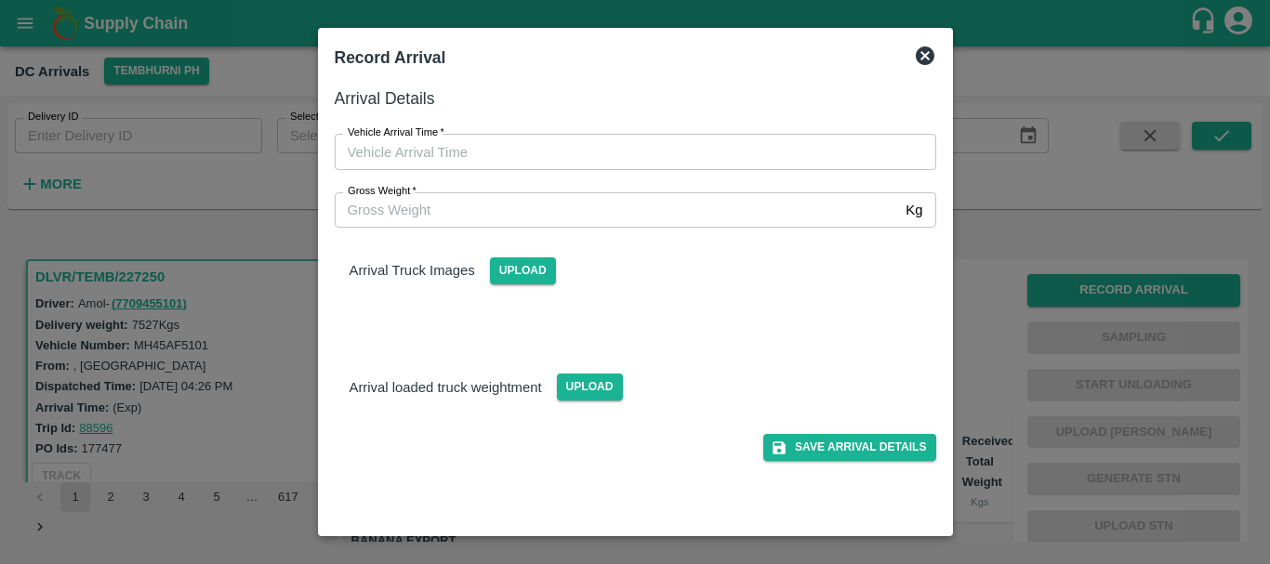
type input "DD/MM/YYYY hh:mm aa"
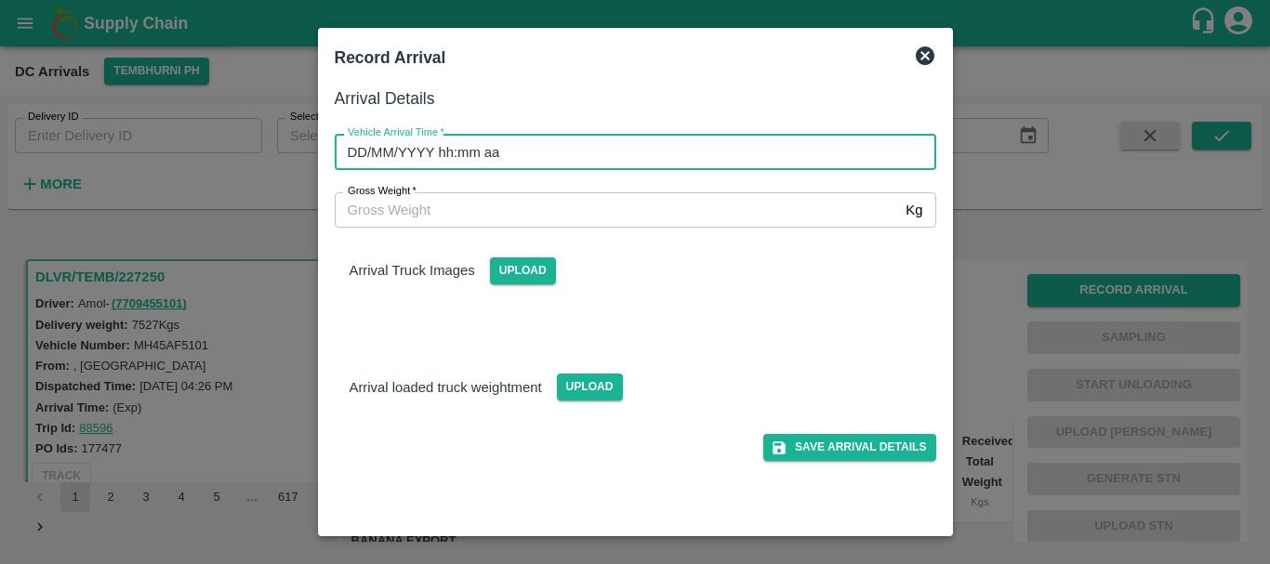
click at [708, 136] on input "DD/MM/YYYY hh:mm aa" at bounding box center [629, 151] width 588 height 35
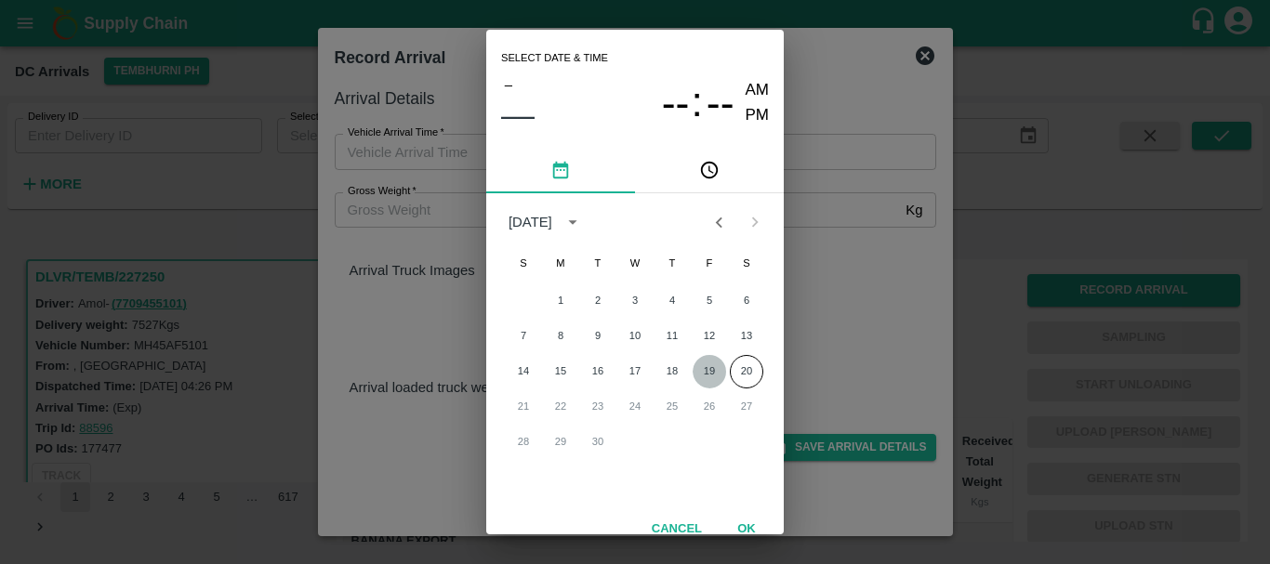
click at [712, 372] on button "19" at bounding box center [708, 371] width 33 height 33
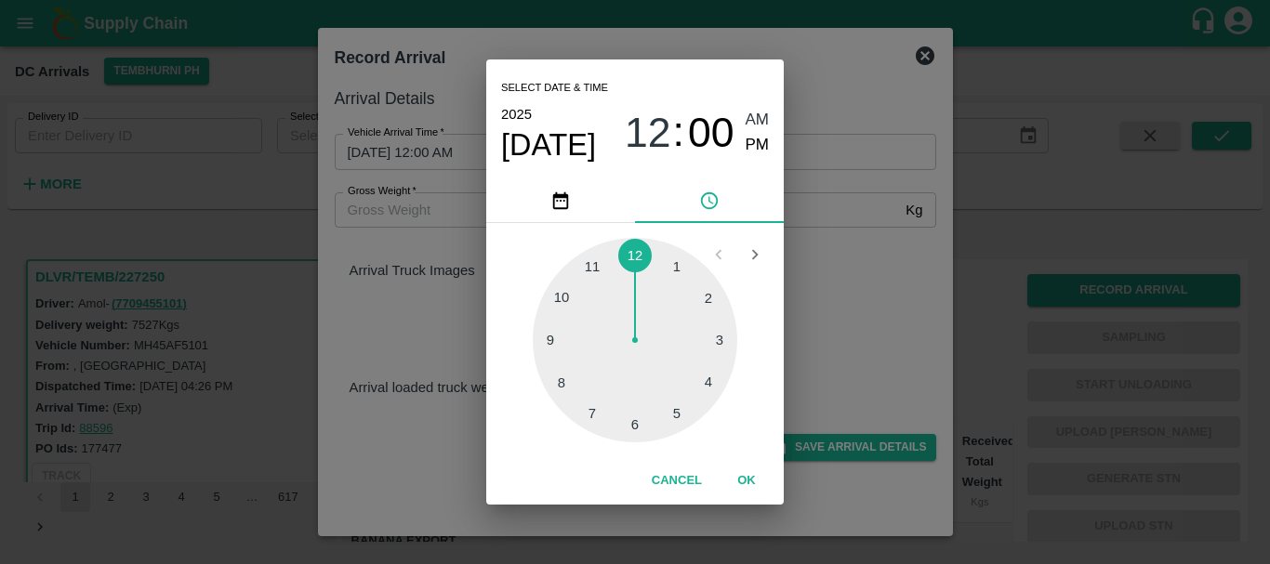
click at [625, 418] on div at bounding box center [635, 340] width 204 height 204
click at [753, 148] on span "PM" at bounding box center [757, 145] width 24 height 25
type input "[DATE] 06:00 PM"
click at [837, 347] on div "Select date & time [DATE] 06 : 00 AM PM 05 10 15 20 25 30 35 40 45 50 55 00 Can…" at bounding box center [635, 282] width 1270 height 564
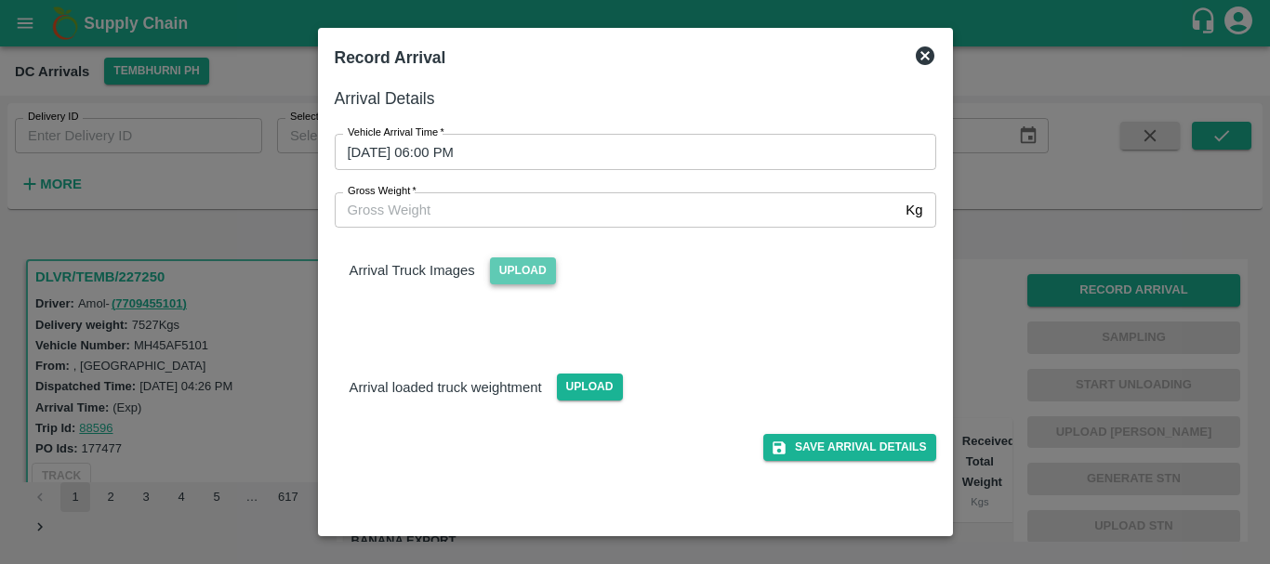
click at [510, 262] on span "Upload" at bounding box center [523, 270] width 66 height 27
click at [0, 0] on input "Upload" at bounding box center [0, 0] width 0 height 0
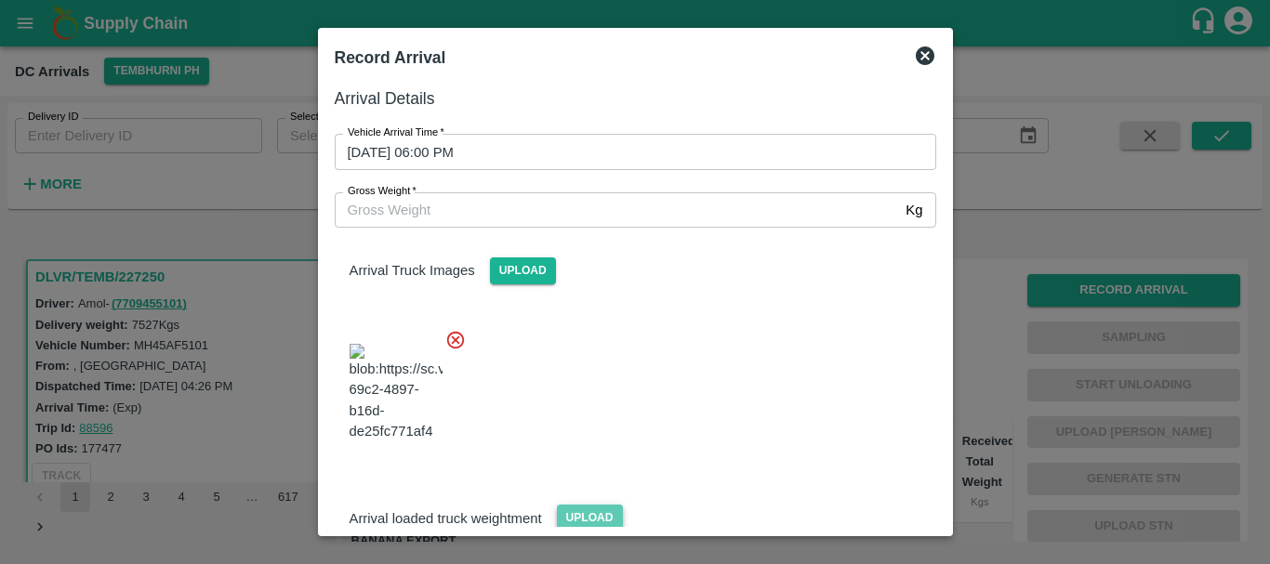
click at [572, 505] on span "Upload" at bounding box center [590, 518] width 66 height 27
click at [0, 0] on input "Upload" at bounding box center [0, 0] width 0 height 0
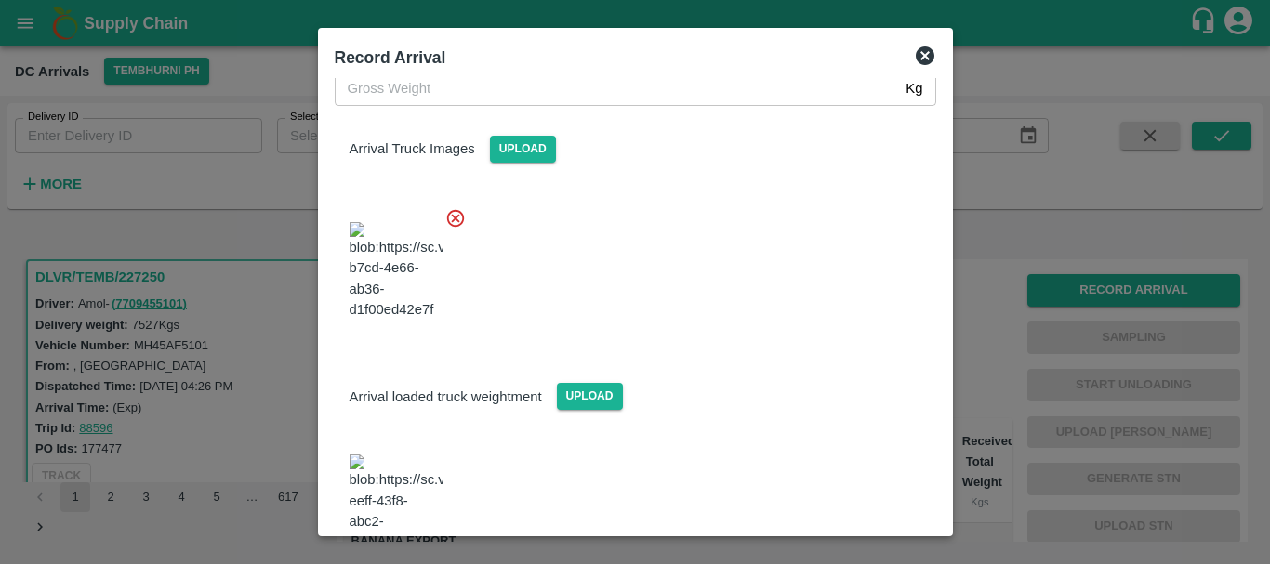
click at [402, 455] on img at bounding box center [395, 504] width 93 height 98
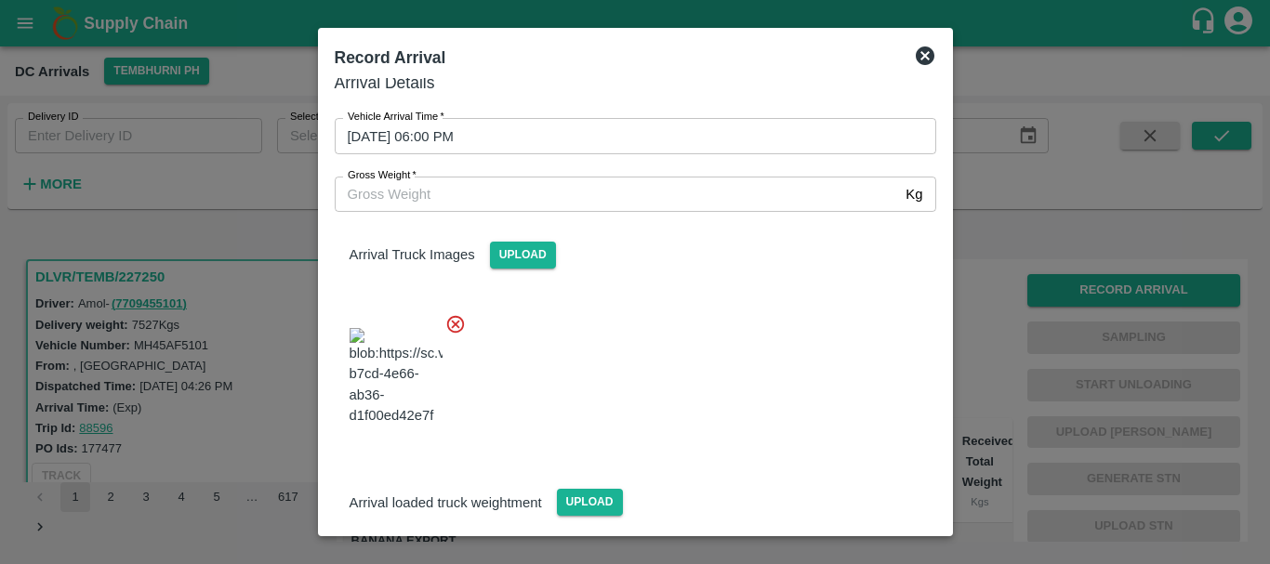
scroll to position [15, 0]
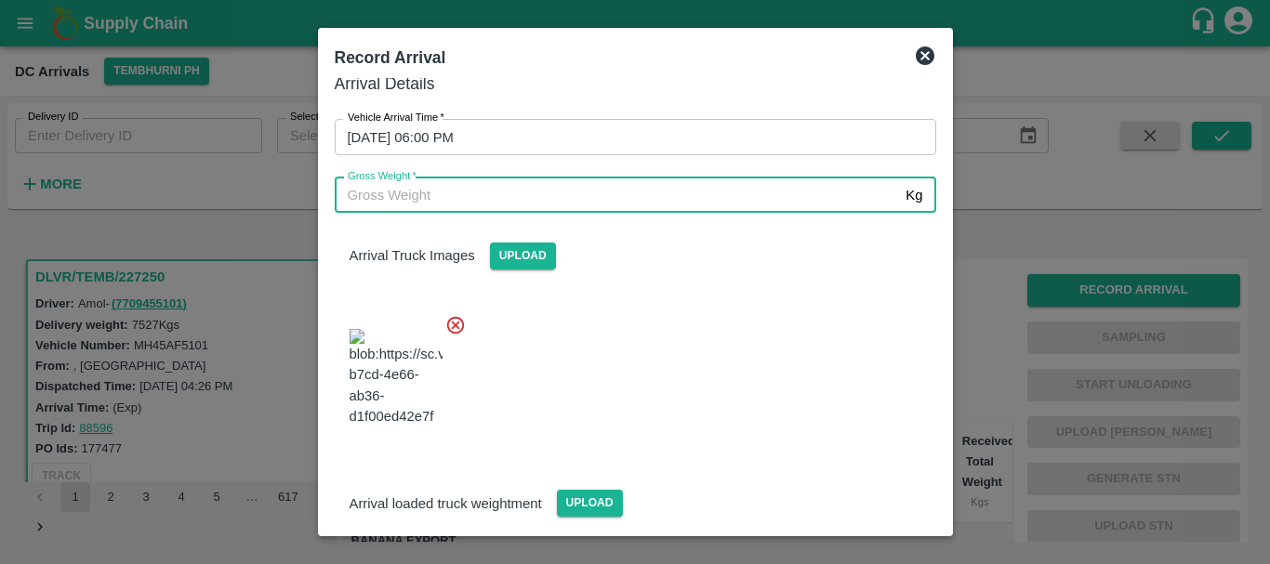
click at [560, 198] on input "Gross Weight   *" at bounding box center [617, 195] width 564 height 35
type input "13710"
click at [734, 358] on div at bounding box center [628, 372] width 616 height 146
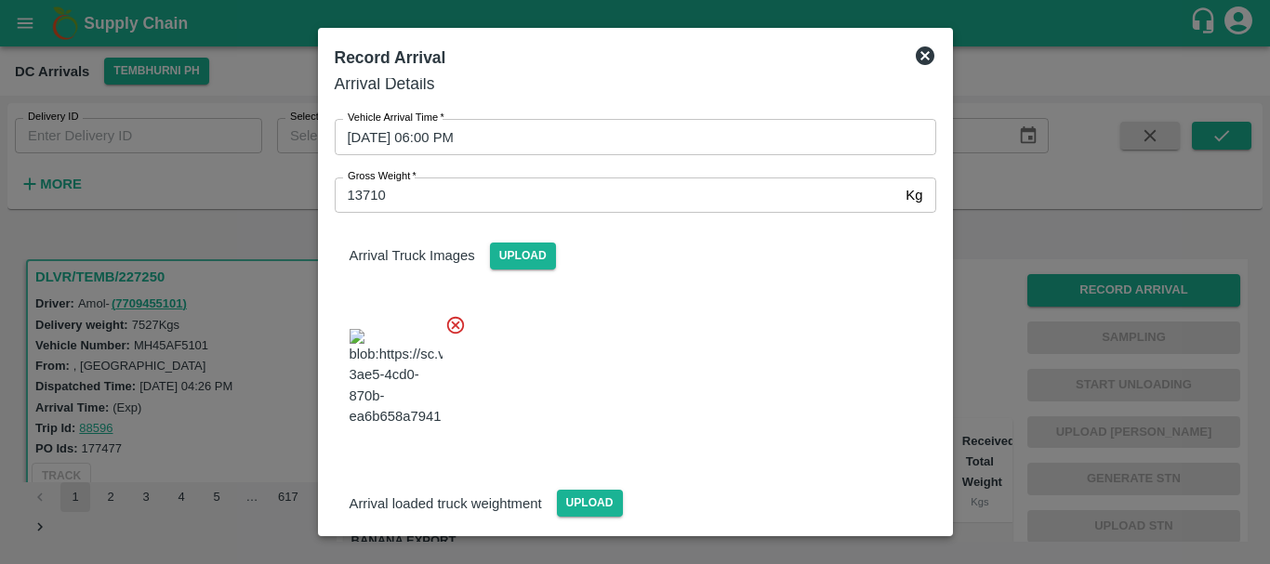
scroll to position [122, 0]
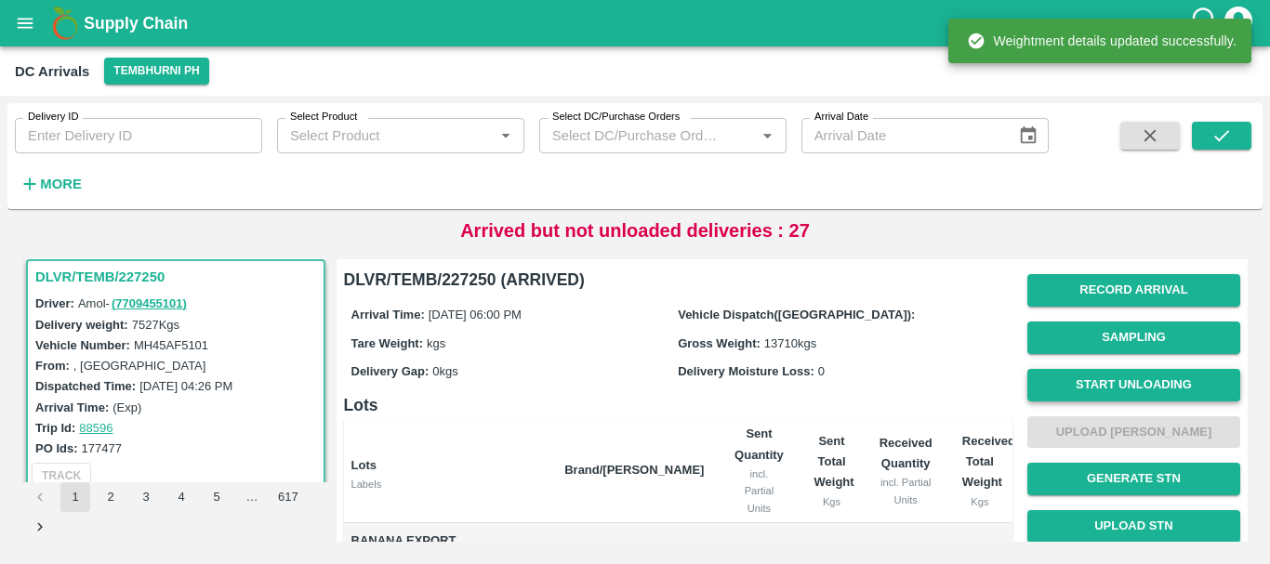
scroll to position [1, 0]
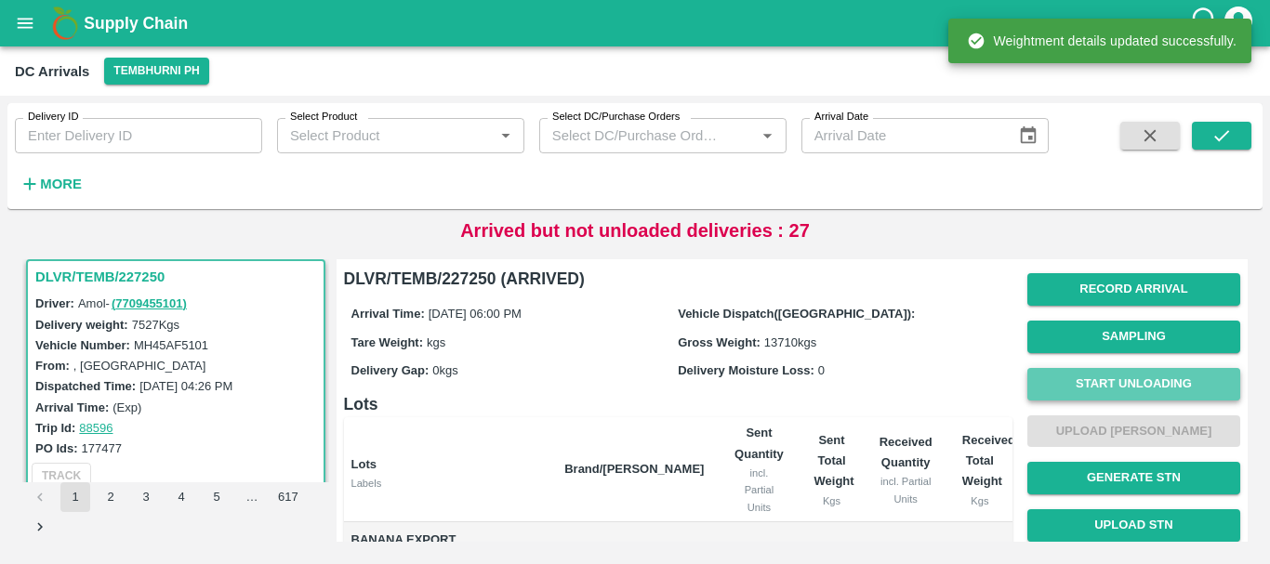
click at [1120, 379] on button "Start Unloading" at bounding box center [1133, 384] width 213 height 33
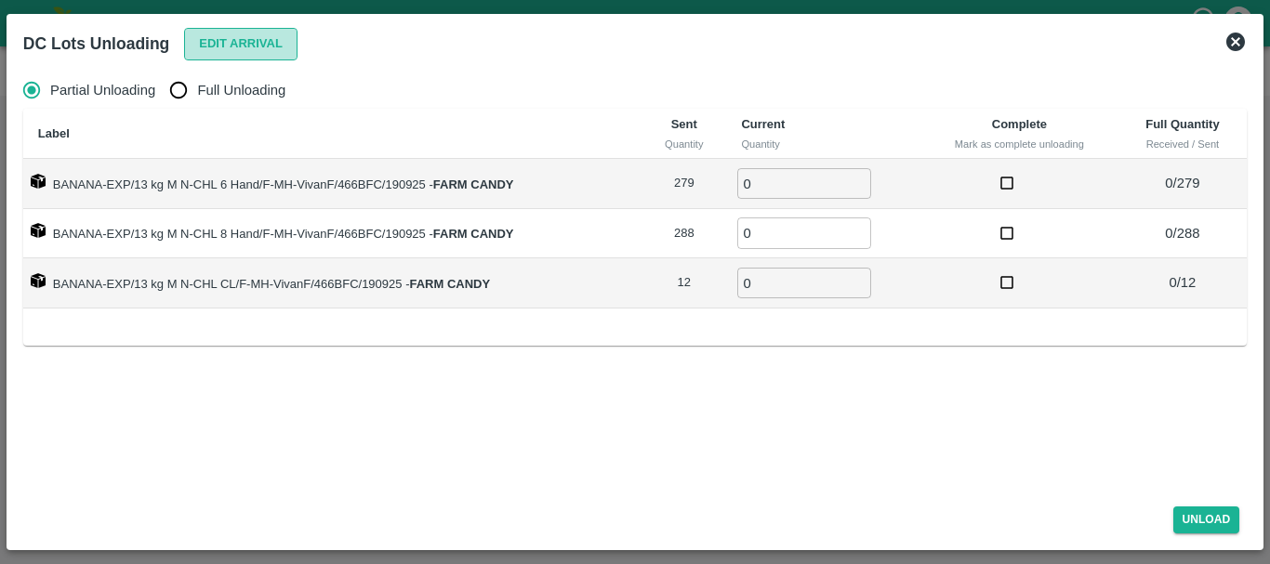
click at [224, 50] on button "Edit Arrival" at bounding box center [240, 44] width 113 height 33
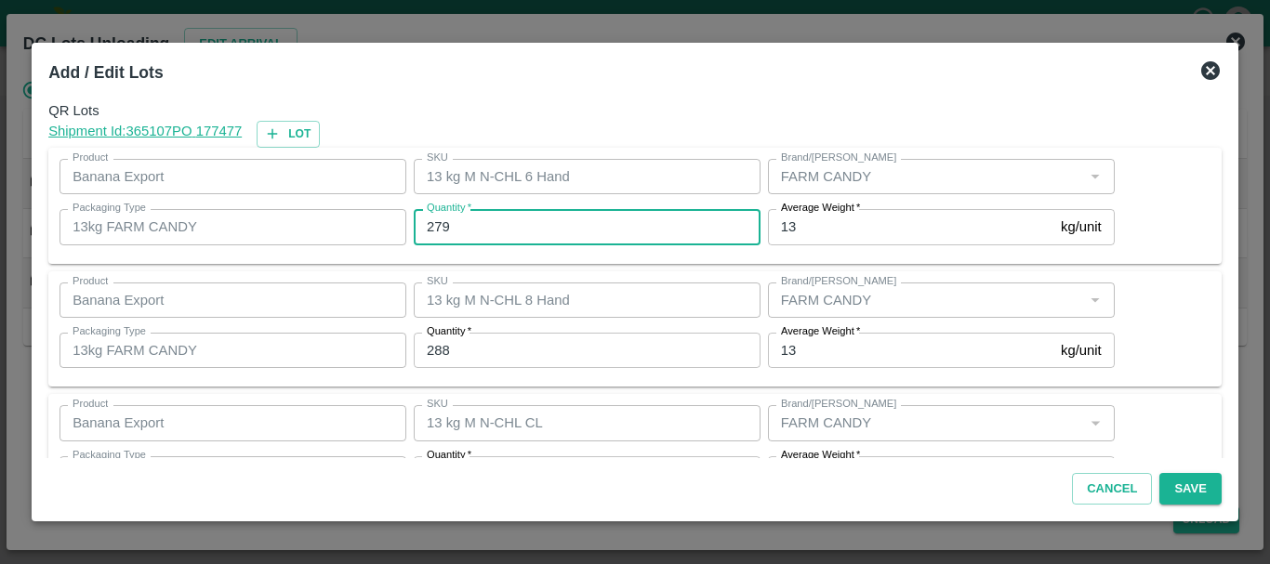
click at [480, 220] on input "279" at bounding box center [587, 226] width 347 height 35
type input "2"
type input "275"
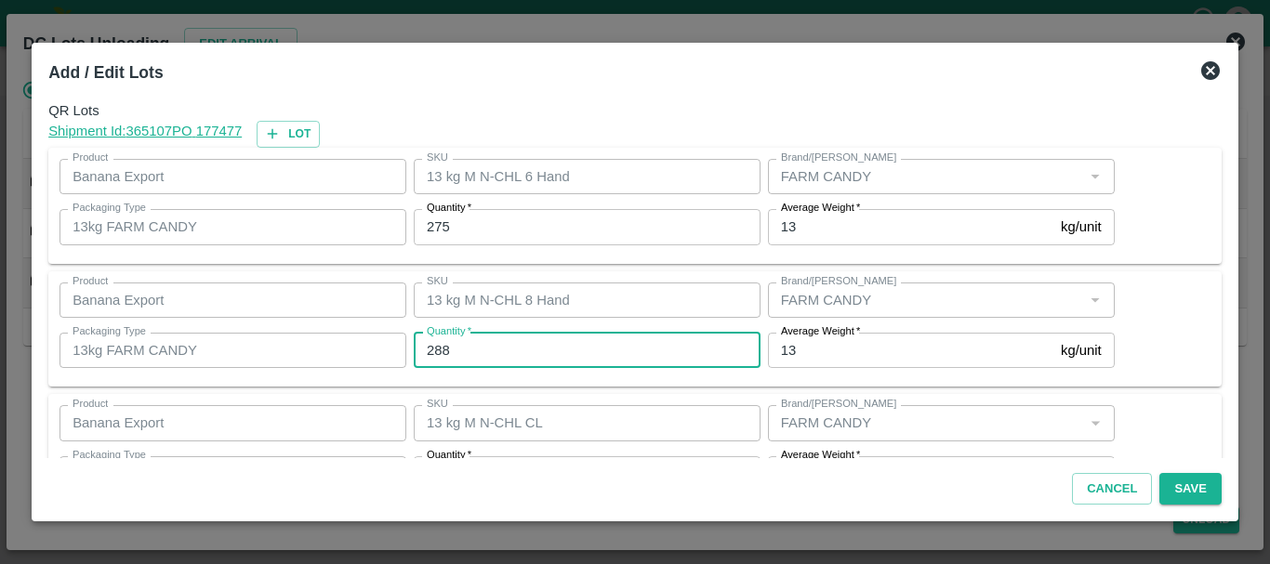
click at [471, 343] on input "288" at bounding box center [587, 350] width 347 height 35
type input "293"
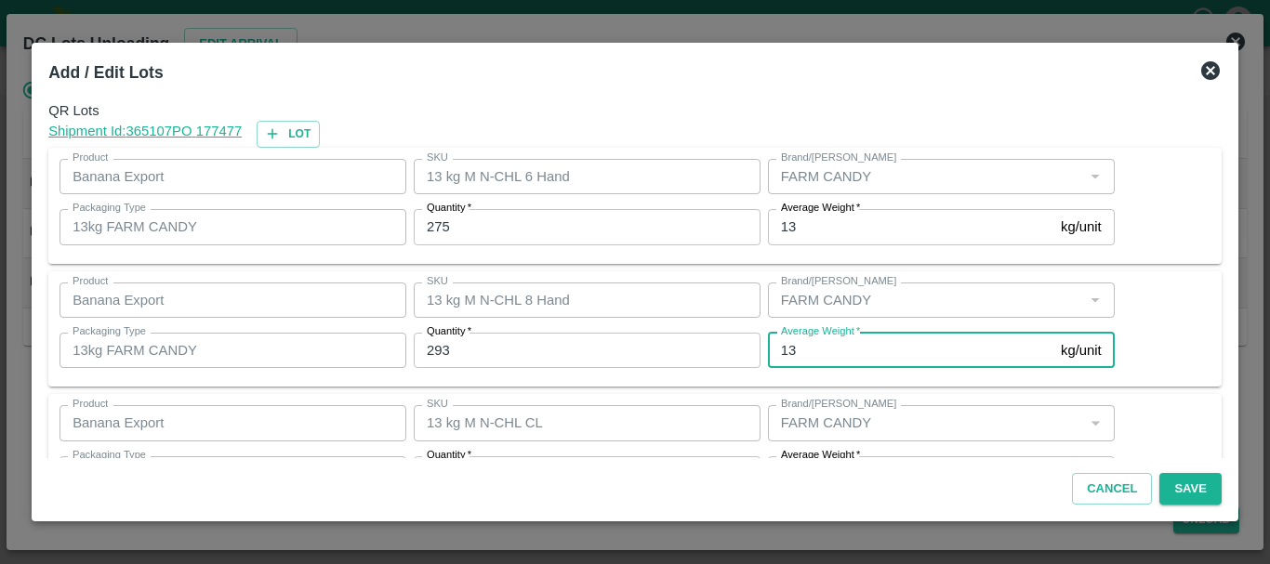
scroll to position [33, 0]
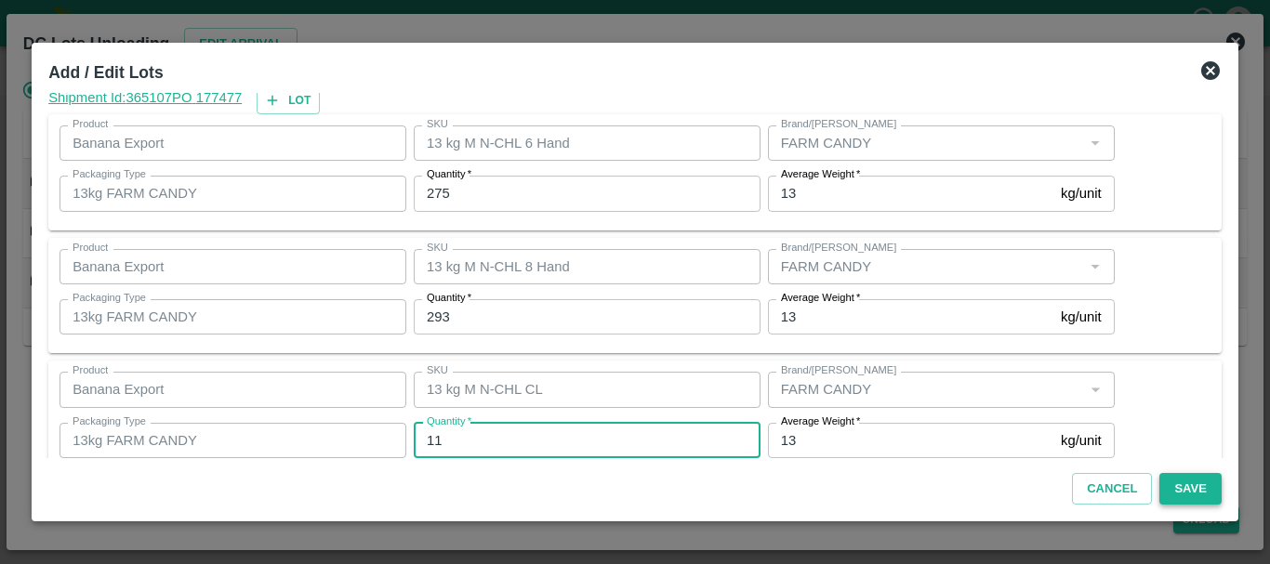
type input "11"
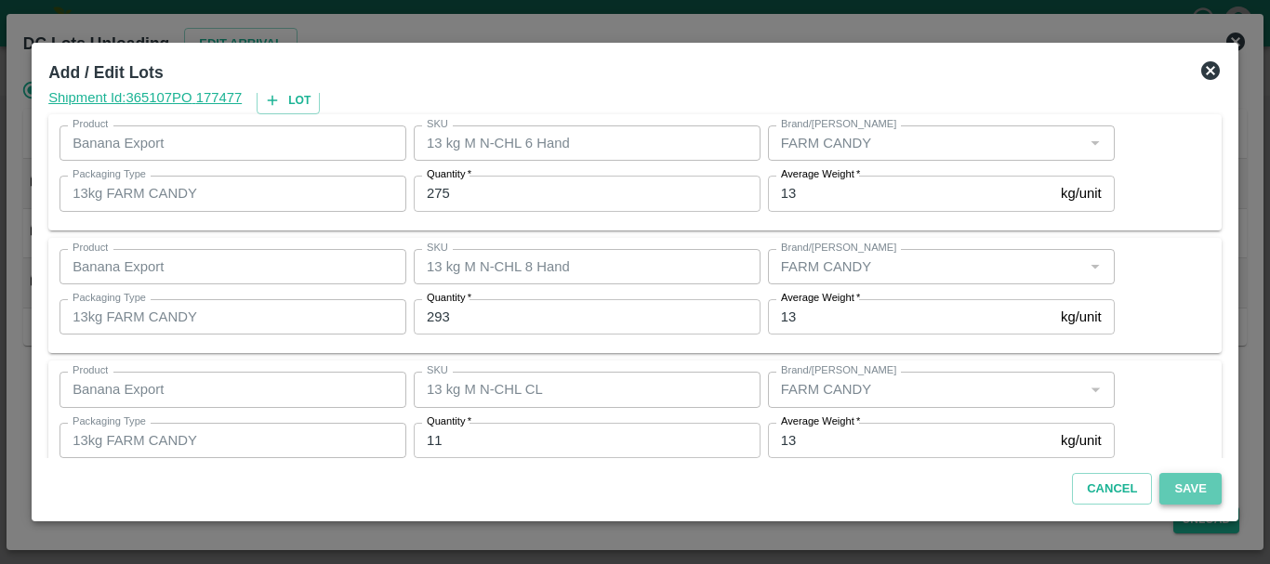
click at [1183, 483] on button "Save" at bounding box center [1189, 489] width 61 height 33
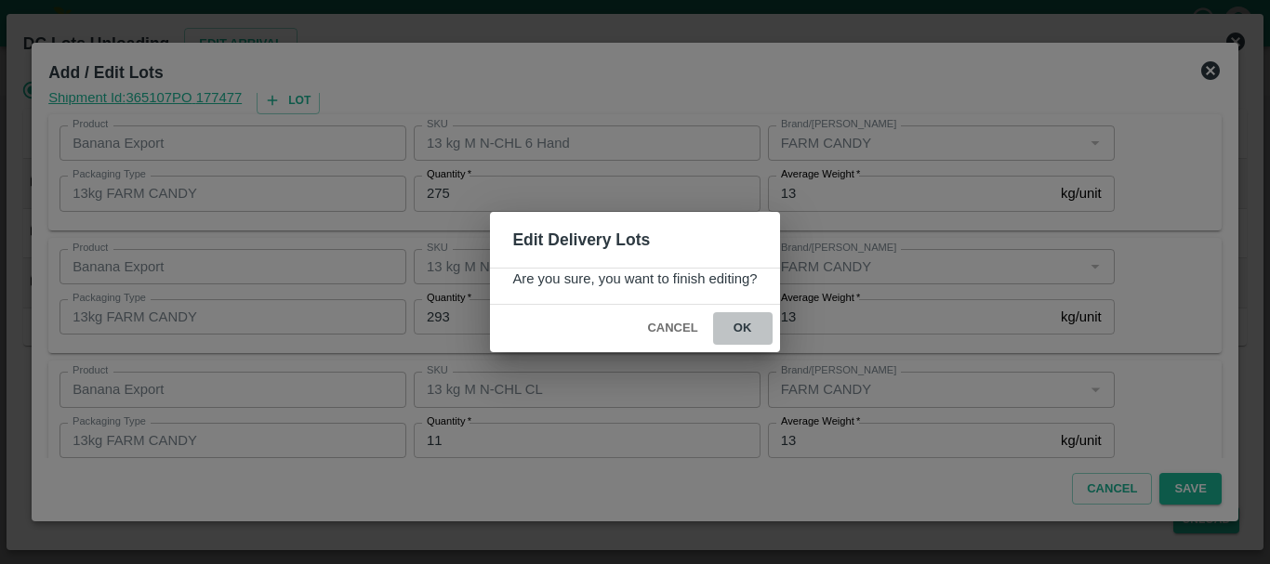
click at [757, 333] on button "ok" at bounding box center [742, 328] width 59 height 33
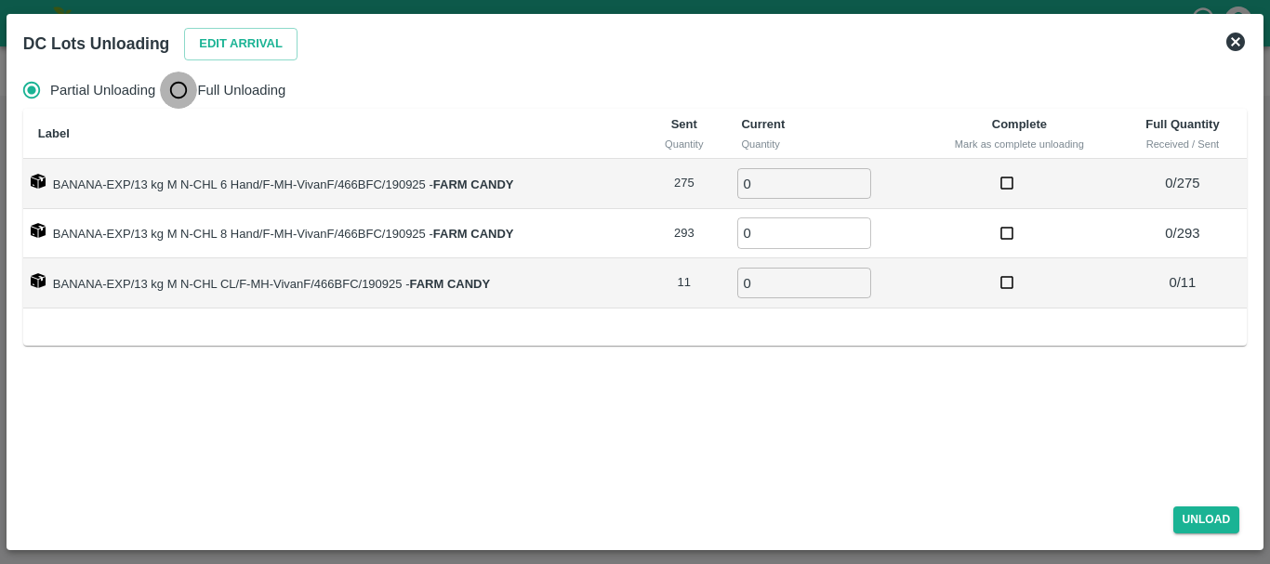
click at [189, 89] on input "Full Unloading" at bounding box center [178, 90] width 37 height 37
radio input "true"
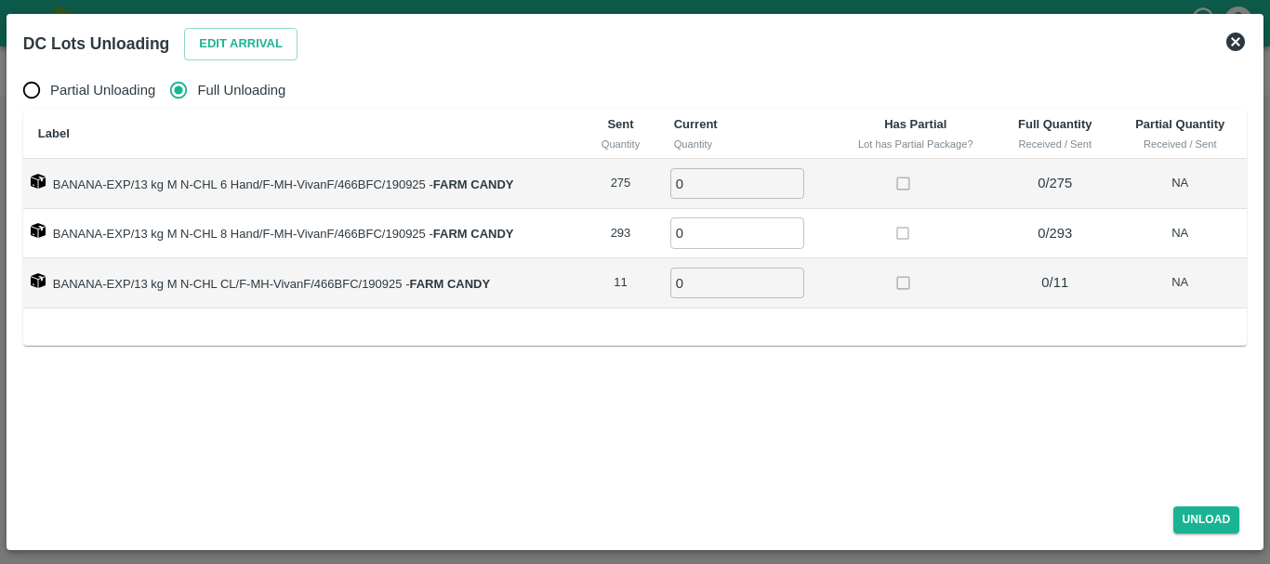
click at [734, 172] on input "0" at bounding box center [737, 183] width 134 height 31
type input "0275"
type input "293"
type input "11"
click at [1220, 514] on button "Unload" at bounding box center [1206, 520] width 67 height 27
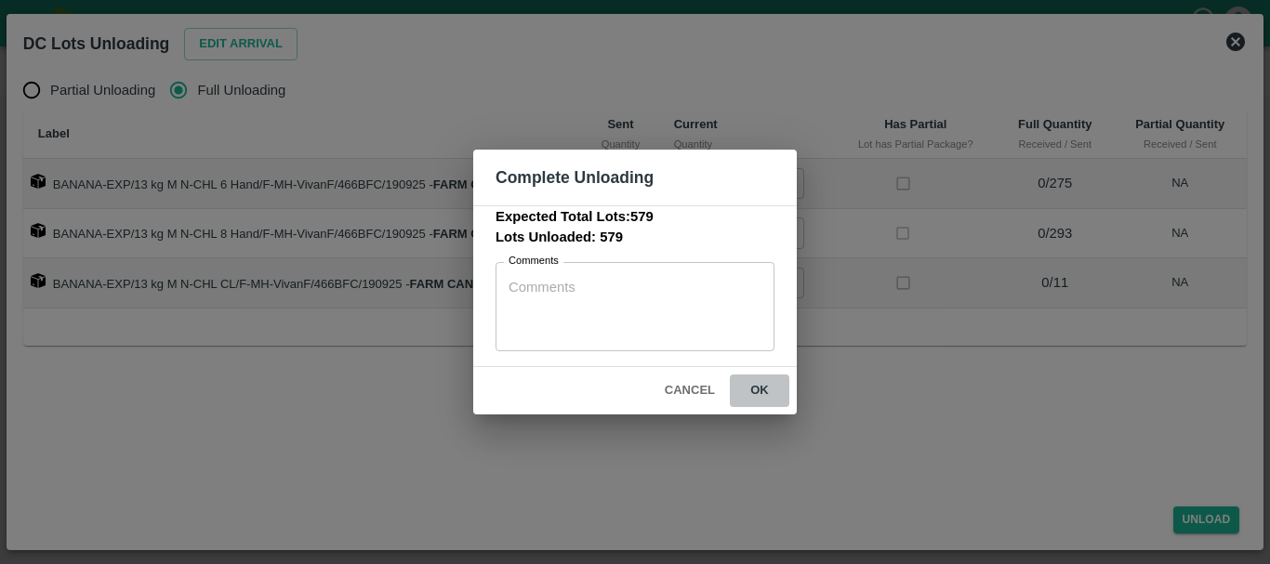
click at [763, 386] on button "ok" at bounding box center [759, 391] width 59 height 33
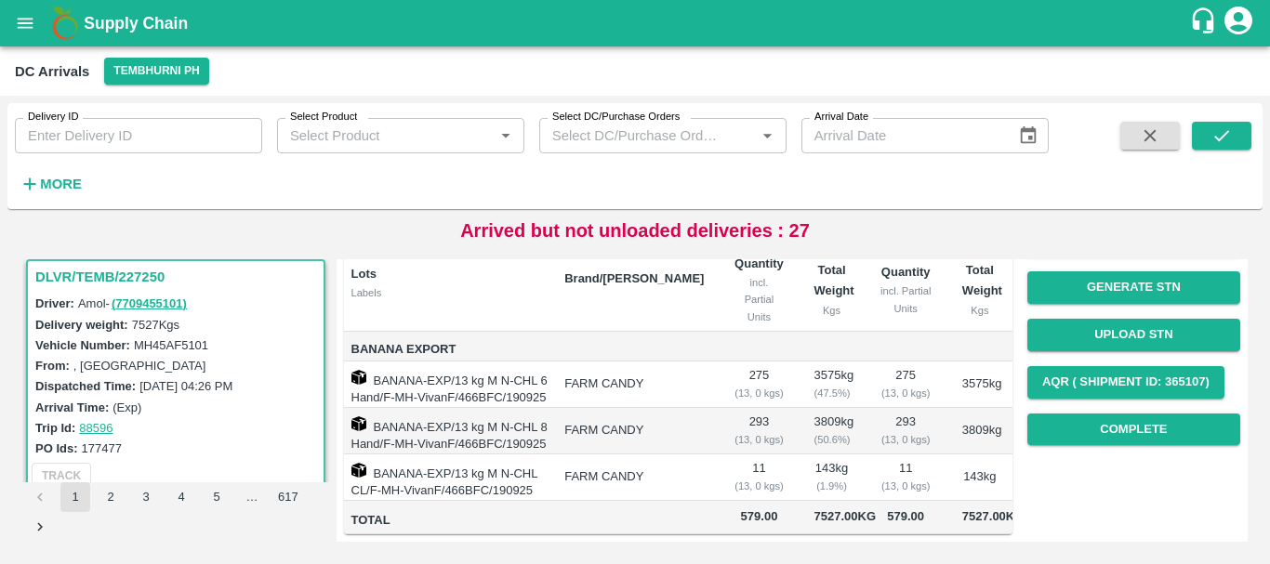
scroll to position [0, 0]
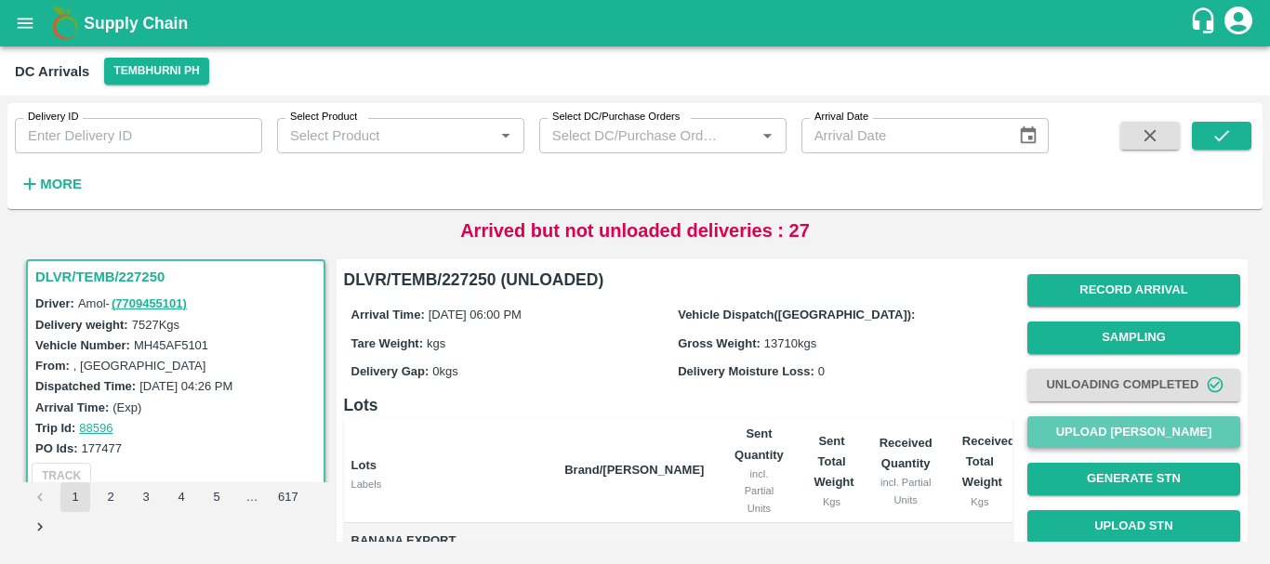
click at [1078, 432] on button "Upload [PERSON_NAME]" at bounding box center [1133, 432] width 213 height 33
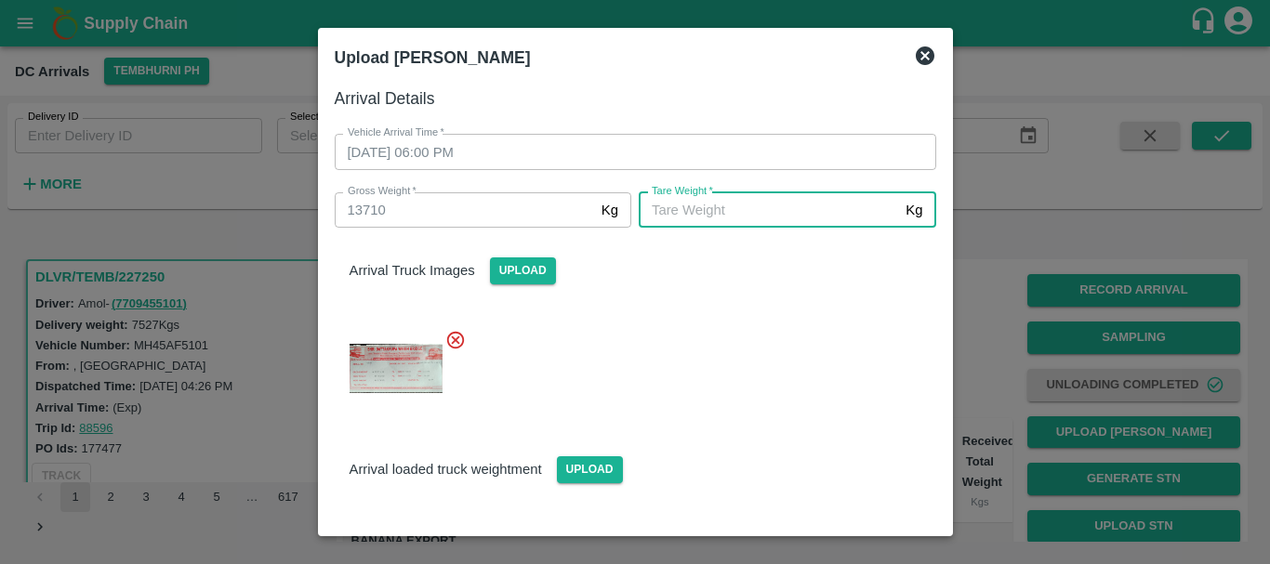
click at [679, 222] on input "[PERSON_NAME]   *" at bounding box center [768, 209] width 259 height 35
type input "5520"
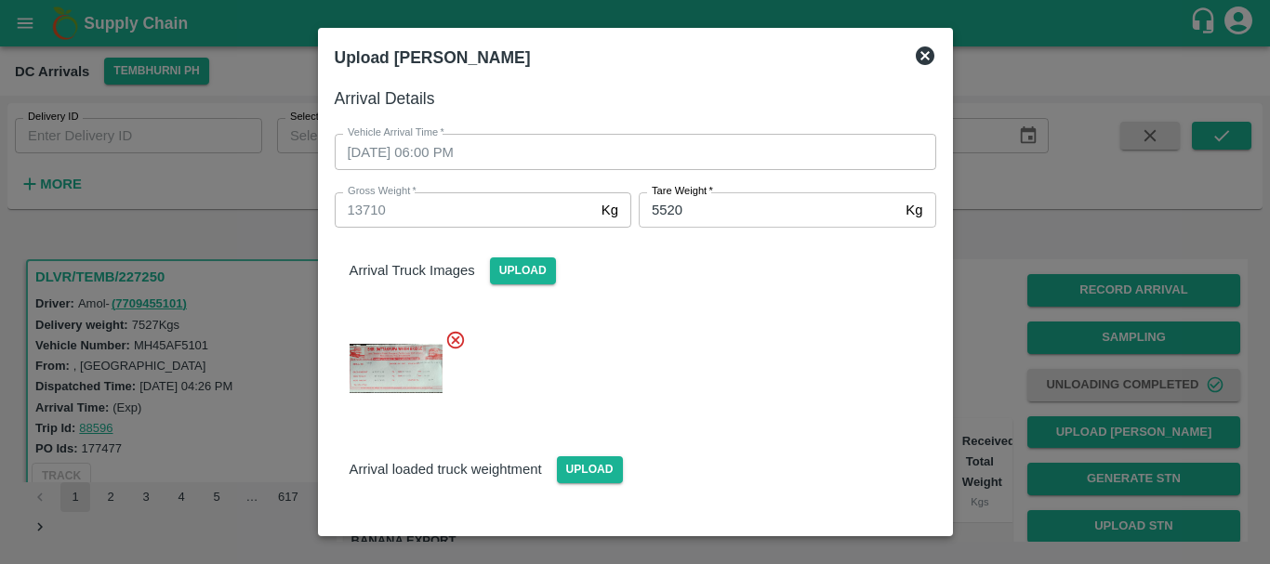
click at [727, 400] on div at bounding box center [628, 363] width 616 height 98
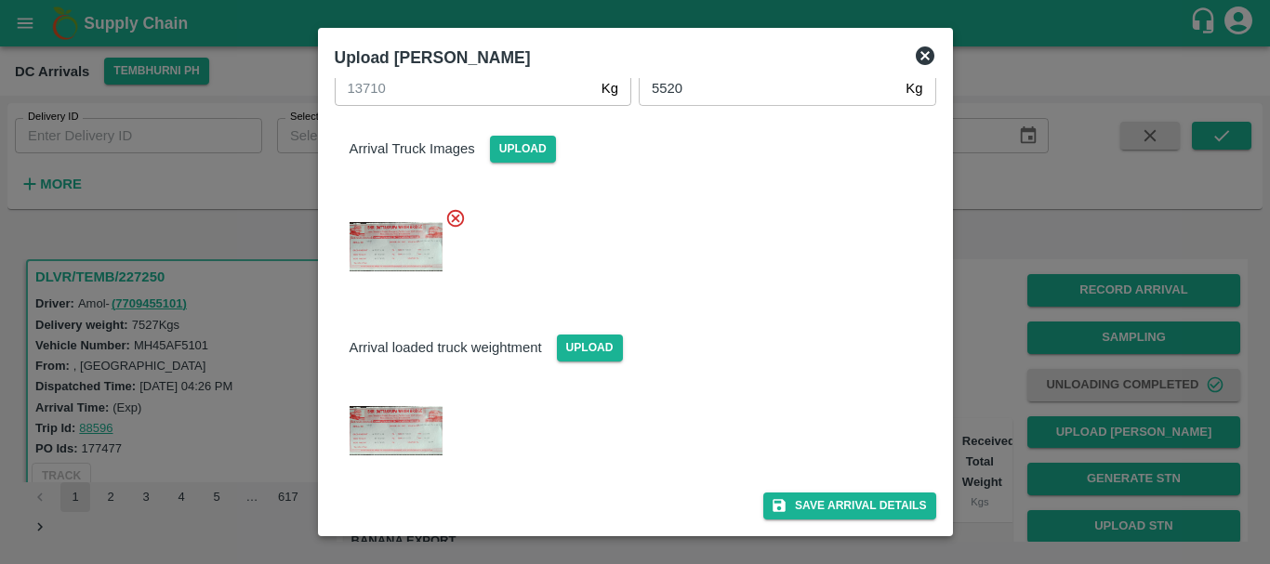
click at [839, 523] on div "Arrival Details Vehicle Arrival Time   * [DATE] 06:00 PM Vehicle Arrival Time G…" at bounding box center [635, 302] width 616 height 448
click at [819, 507] on button "Save Arrival Details" at bounding box center [849, 506] width 172 height 27
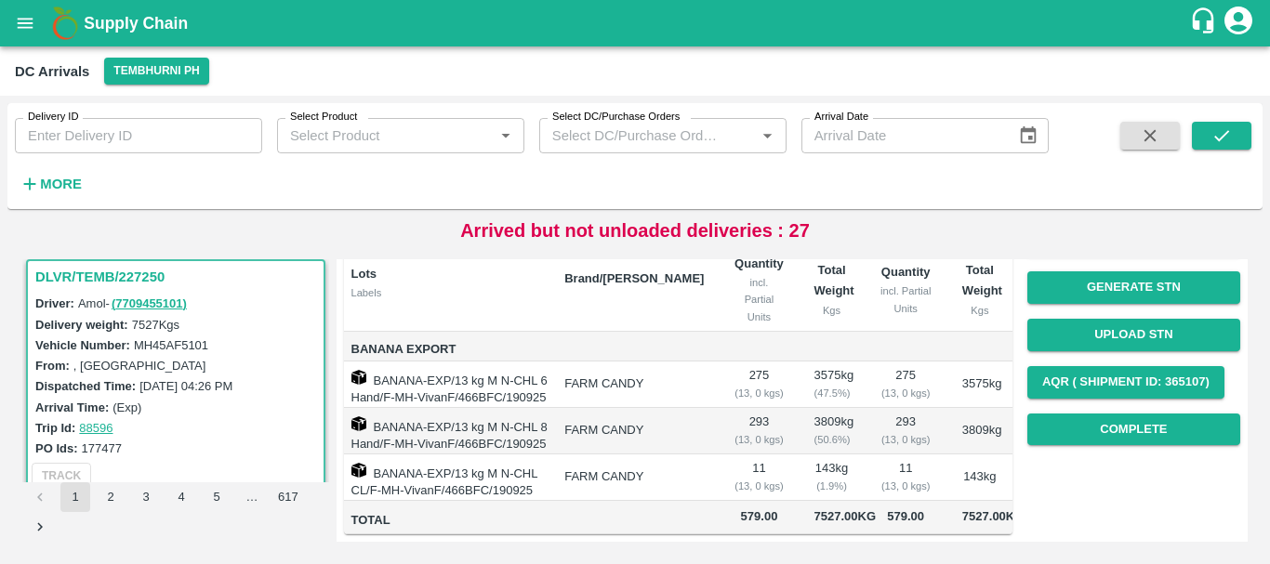
scroll to position [230, 0]
click at [1121, 414] on button "Complete" at bounding box center [1133, 430] width 213 height 33
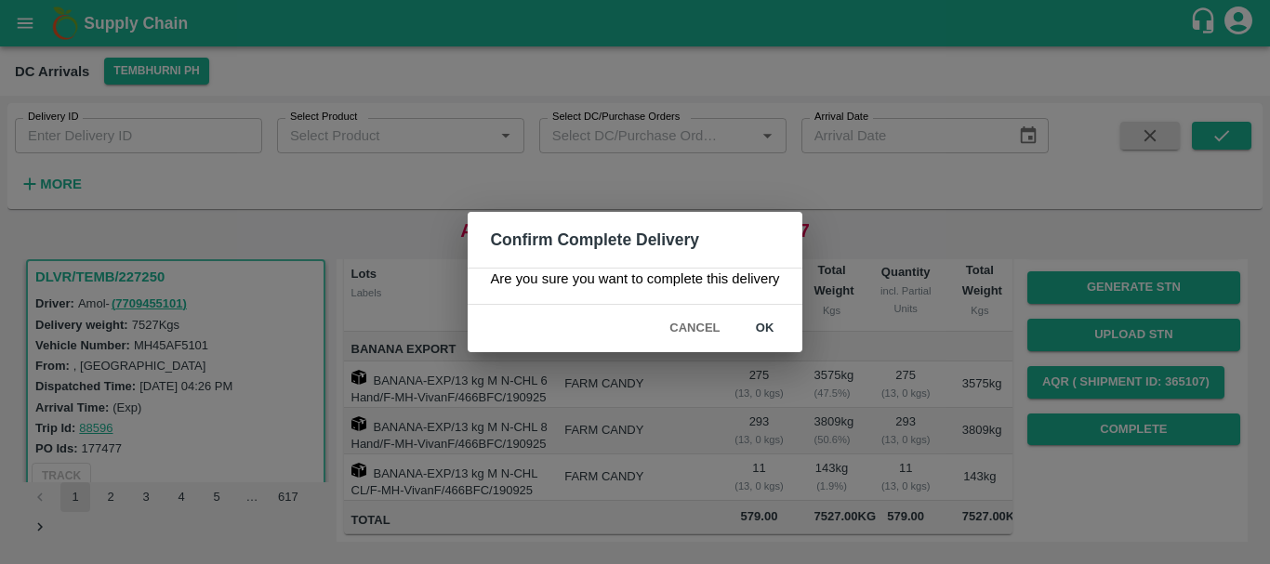
click at [782, 329] on button "ok" at bounding box center [764, 328] width 59 height 33
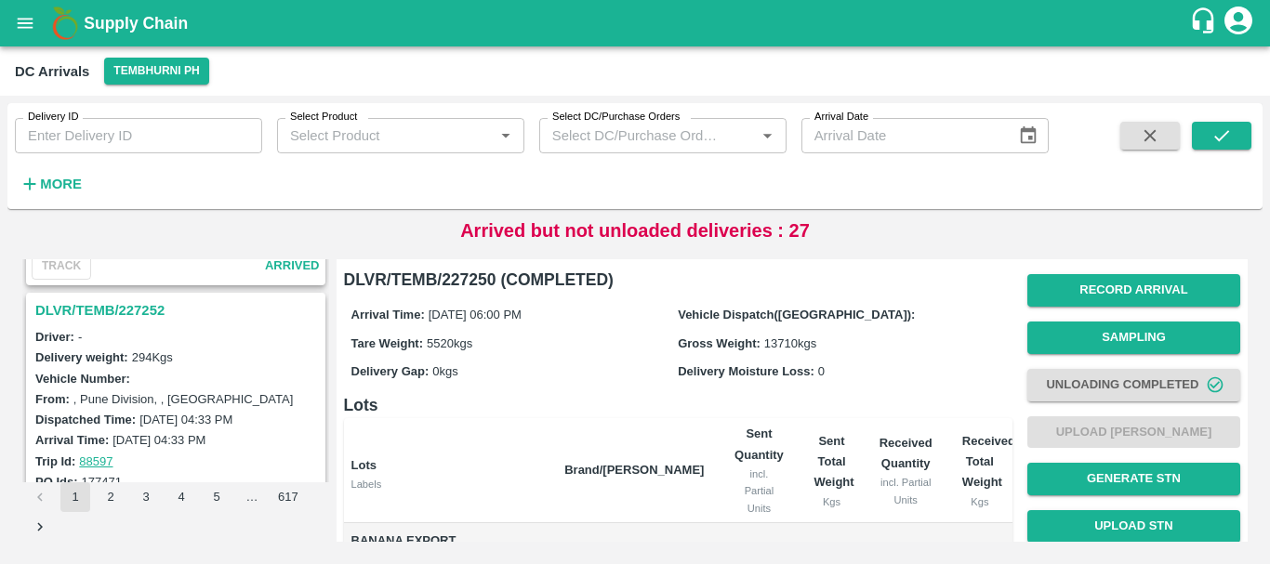
scroll to position [945, 0]
click at [143, 307] on h3 "DLVR/TEMB/227252" at bounding box center [178, 311] width 286 height 24
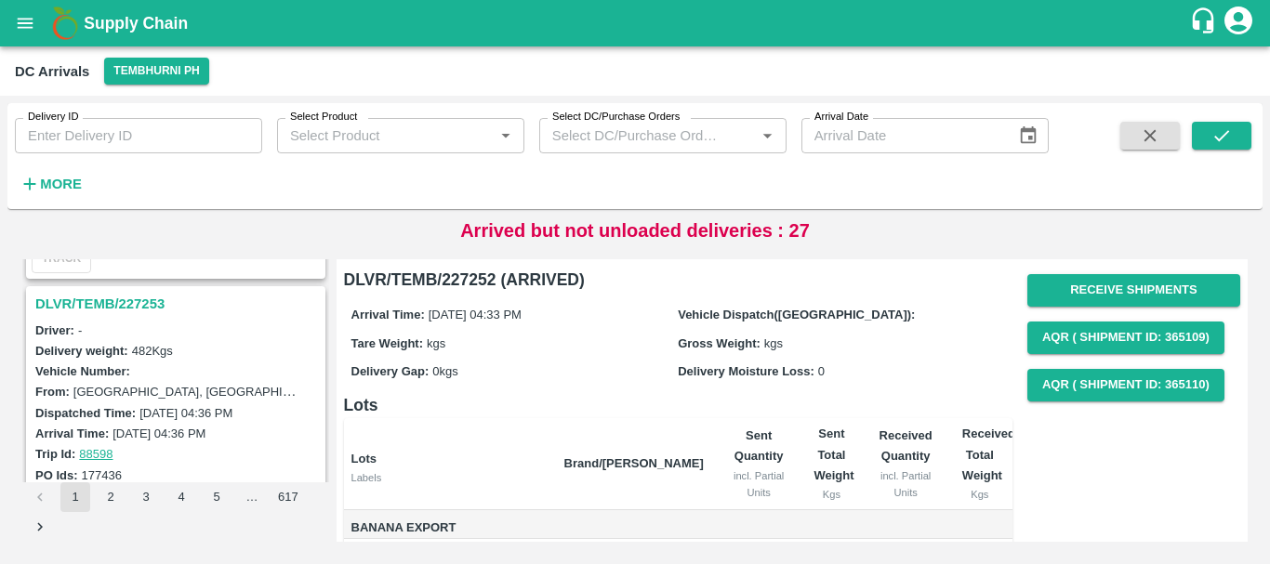
click at [145, 311] on h3 "DLVR/TEMB/227253" at bounding box center [178, 304] width 286 height 24
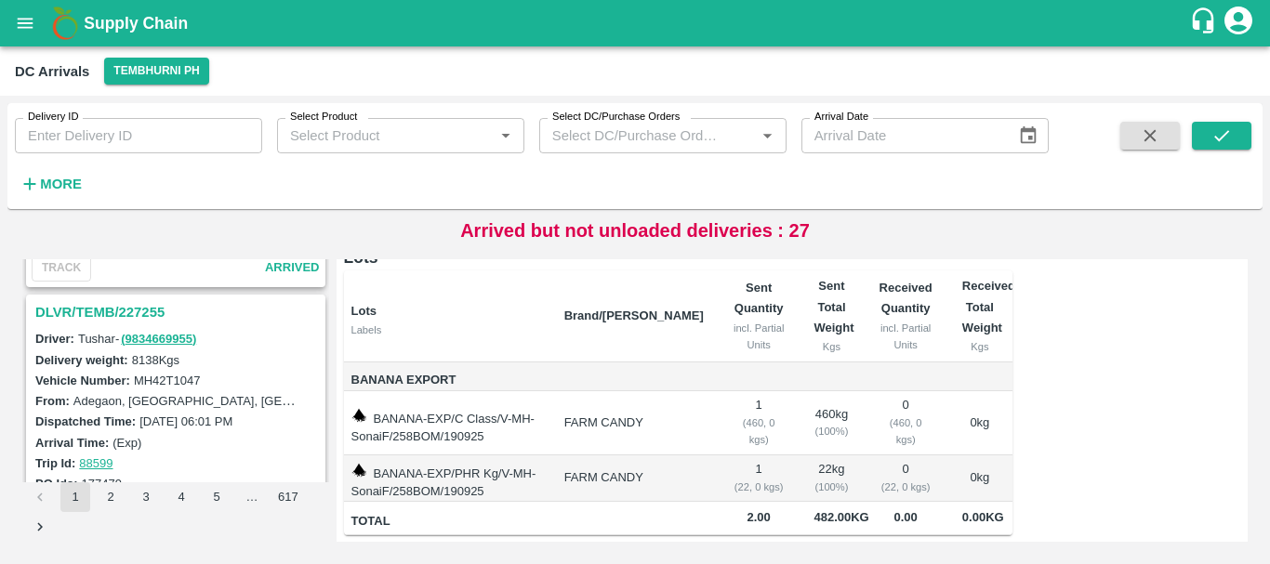
click at [116, 309] on h3 "DLVR/TEMB/227255" at bounding box center [178, 312] width 286 height 24
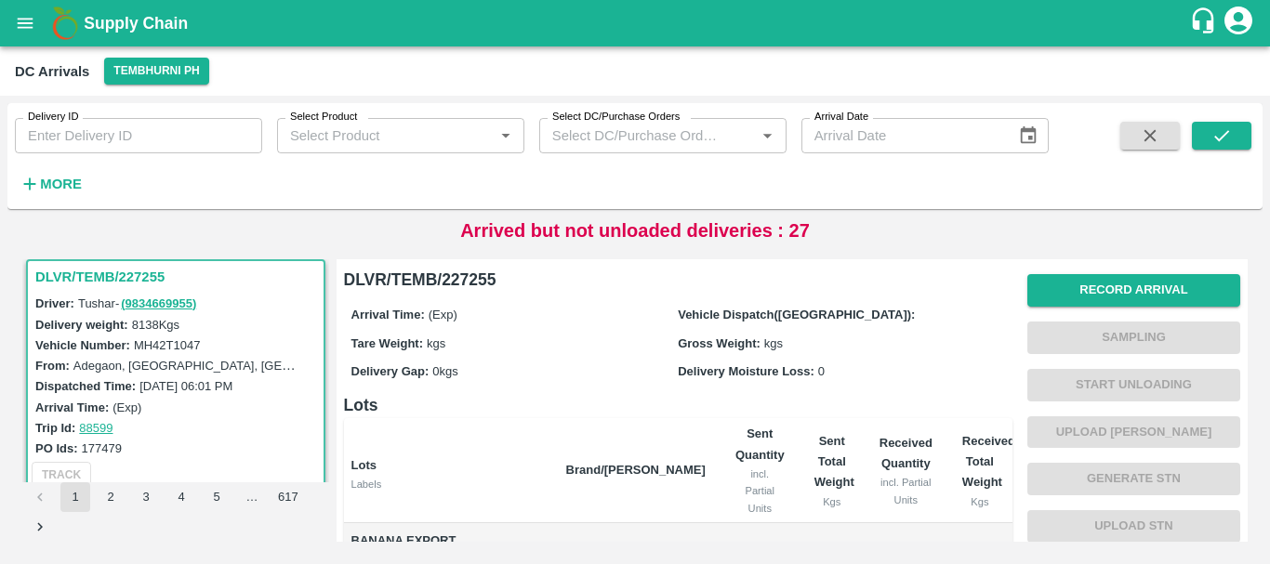
click at [1047, 313] on div "Record Arrival Sampling Start Unloading Upload Tare Weight Generate STN Upload …" at bounding box center [1133, 455] width 213 height 377
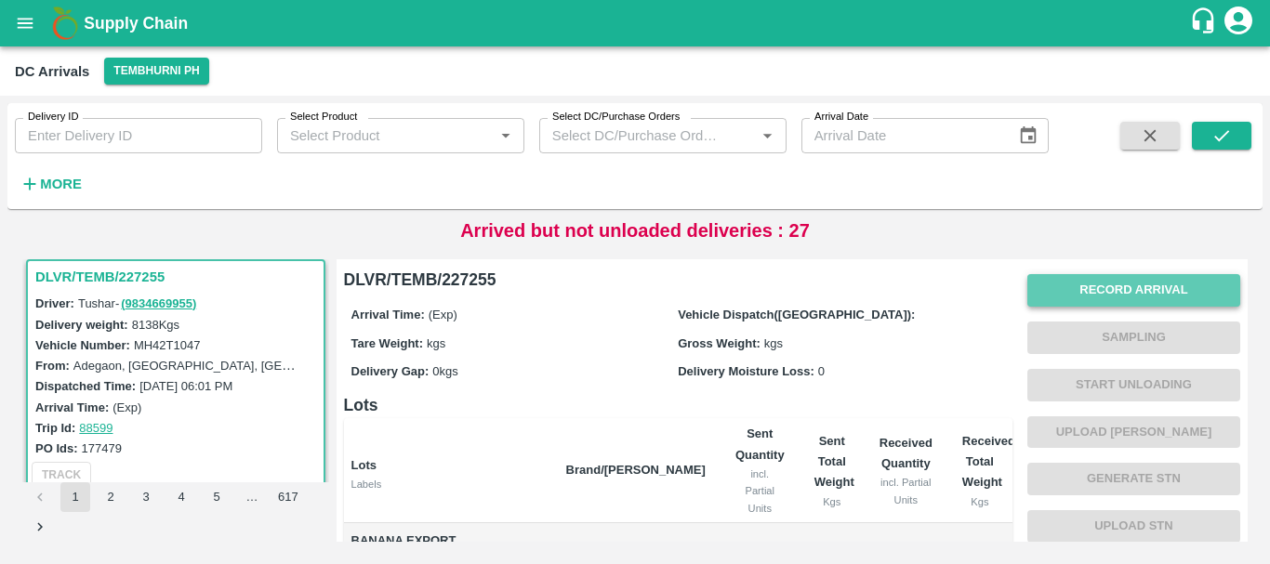
click at [1055, 300] on button "Record Arrival" at bounding box center [1133, 290] width 213 height 33
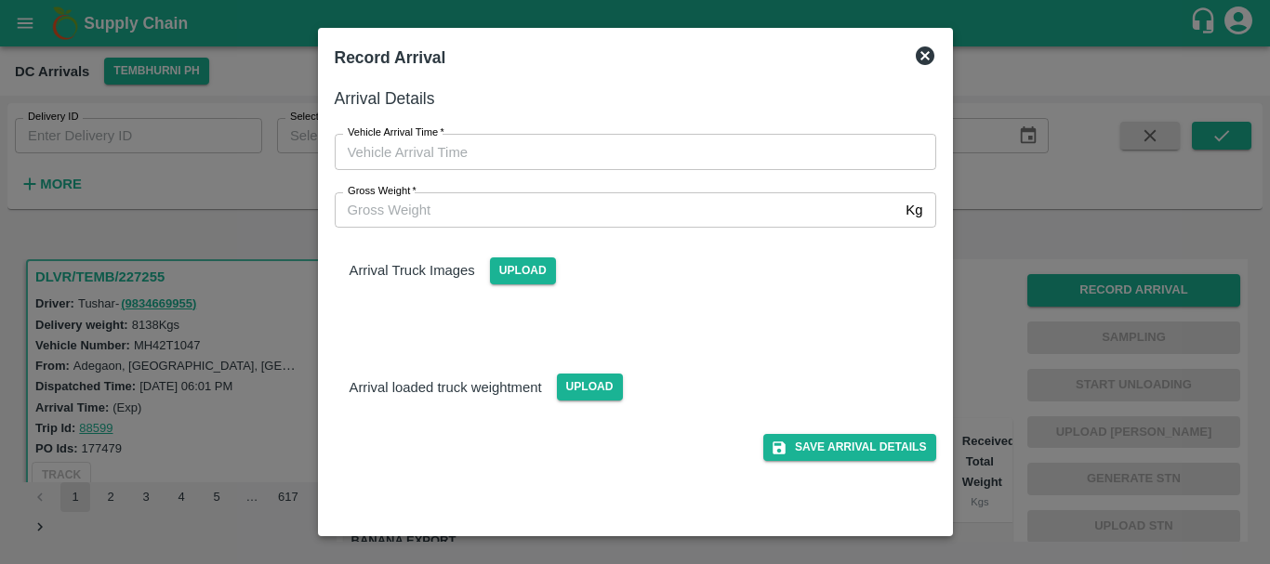
type input "DD/MM/YYYY hh:mm aa"
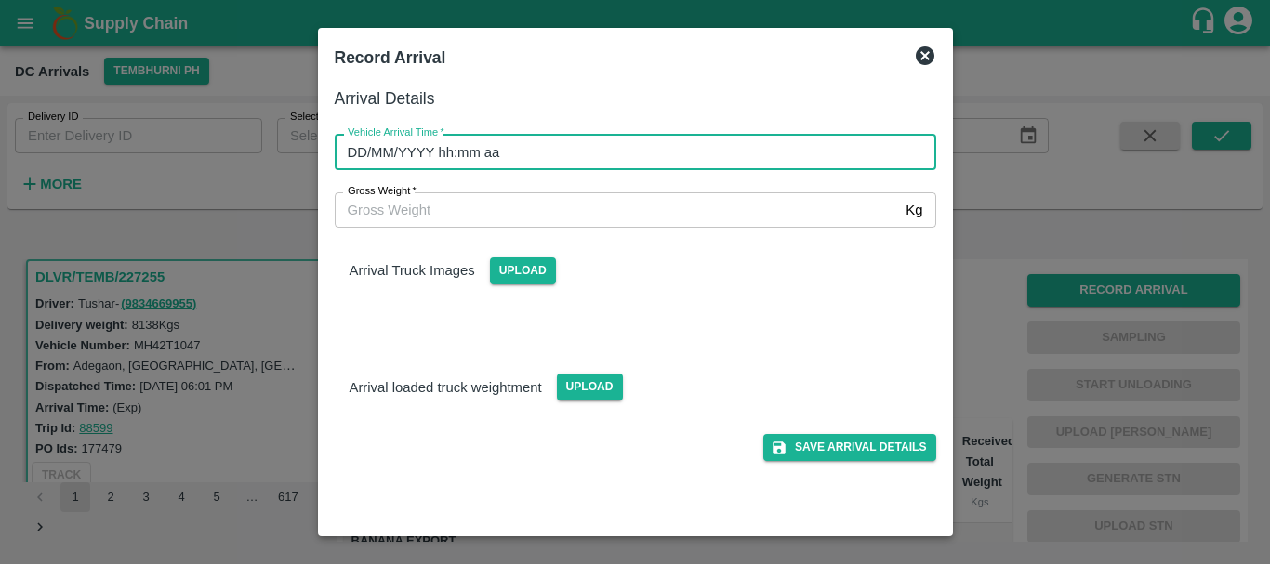
click at [663, 149] on input "DD/MM/YYYY hh:mm aa" at bounding box center [629, 151] width 588 height 35
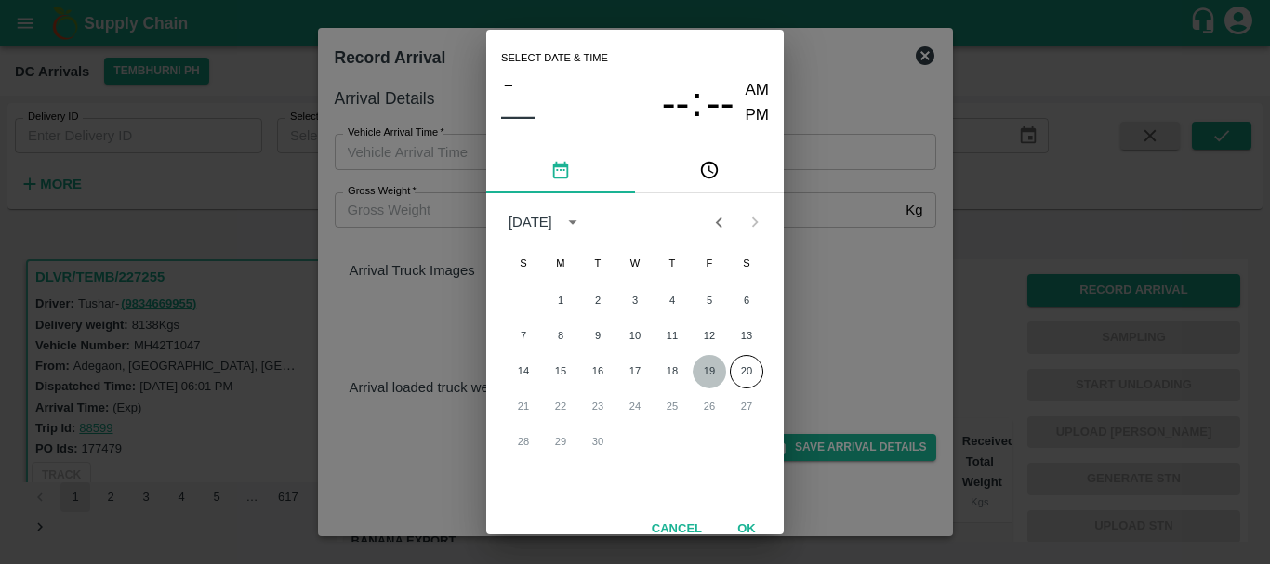
click at [700, 369] on button "19" at bounding box center [708, 371] width 33 height 33
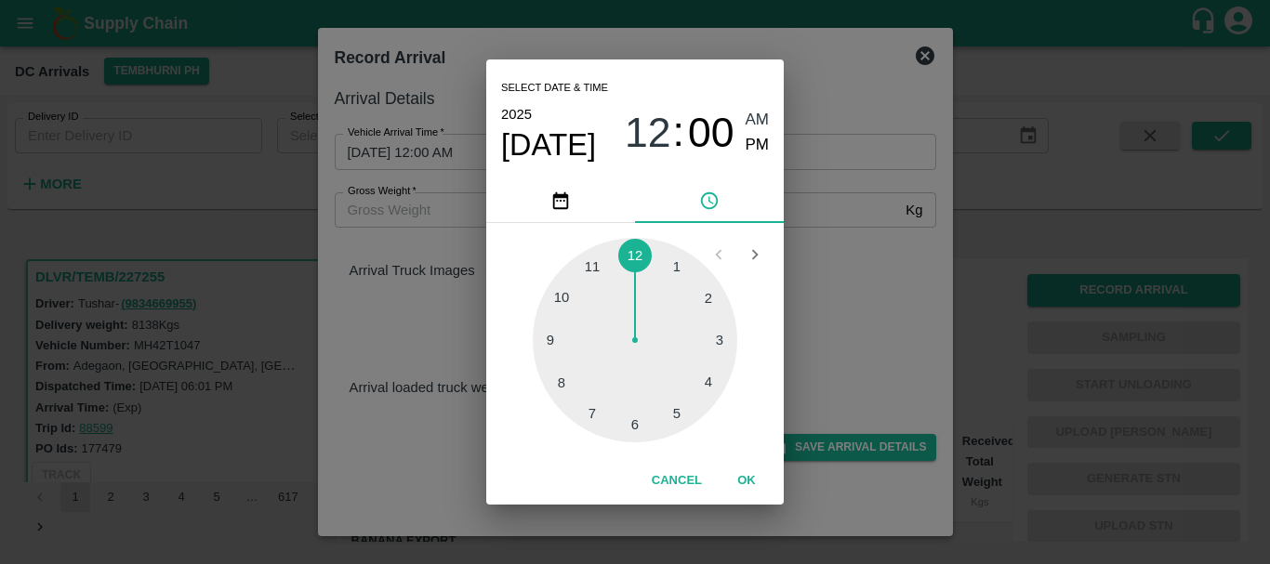
click at [566, 377] on div at bounding box center [635, 340] width 204 height 204
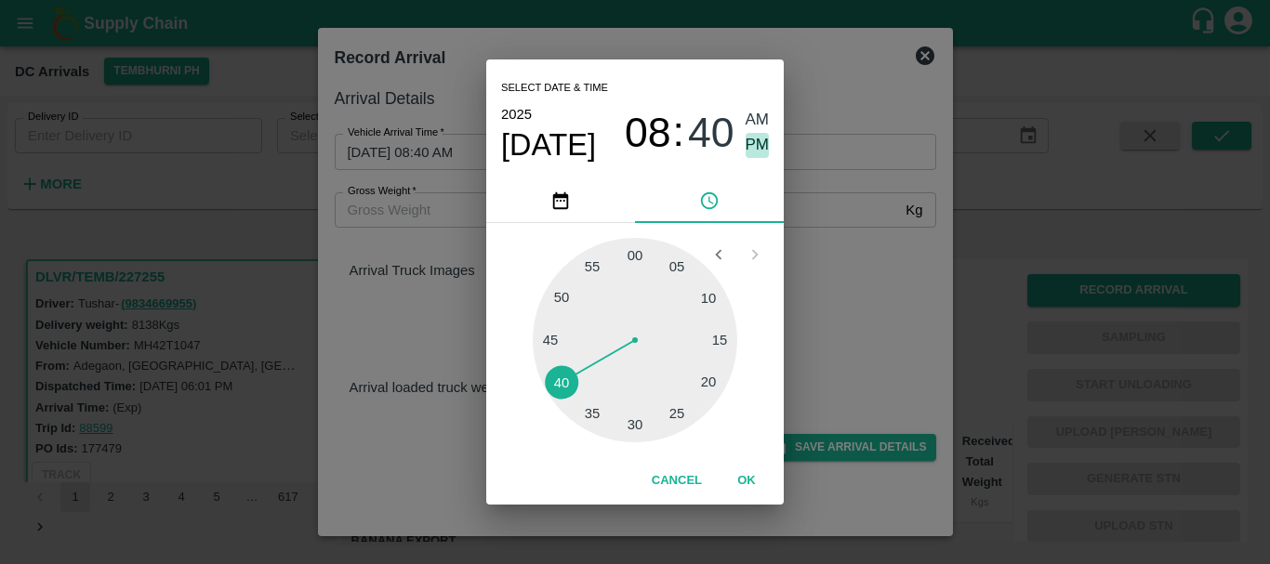
click at [761, 147] on span "PM" at bounding box center [757, 145] width 24 height 25
type input "[DATE] 08:40 PM"
click at [862, 253] on div "Select date & time [DATE] 08 : 40 AM PM 05 10 15 20 25 30 35 40 45 50 55 00 Can…" at bounding box center [635, 282] width 1270 height 564
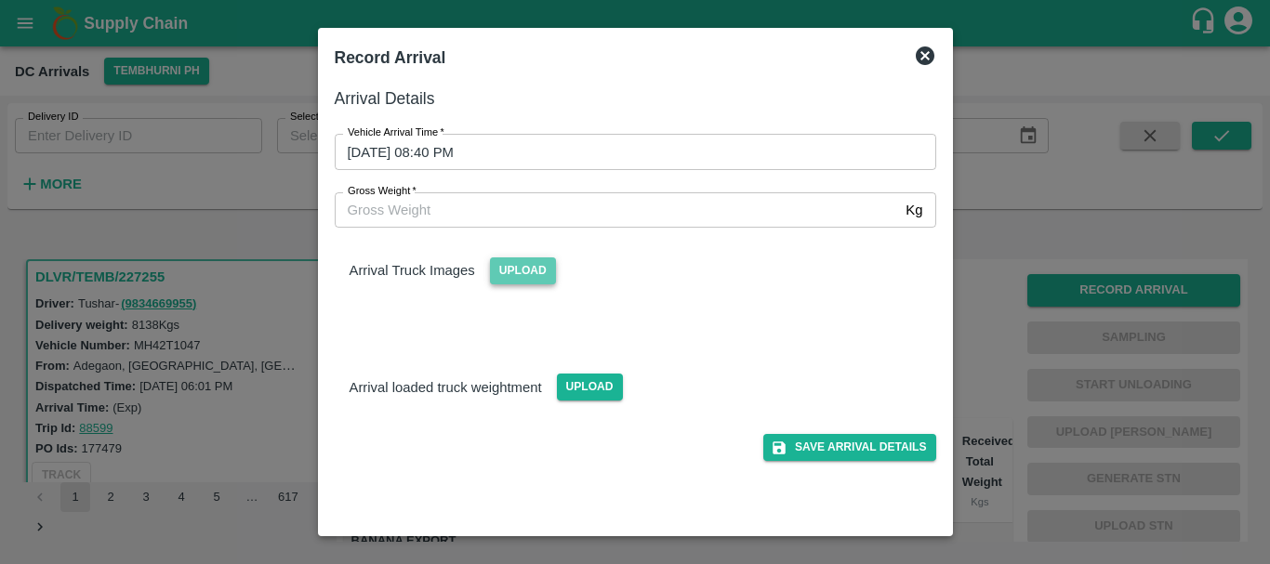
click at [531, 280] on span "Upload" at bounding box center [523, 270] width 66 height 27
click at [0, 0] on input "Upload" at bounding box center [0, 0] width 0 height 0
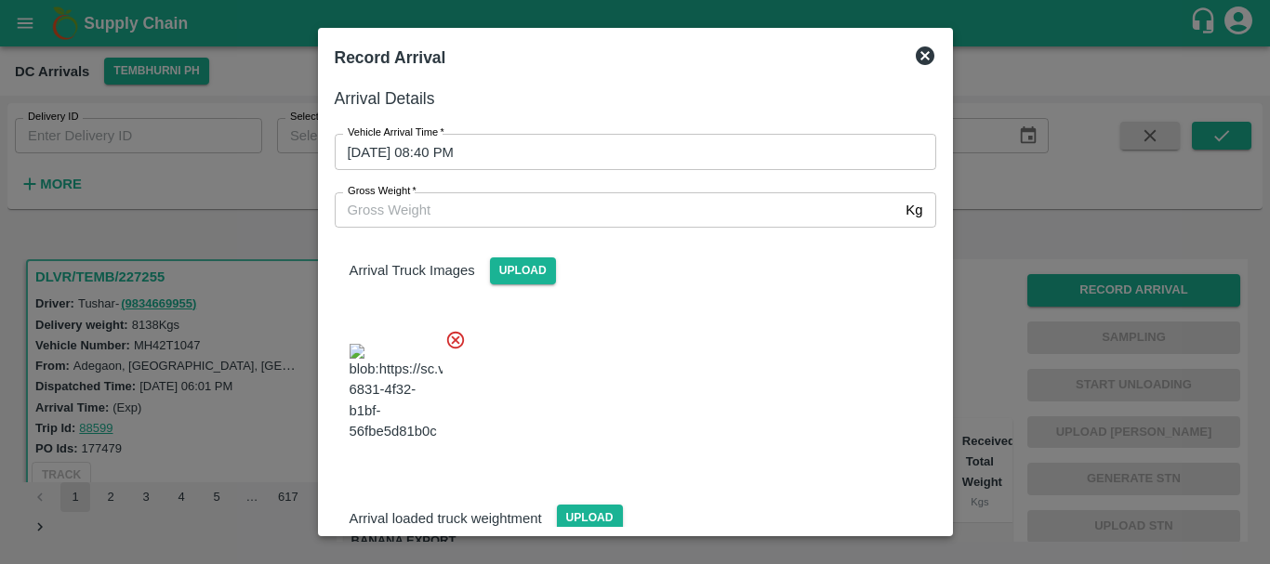
scroll to position [140, 0]
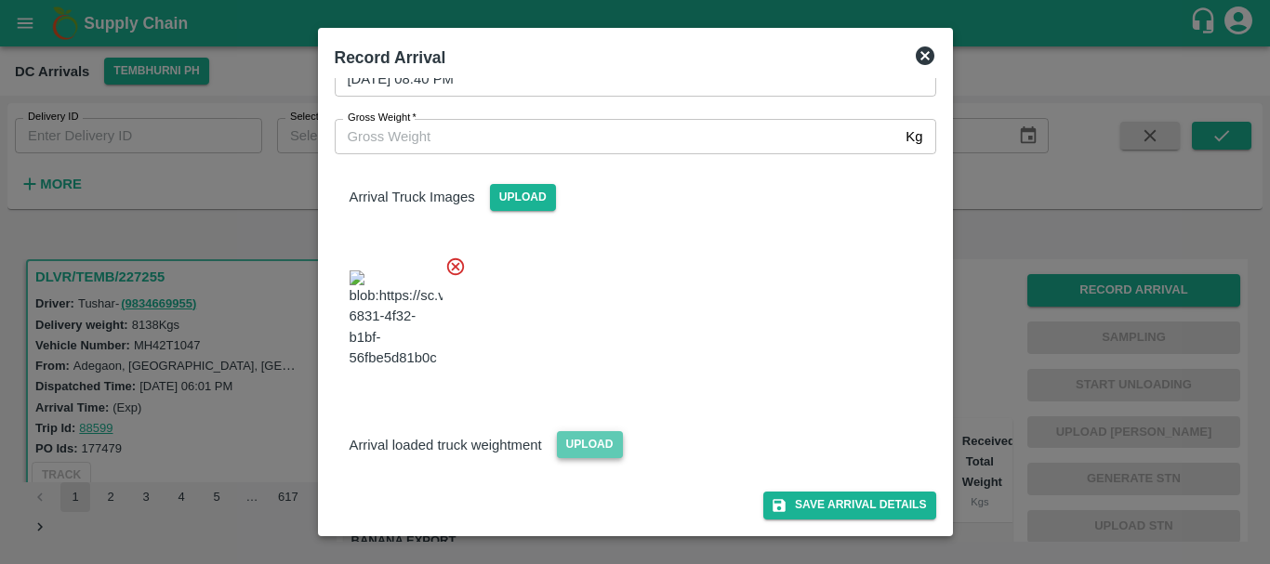
click at [589, 438] on span "Upload" at bounding box center [590, 444] width 66 height 27
click at [0, 0] on input "Upload" at bounding box center [0, 0] width 0 height 0
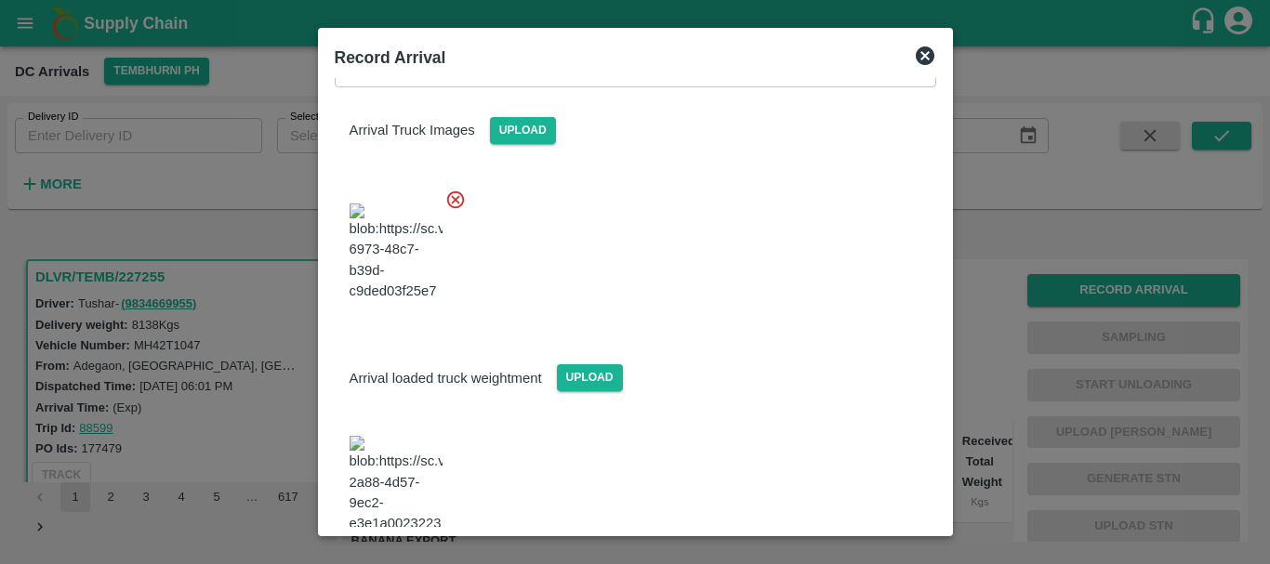
scroll to position [258, 0]
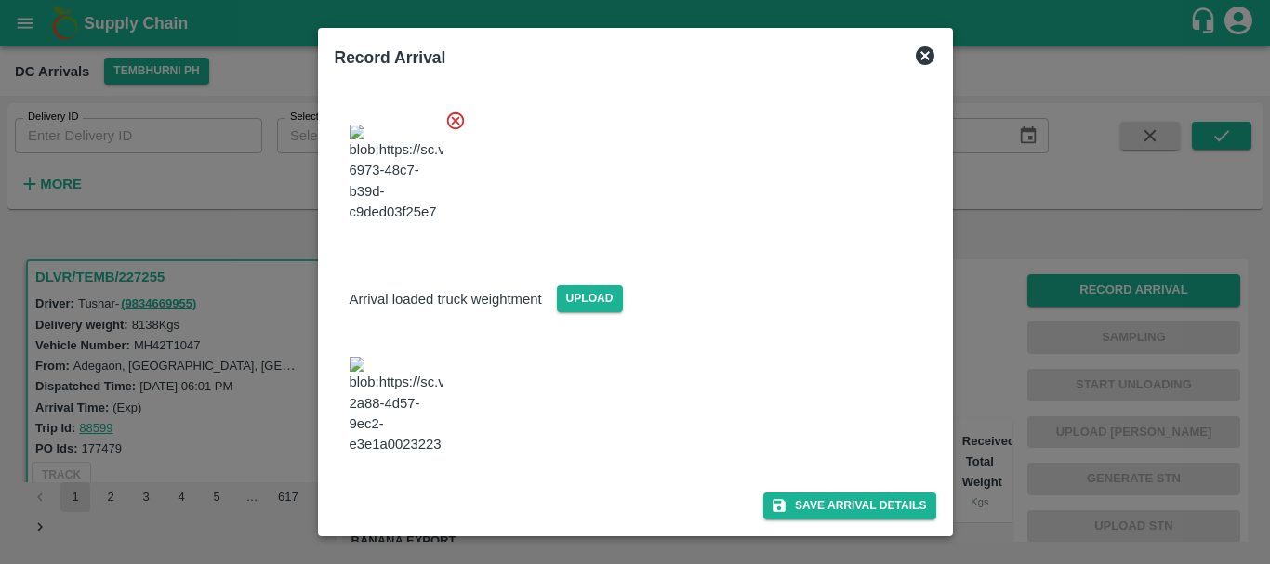
click at [380, 426] on img at bounding box center [395, 406] width 93 height 98
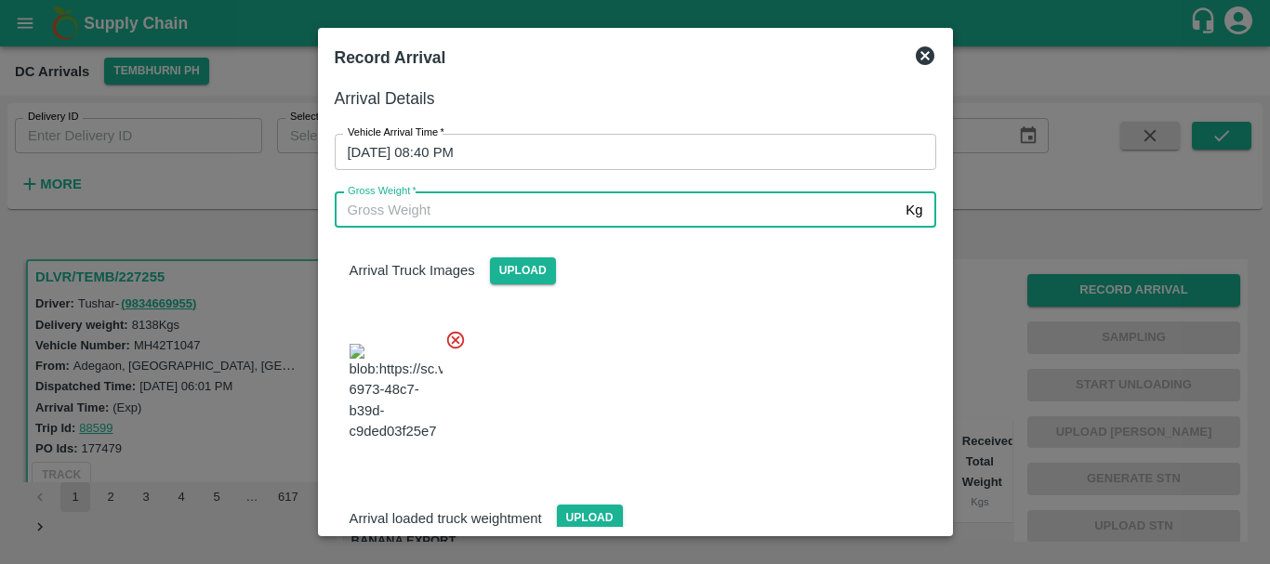
click at [542, 218] on input "Gross Weight   *" at bounding box center [617, 209] width 564 height 35
type input "14000"
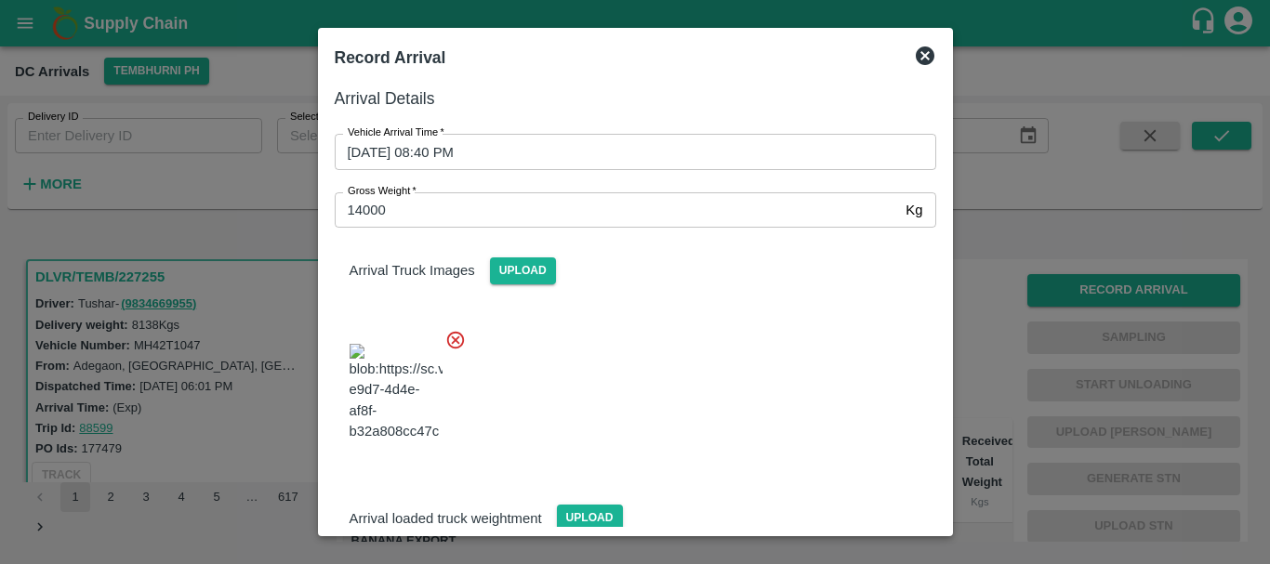
click at [600, 305] on div "Arrival Truck Images Upload" at bounding box center [628, 344] width 616 height 262
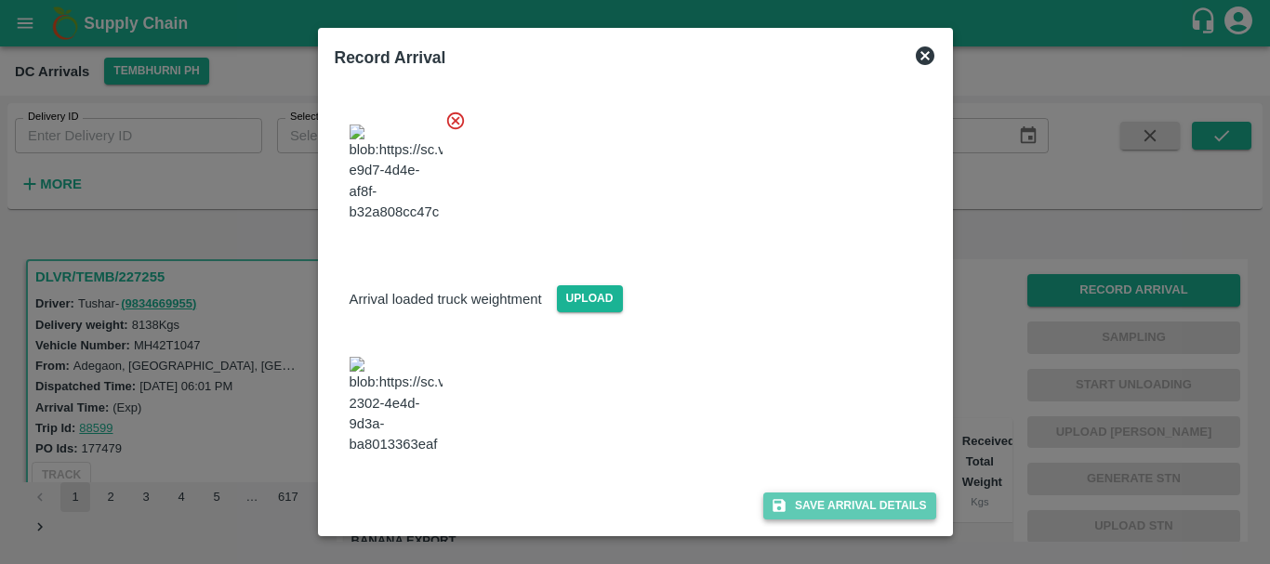
click at [781, 503] on icon "submit" at bounding box center [778, 505] width 13 height 13
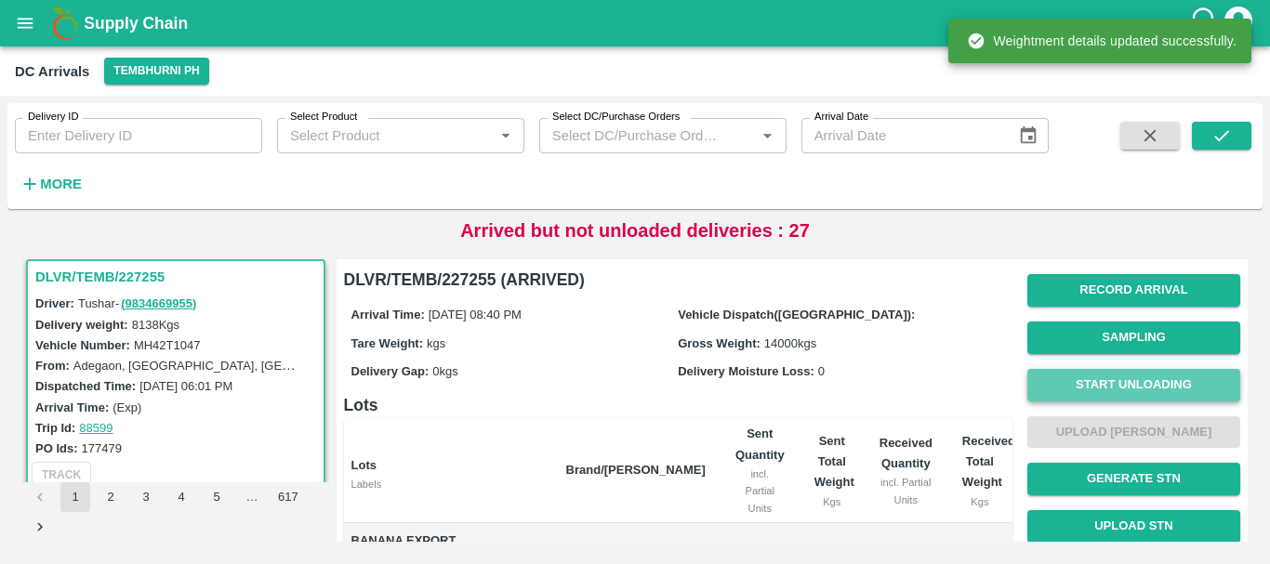
click at [1053, 376] on button "Start Unloading" at bounding box center [1133, 385] width 213 height 33
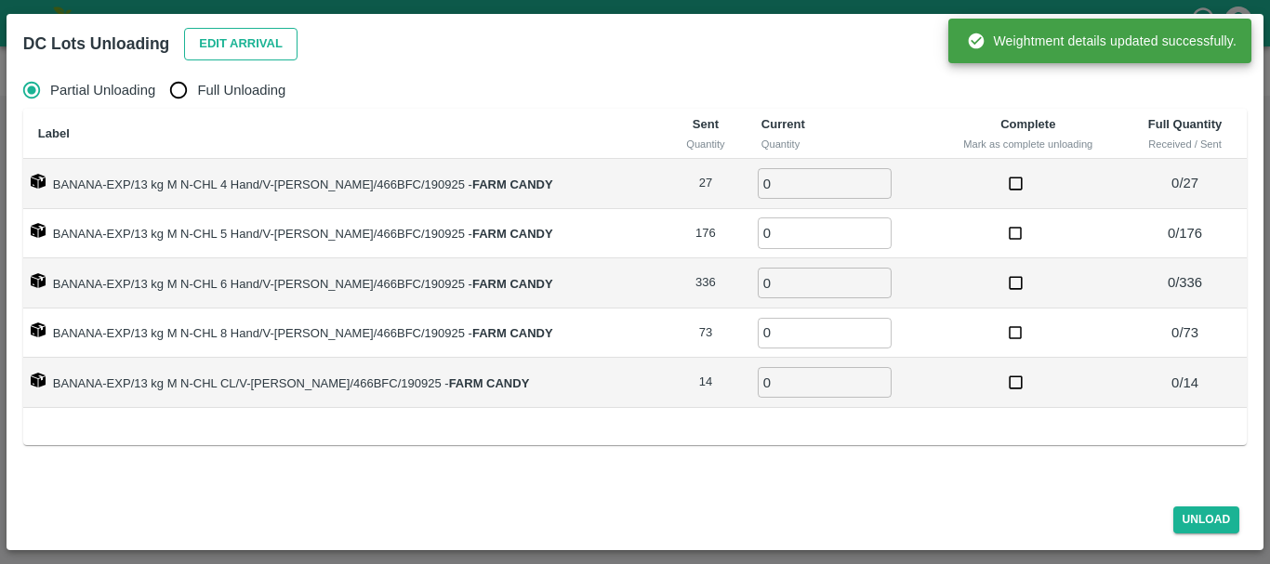
click at [236, 43] on button "Edit Arrival" at bounding box center [240, 44] width 113 height 33
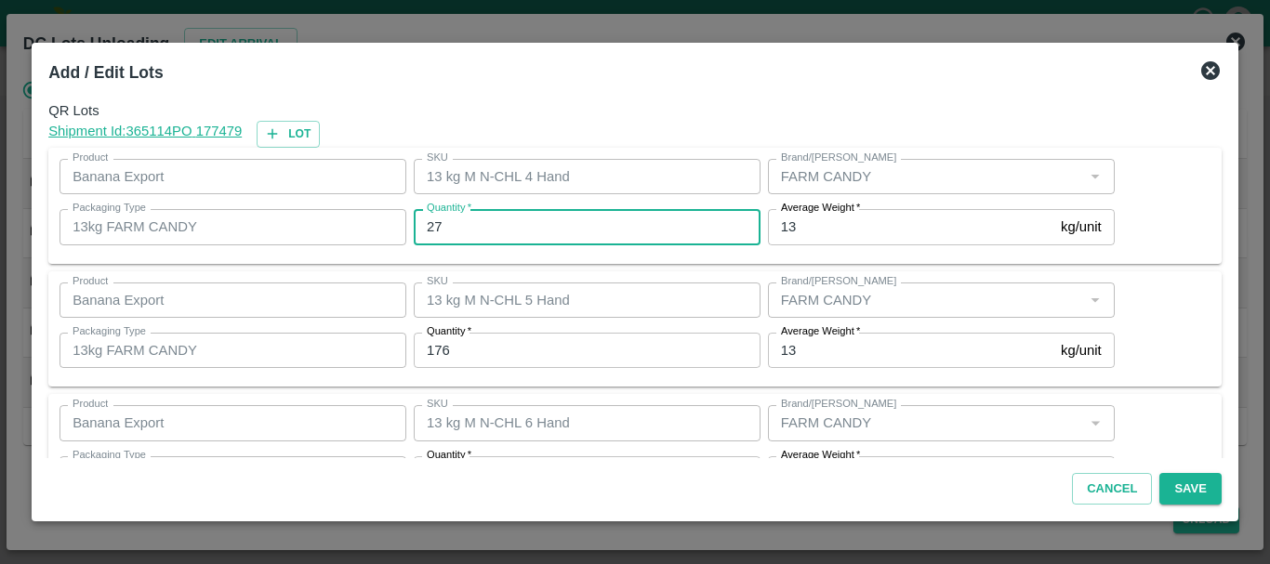
click at [465, 222] on input "27" at bounding box center [587, 226] width 347 height 35
type input "25"
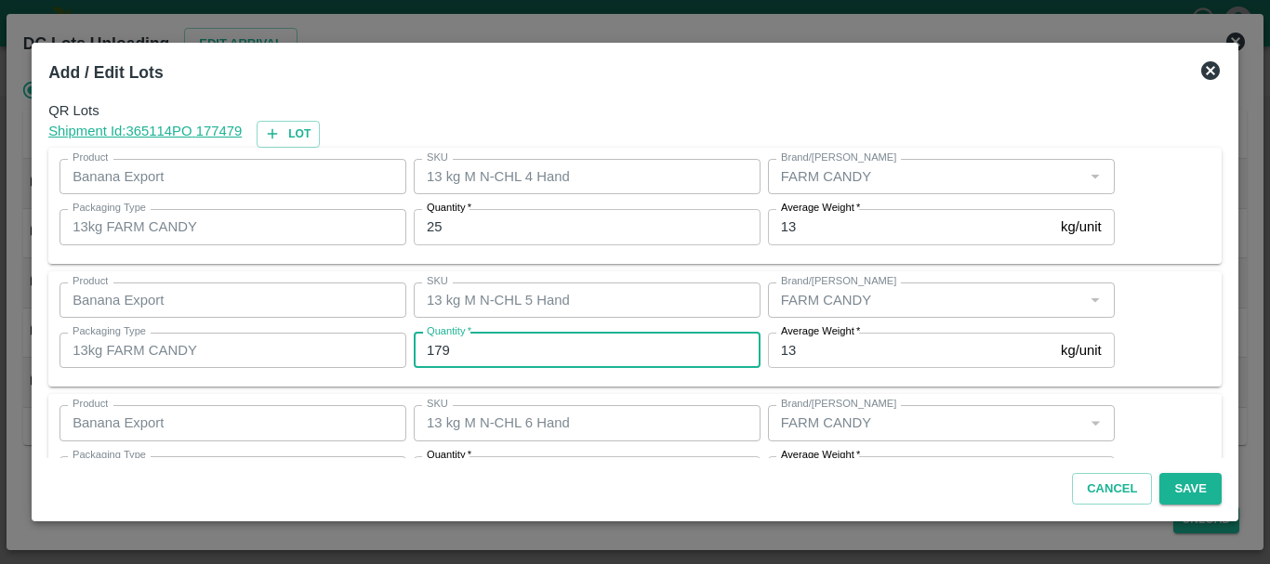
type input "179"
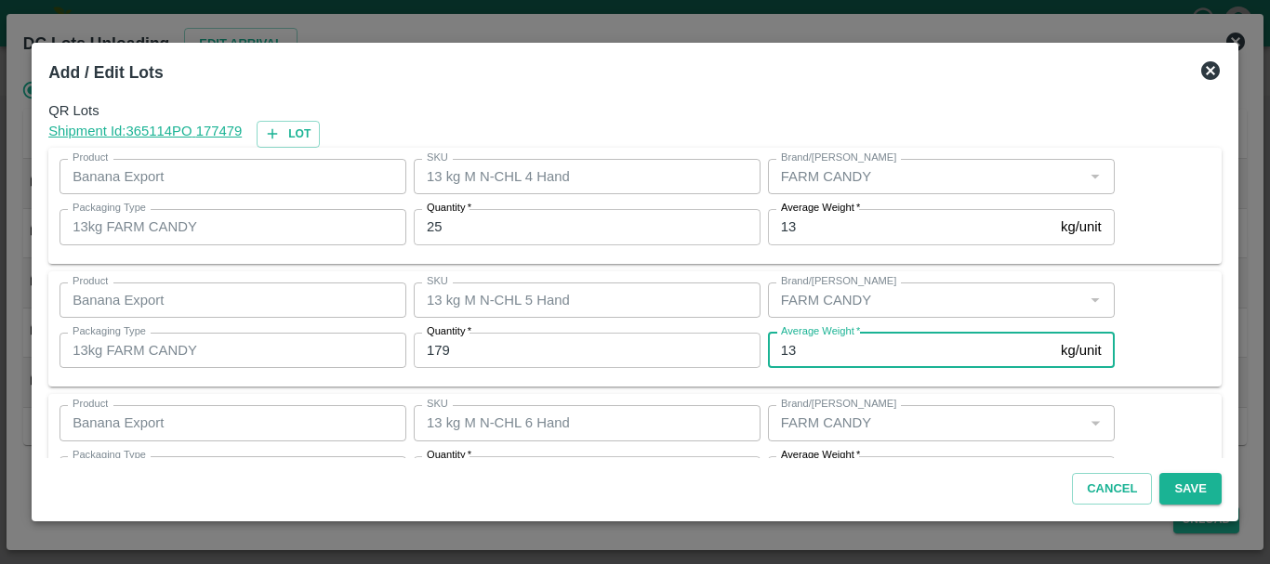
scroll to position [33, 0]
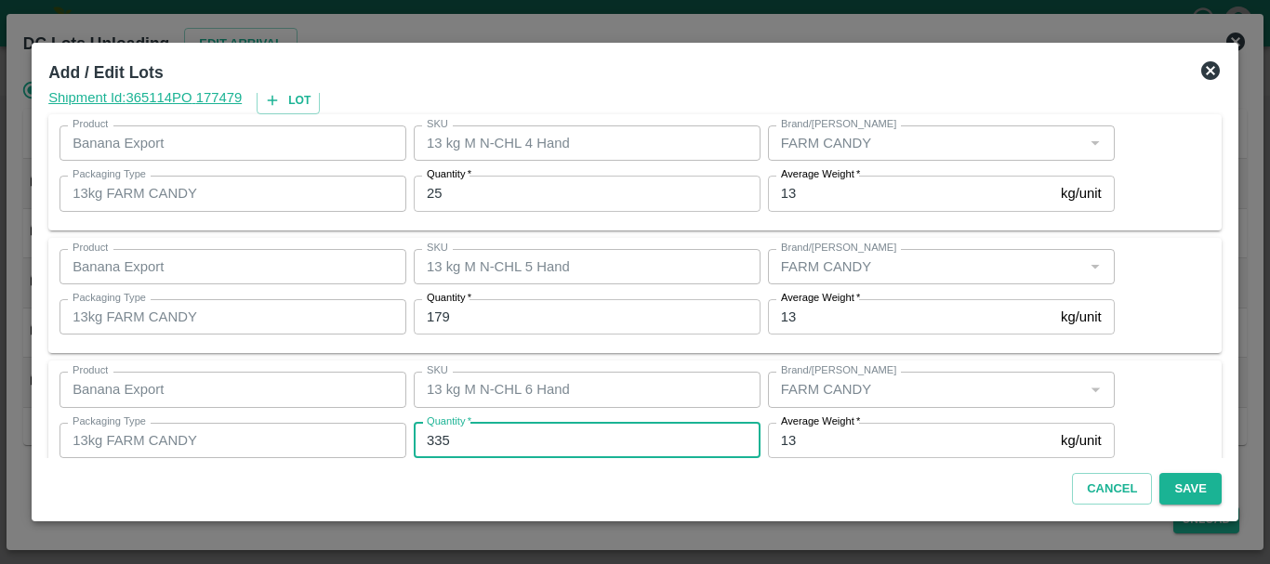
type input "335"
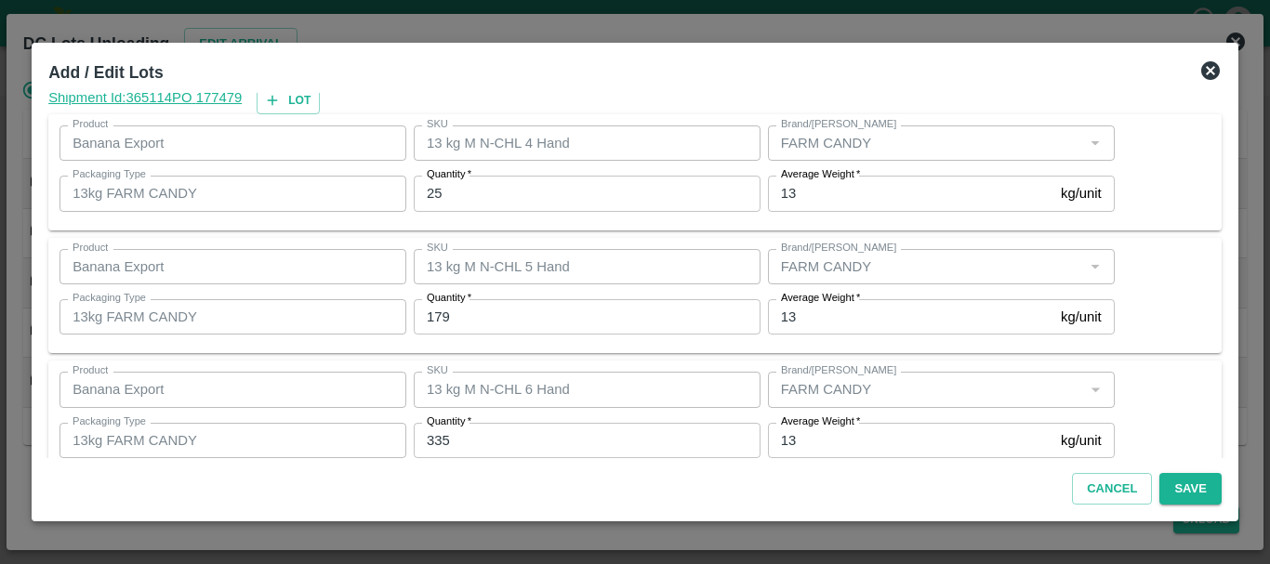
scroll to position [314, 0]
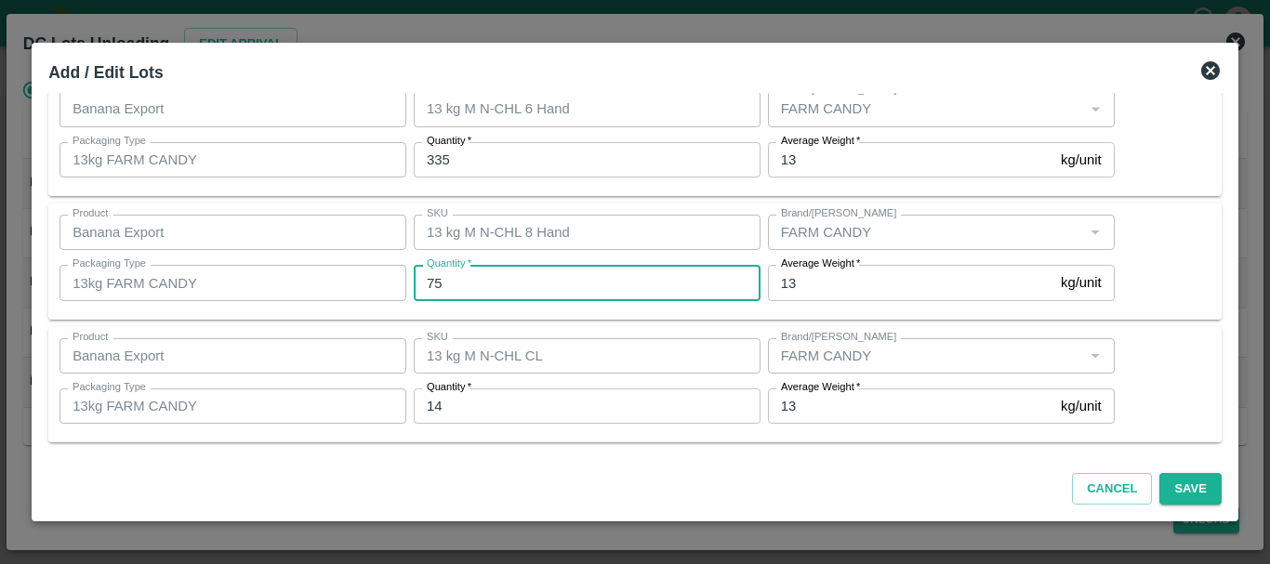
type input "75"
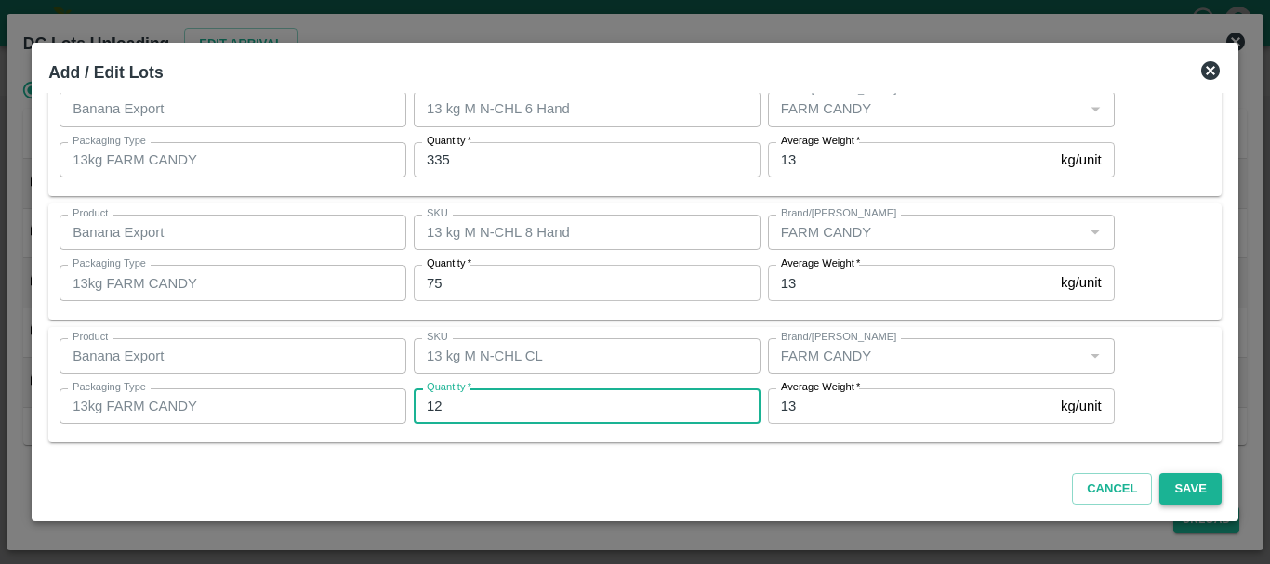
type input "12"
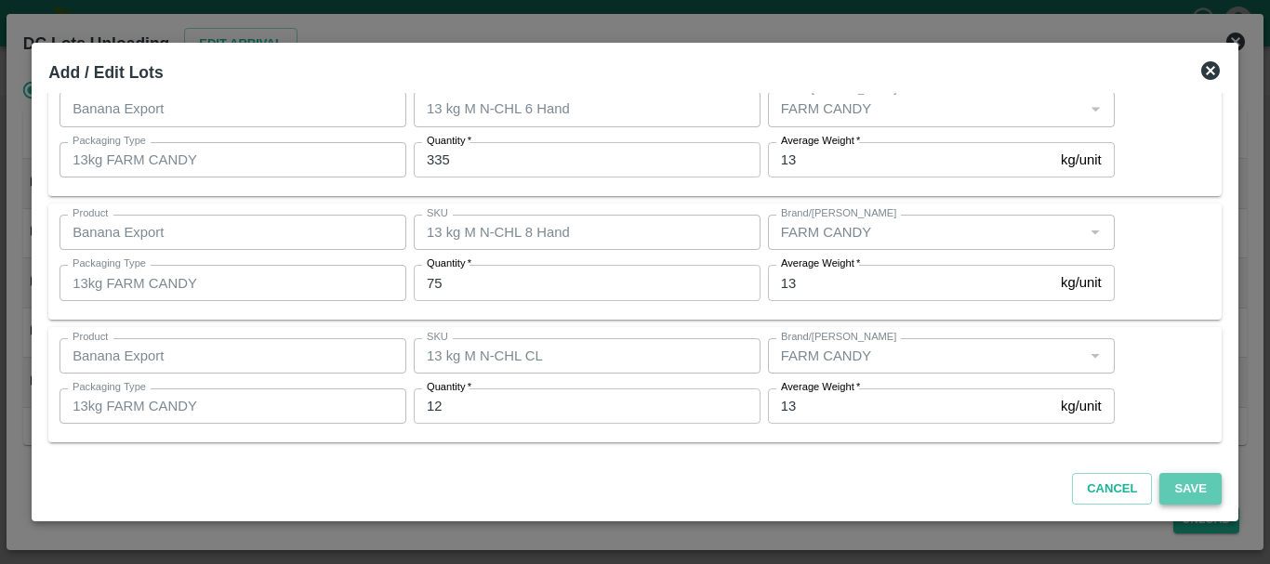
click at [1167, 485] on button "Save" at bounding box center [1189, 489] width 61 height 33
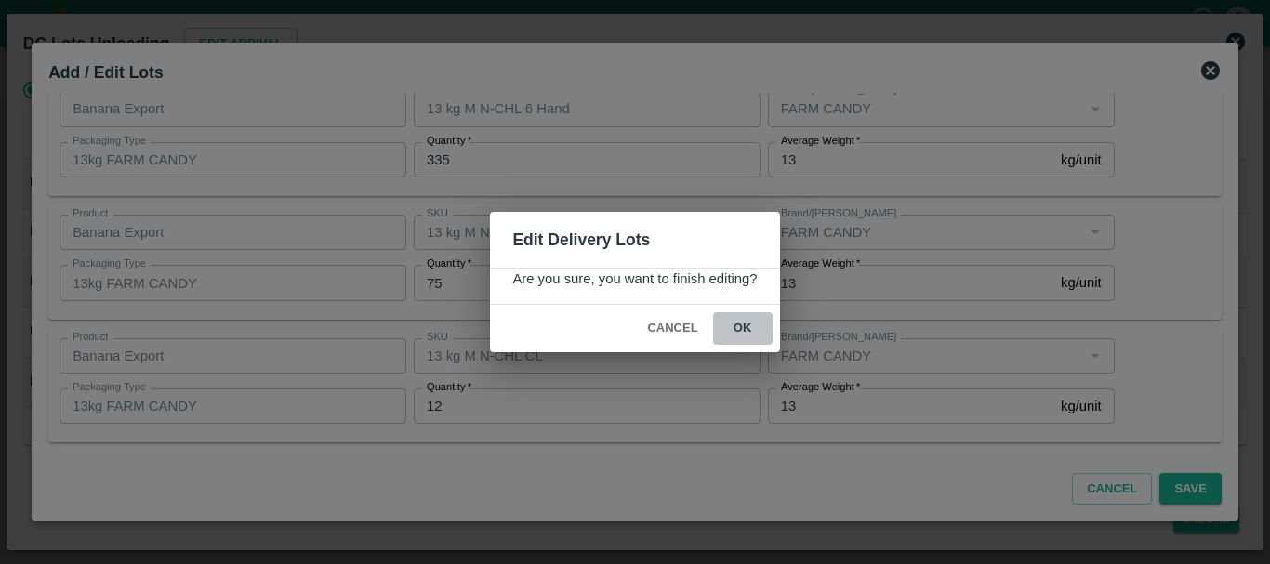
click at [735, 321] on button "ok" at bounding box center [742, 328] width 59 height 33
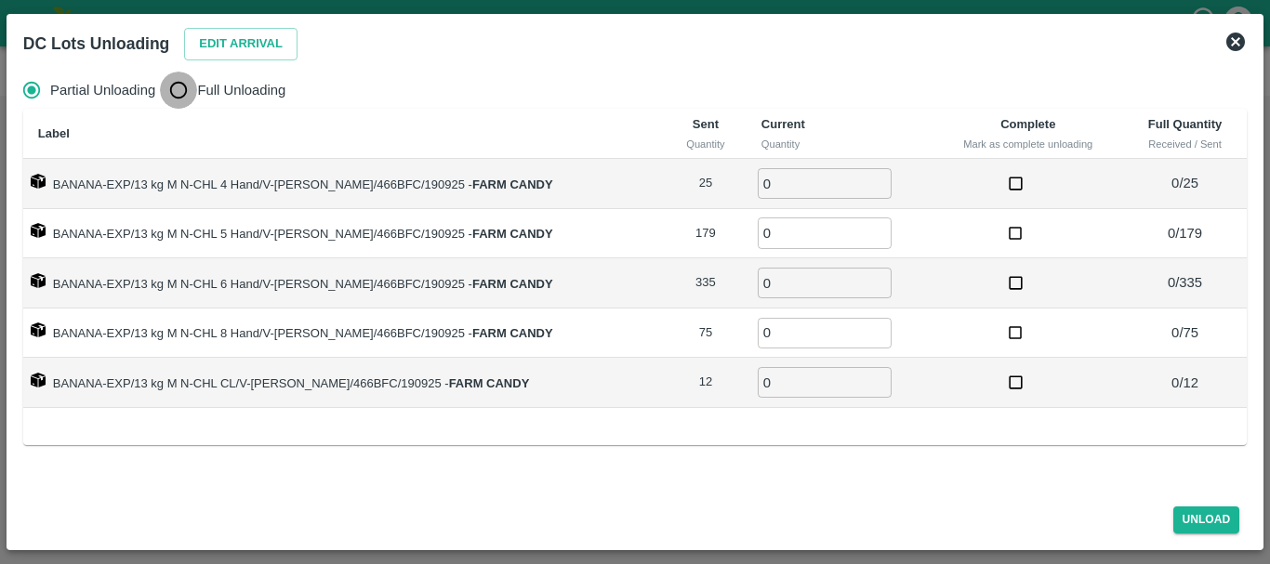
click at [192, 86] on input "Full Unloading" at bounding box center [178, 90] width 37 height 37
radio input "true"
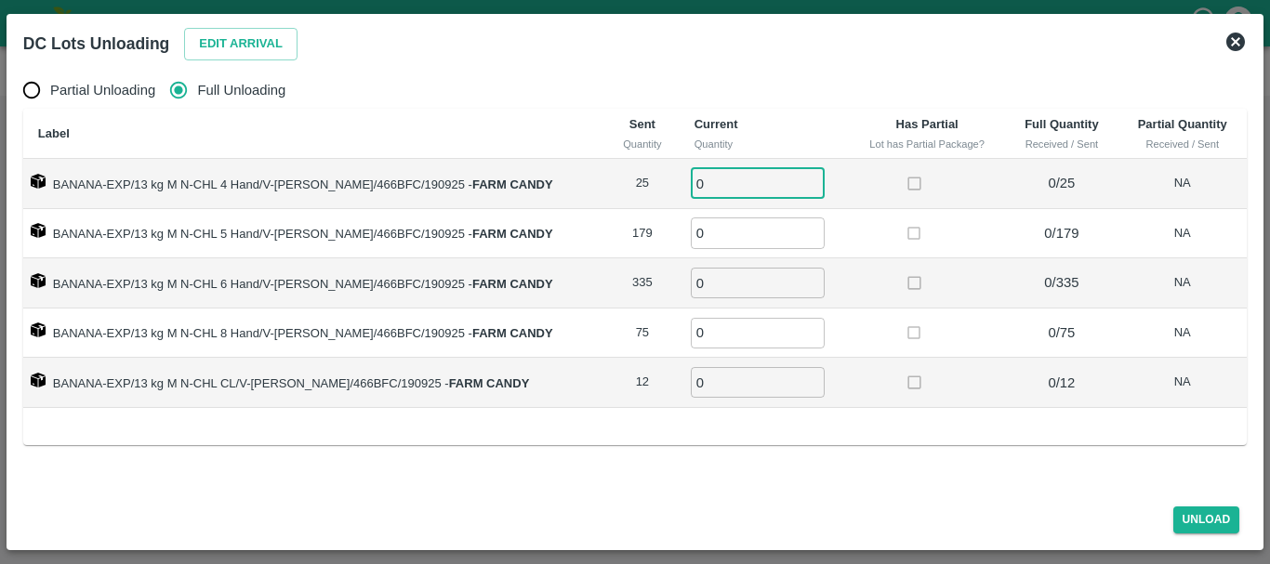
click at [701, 178] on input "0" at bounding box center [758, 183] width 134 height 31
type input "025"
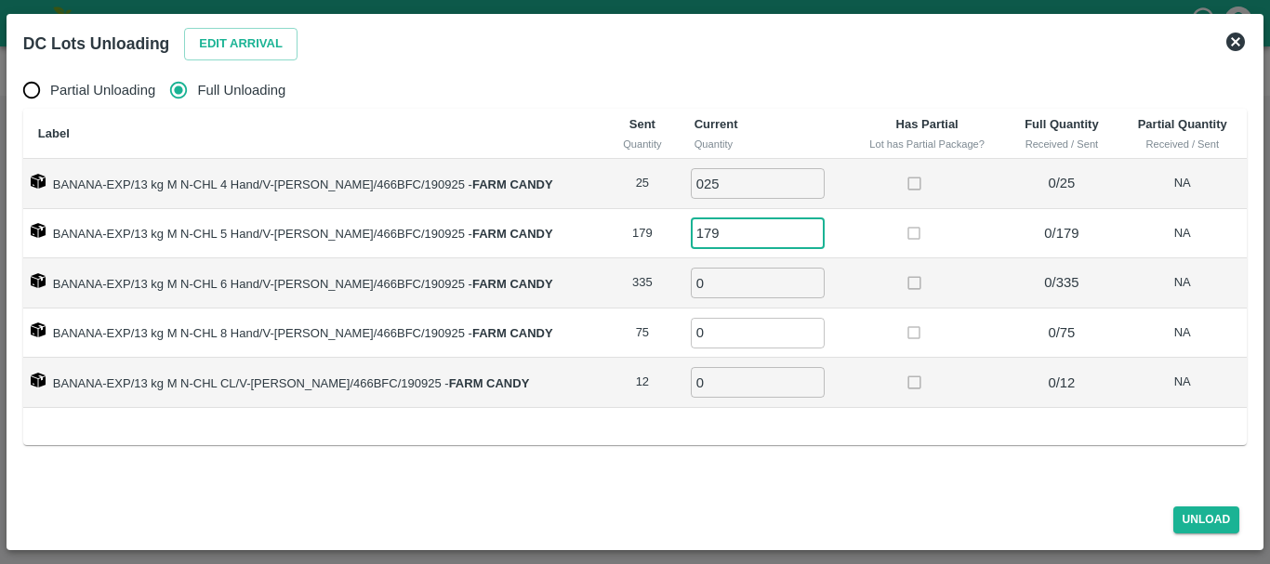
type input "179"
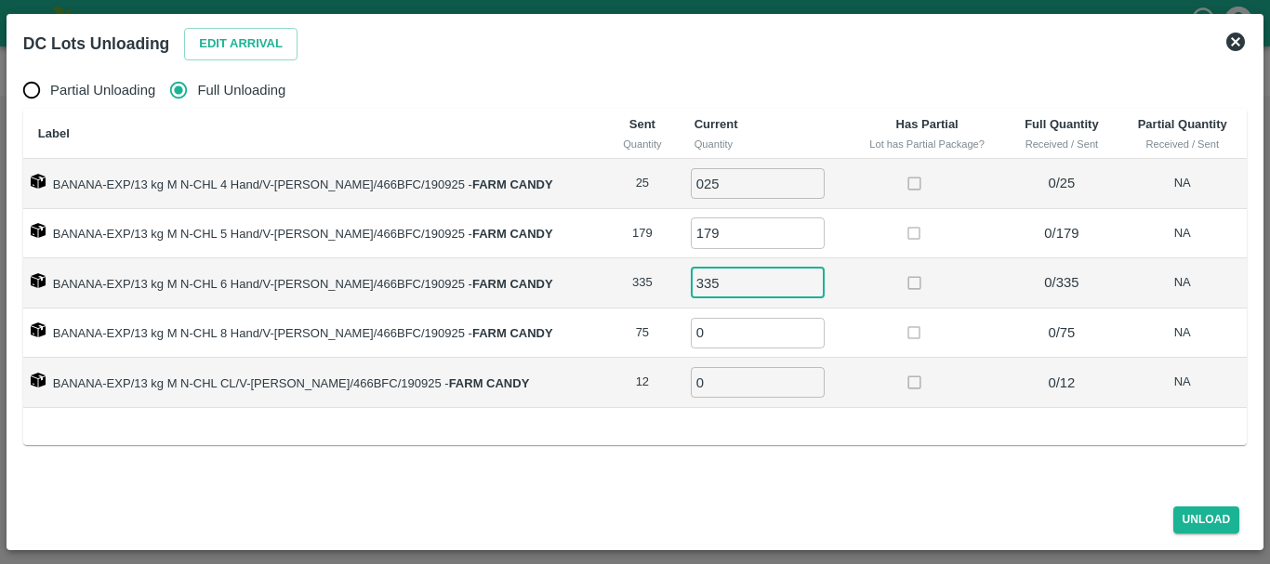
type input "335"
type input "75"
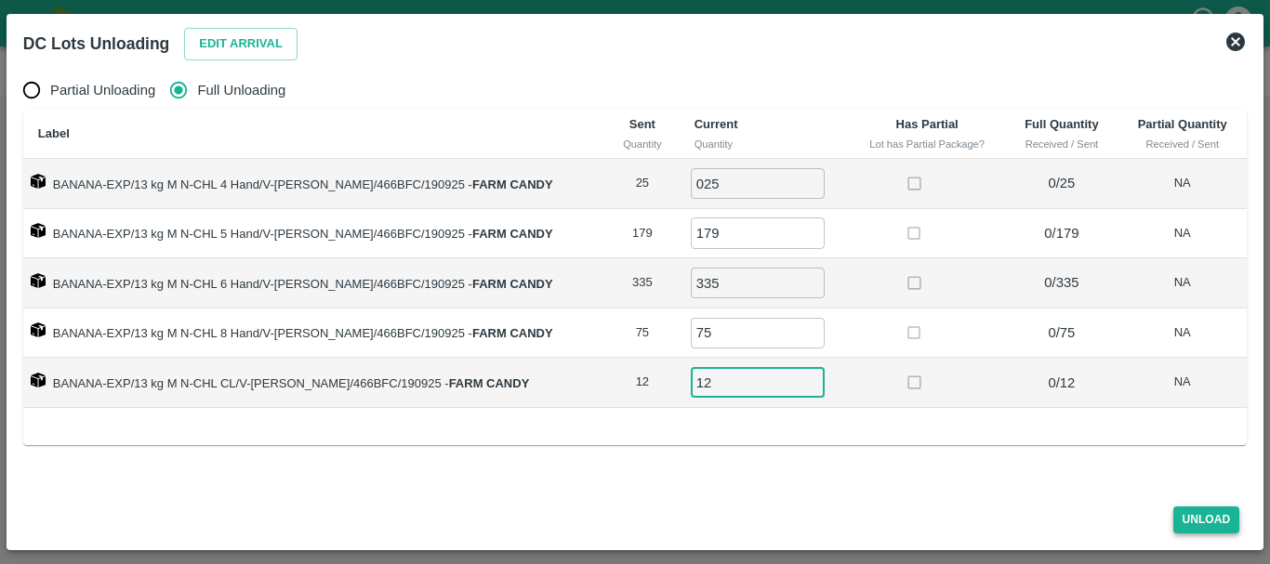
type input "12"
click at [1208, 511] on button "Unload" at bounding box center [1206, 520] width 67 height 27
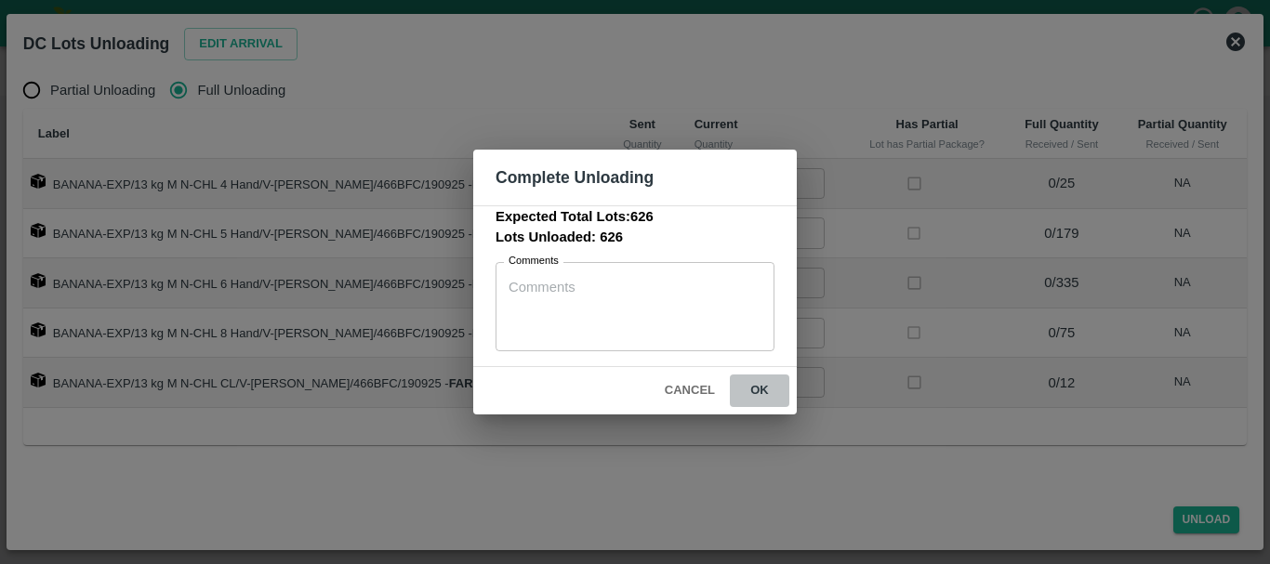
click at [768, 389] on button "ok" at bounding box center [759, 391] width 59 height 33
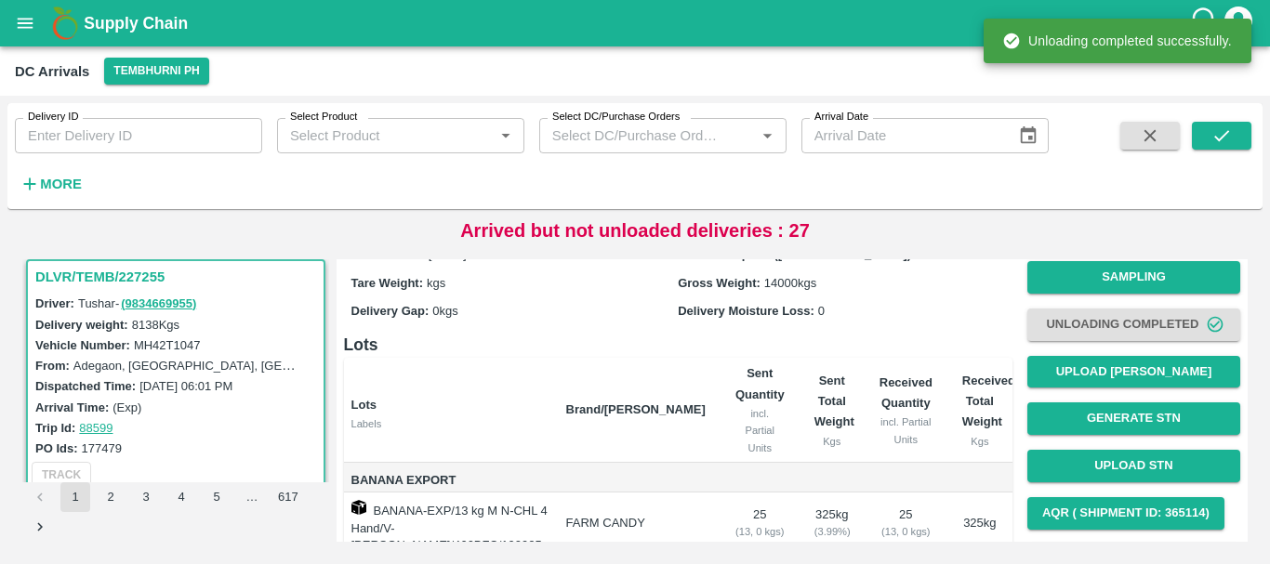
scroll to position [0, 0]
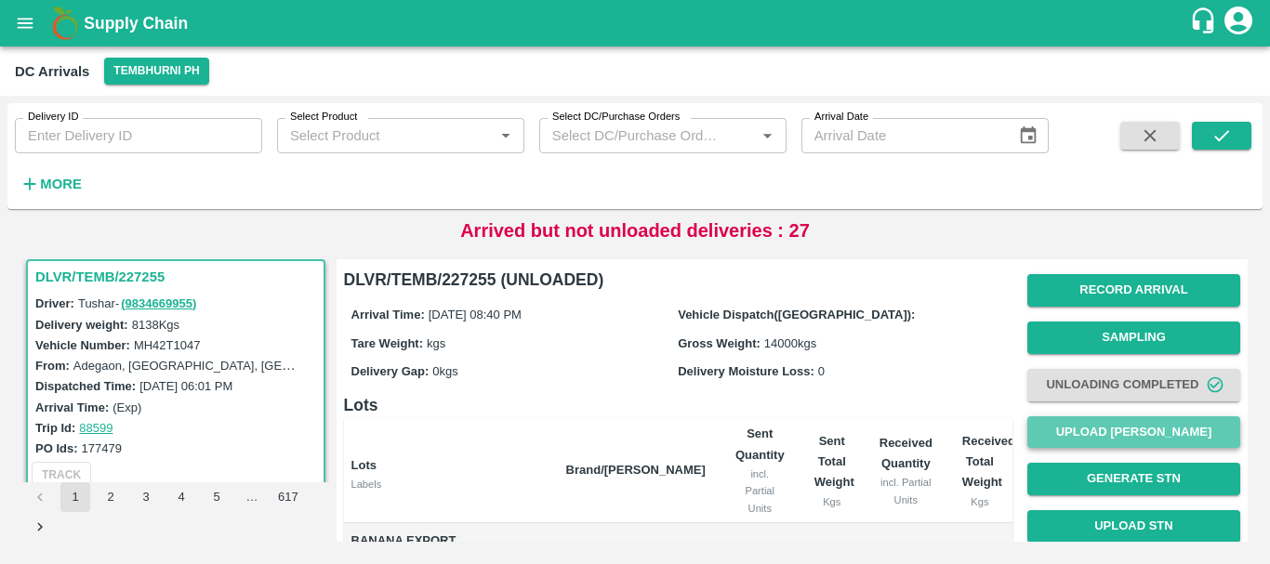
click at [1108, 445] on button "Upload [PERSON_NAME]" at bounding box center [1133, 432] width 213 height 33
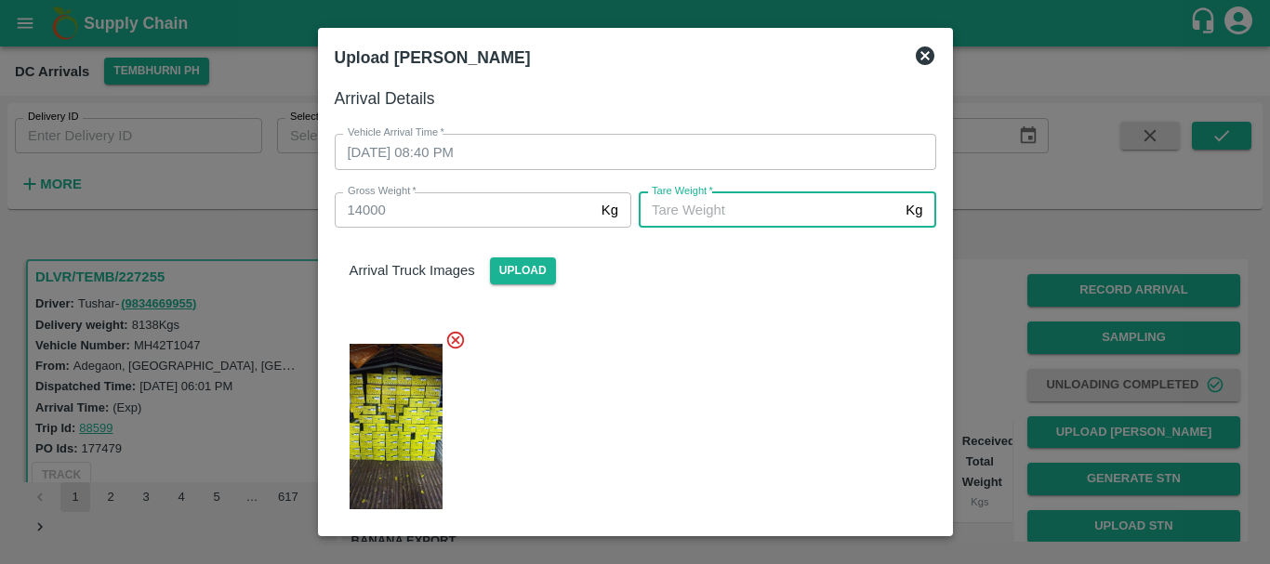
click at [747, 211] on input "[PERSON_NAME]   *" at bounding box center [768, 209] width 259 height 35
type input "5500"
click at [757, 360] on div at bounding box center [628, 421] width 616 height 214
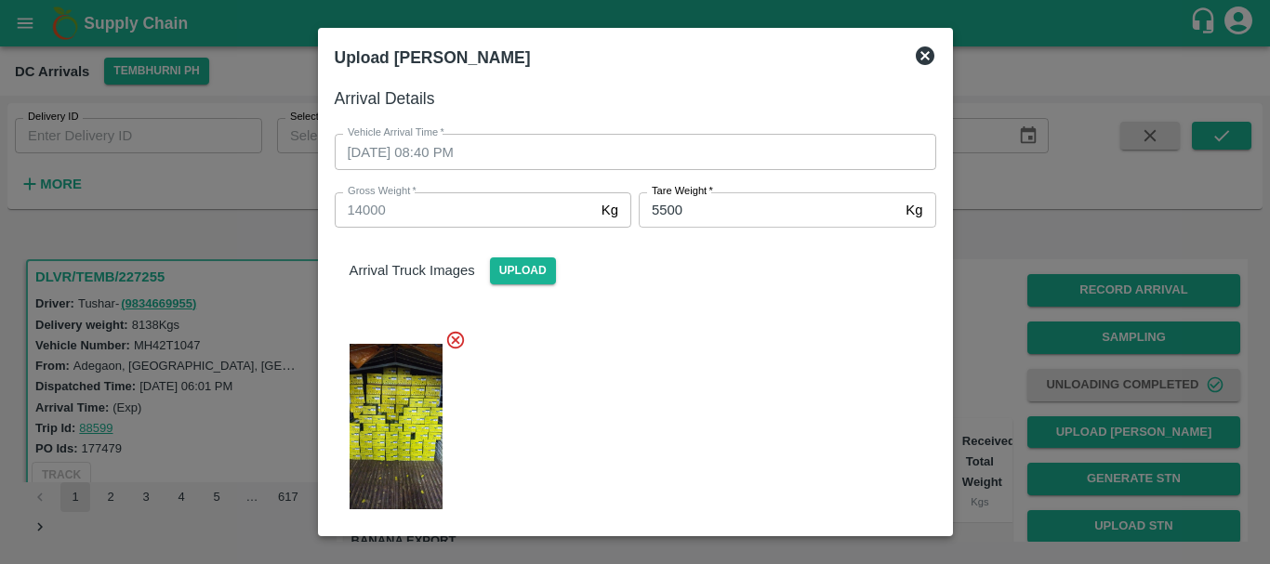
scroll to position [258, 0]
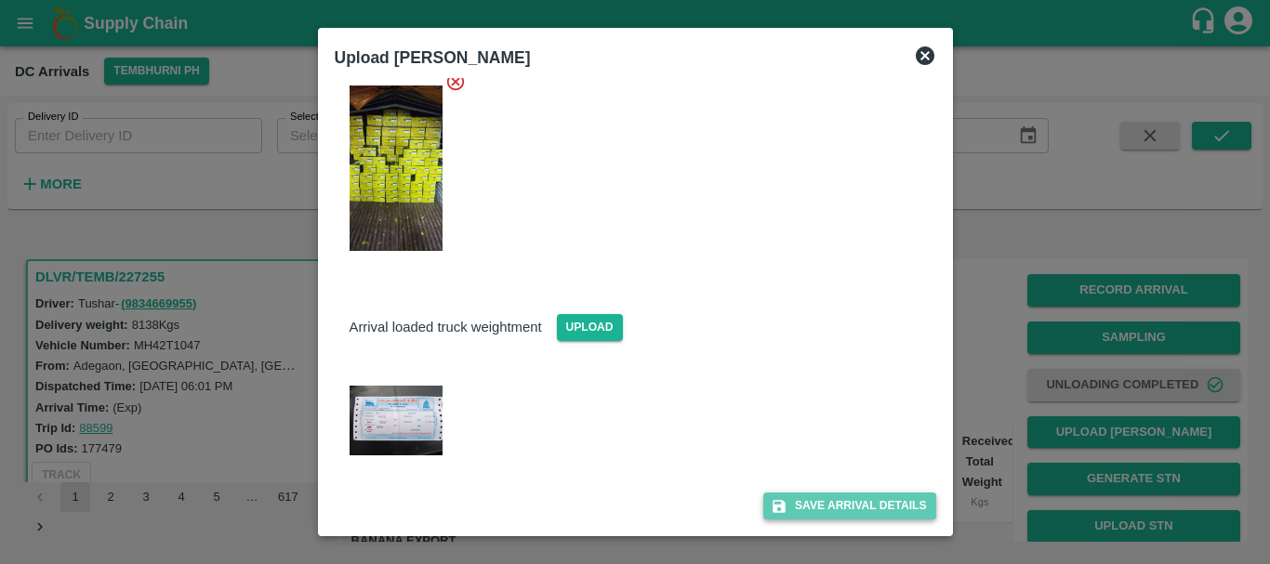
click at [852, 499] on button "Save Arrival Details" at bounding box center [849, 506] width 172 height 27
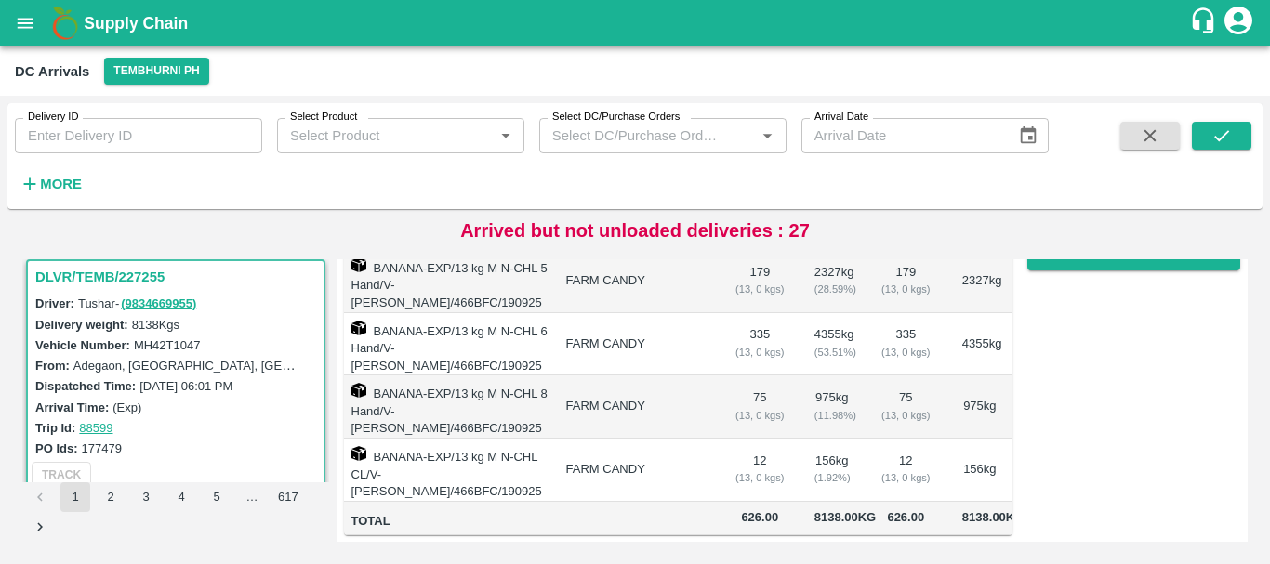
scroll to position [0, 0]
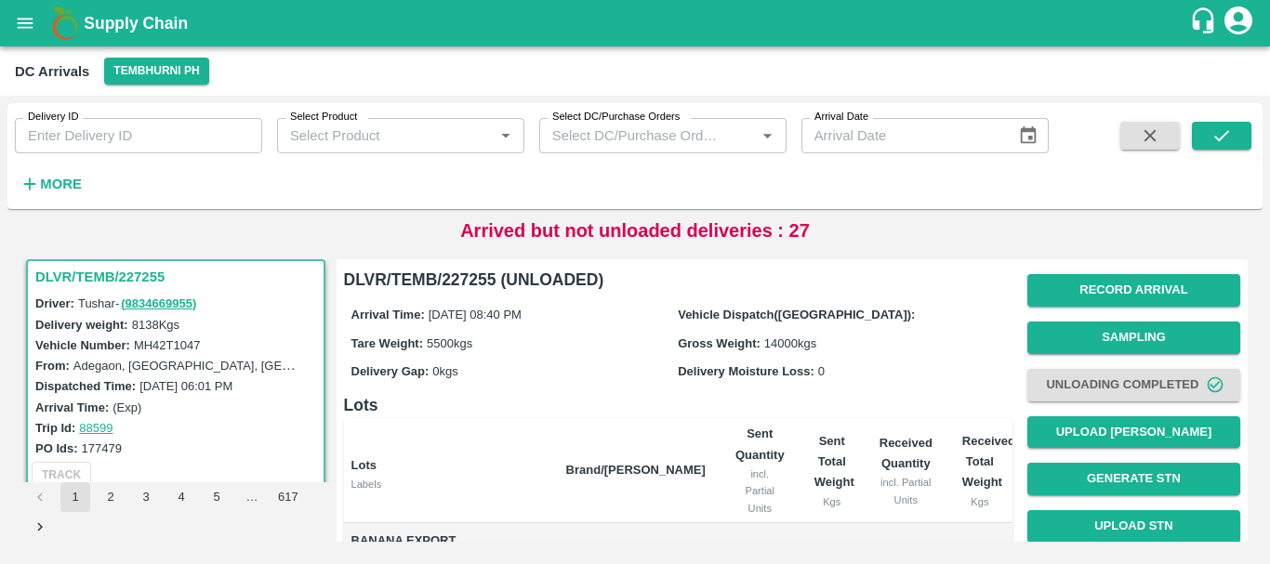
click at [776, 397] on h6 "Lots" at bounding box center [678, 405] width 668 height 26
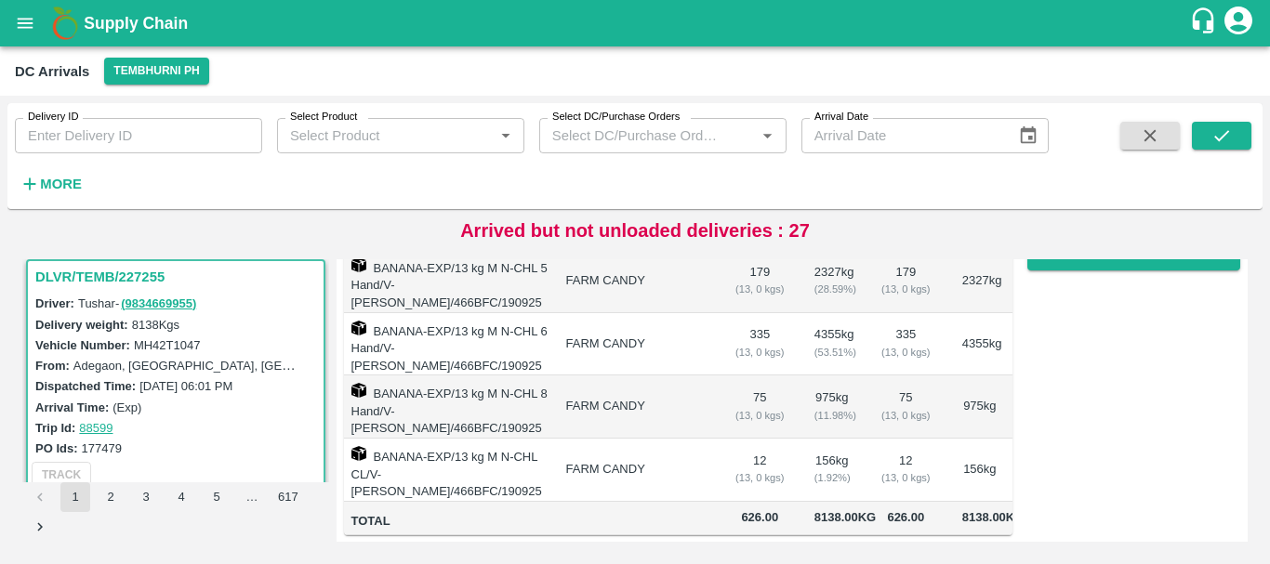
scroll to position [204, 0]
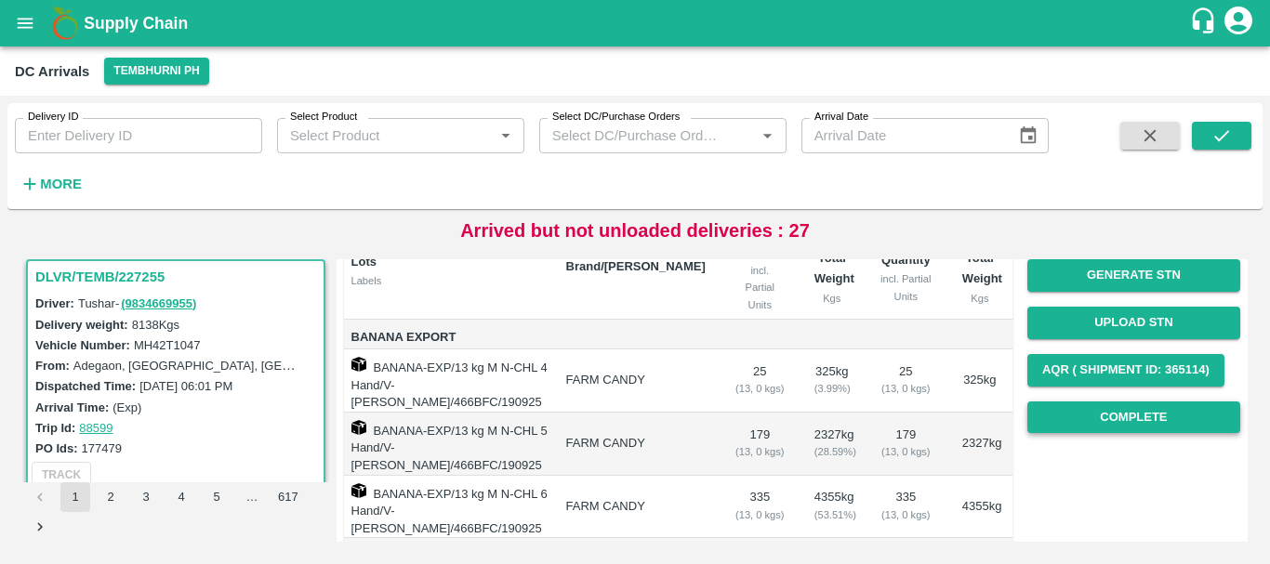
drag, startPoint x: 1101, startPoint y: 398, endPoint x: 1102, endPoint y: 409, distance: 11.2
click at [1102, 409] on div "Record Arrival Sampling Unloading Completed Upload Tare Weight Generate STN Upl…" at bounding box center [1133, 251] width 213 height 377
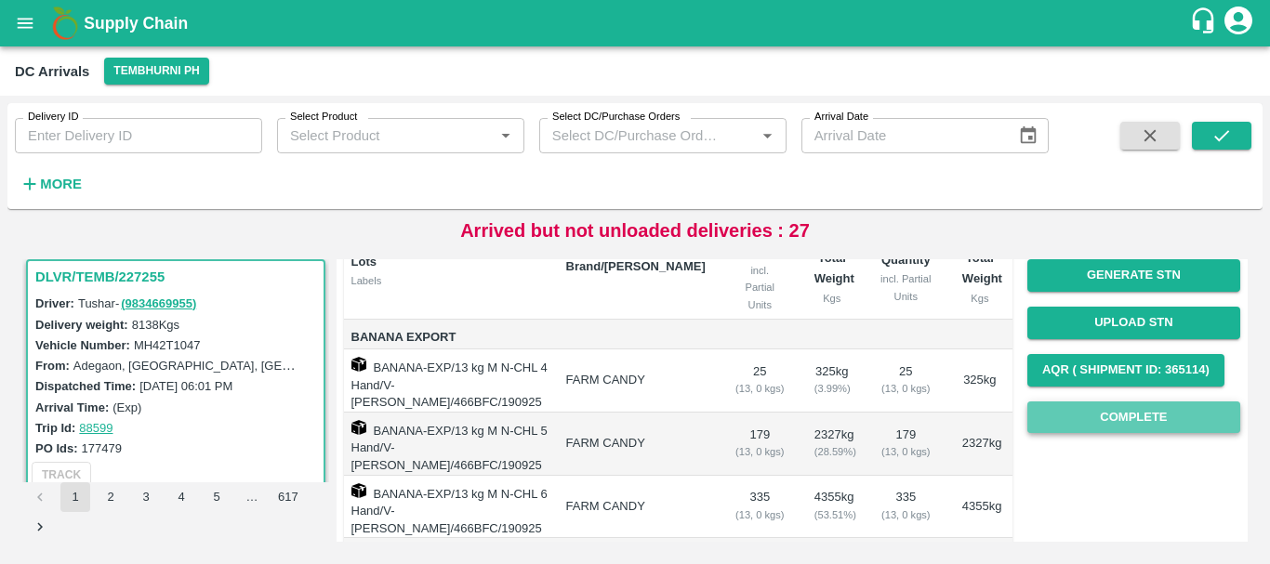
click at [1102, 409] on button "Complete" at bounding box center [1133, 418] width 213 height 33
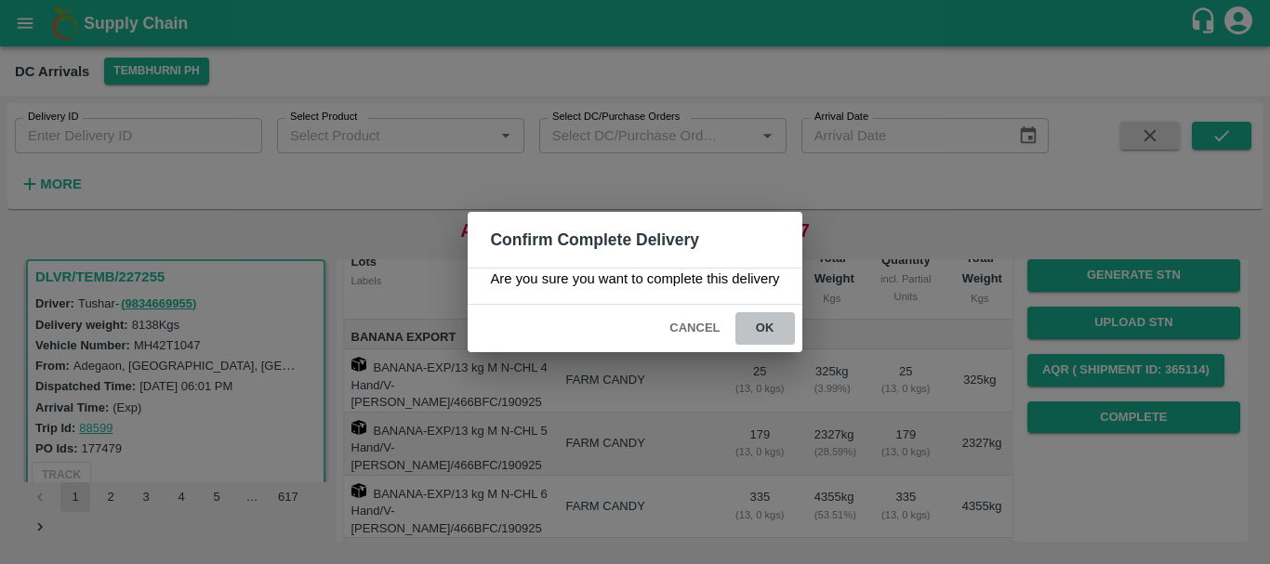
click at [783, 331] on button "ok" at bounding box center [764, 328] width 59 height 33
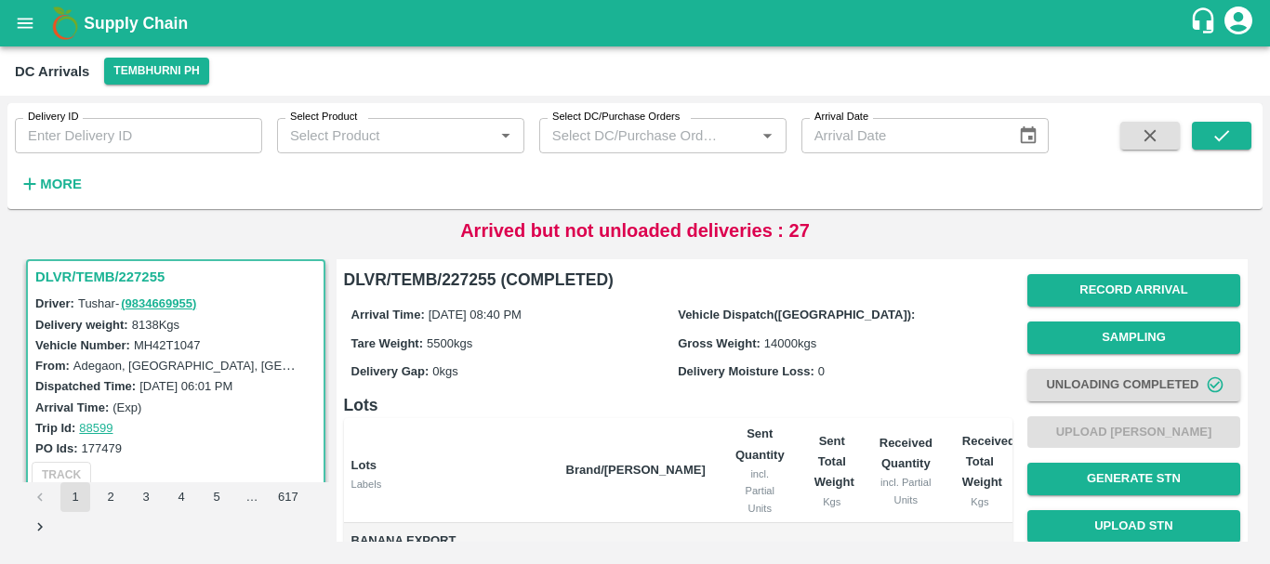
scroll to position [386, 0]
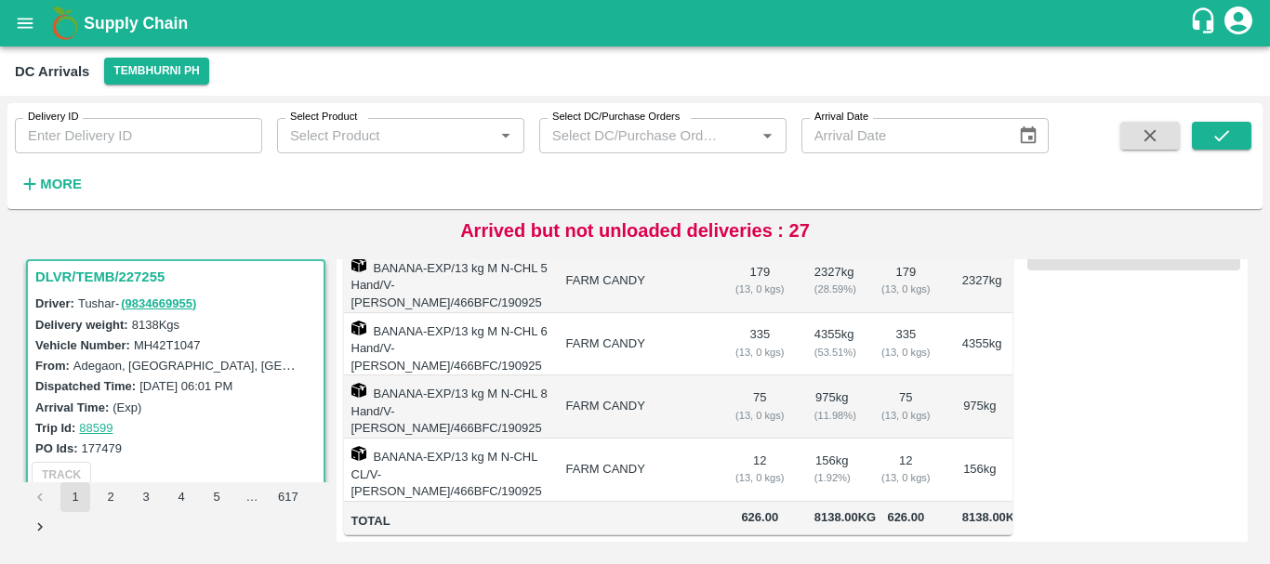
click at [693, 439] on td "FARM CANDY" at bounding box center [635, 470] width 169 height 63
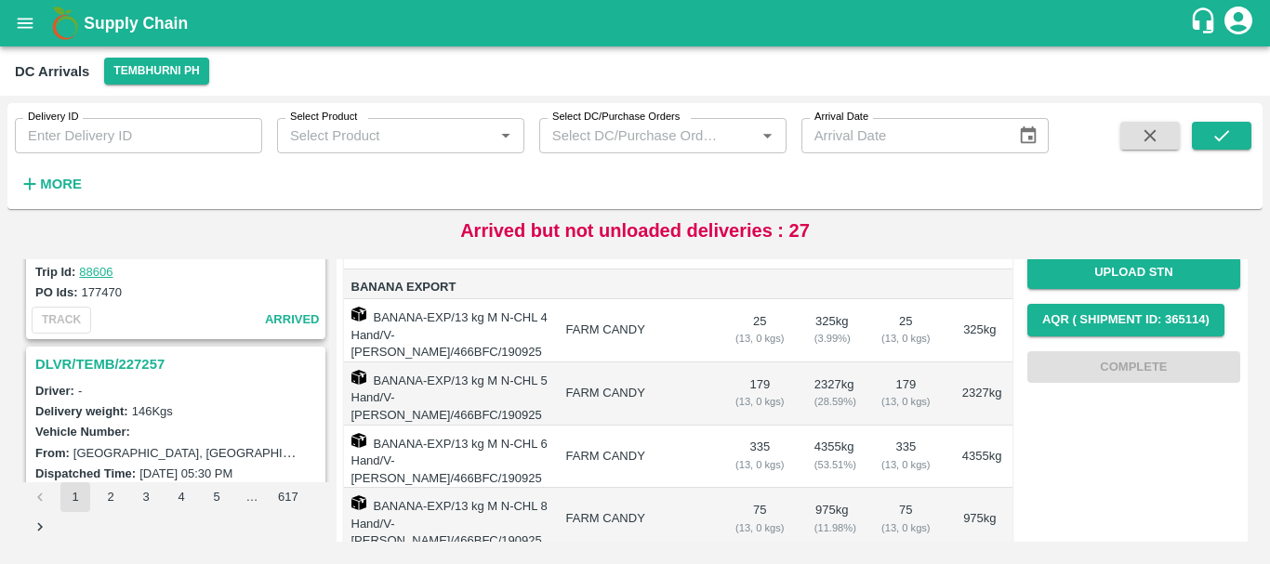
scroll to position [161, 0]
click at [158, 367] on h3 "DLVR/TEMB/227257" at bounding box center [178, 367] width 286 height 24
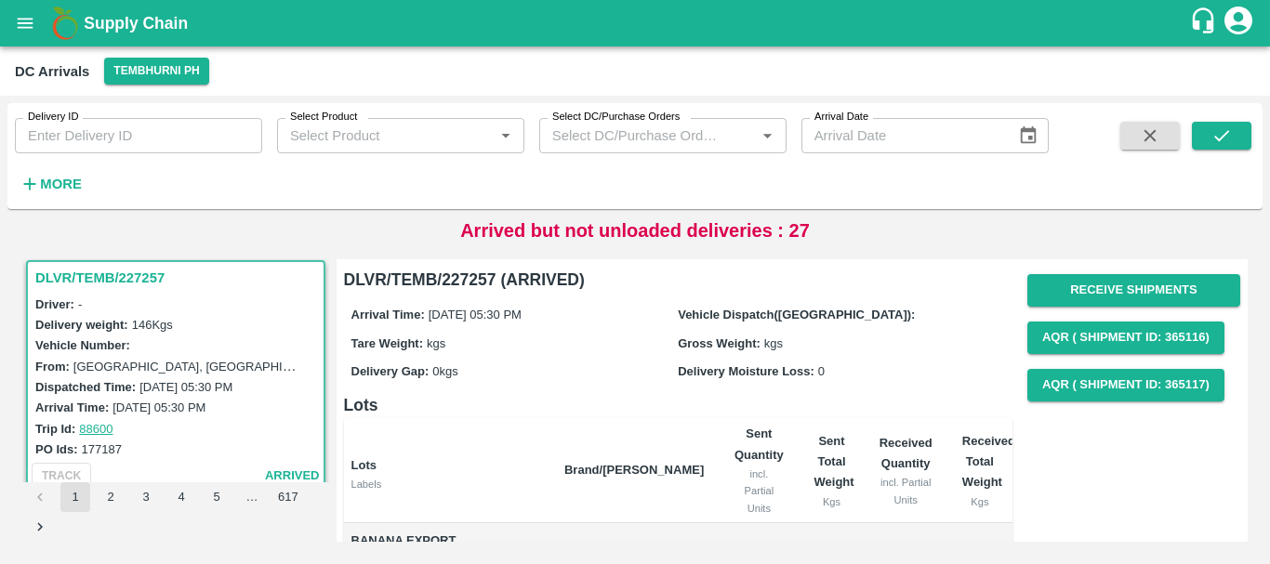
scroll to position [160, 0]
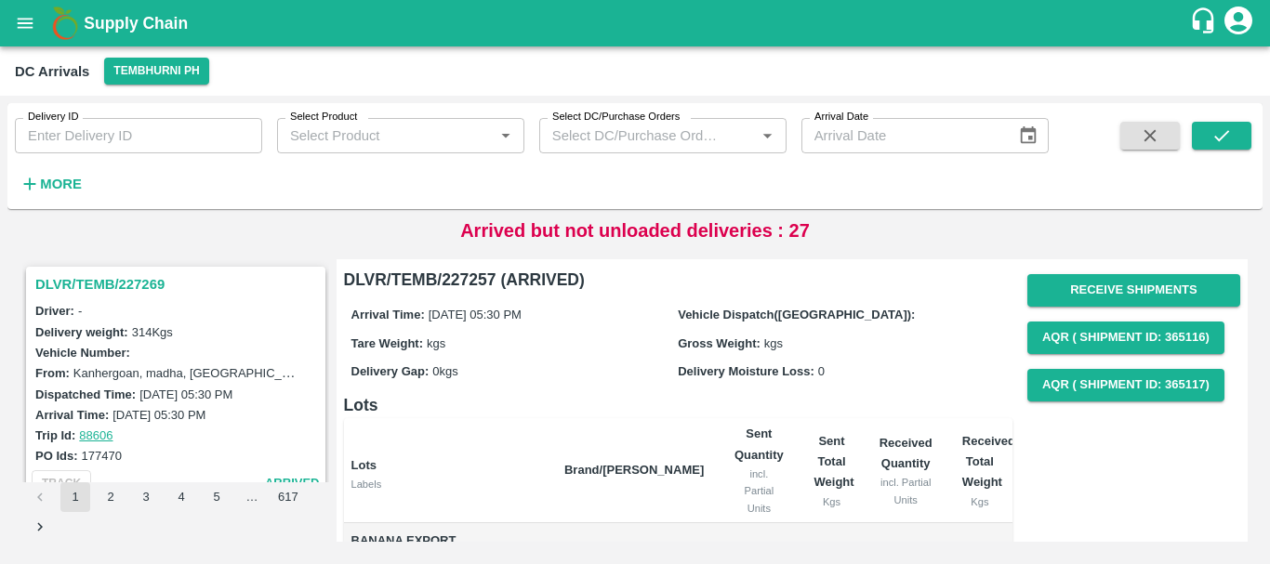
click at [112, 289] on h3 "DLVR/TEMB/227269" at bounding box center [178, 284] width 286 height 24
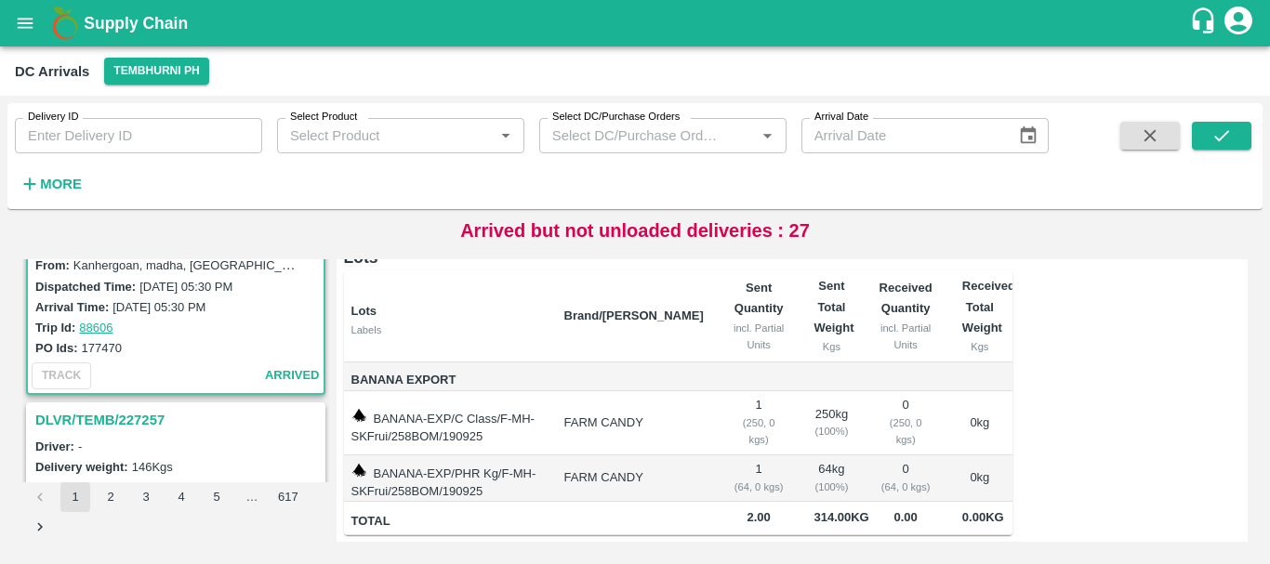
click at [156, 425] on h3 "DLVR/TEMB/227257" at bounding box center [178, 420] width 286 height 24
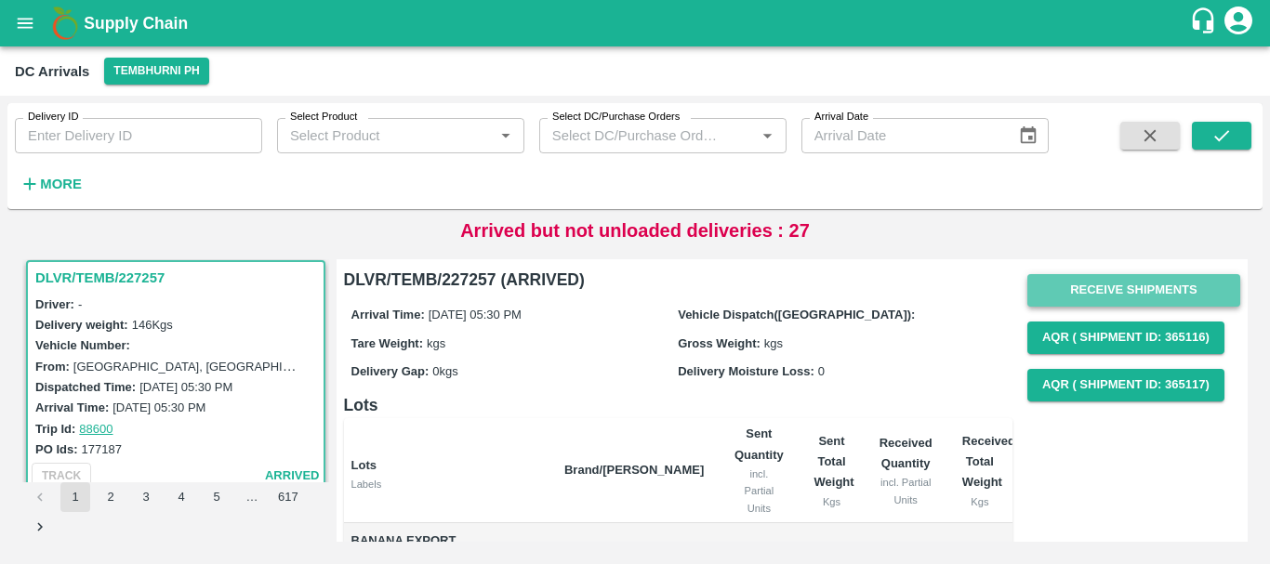
click at [1068, 301] on button "Receive Shipments" at bounding box center [1133, 290] width 213 height 33
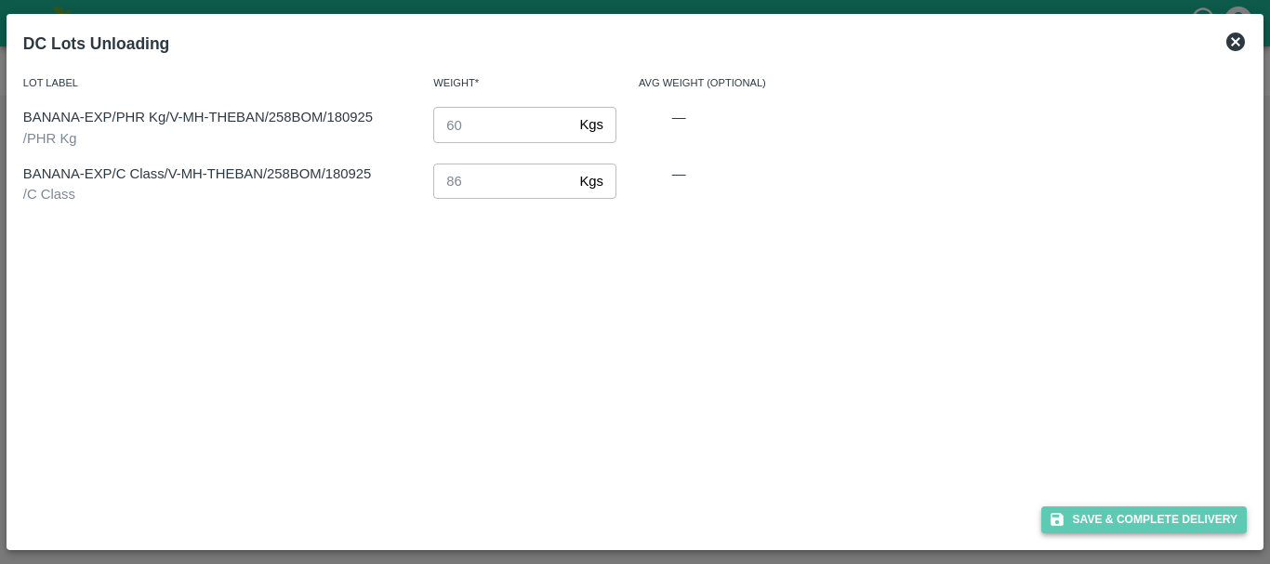
click at [1100, 510] on button "Save & Complete Delivery" at bounding box center [1144, 520] width 206 height 27
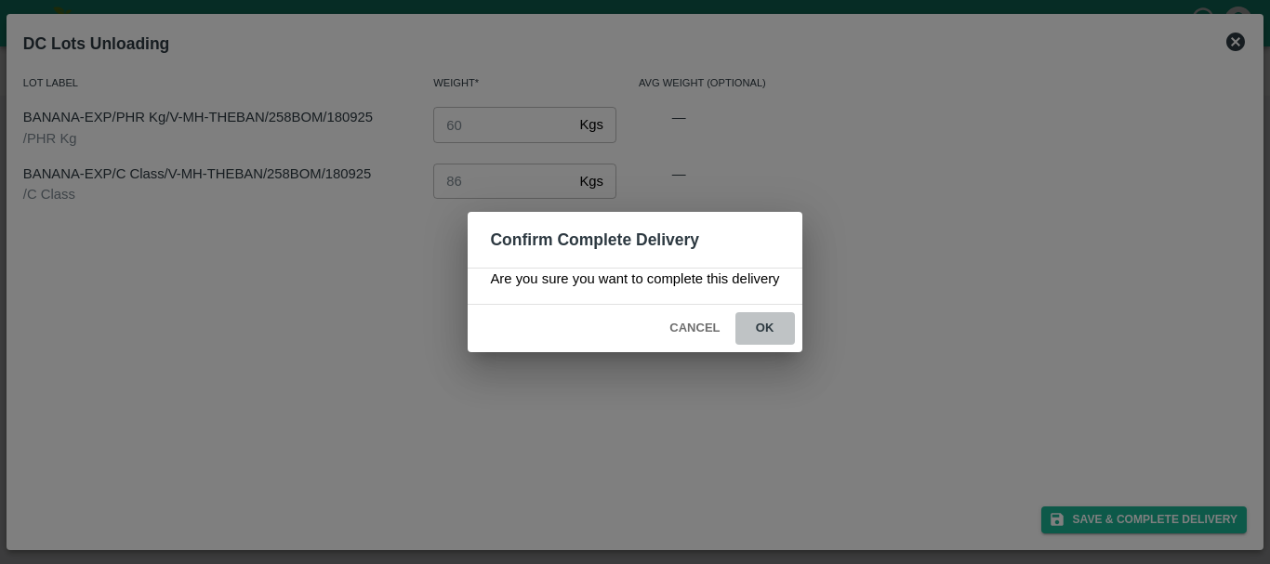
click at [779, 323] on button "ok" at bounding box center [764, 328] width 59 height 33
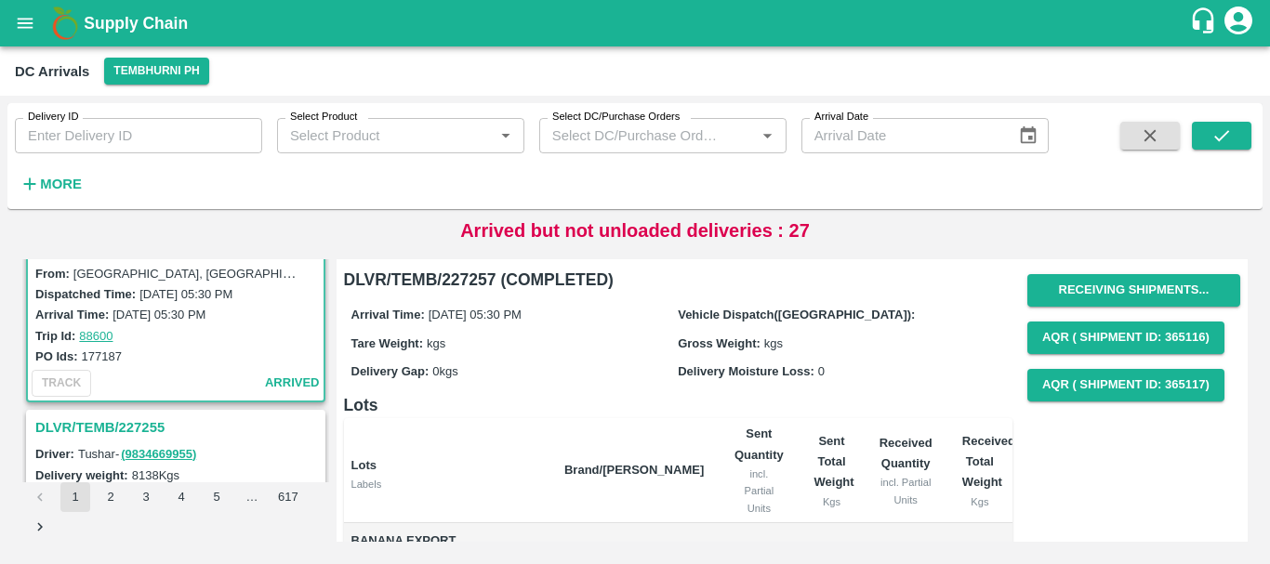
click at [138, 427] on h3 "DLVR/TEMB/227255" at bounding box center [178, 427] width 286 height 24
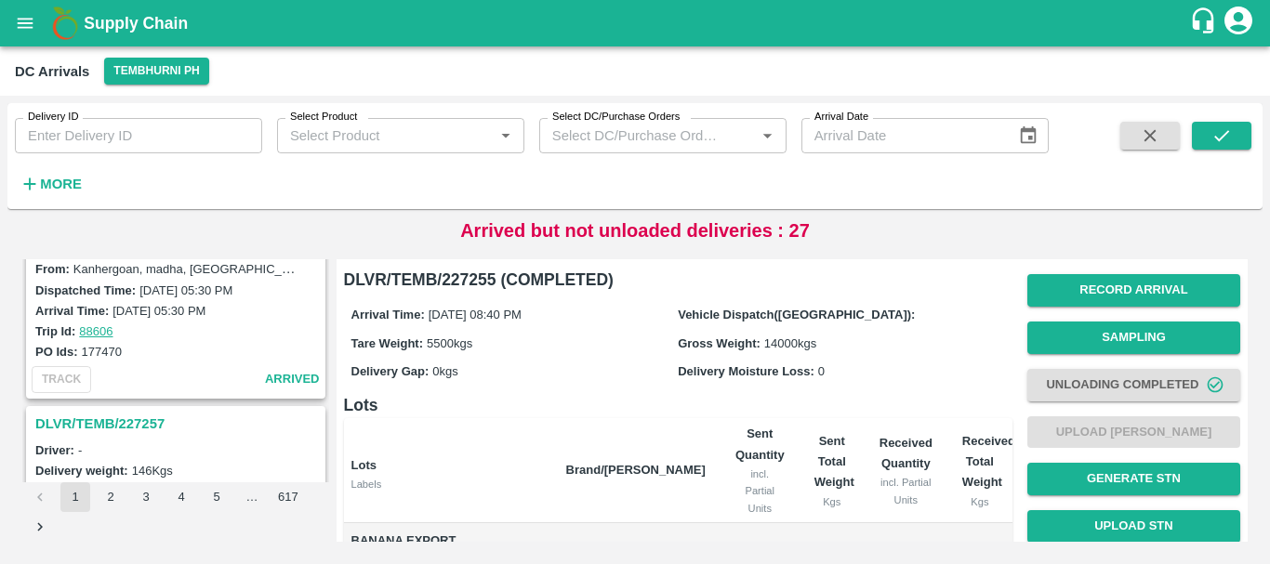
click at [112, 412] on h3 "DLVR/TEMB/227257" at bounding box center [178, 424] width 286 height 24
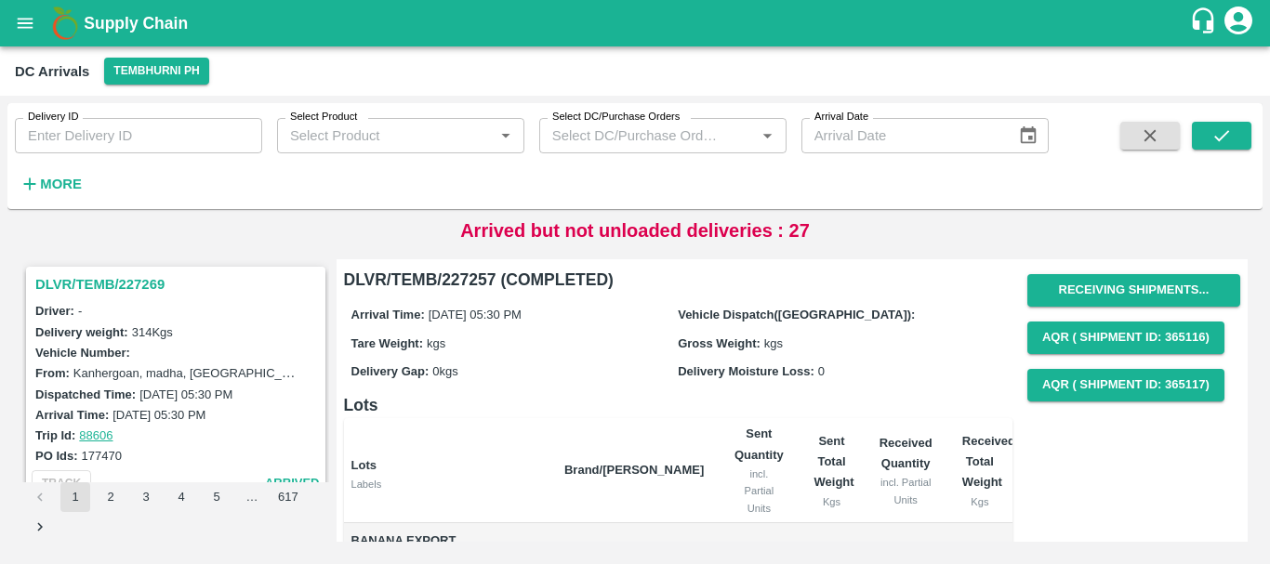
click at [142, 287] on h3 "DLVR/TEMB/227269" at bounding box center [178, 284] width 286 height 24
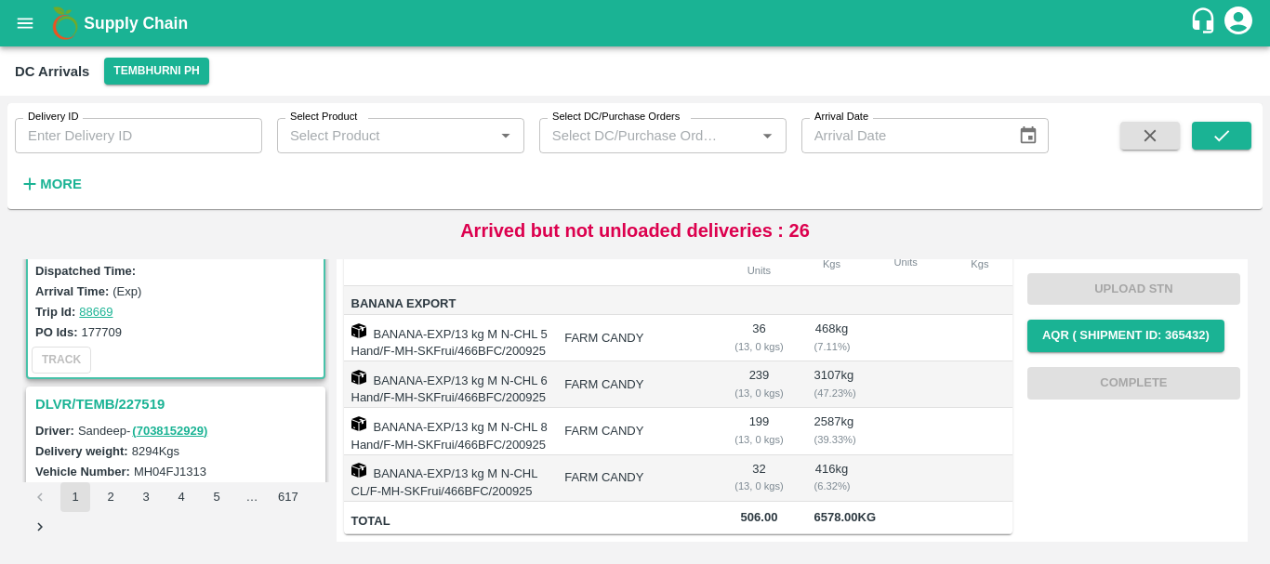
scroll to position [128, 0]
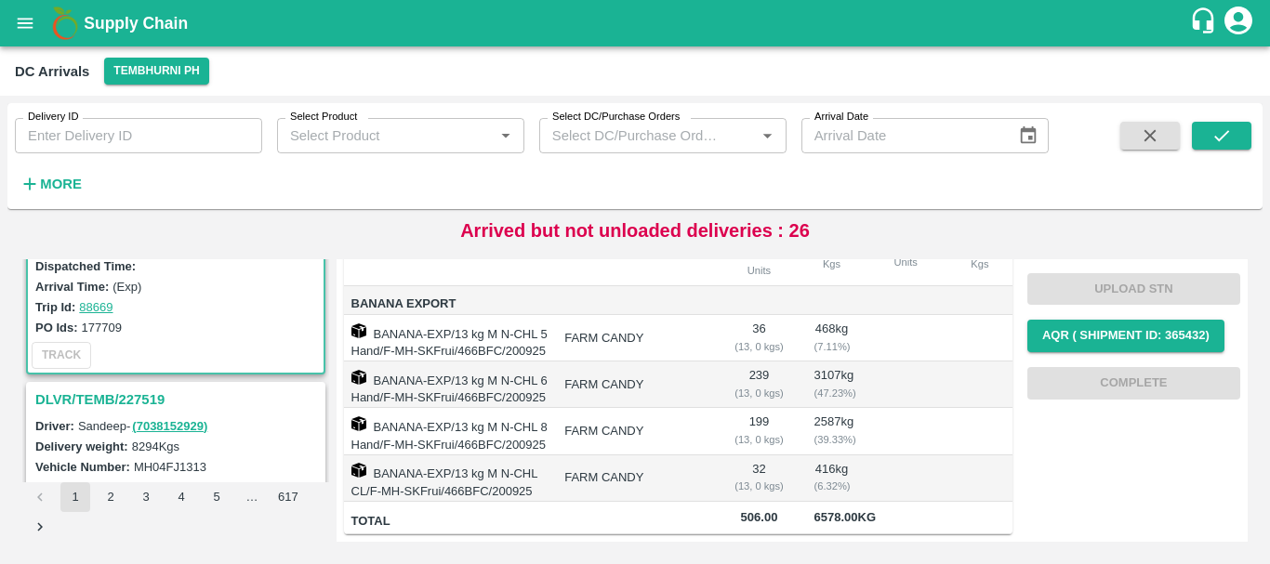
click at [144, 391] on h3 "DLVR/TEMB/227519" at bounding box center [178, 400] width 286 height 24
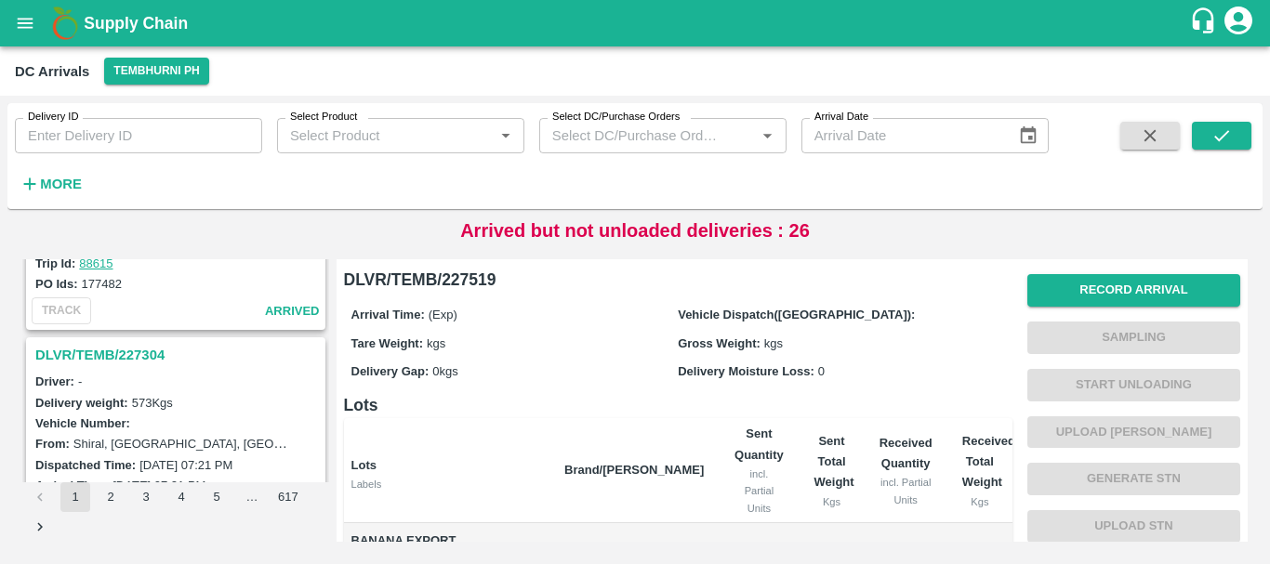
scroll to position [5761, 0]
click at [132, 355] on h3 "DLVR/TEMB/227304" at bounding box center [178, 354] width 286 height 24
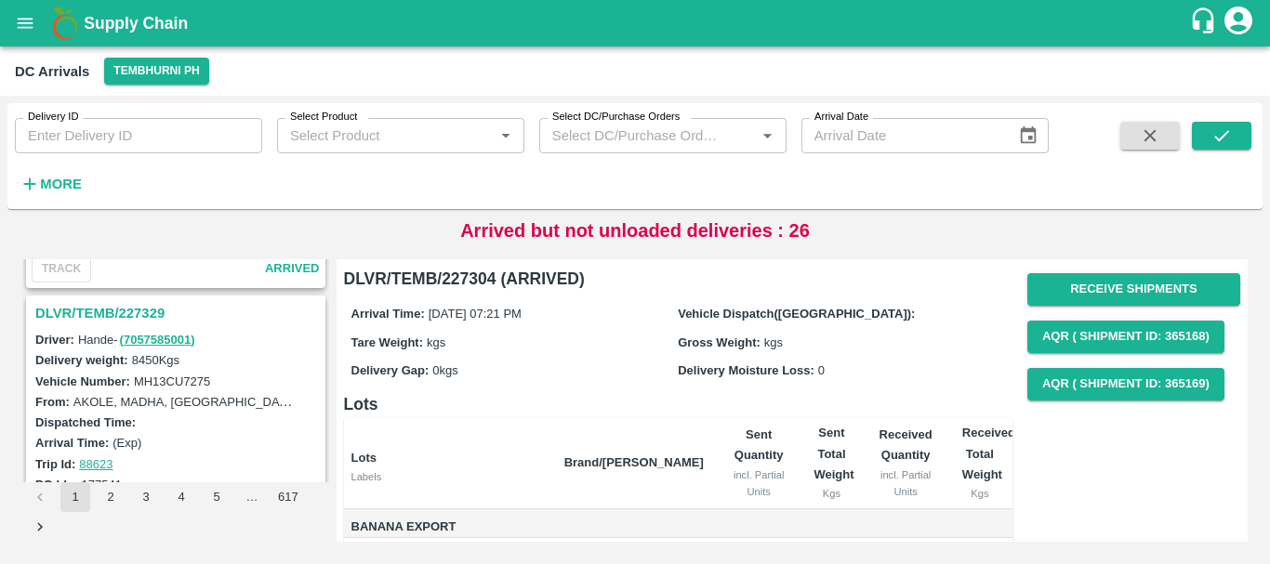
scroll to position [4830, 0]
click at [127, 313] on h3 "DLVR/TEMB/227329" at bounding box center [178, 314] width 286 height 24
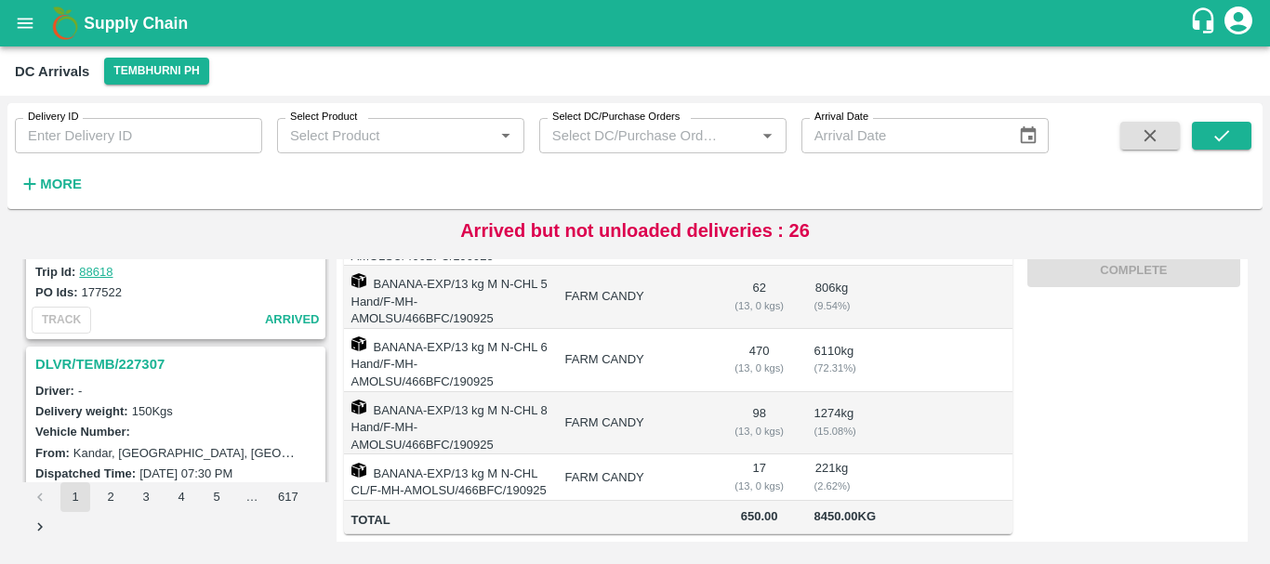
scroll to position [5858, 0]
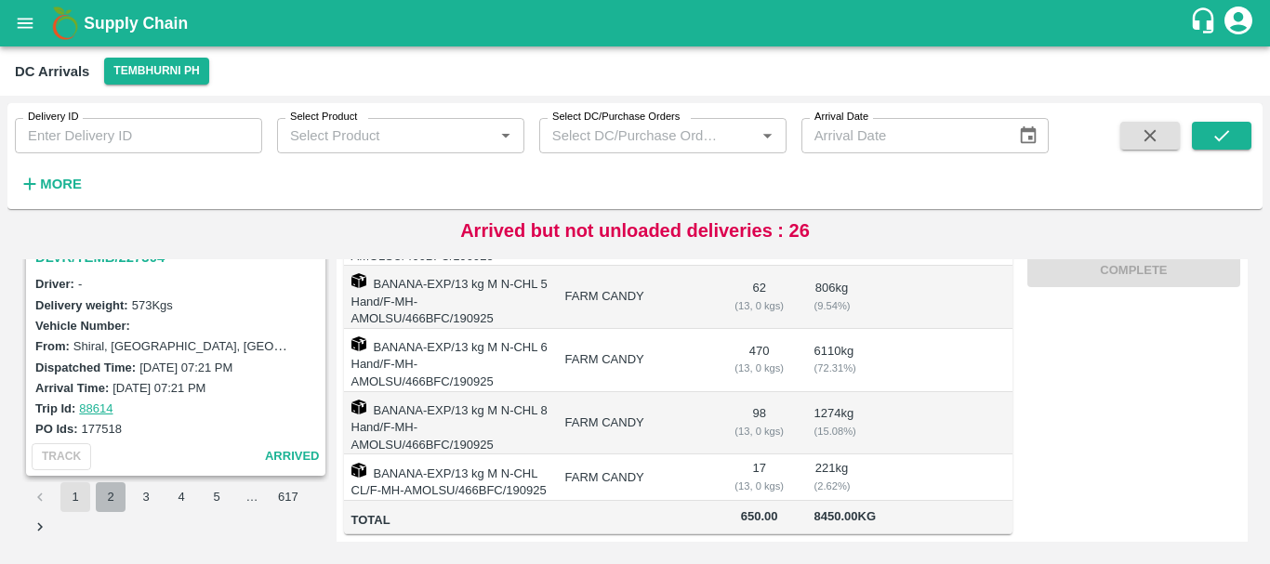
click at [115, 491] on button "2" at bounding box center [111, 497] width 30 height 30
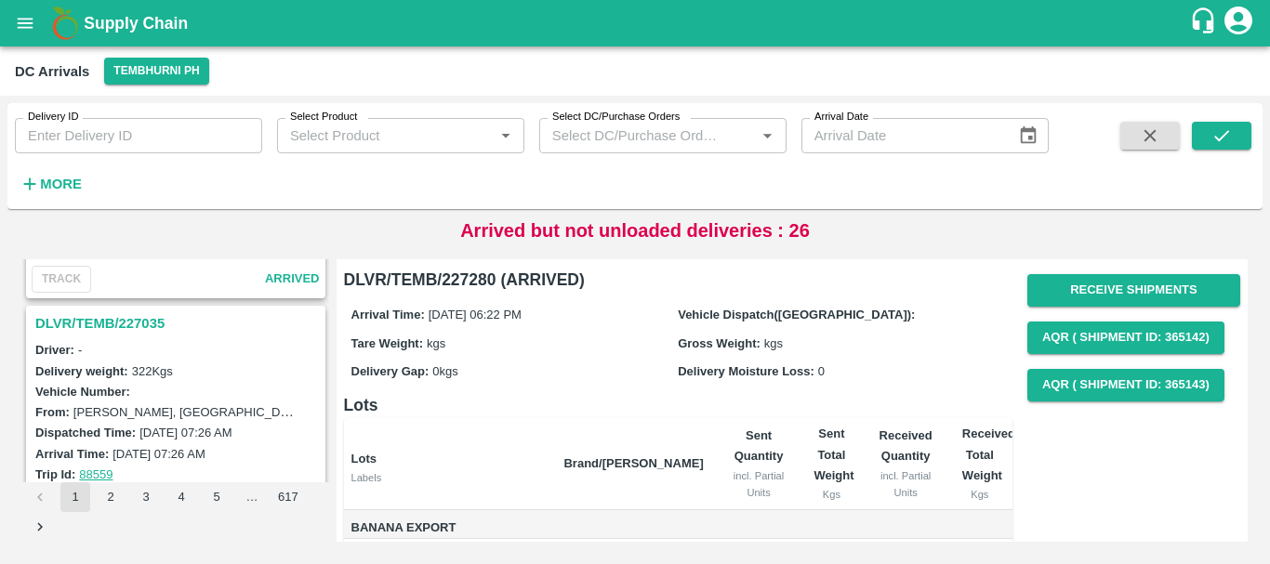
click at [138, 331] on h3 "DLVR/TEMB/227035" at bounding box center [178, 323] width 286 height 24
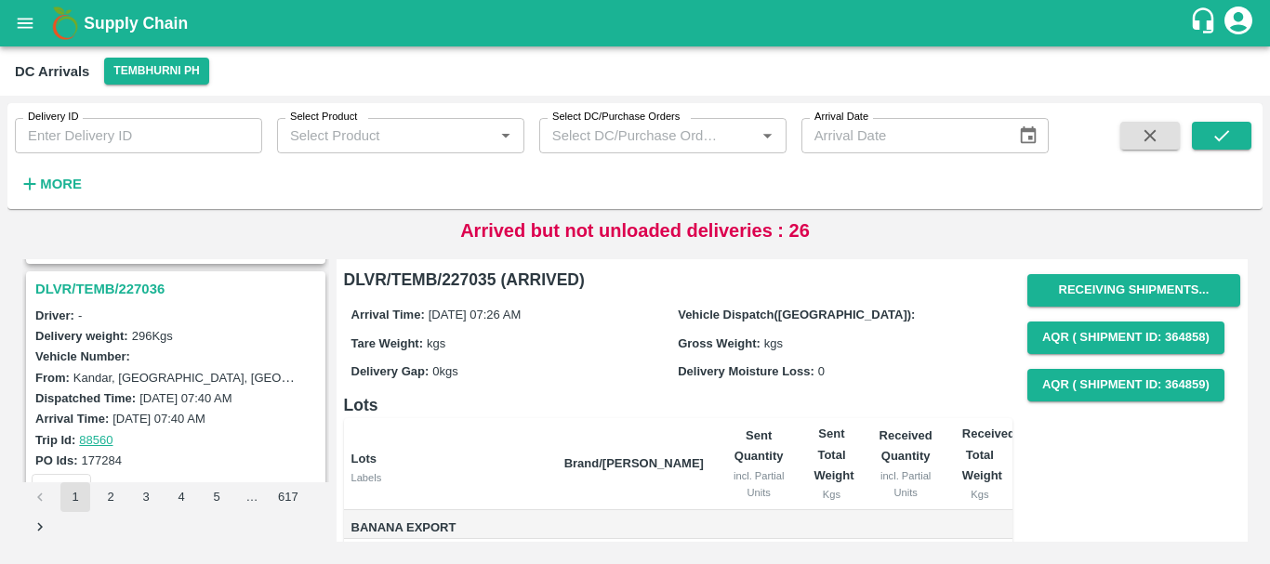
click at [147, 285] on h3 "DLVR/TEMB/227036" at bounding box center [178, 289] width 286 height 24
click at [125, 290] on h3 "DLVR/TEMB/227165" at bounding box center [178, 287] width 286 height 24
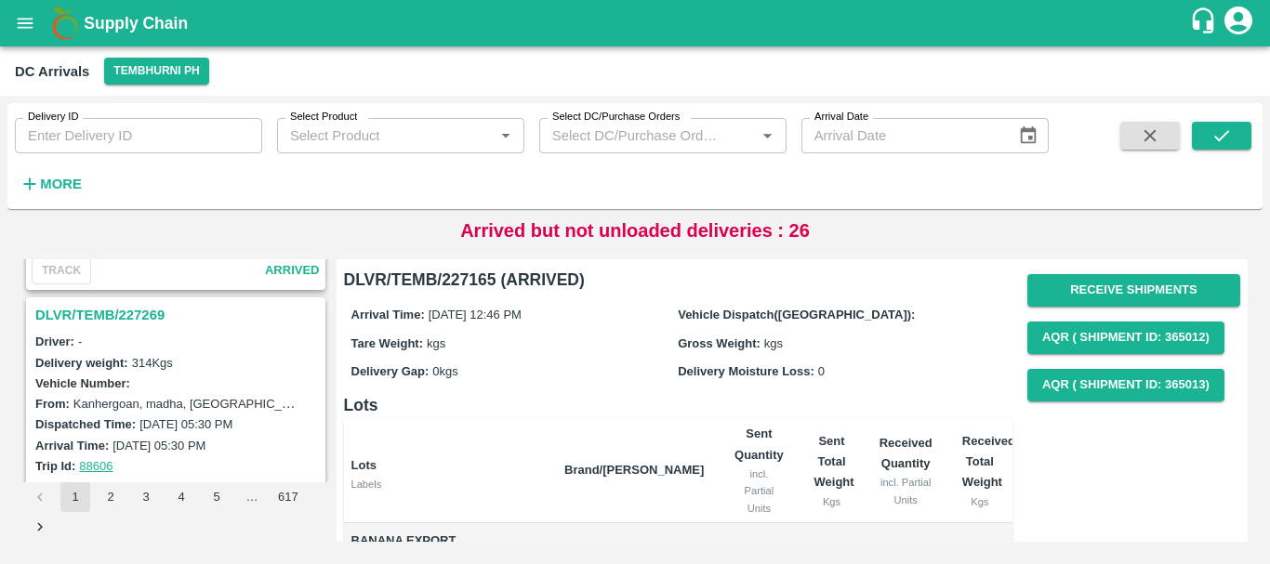
click at [131, 319] on h3 "DLVR/TEMB/227269" at bounding box center [178, 315] width 286 height 24
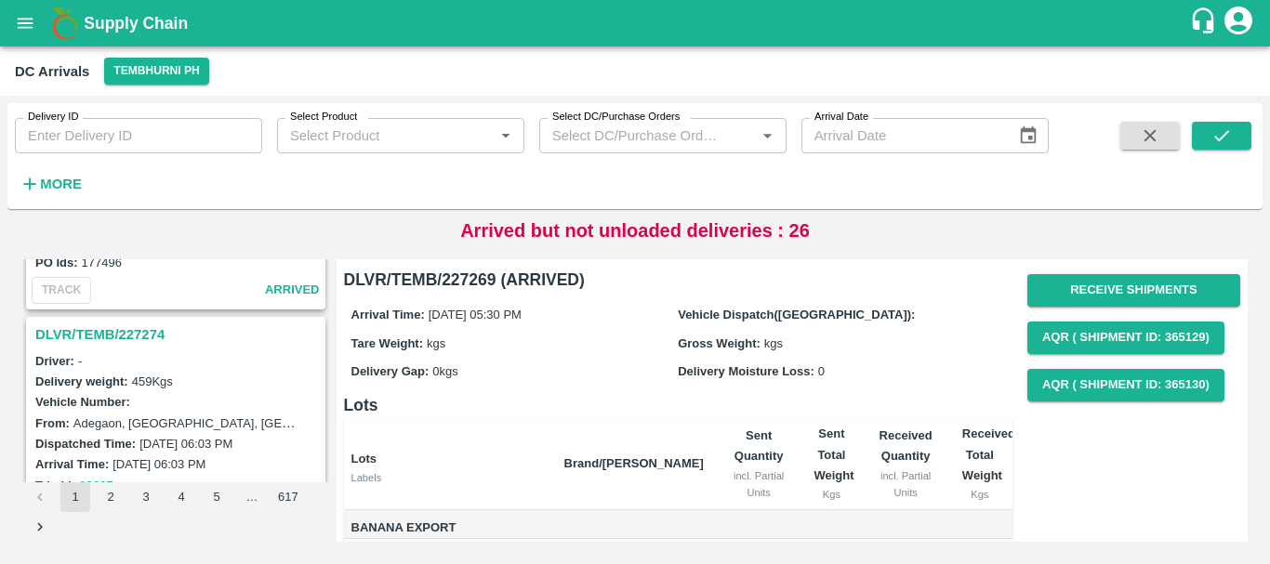
click at [132, 331] on h3 "DLVR/TEMB/227274" at bounding box center [178, 335] width 286 height 24
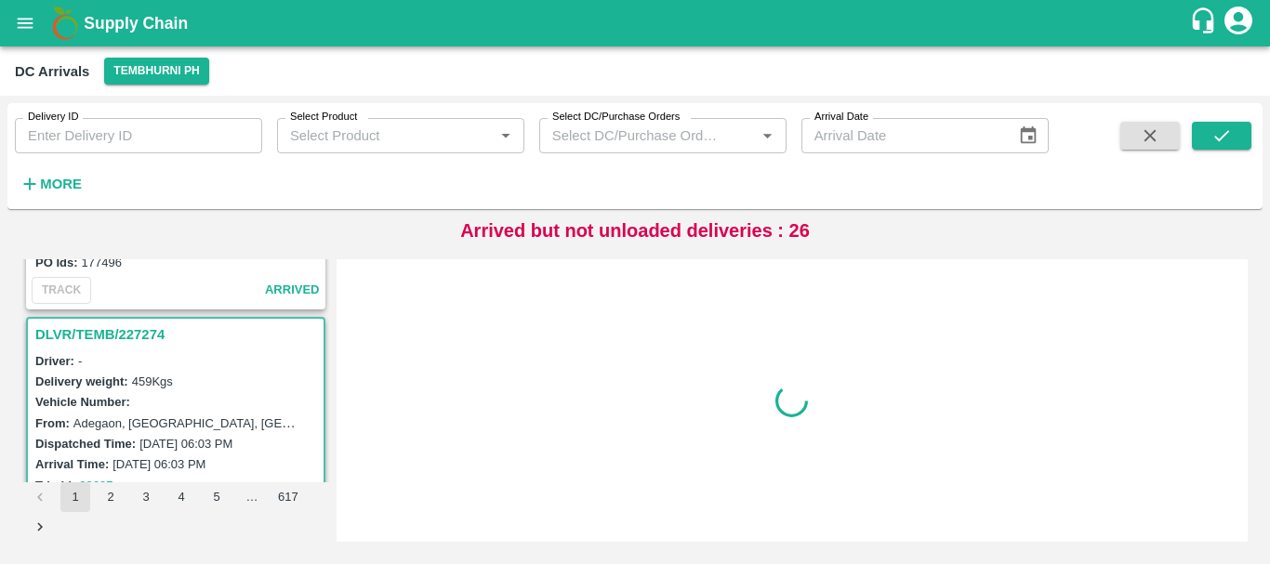
scroll to position [250, 0]
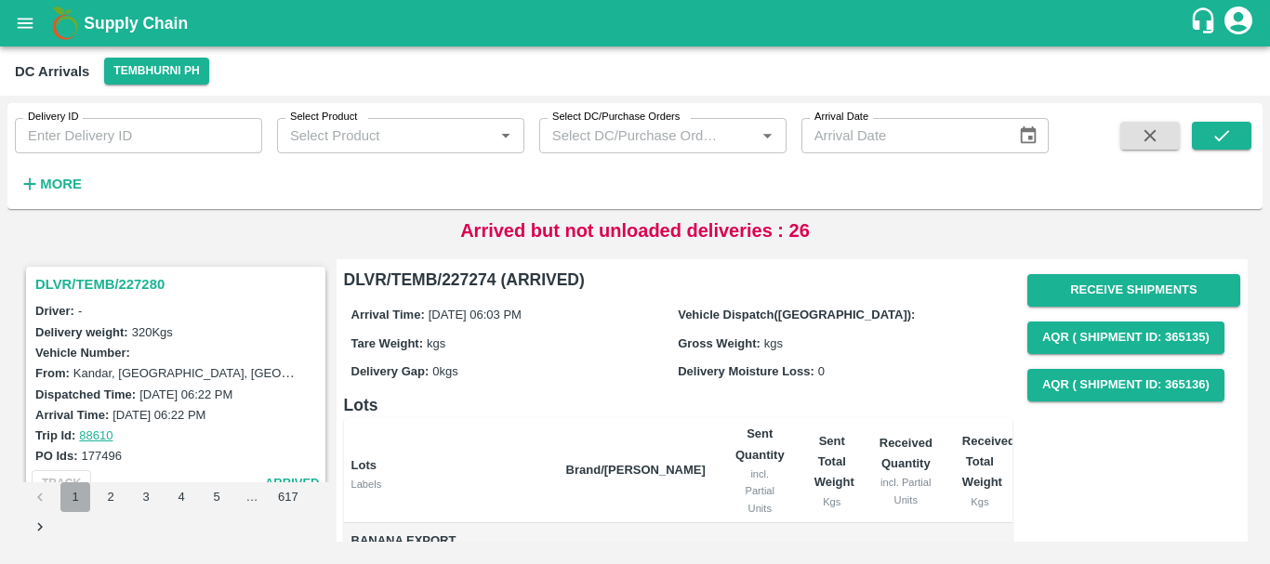
click at [77, 486] on button "1" at bounding box center [75, 497] width 30 height 30
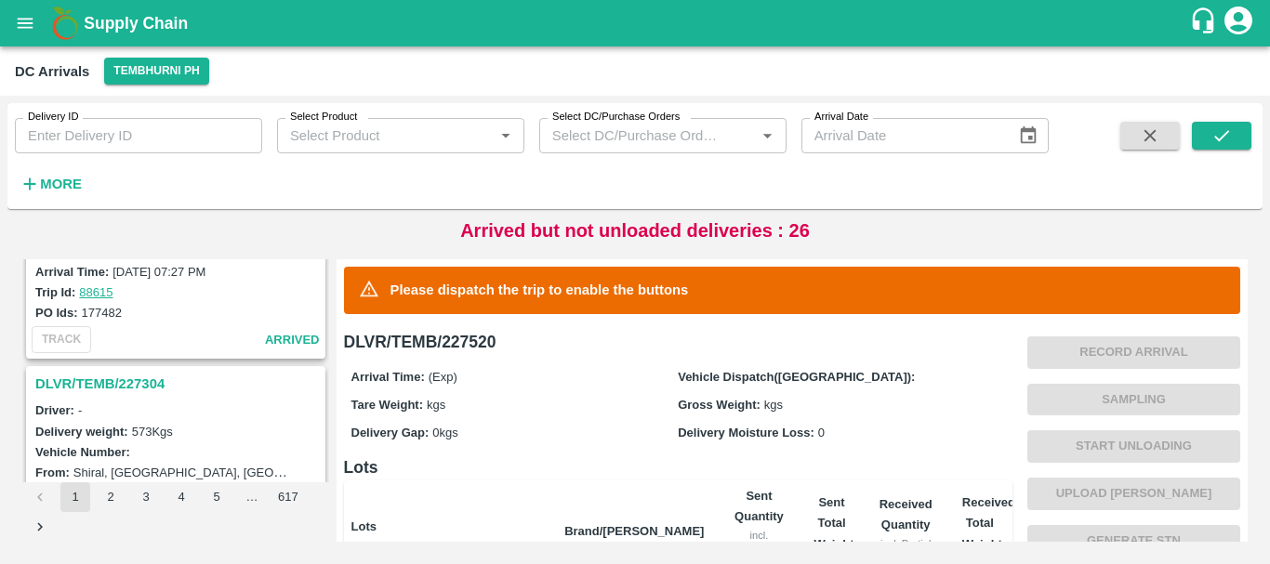
scroll to position [5730, 0]
click at [118, 385] on h3 "DLVR/TEMB/227304" at bounding box center [178, 385] width 286 height 24
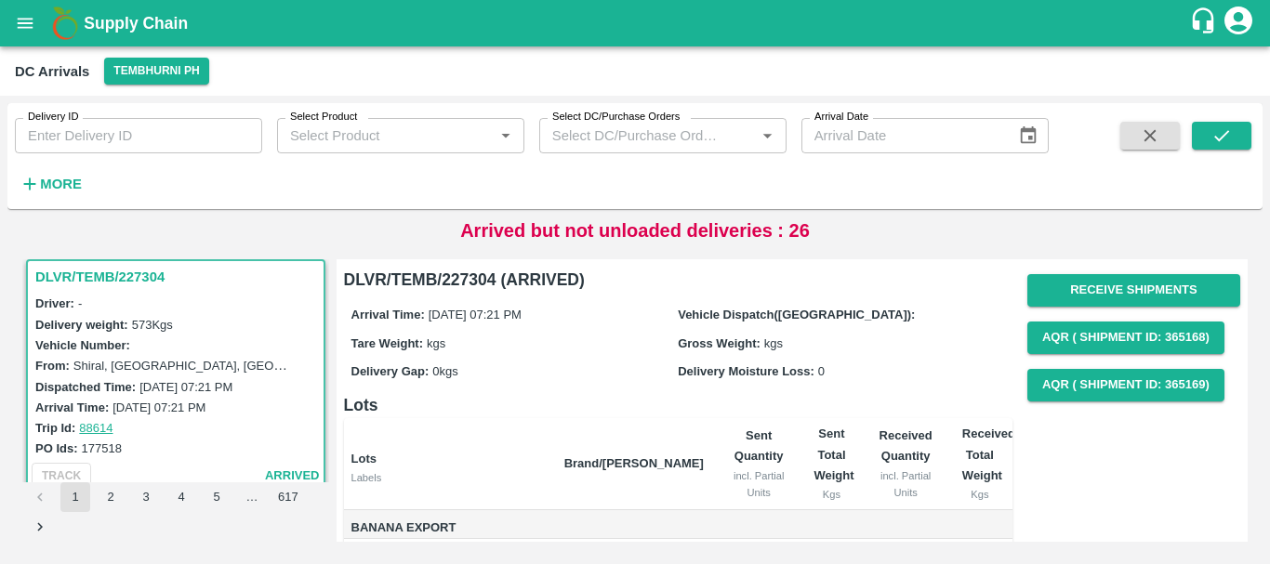
scroll to position [177, 0]
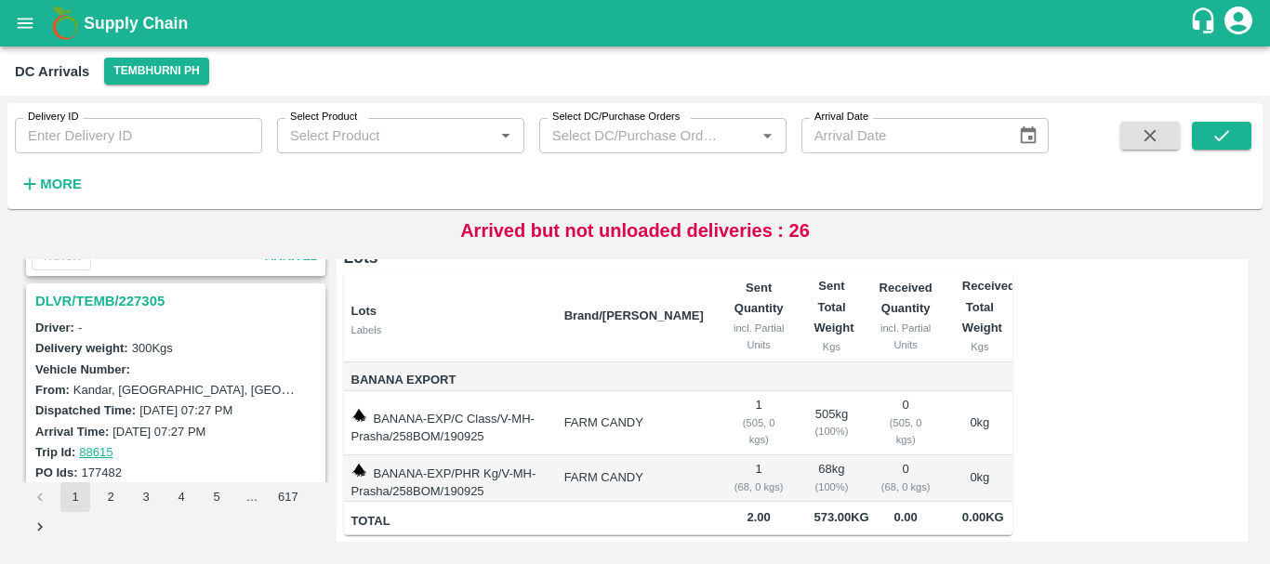
click at [123, 299] on h3 "DLVR/TEMB/227305" at bounding box center [178, 301] width 286 height 24
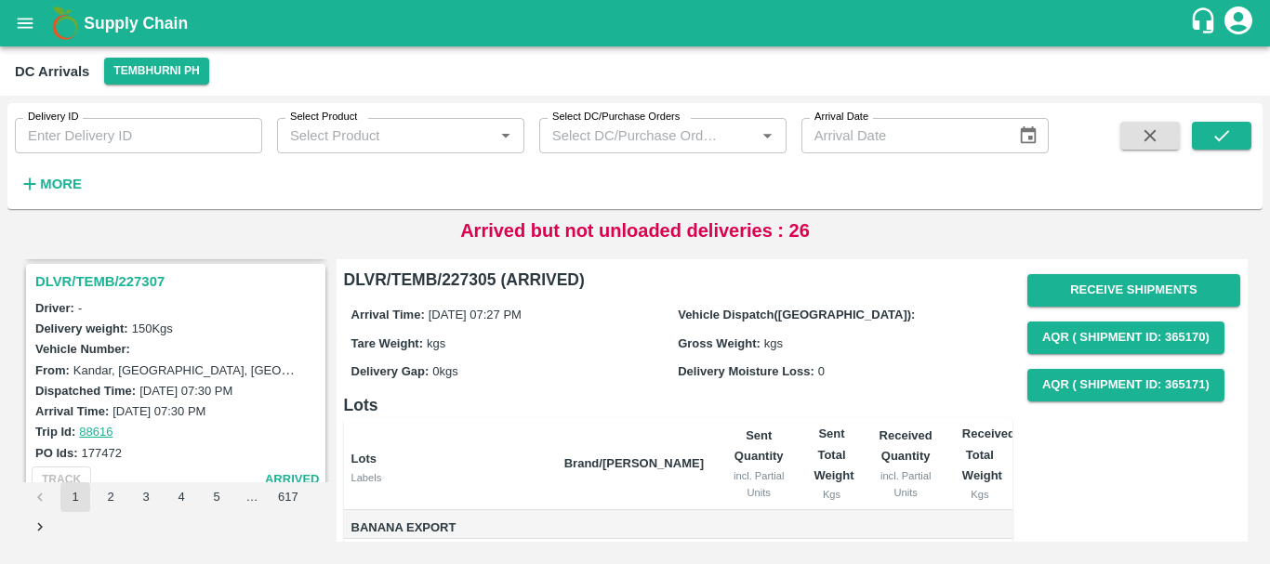
click at [124, 271] on h3 "DLVR/TEMB/227307" at bounding box center [178, 282] width 286 height 24
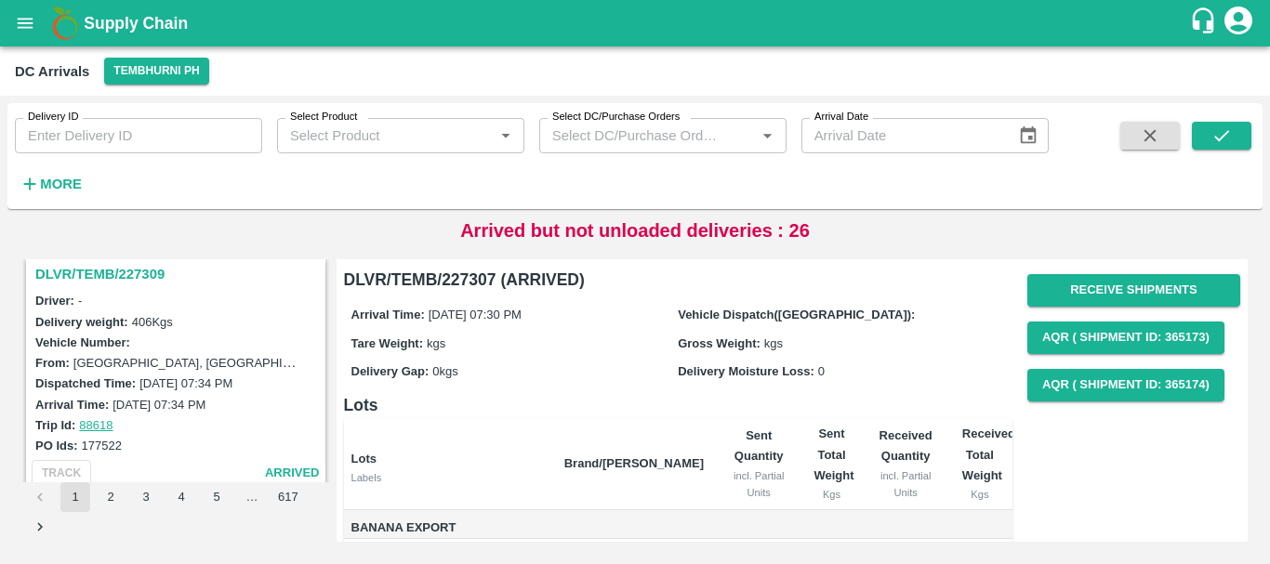
click at [152, 274] on h3 "DLVR/TEMB/227309" at bounding box center [178, 274] width 286 height 24
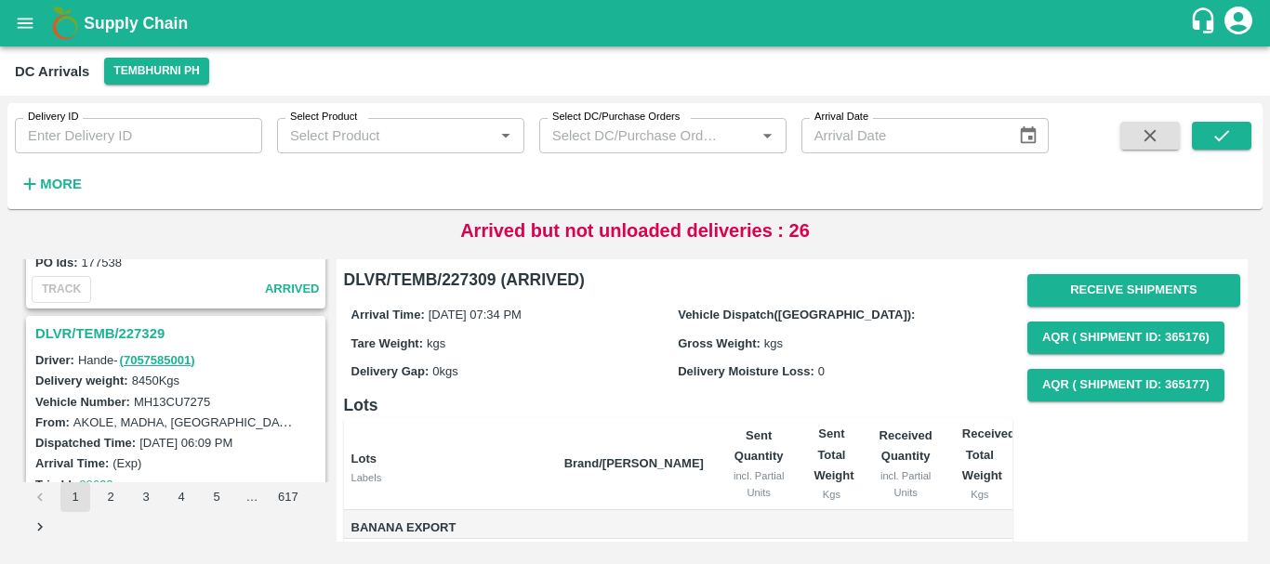
click at [174, 336] on h3 "DLVR/TEMB/227329" at bounding box center [178, 334] width 286 height 24
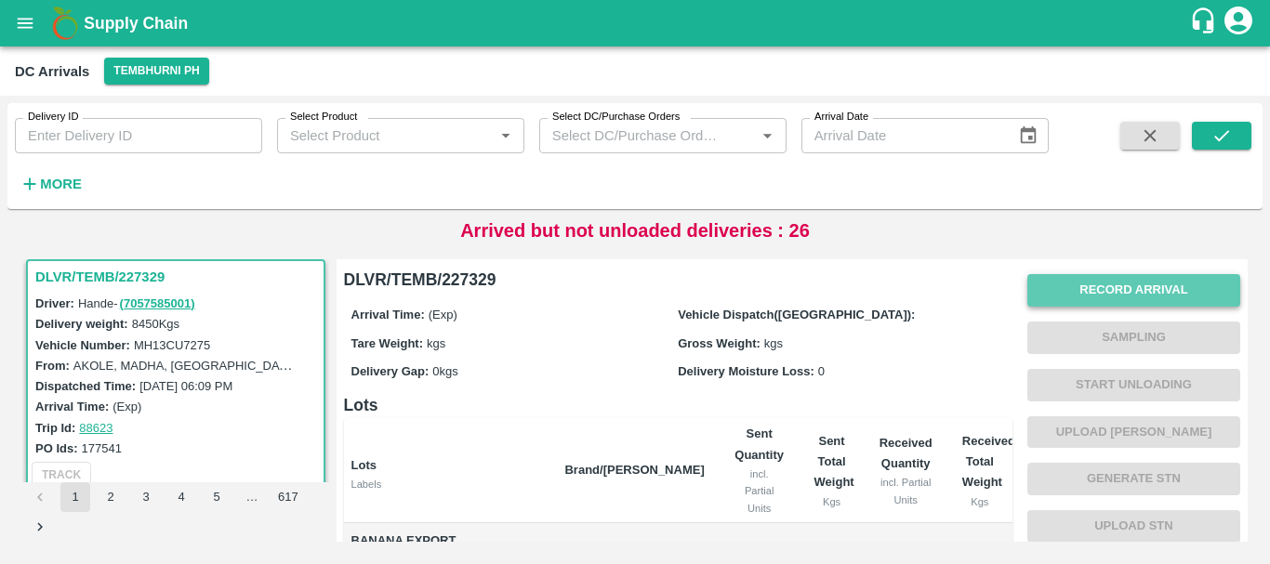
click at [1086, 286] on button "Record Arrival" at bounding box center [1133, 290] width 213 height 33
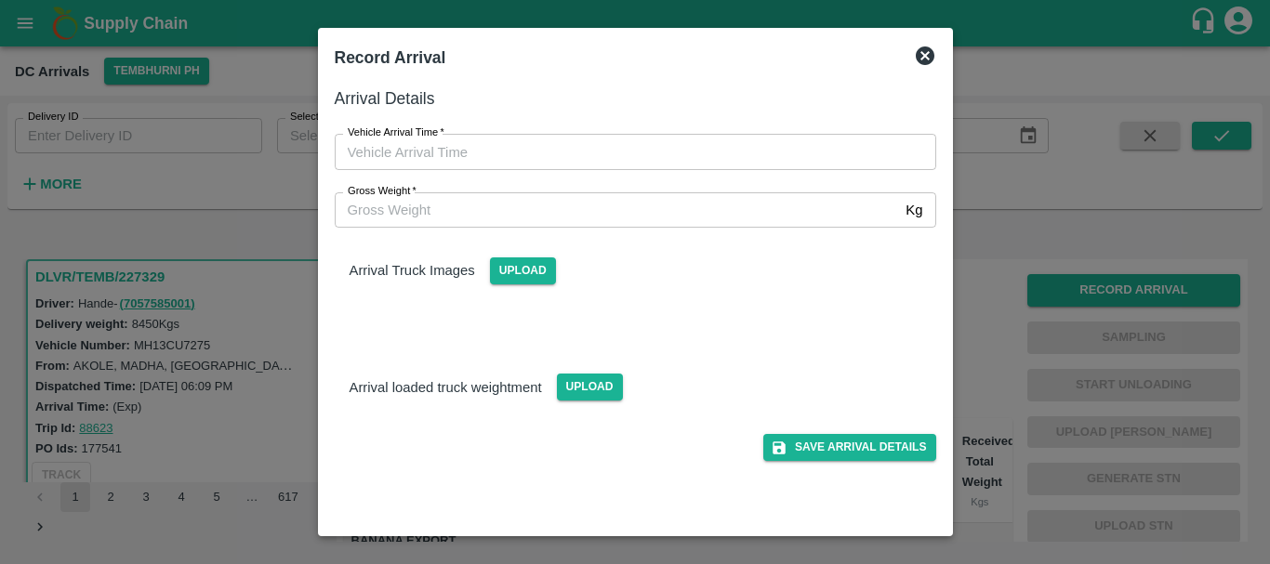
type input "DD/MM/YYYY hh:mm aa"
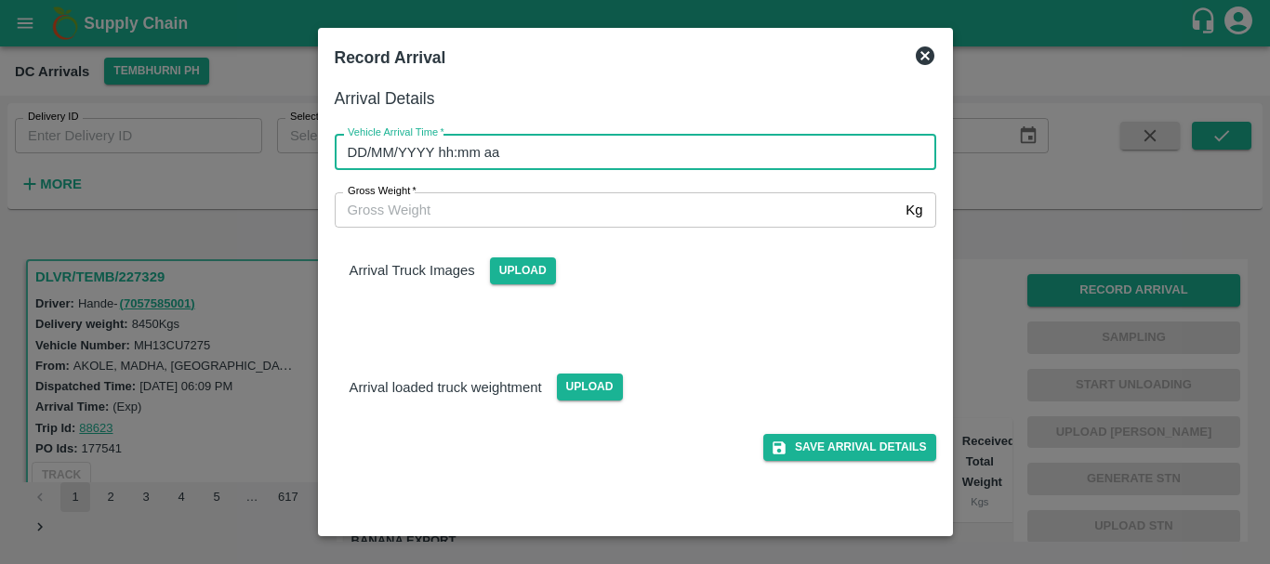
click at [732, 148] on input "DD/MM/YYYY hh:mm aa" at bounding box center [629, 151] width 588 height 35
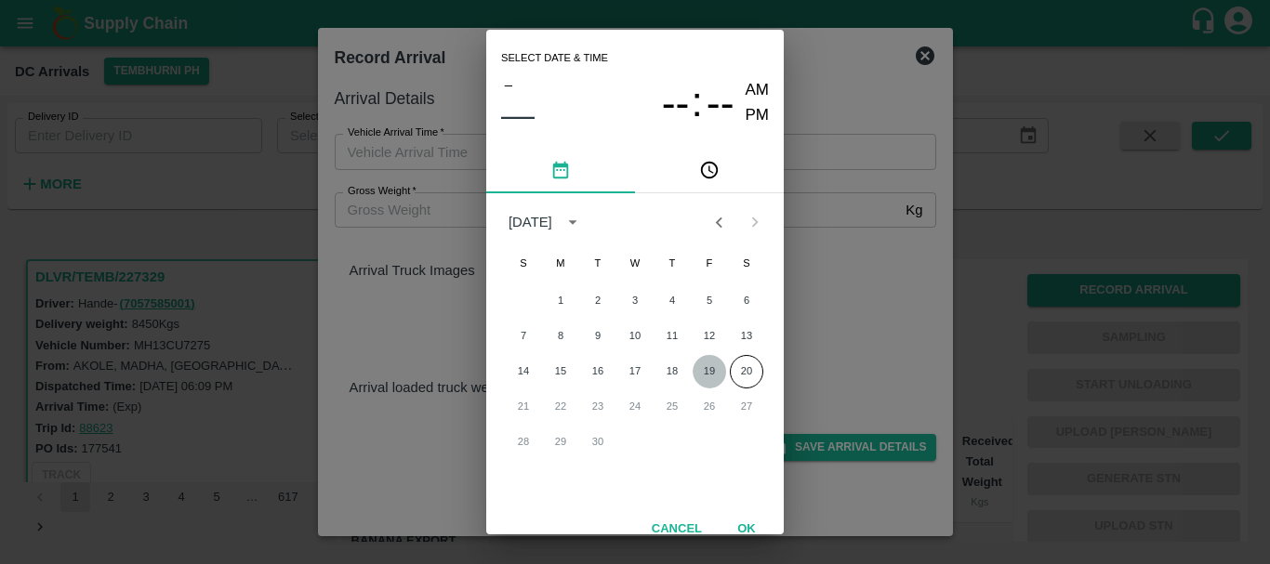
click at [707, 366] on button "19" at bounding box center [708, 371] width 33 height 33
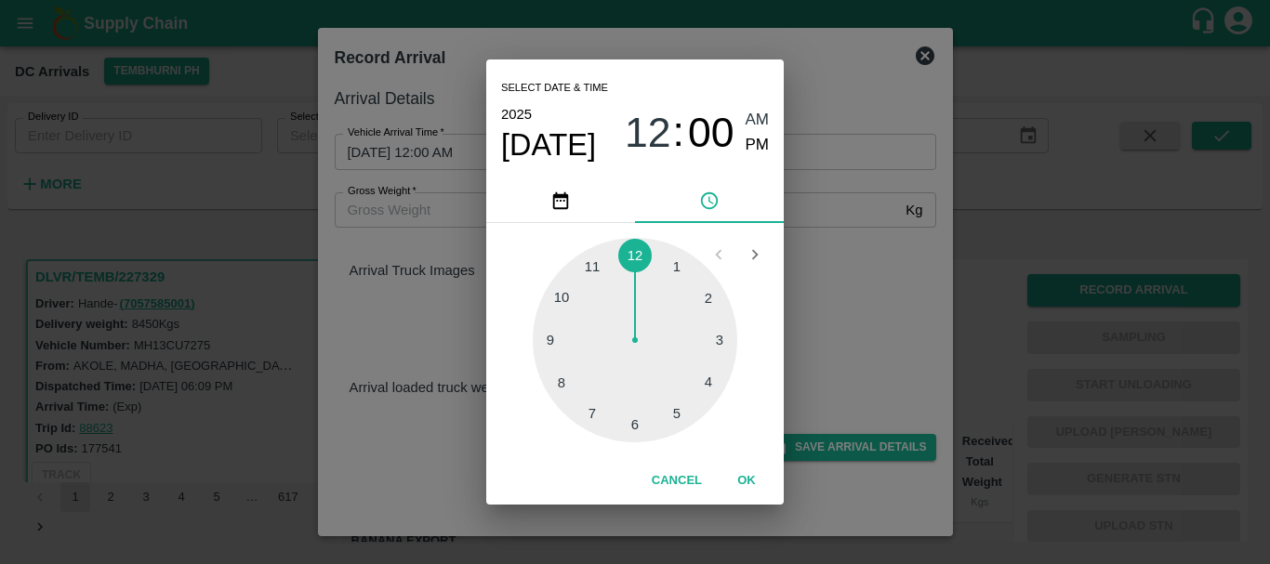
click at [572, 360] on div at bounding box center [635, 340] width 204 height 204
click at [699, 301] on div at bounding box center [635, 340] width 204 height 204
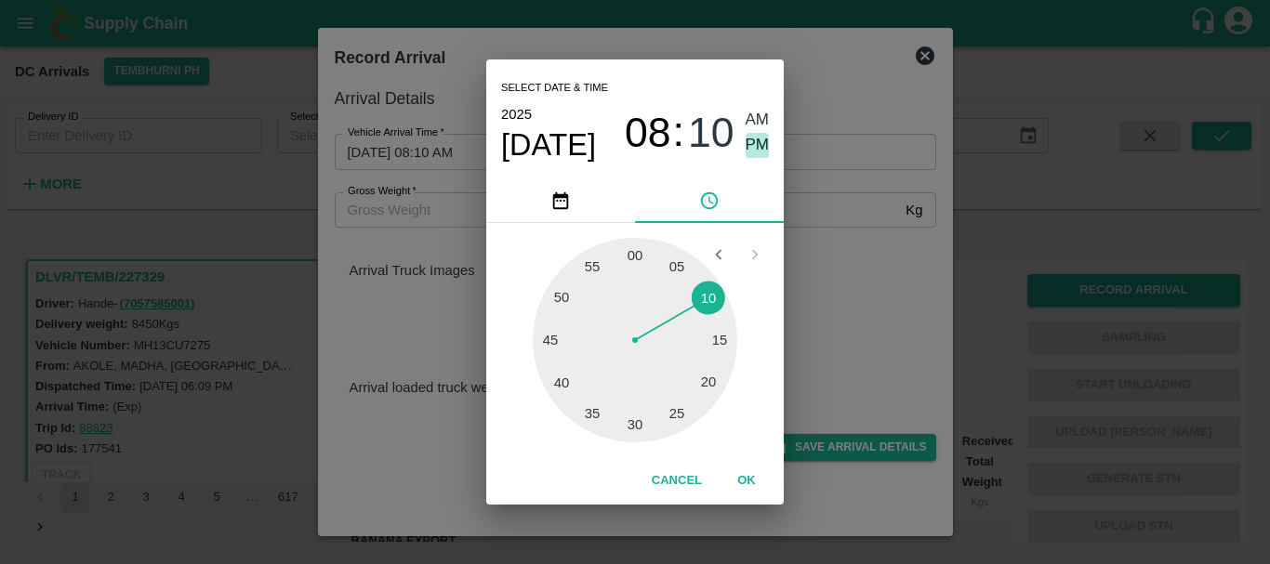
click at [758, 142] on span "PM" at bounding box center [757, 145] width 24 height 25
type input "19/09/2025 08:10 PM"
click at [822, 260] on div "Select date & time 2025 Sep 19 08 : 10 AM PM 05 10 15 20 25 30 35 40 45 50 55 0…" at bounding box center [635, 282] width 1270 height 564
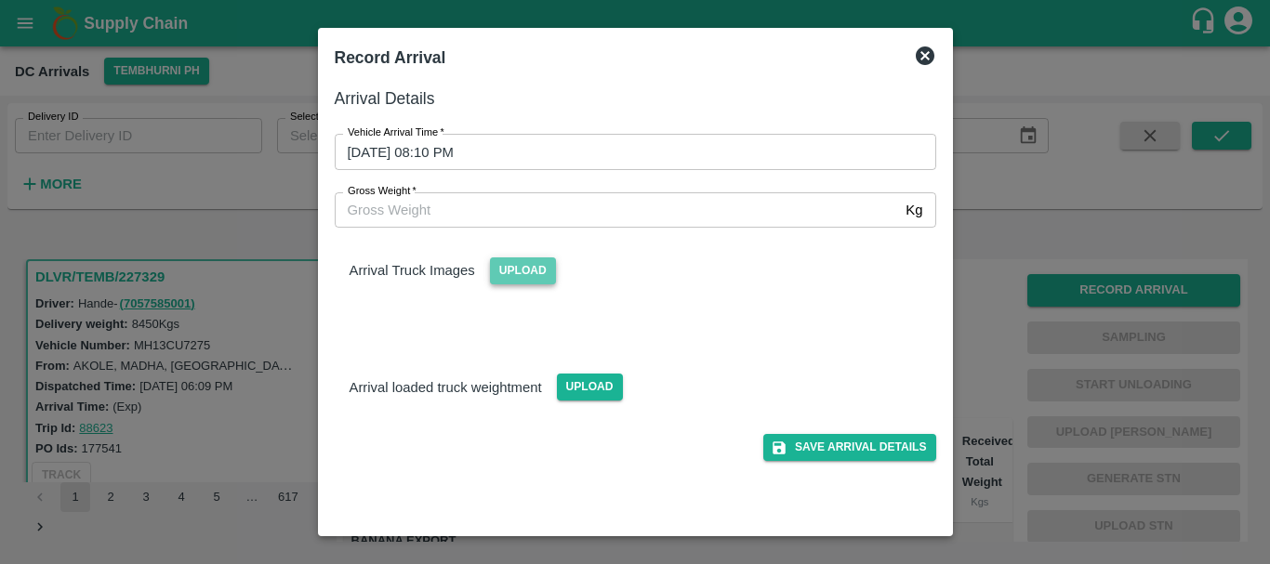
click at [529, 270] on span "Upload" at bounding box center [523, 270] width 66 height 27
click at [0, 0] on input "Upload" at bounding box center [0, 0] width 0 height 0
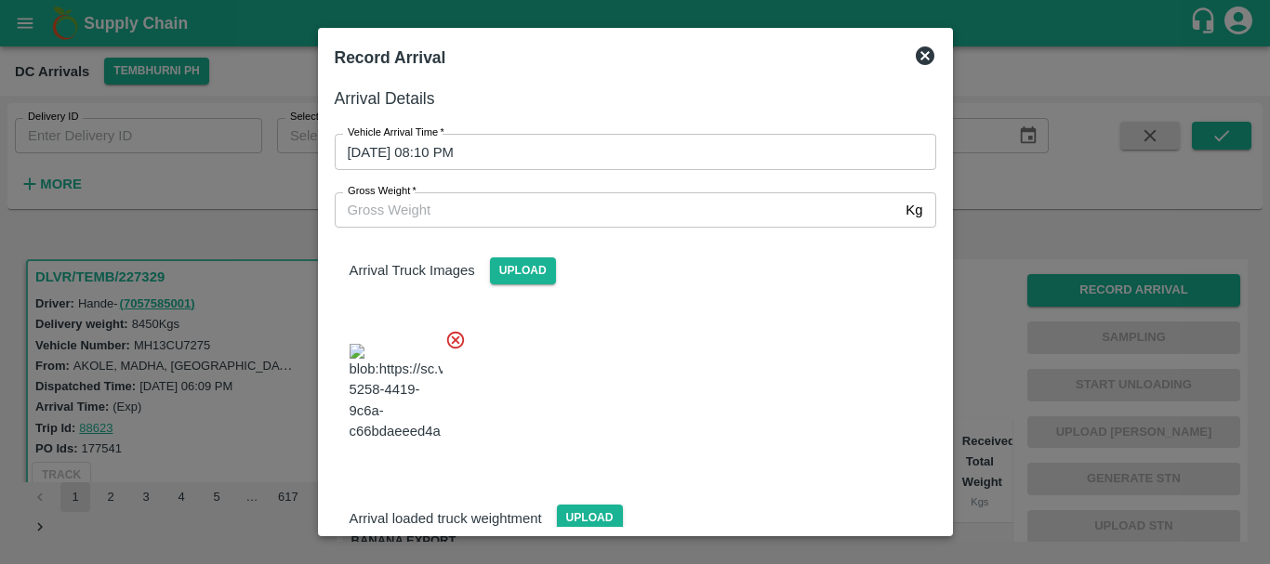
scroll to position [99, 0]
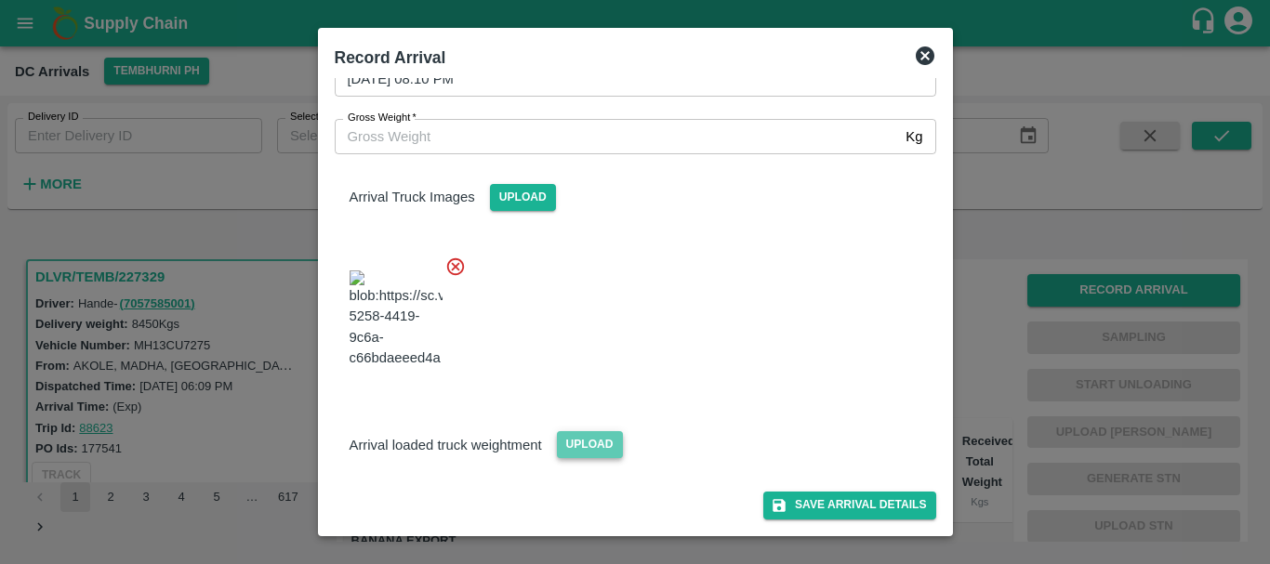
click at [578, 450] on span "Upload" at bounding box center [590, 444] width 66 height 27
click at [0, 0] on input "Upload" at bounding box center [0, 0] width 0 height 0
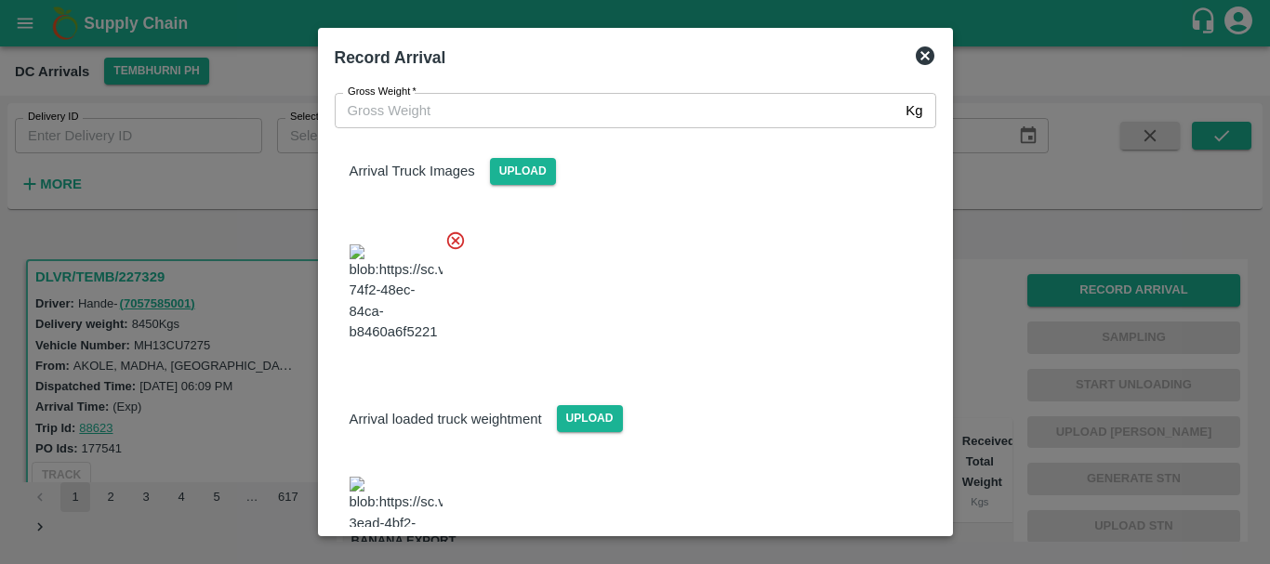
scroll to position [190, 0]
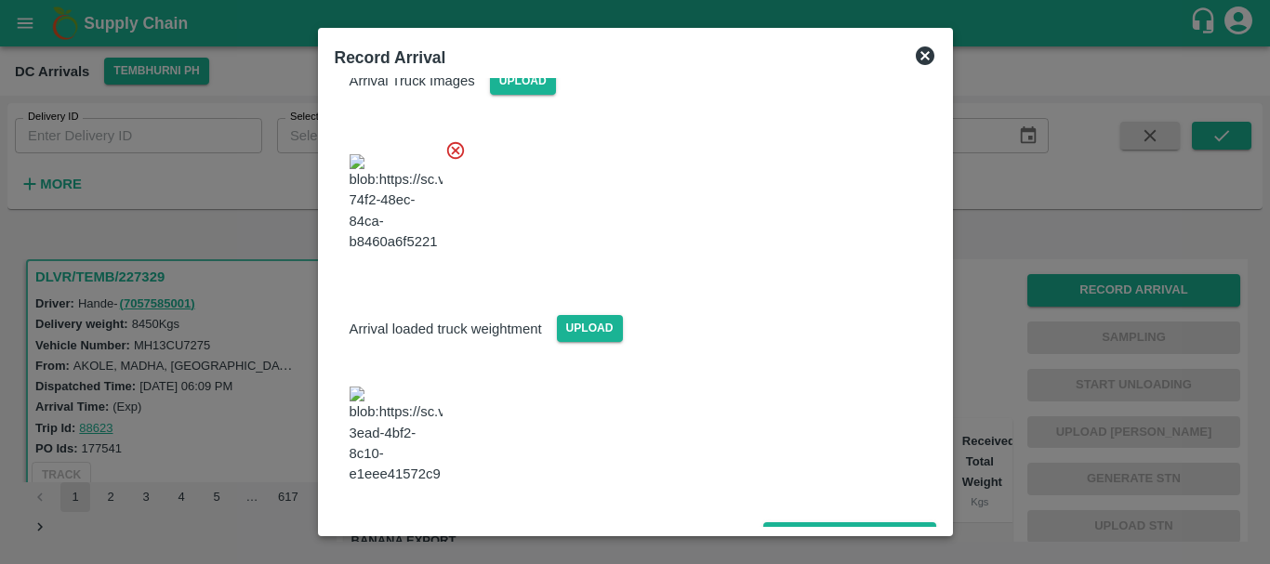
click at [395, 439] on img at bounding box center [395, 436] width 93 height 98
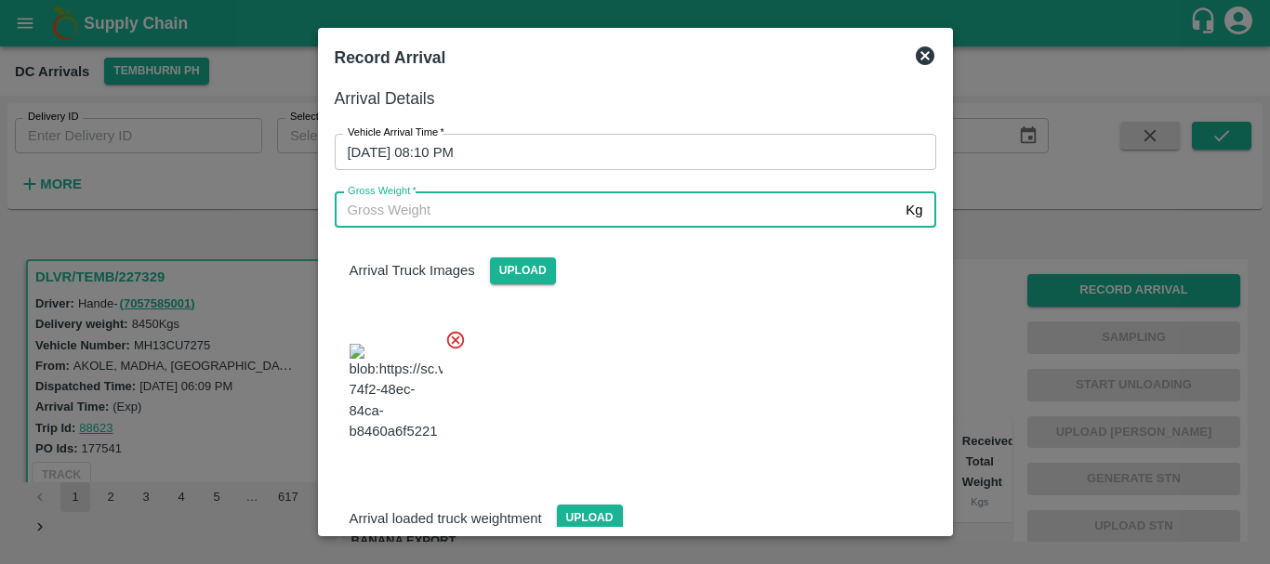
click at [442, 217] on input "Gross Weight   *" at bounding box center [617, 209] width 564 height 35
type input "14320"
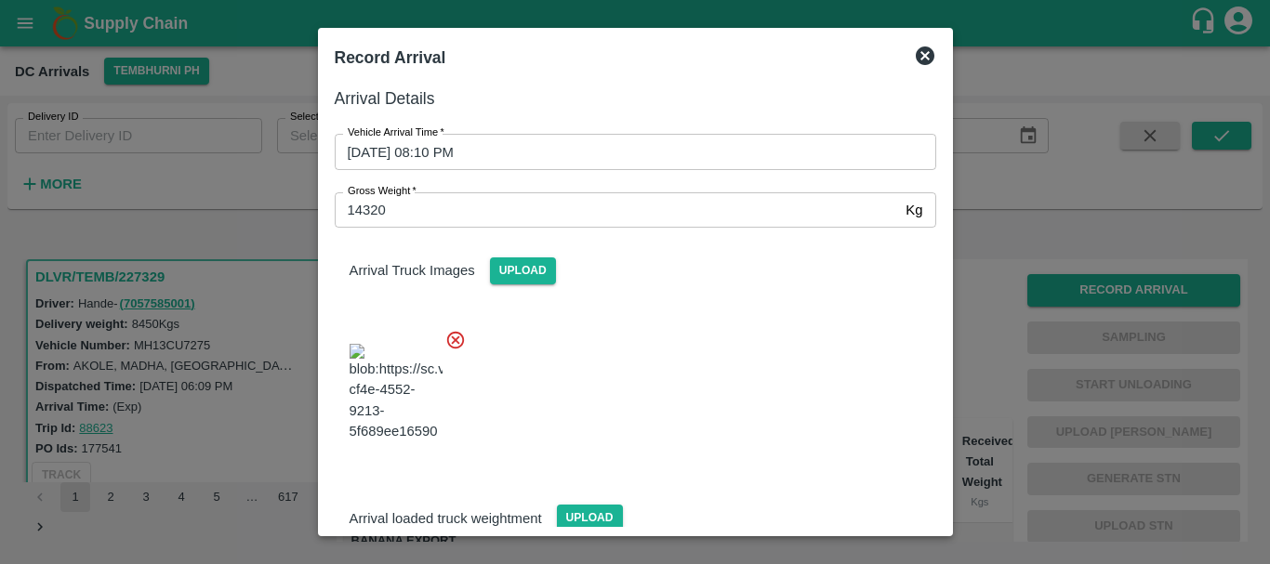
click at [689, 356] on div at bounding box center [628, 387] width 616 height 146
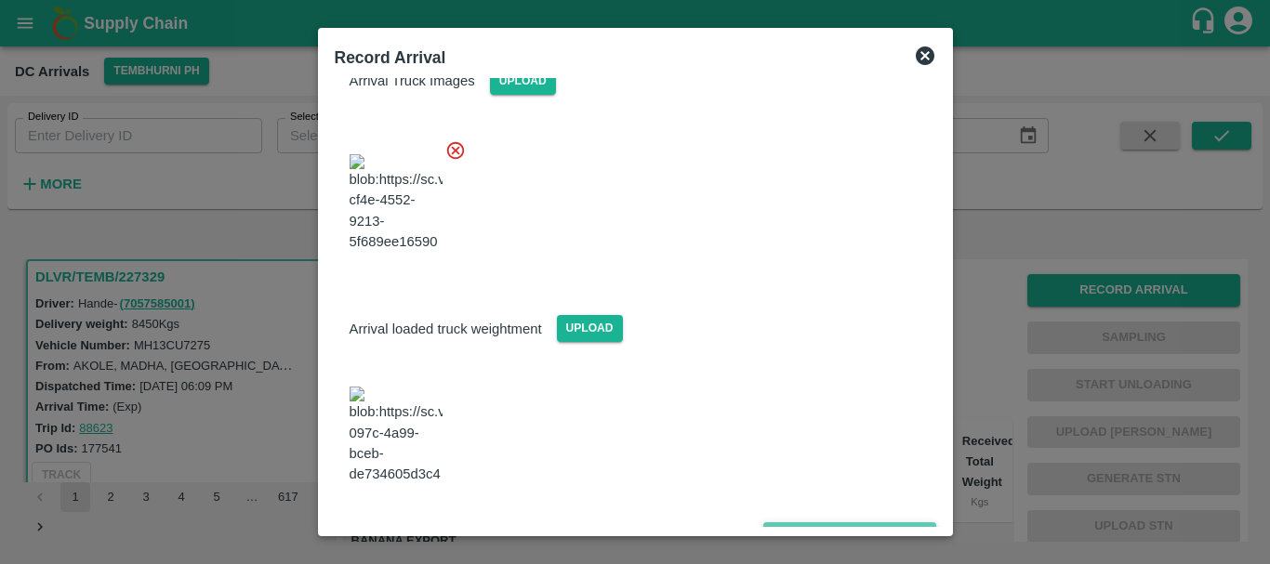
click at [820, 522] on button "Save Arrival Details" at bounding box center [849, 535] width 172 height 27
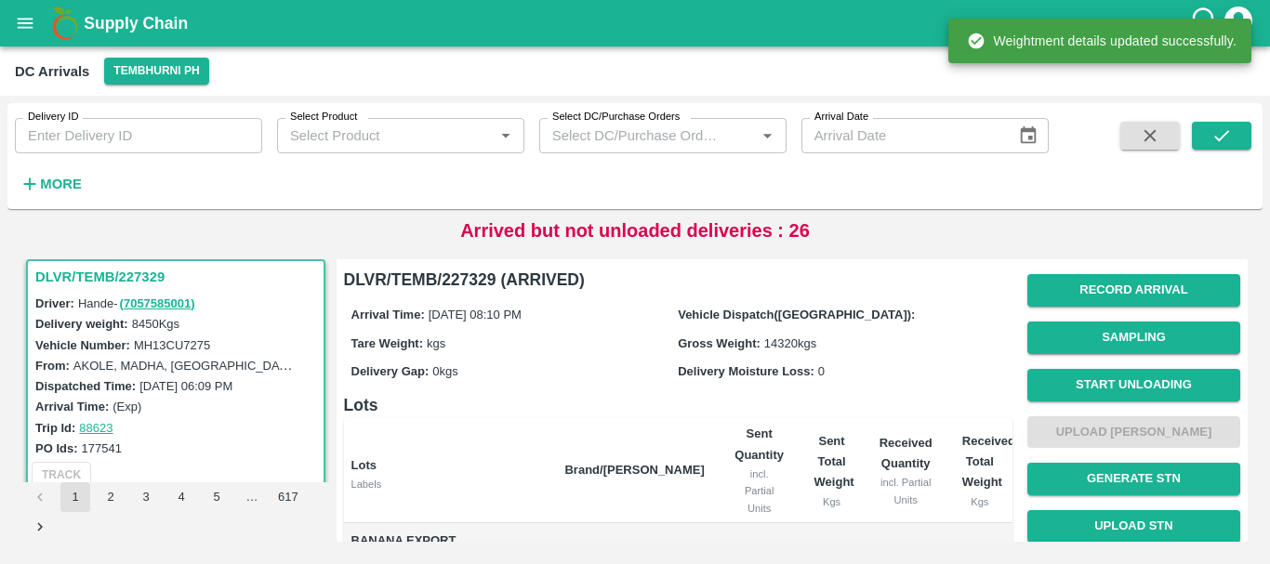
scroll to position [368, 0]
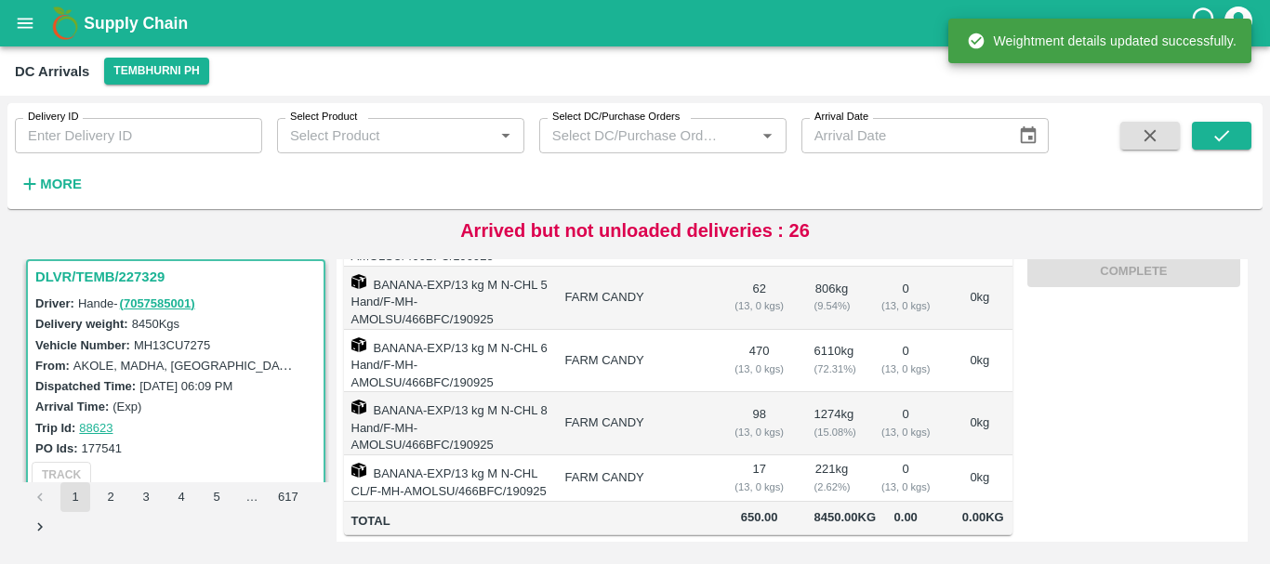
click at [885, 455] on td "0 ( 13, 0 kgs)" at bounding box center [905, 478] width 83 height 46
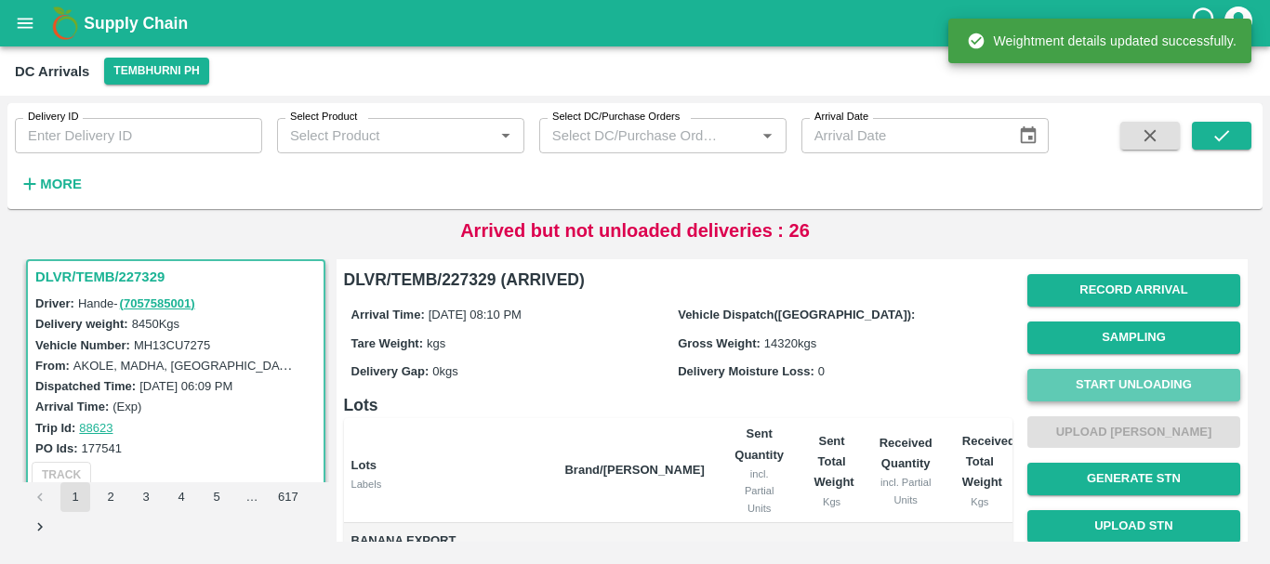
click at [1088, 380] on button "Start Unloading" at bounding box center [1133, 385] width 213 height 33
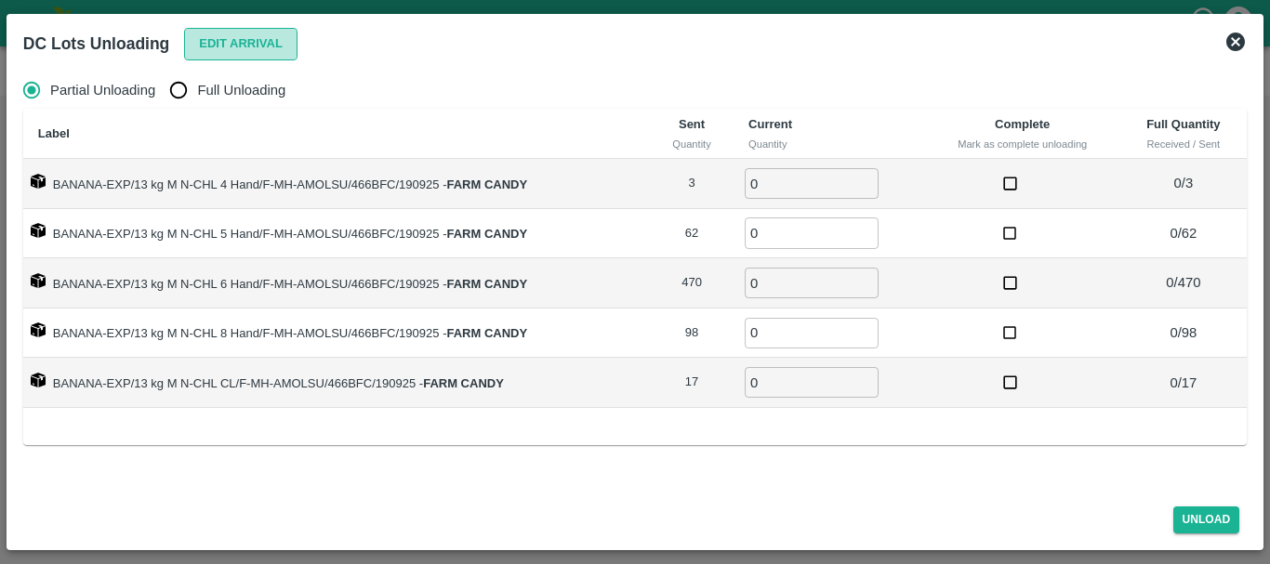
click at [241, 57] on button "Edit Arrival" at bounding box center [240, 44] width 113 height 33
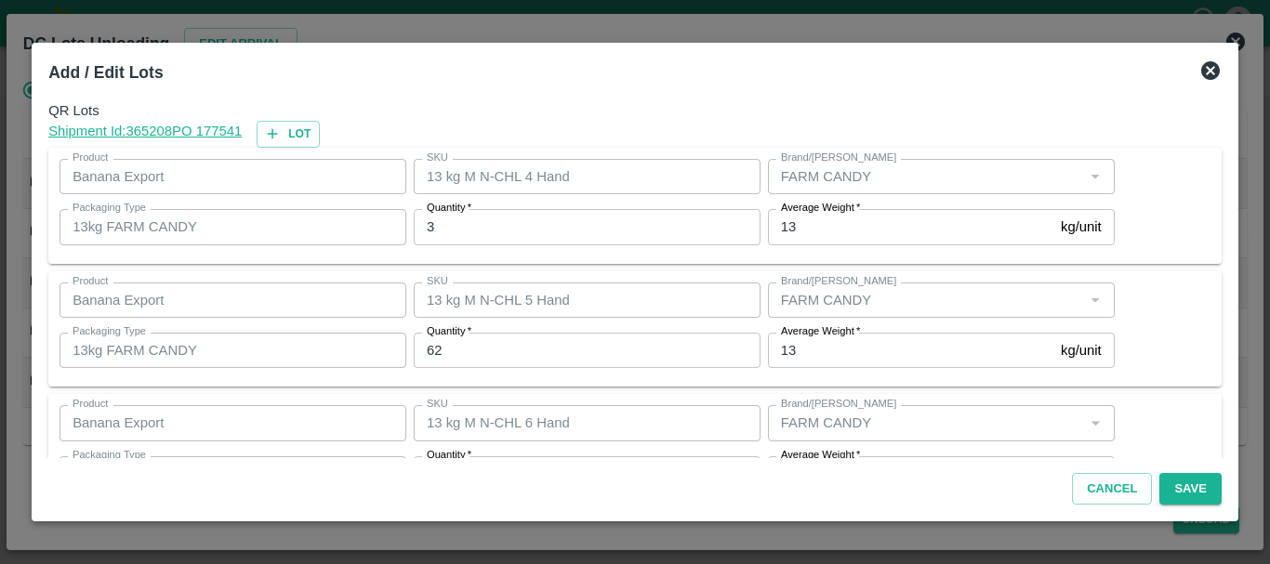
click at [469, 212] on span "*" at bounding box center [468, 208] width 7 height 11
click at [469, 212] on input "3" at bounding box center [587, 226] width 347 height 35
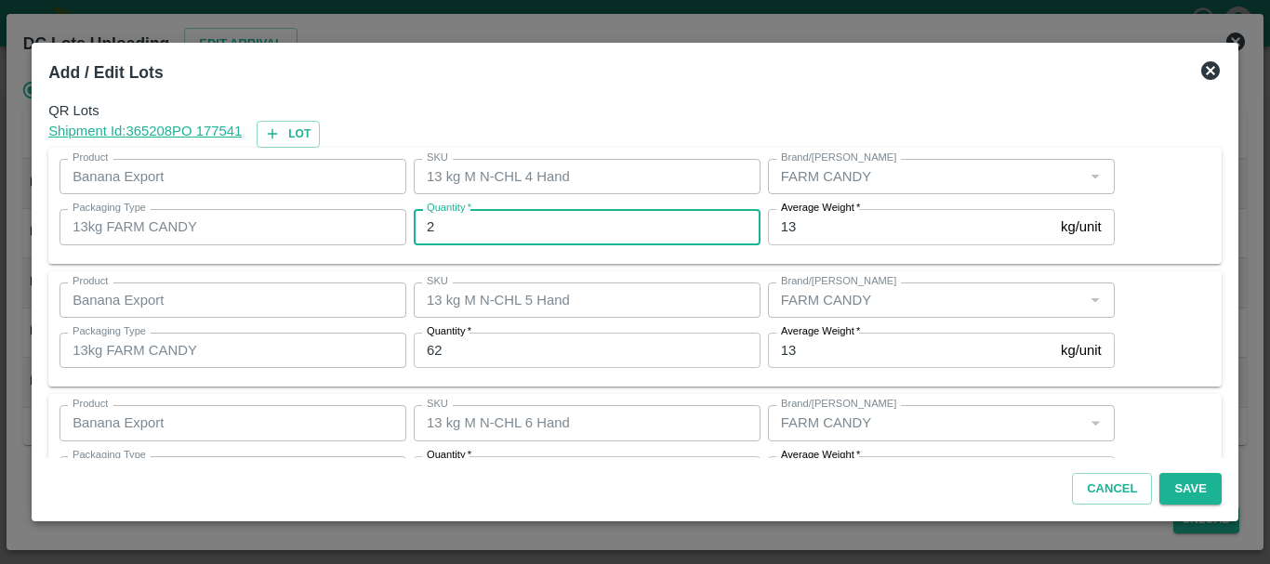
type input "2"
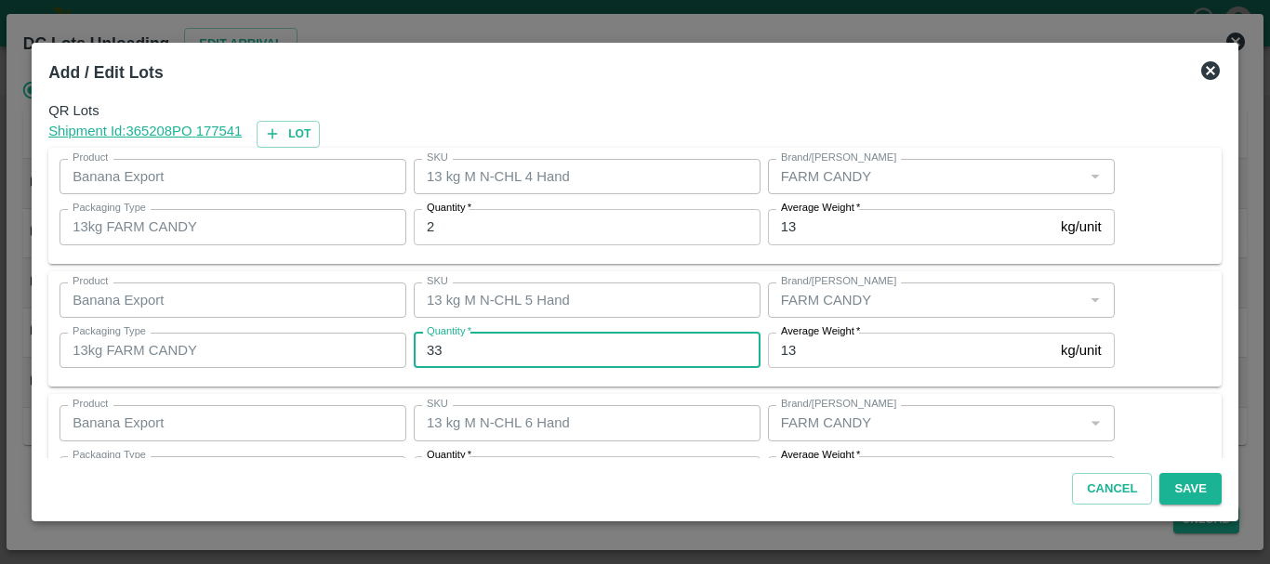
type input "33"
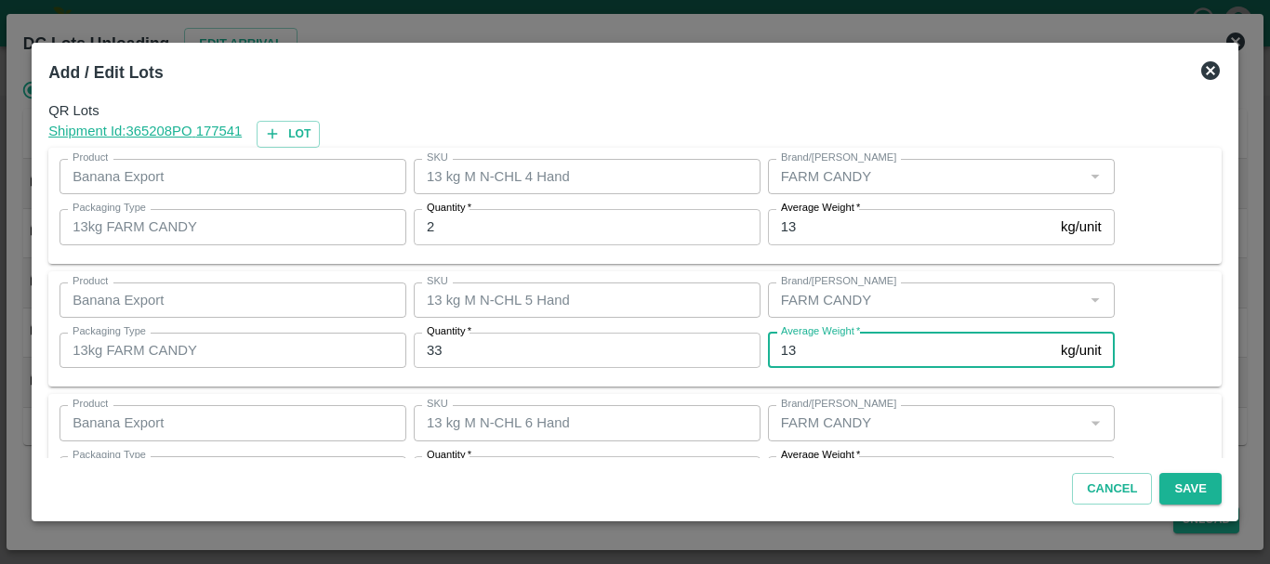
scroll to position [33, 0]
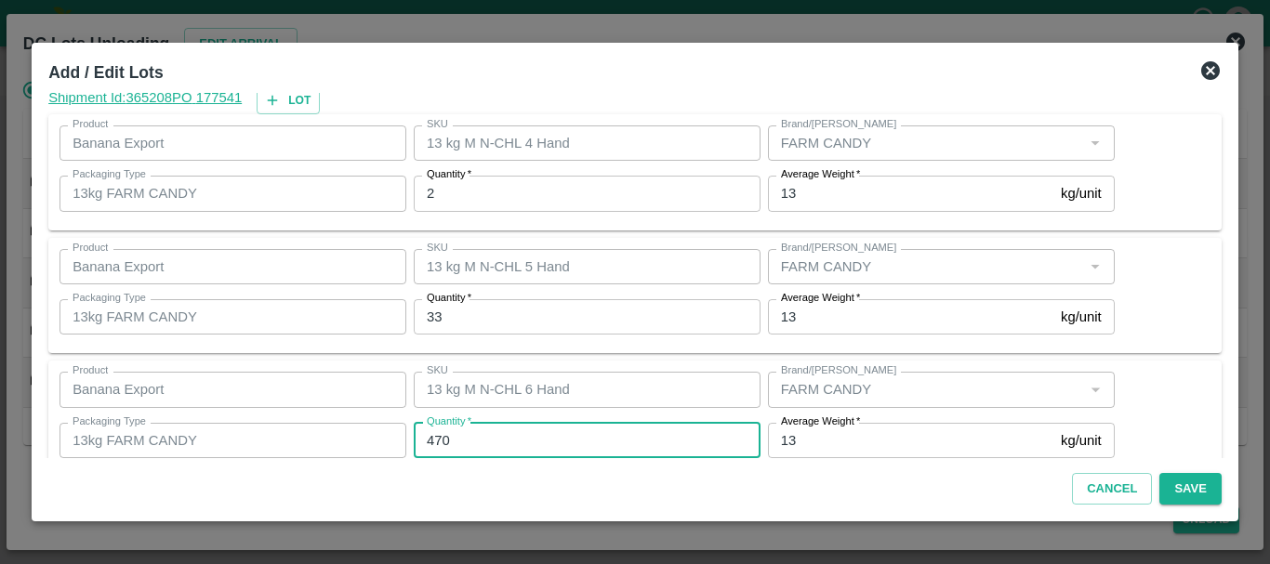
click at [479, 443] on input "470" at bounding box center [587, 440] width 347 height 35
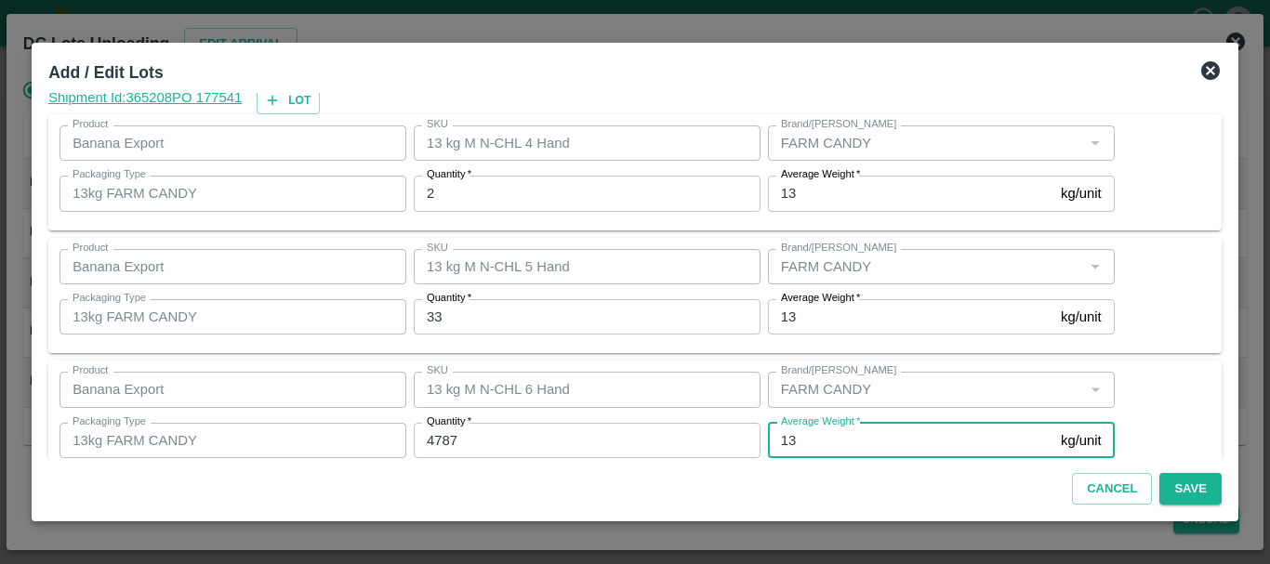
scroll to position [314, 0]
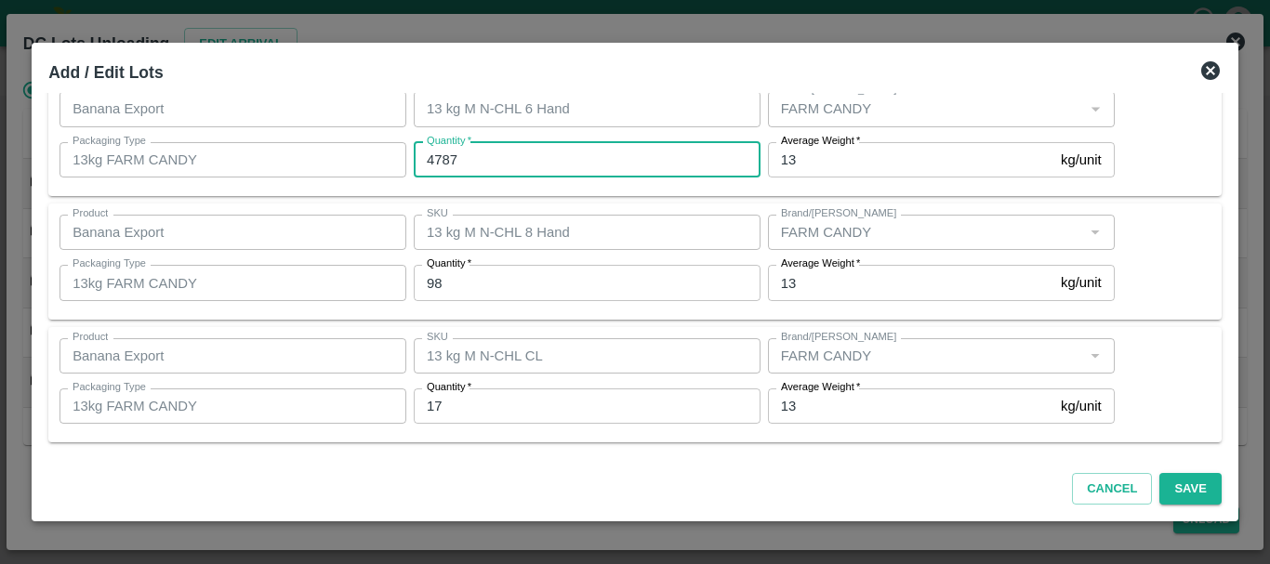
click at [474, 166] on input "4787" at bounding box center [587, 159] width 347 height 35
type input "487"
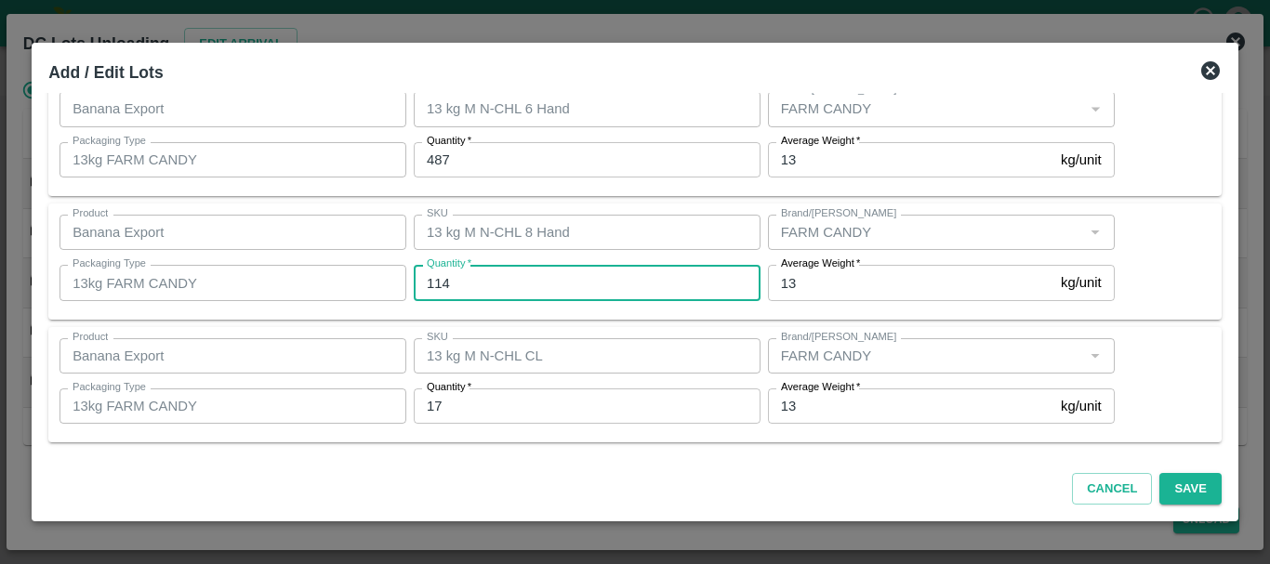
type input "114"
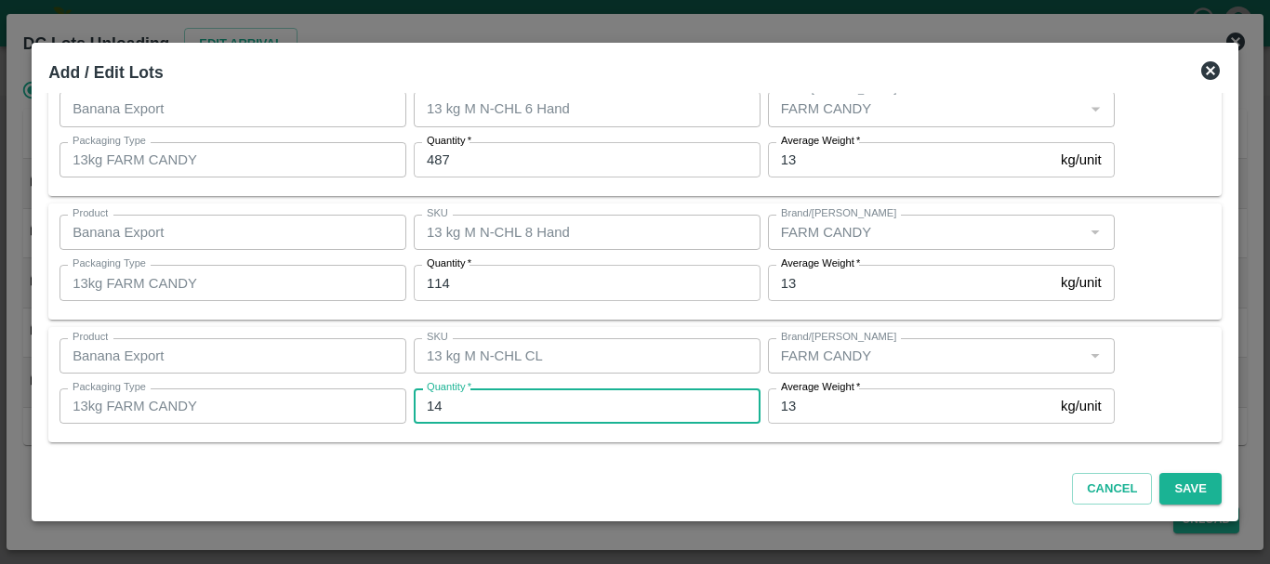
type input "14"
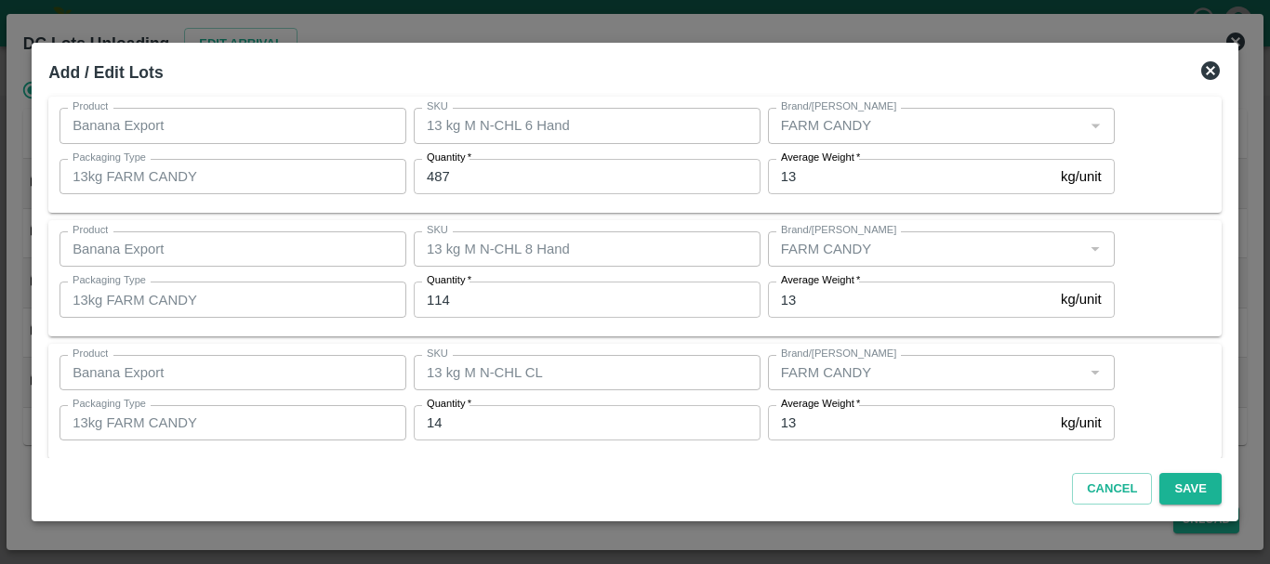
scroll to position [313, 0]
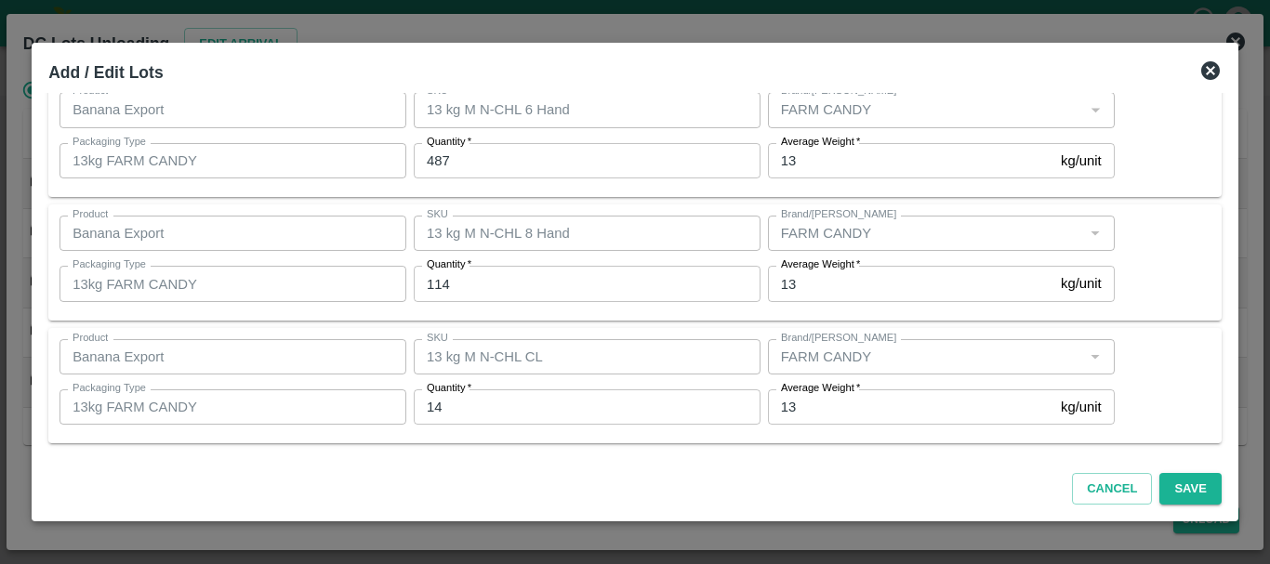
click at [857, 342] on div "Brand/[PERSON_NAME]" at bounding box center [941, 356] width 347 height 35
click at [1180, 496] on button "Save" at bounding box center [1189, 489] width 61 height 33
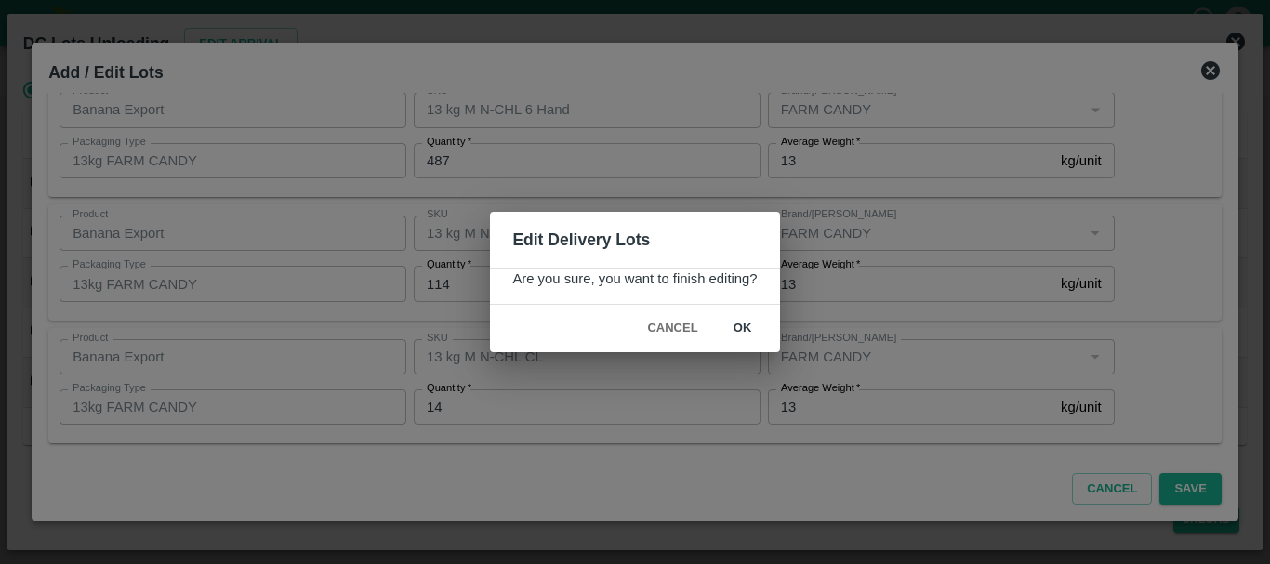
click at [732, 330] on button "ok" at bounding box center [742, 328] width 59 height 33
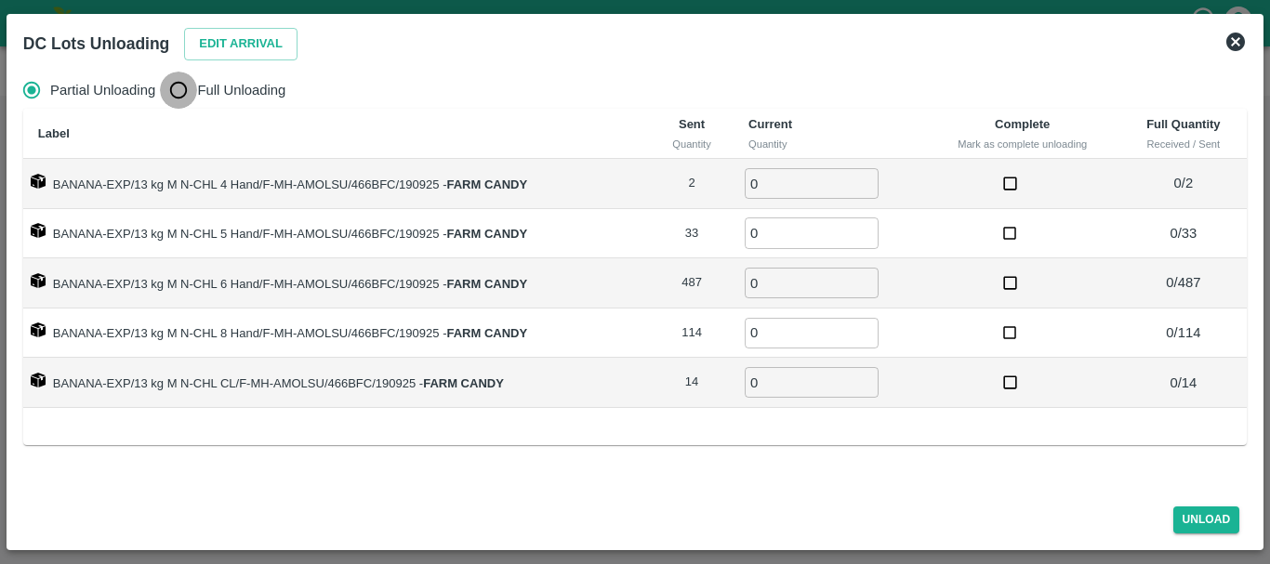
click at [178, 98] on input "Full Unloading" at bounding box center [178, 90] width 37 height 37
radio input "true"
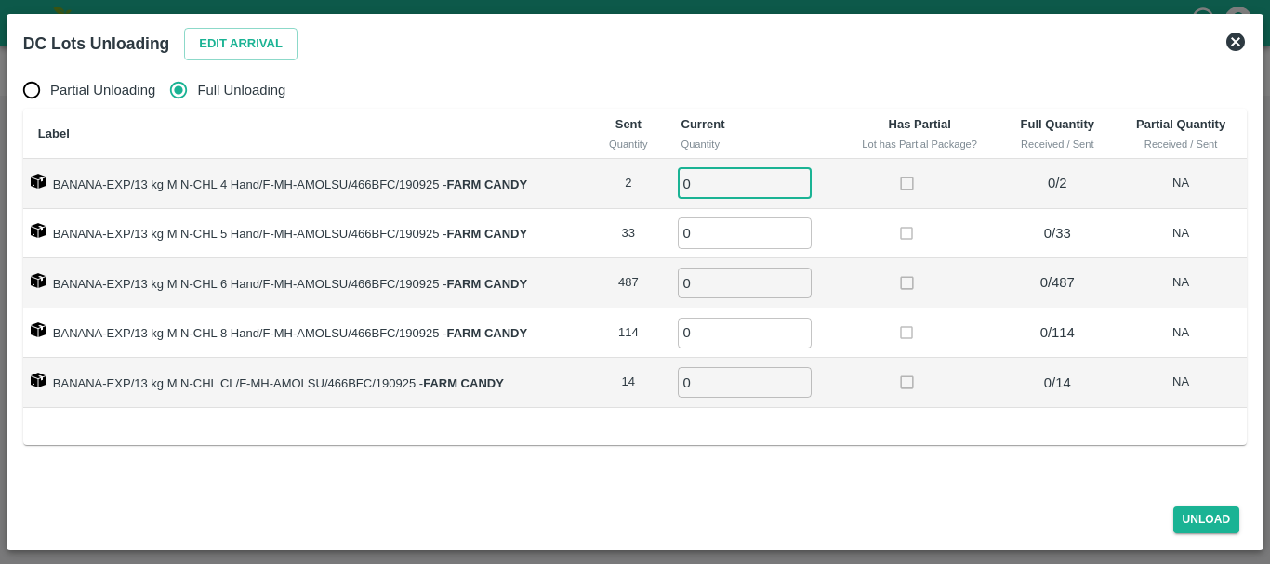
click at [730, 191] on input "0" at bounding box center [745, 183] width 134 height 31
type input "02"
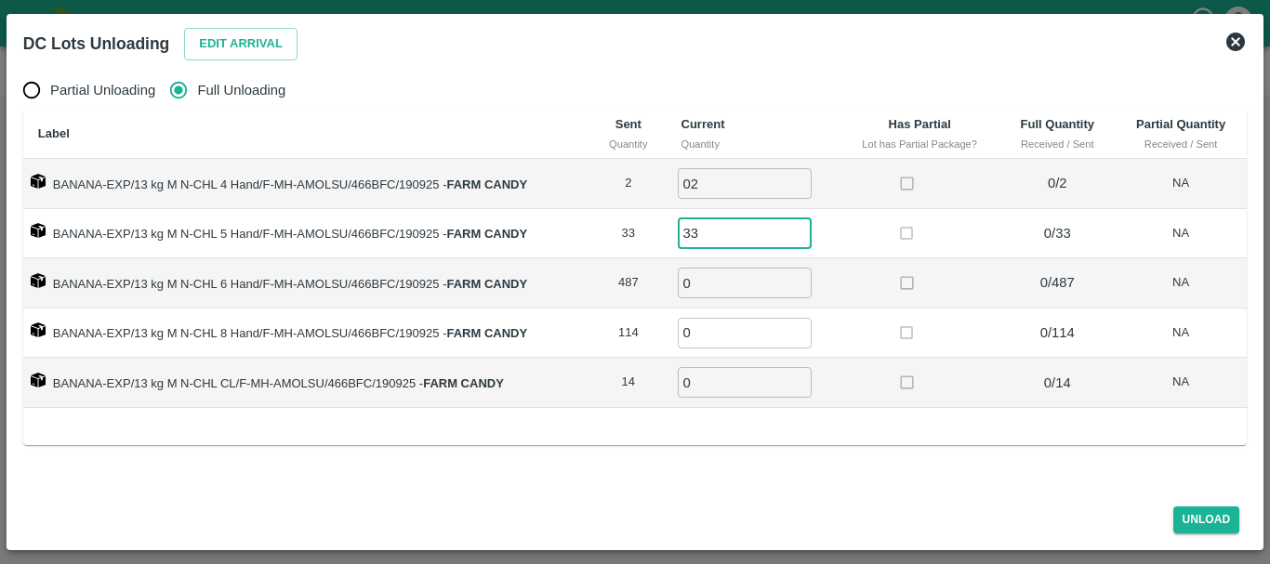
type input "33"
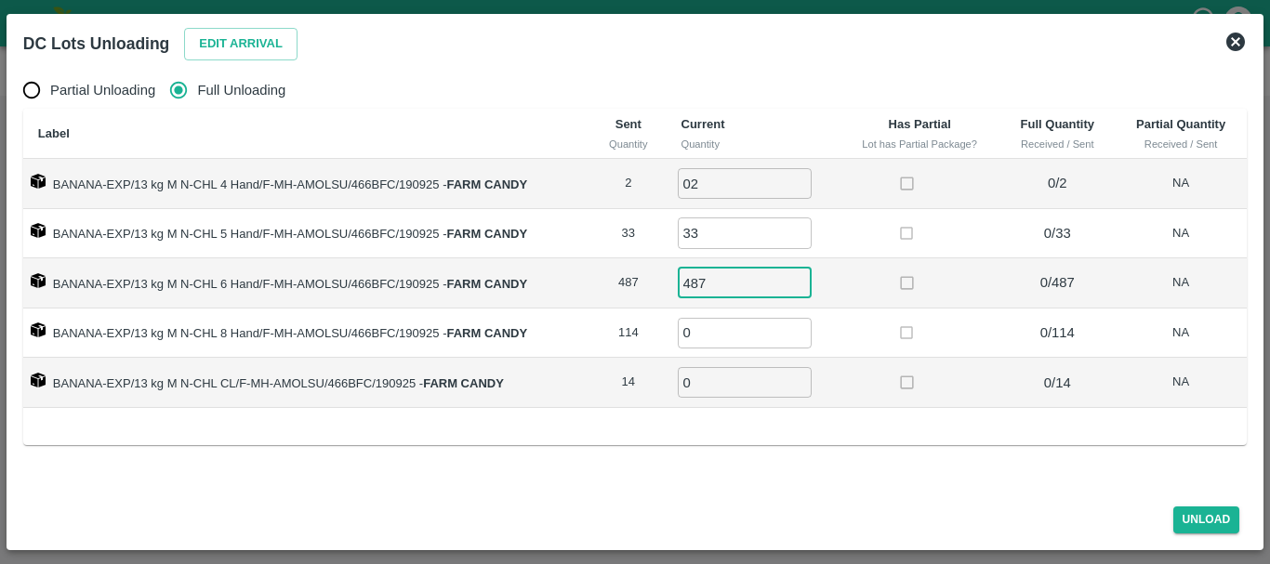
type input "487"
type input "114"
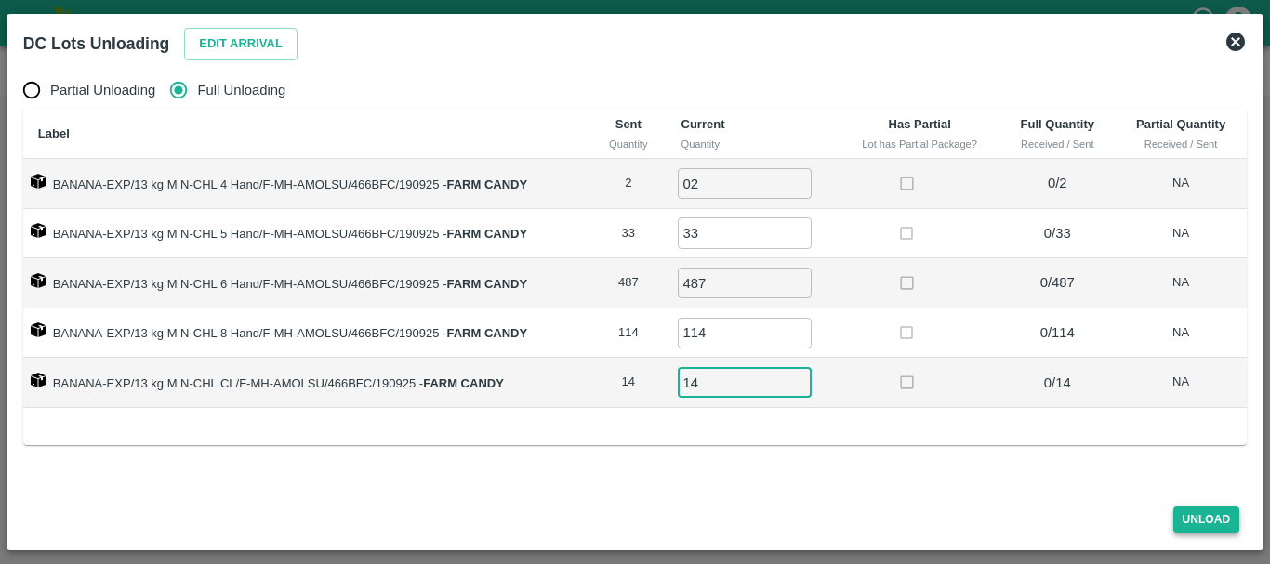
type input "14"
click at [1199, 510] on button "Unload" at bounding box center [1206, 520] width 67 height 27
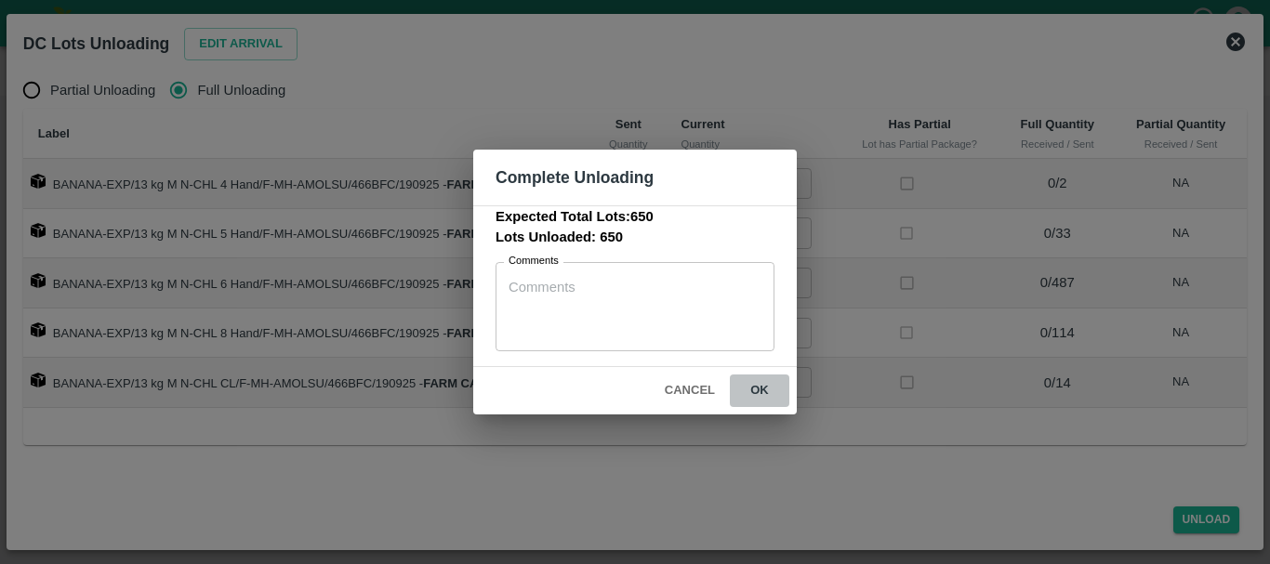
click at [763, 381] on button "ok" at bounding box center [759, 391] width 59 height 33
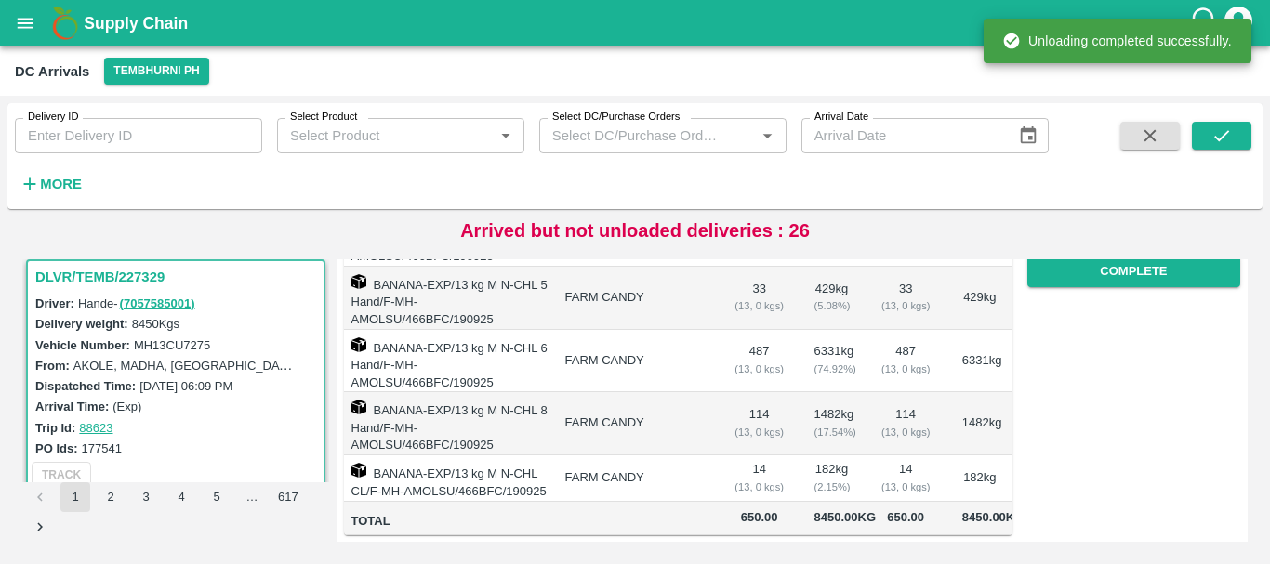
scroll to position [0, 0]
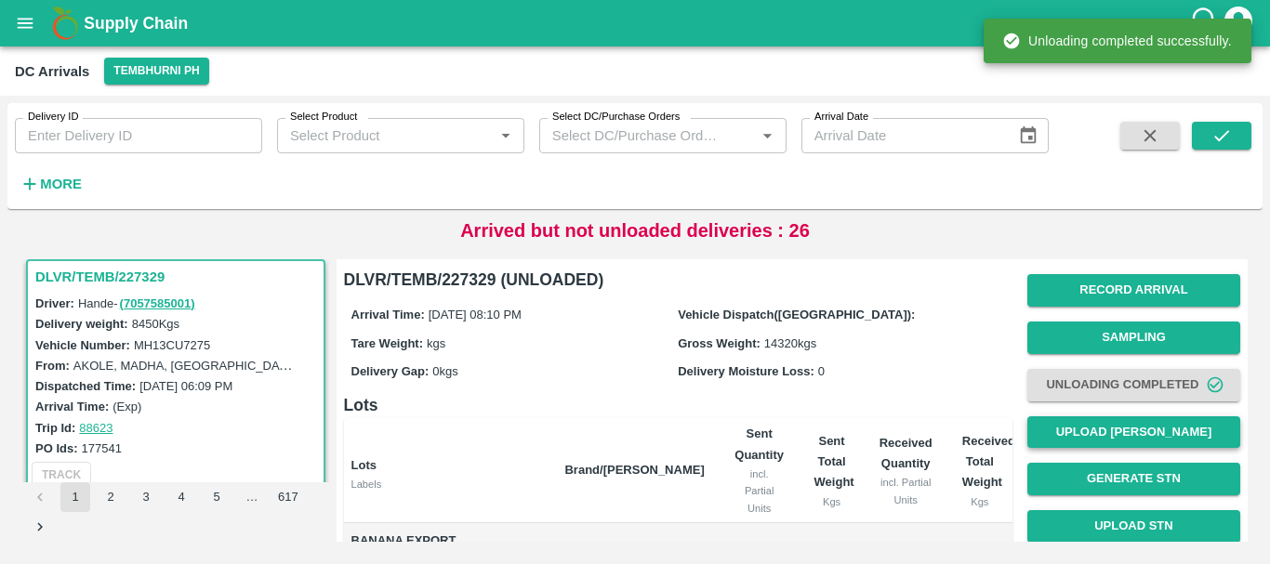
click at [1091, 442] on button "Upload [PERSON_NAME]" at bounding box center [1133, 432] width 213 height 33
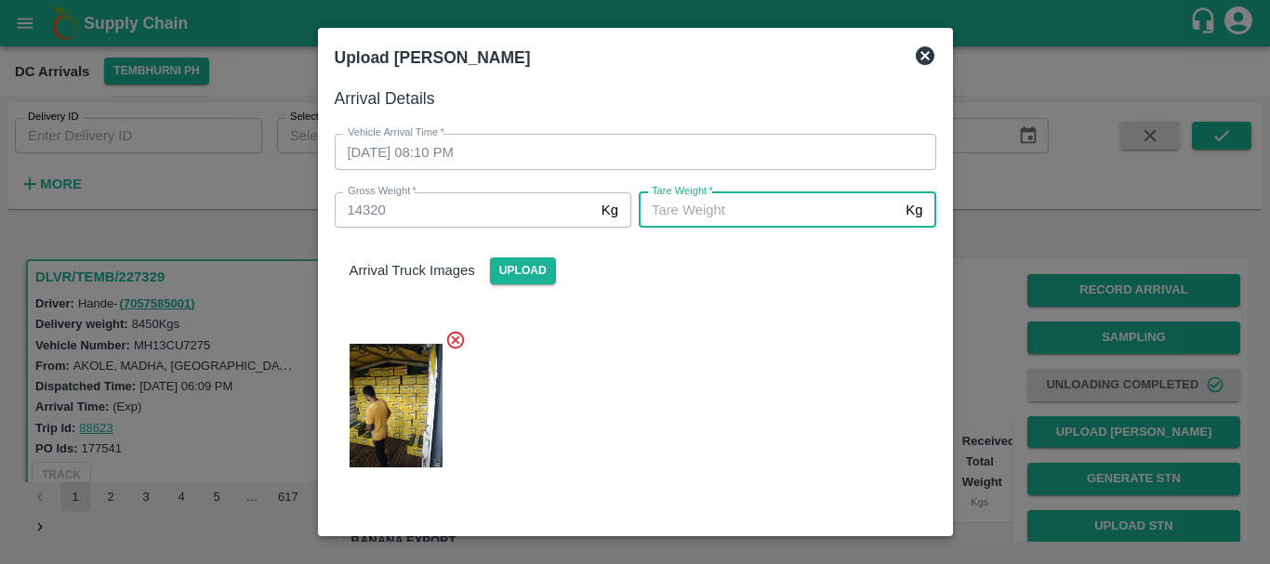
click at [755, 204] on input "[PERSON_NAME]   *" at bounding box center [768, 209] width 259 height 35
type input "5070"
click at [739, 371] on div at bounding box center [628, 400] width 616 height 172
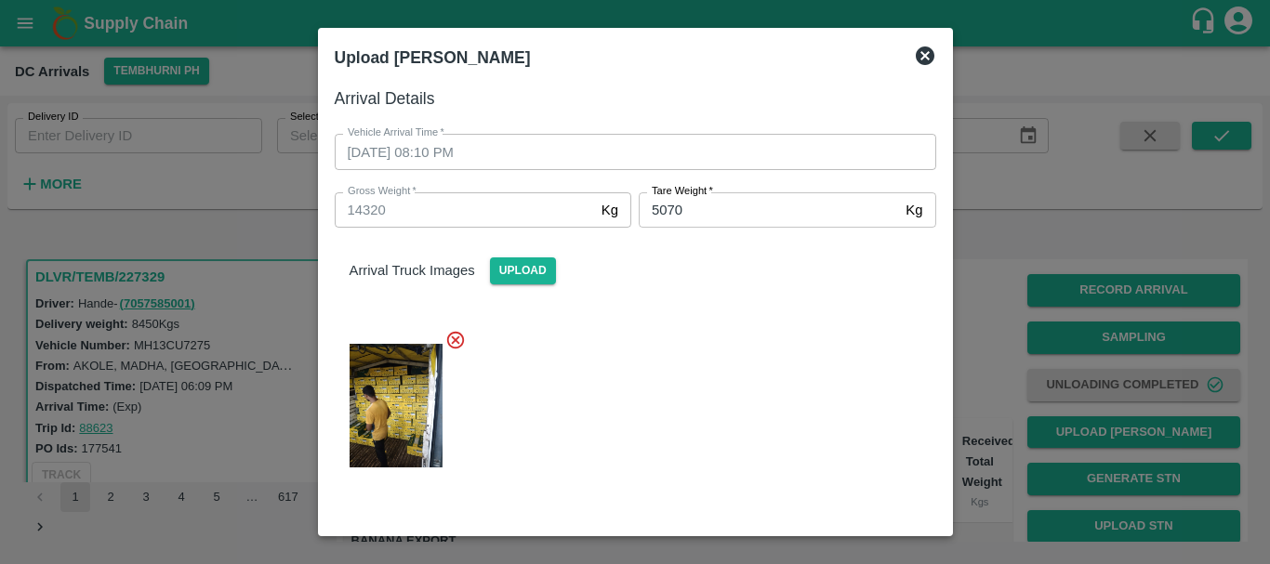
scroll to position [190, 0]
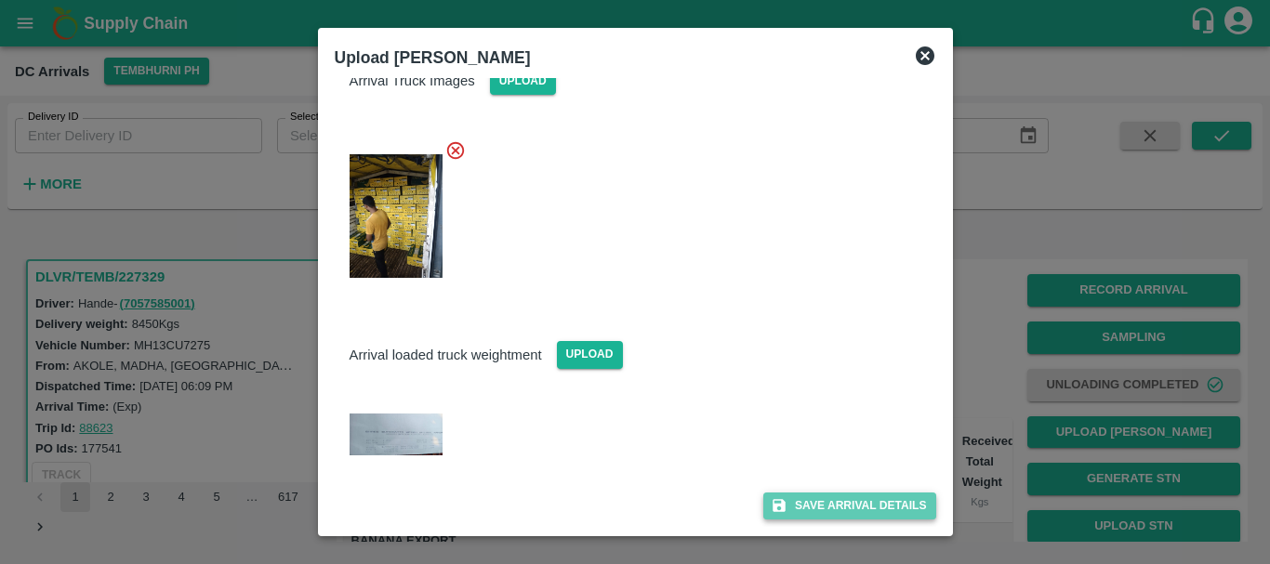
click at [824, 503] on button "Save Arrival Details" at bounding box center [849, 506] width 172 height 27
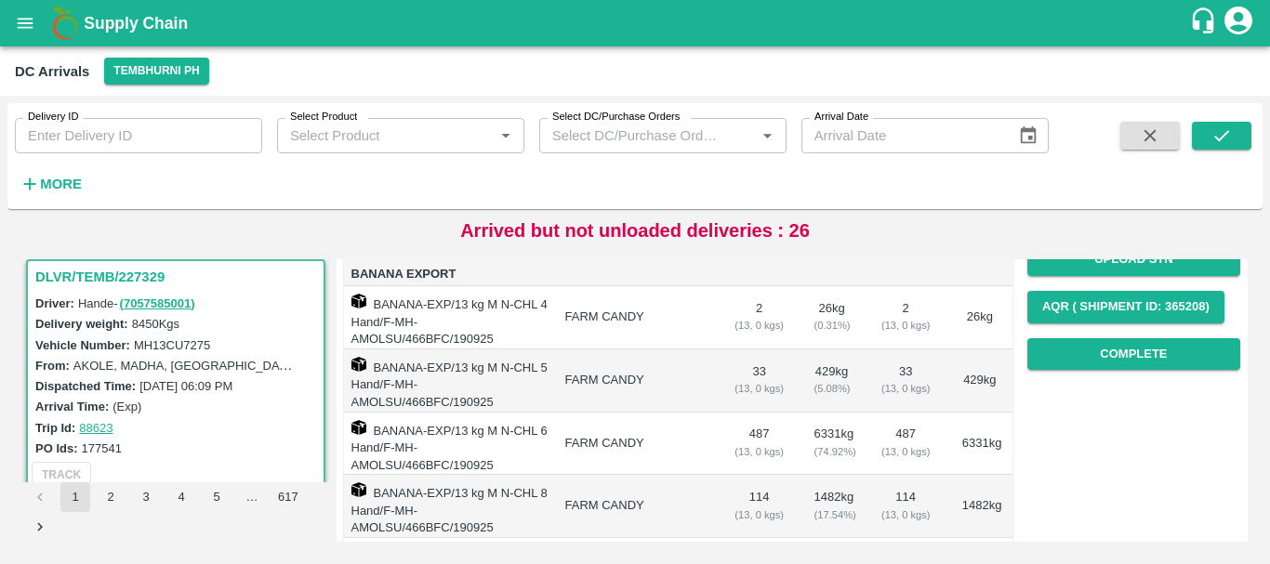
scroll to position [266, 0]
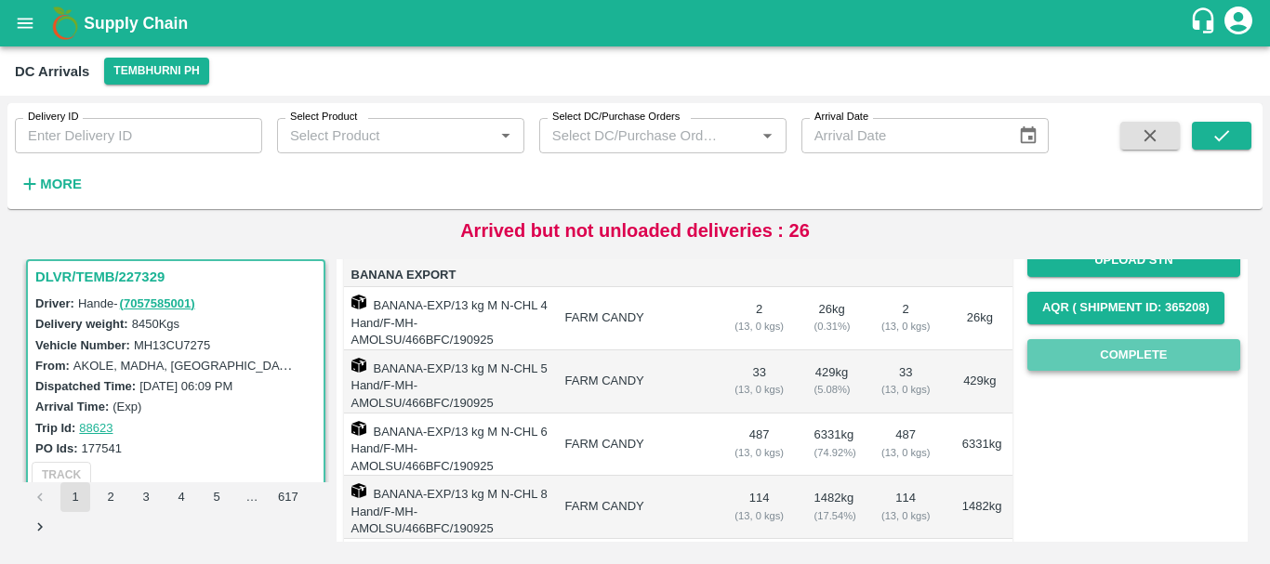
click at [1057, 363] on button "Complete" at bounding box center [1133, 355] width 213 height 33
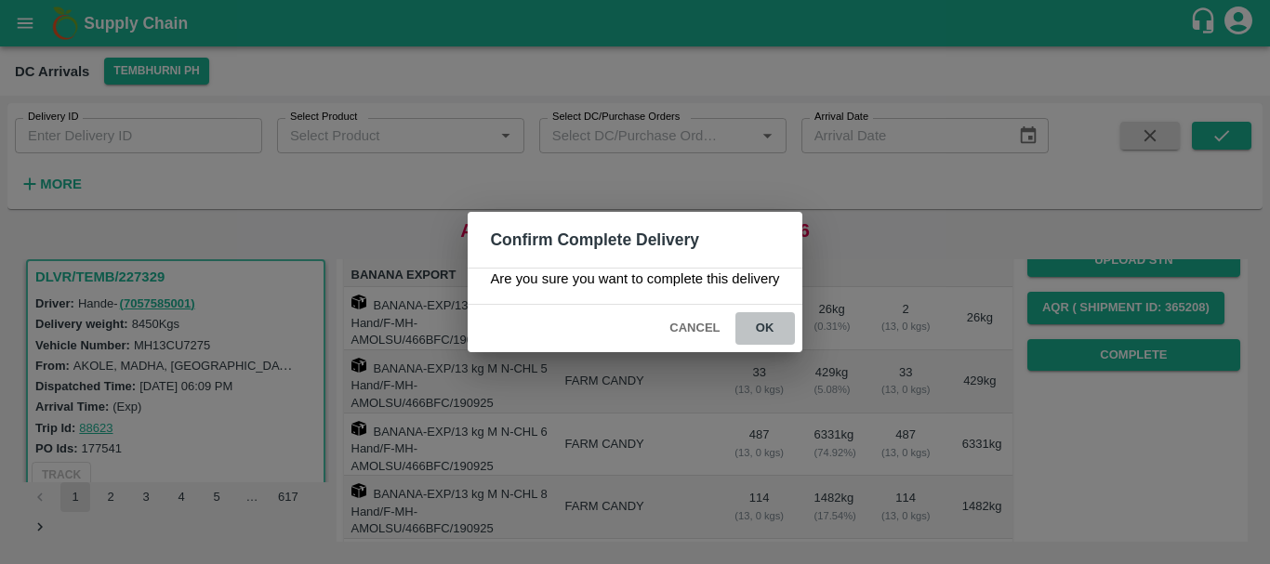
click at [767, 330] on button "ok" at bounding box center [764, 328] width 59 height 33
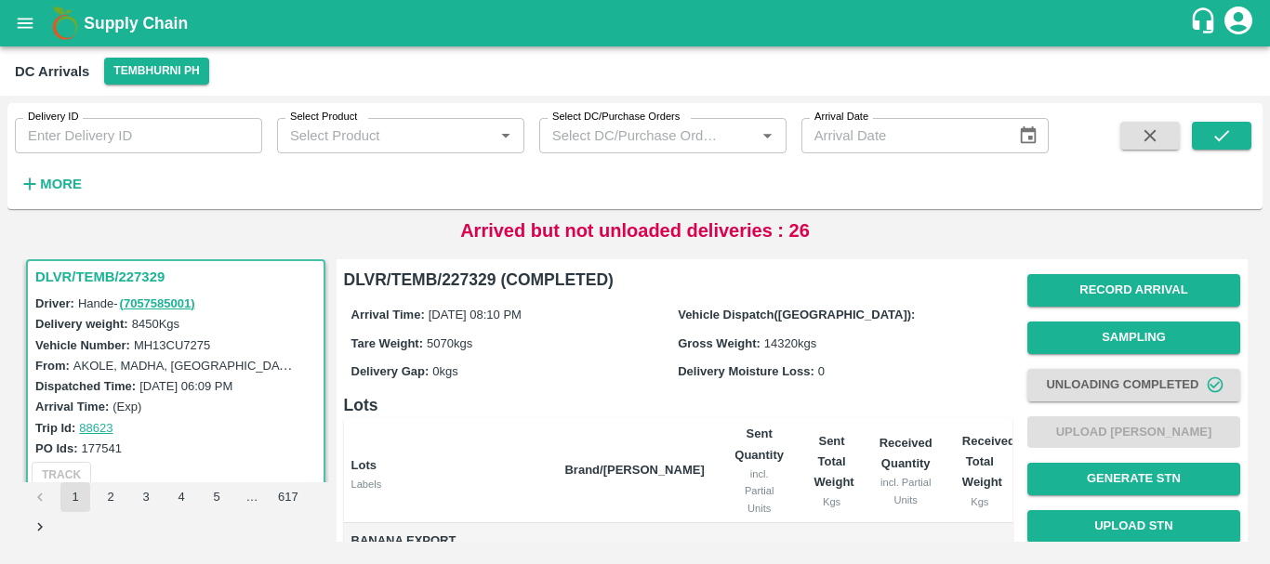
scroll to position [368, 0]
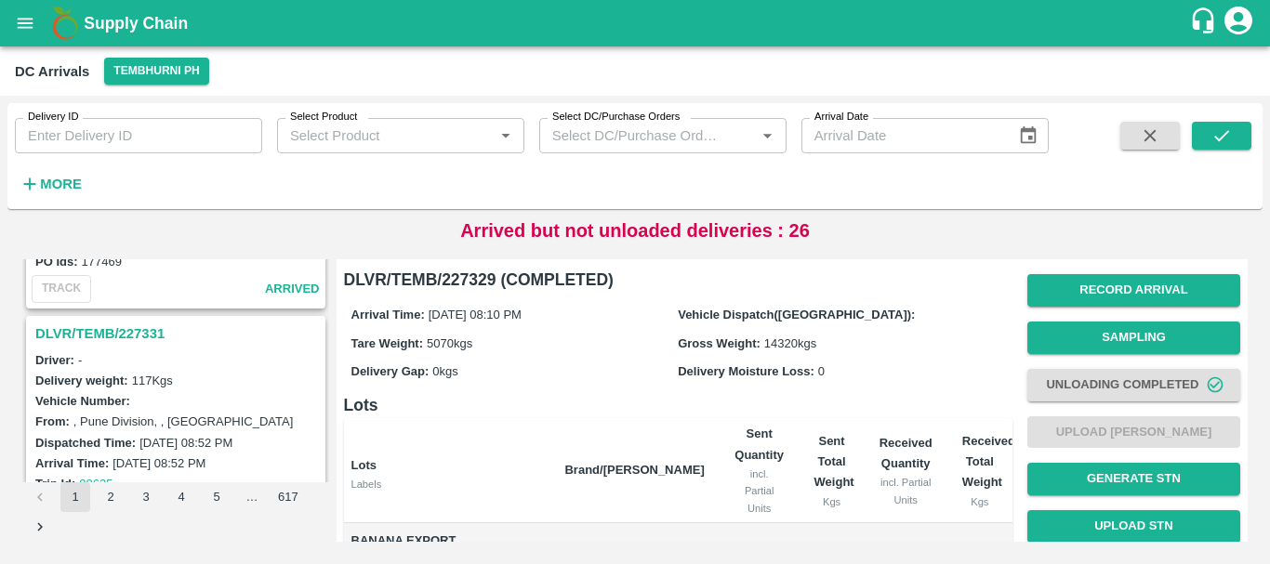
click at [134, 327] on h3 "DLVR/TEMB/227331" at bounding box center [178, 334] width 286 height 24
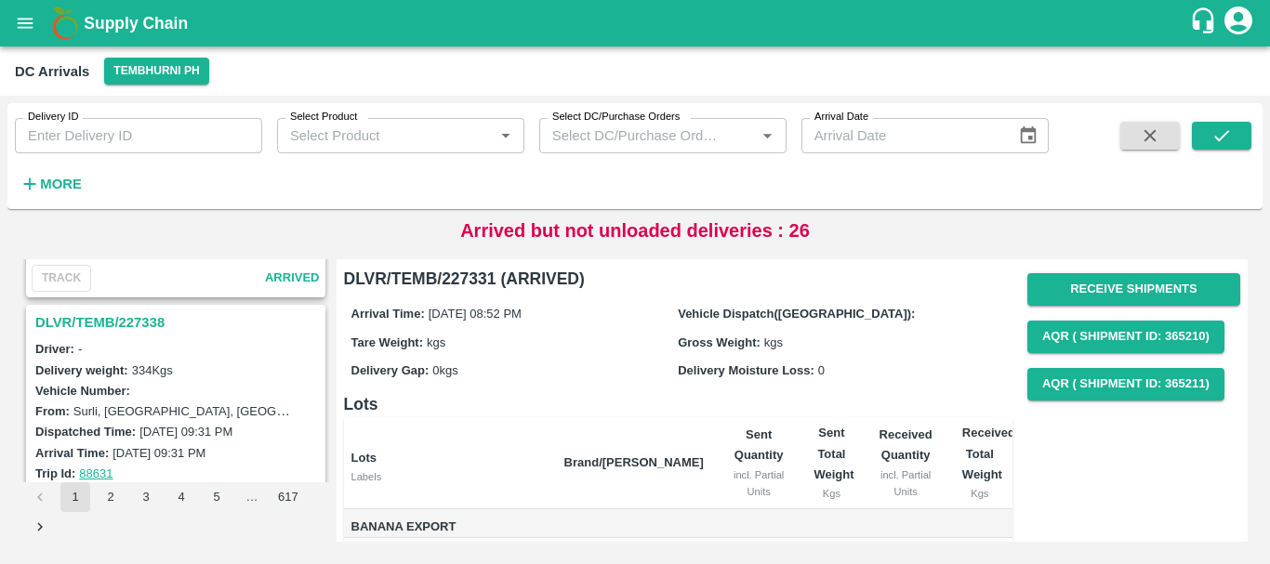
click at [128, 320] on h3 "DLVR/TEMB/227338" at bounding box center [178, 322] width 286 height 24
